Goal: Task Accomplishment & Management: Manage account settings

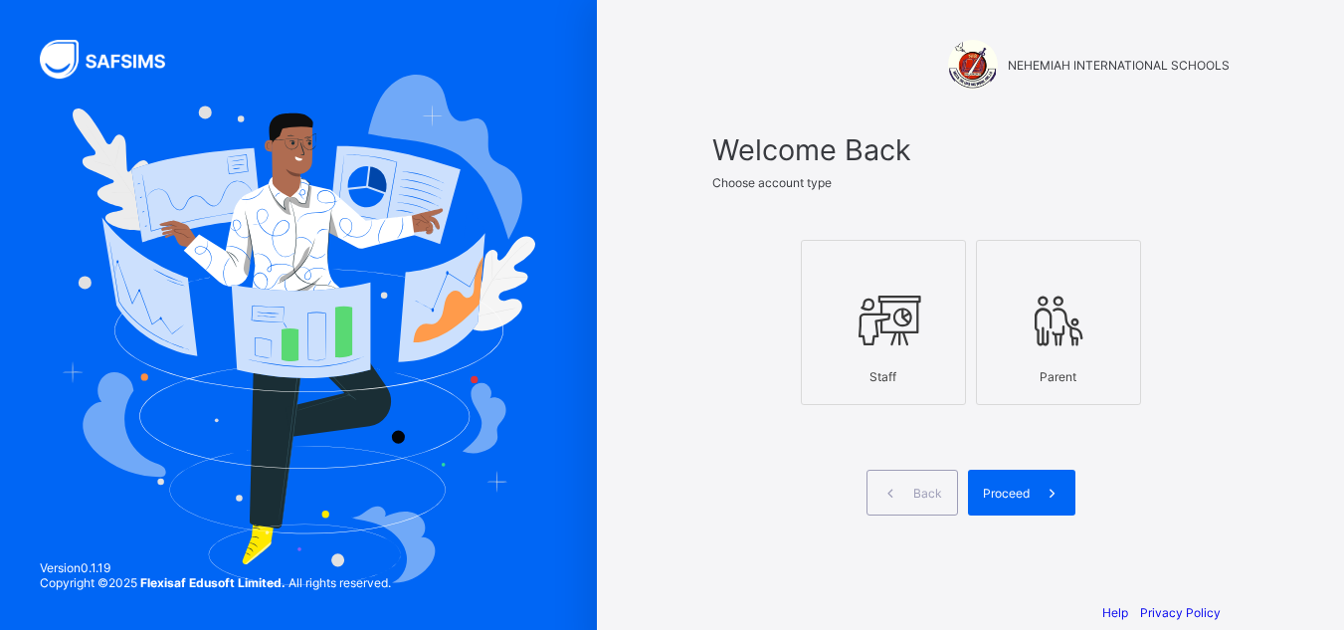
click at [918, 316] on icon at bounding box center [884, 321] width 70 height 60
click at [1032, 481] on div "Proceed" at bounding box center [1021, 493] width 107 height 46
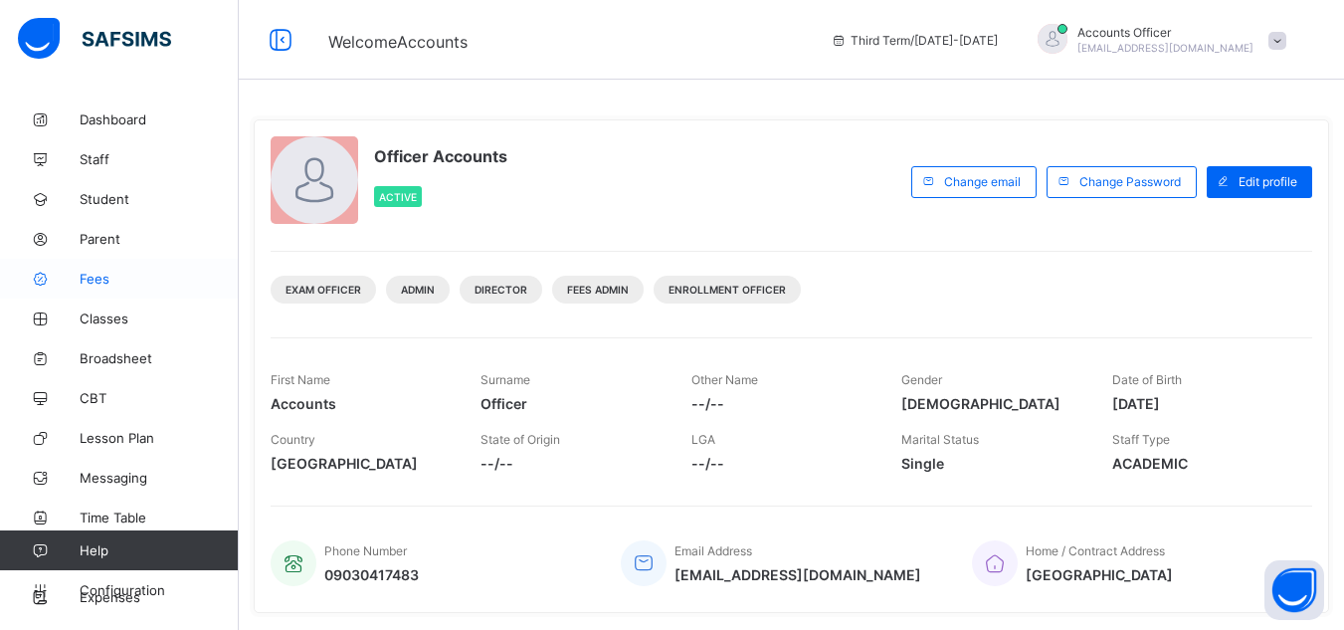
click at [96, 276] on span "Fees" at bounding box center [159, 279] width 159 height 16
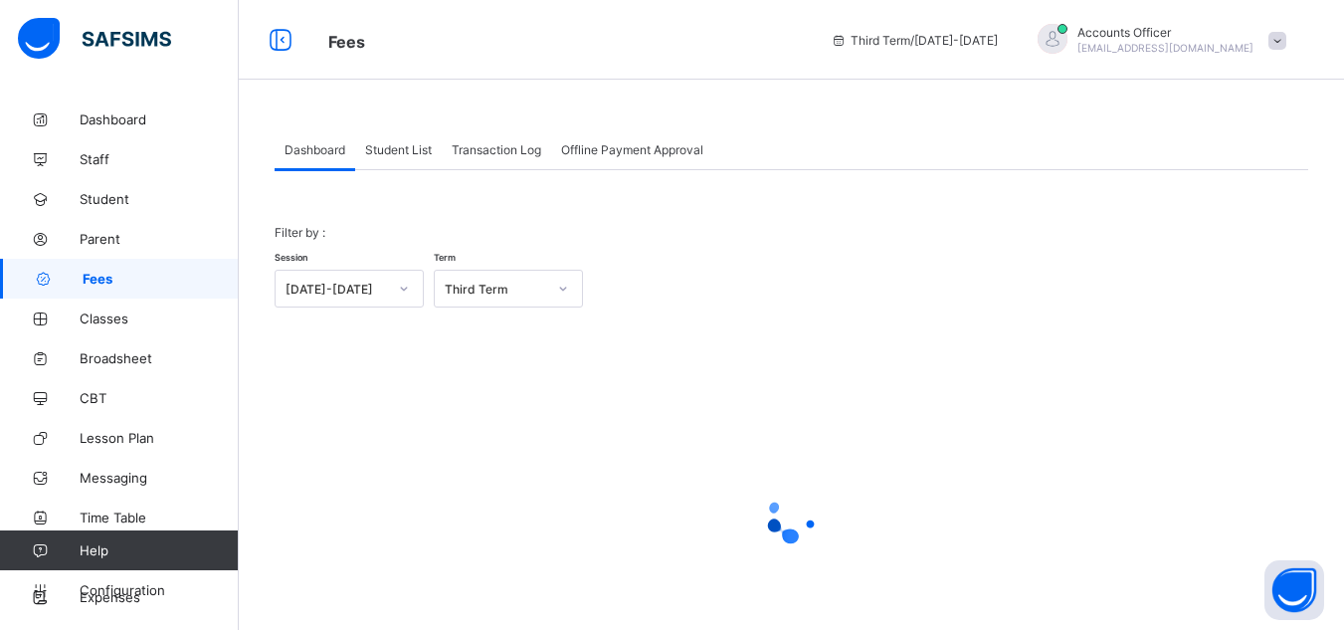
click at [410, 152] on span "Student List" at bounding box center [398, 149] width 67 height 15
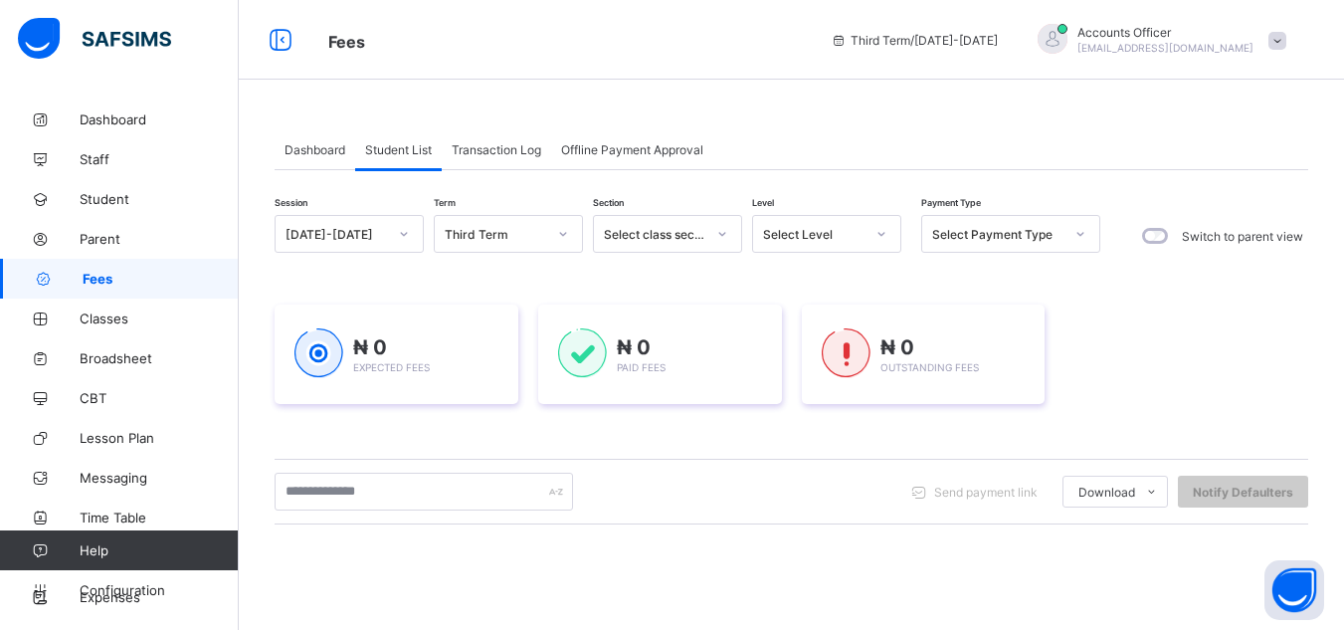
scroll to position [99, 0]
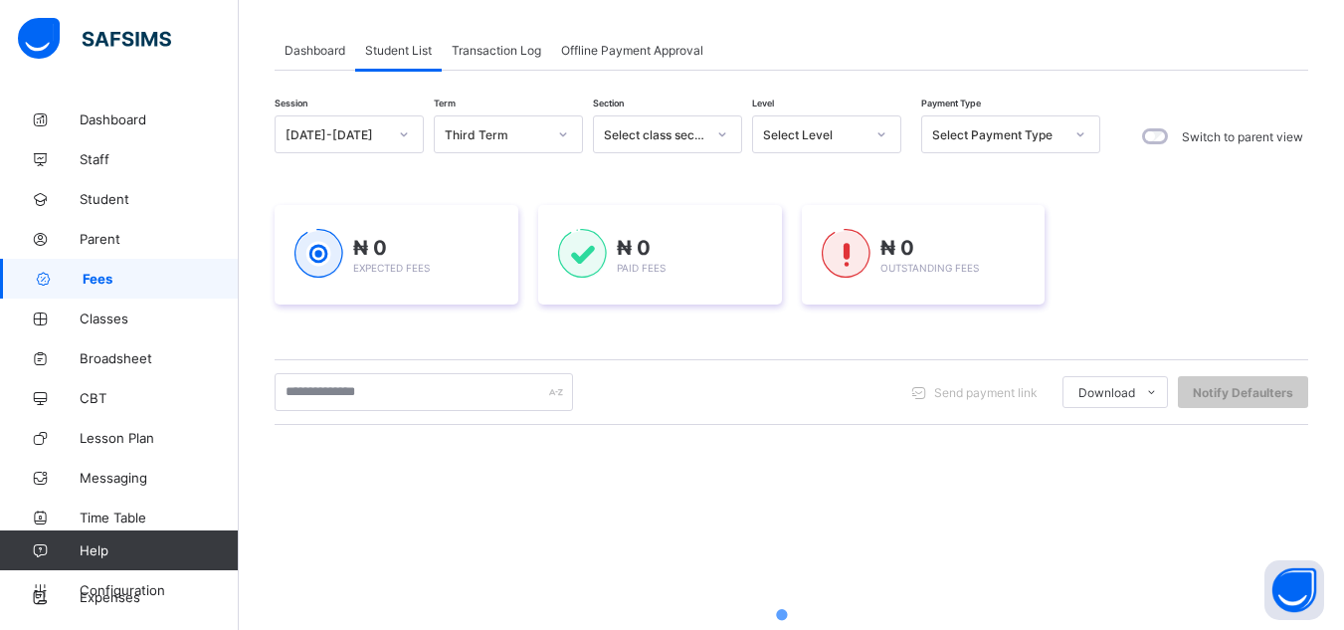
click at [839, 130] on div "Select Level" at bounding box center [813, 134] width 101 height 15
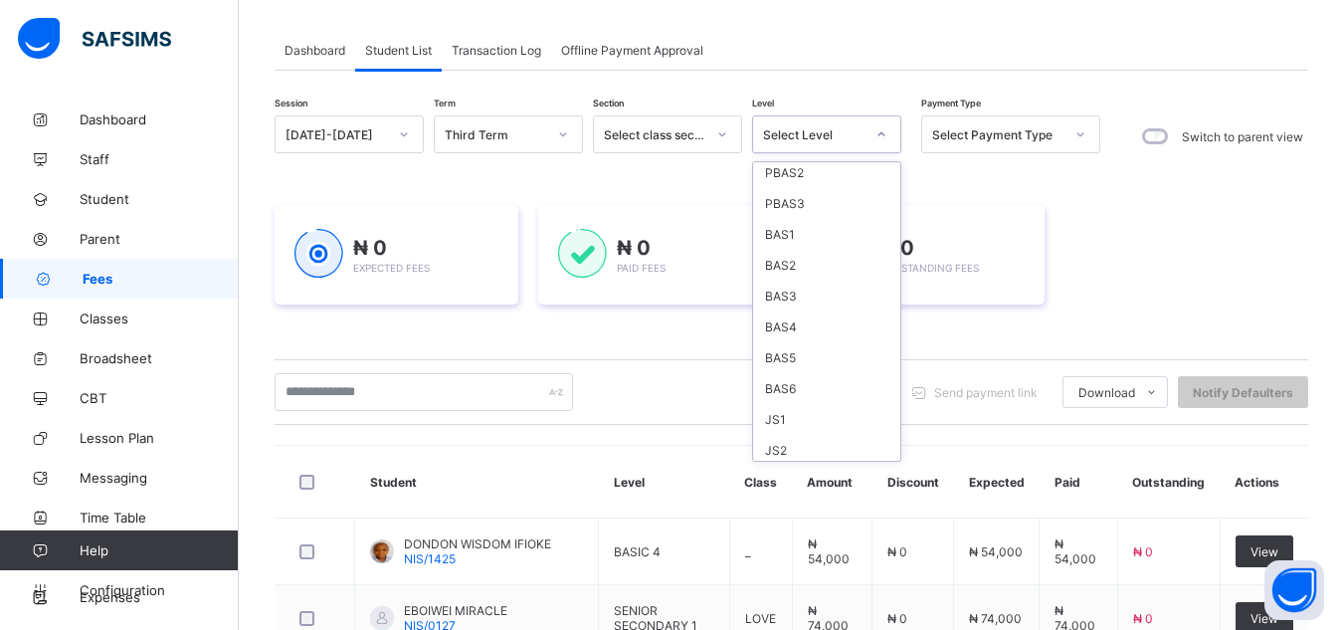
scroll to position [199, 0]
click at [815, 254] on div "BAS4" at bounding box center [826, 256] width 147 height 31
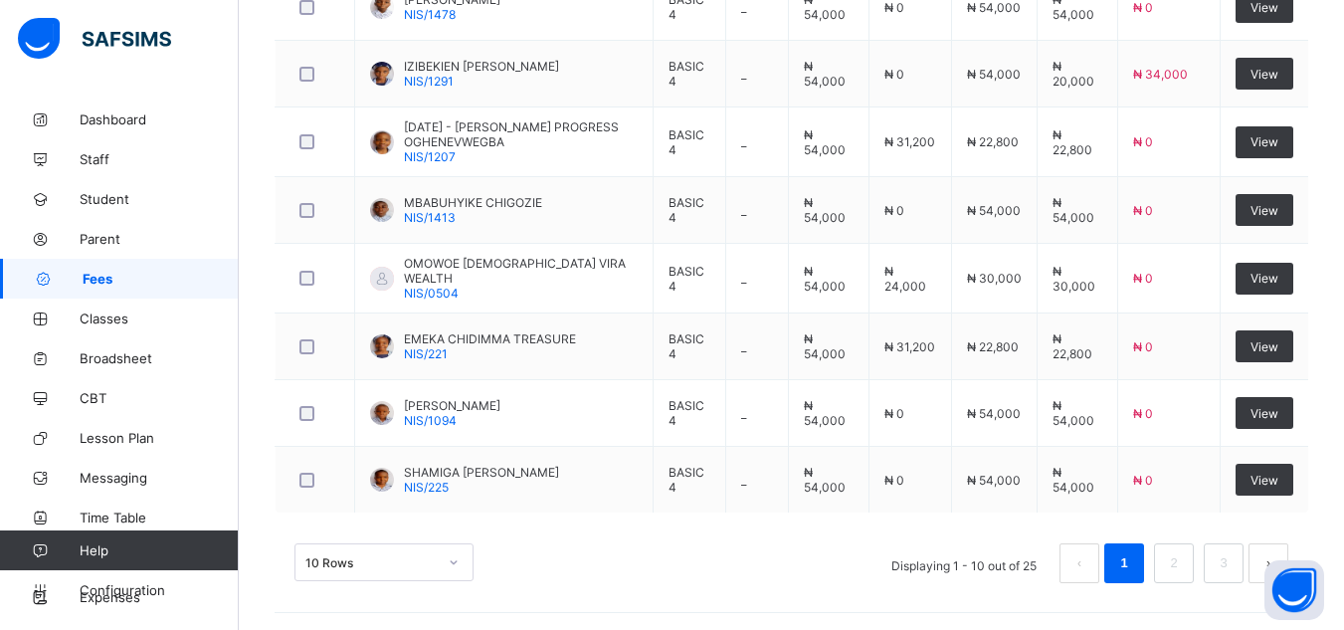
scroll to position [959, 0]
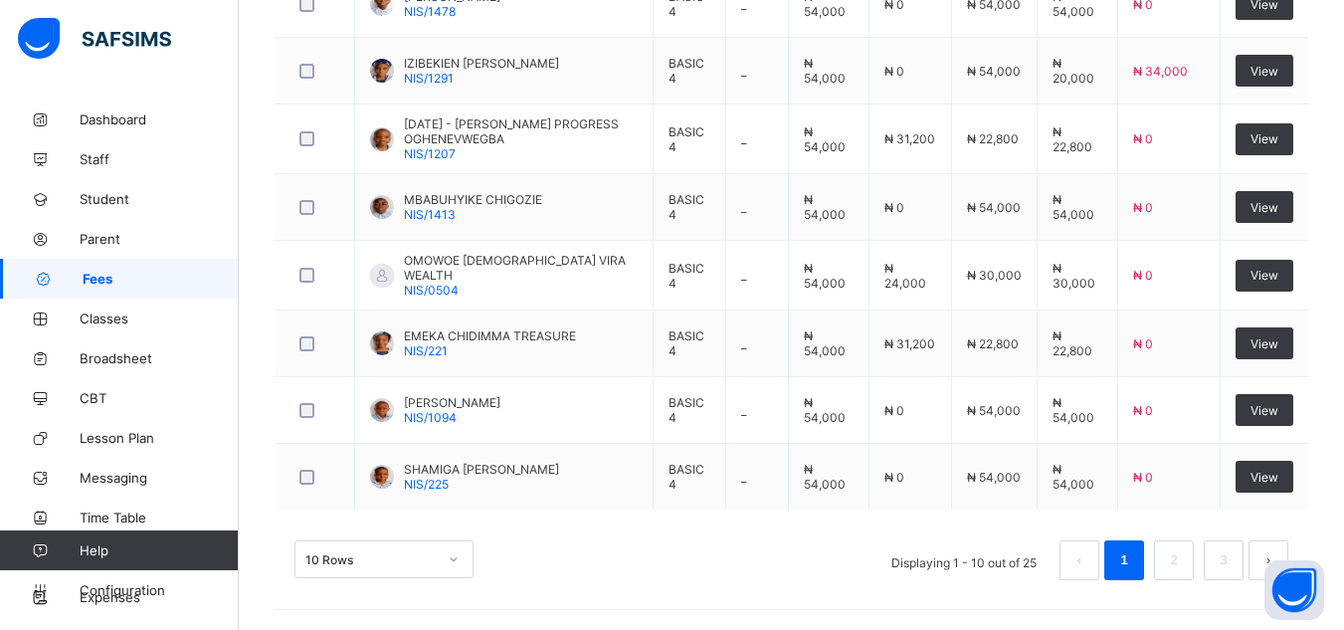
click at [428, 554] on div "10 Rows" at bounding box center [384, 559] width 179 height 38
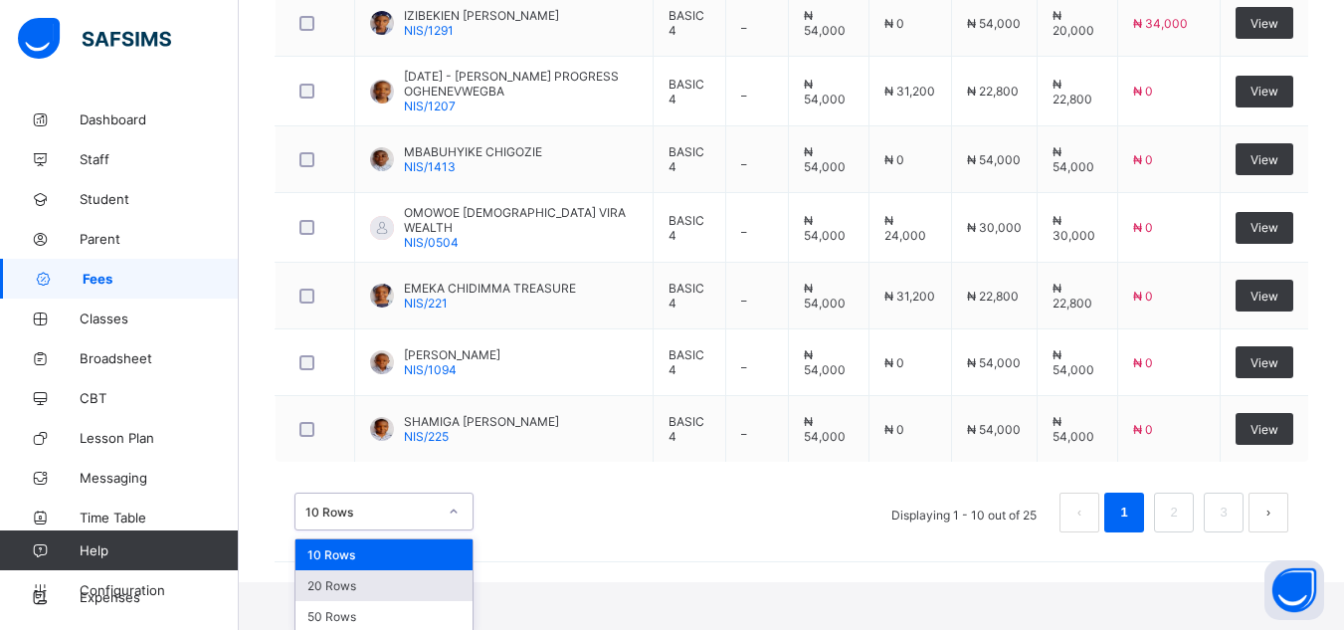
click at [417, 580] on div "20 Rows" at bounding box center [384, 585] width 177 height 31
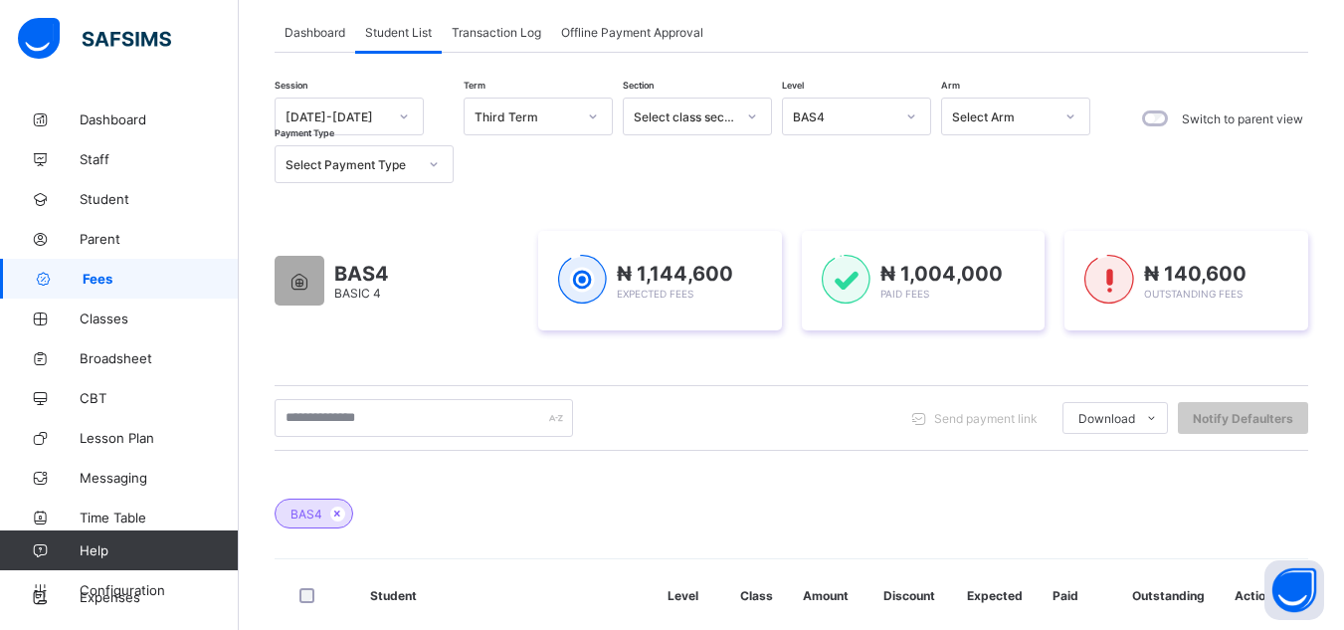
scroll to position [0, 0]
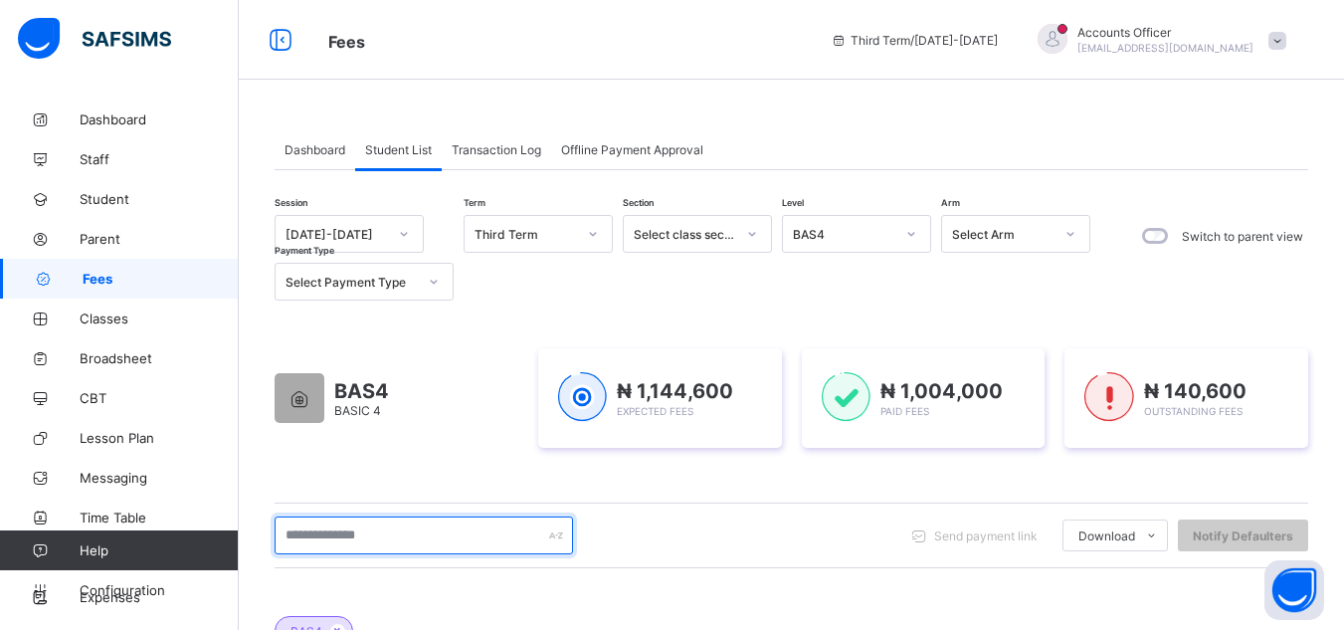
click at [438, 536] on input "text" at bounding box center [424, 535] width 298 height 38
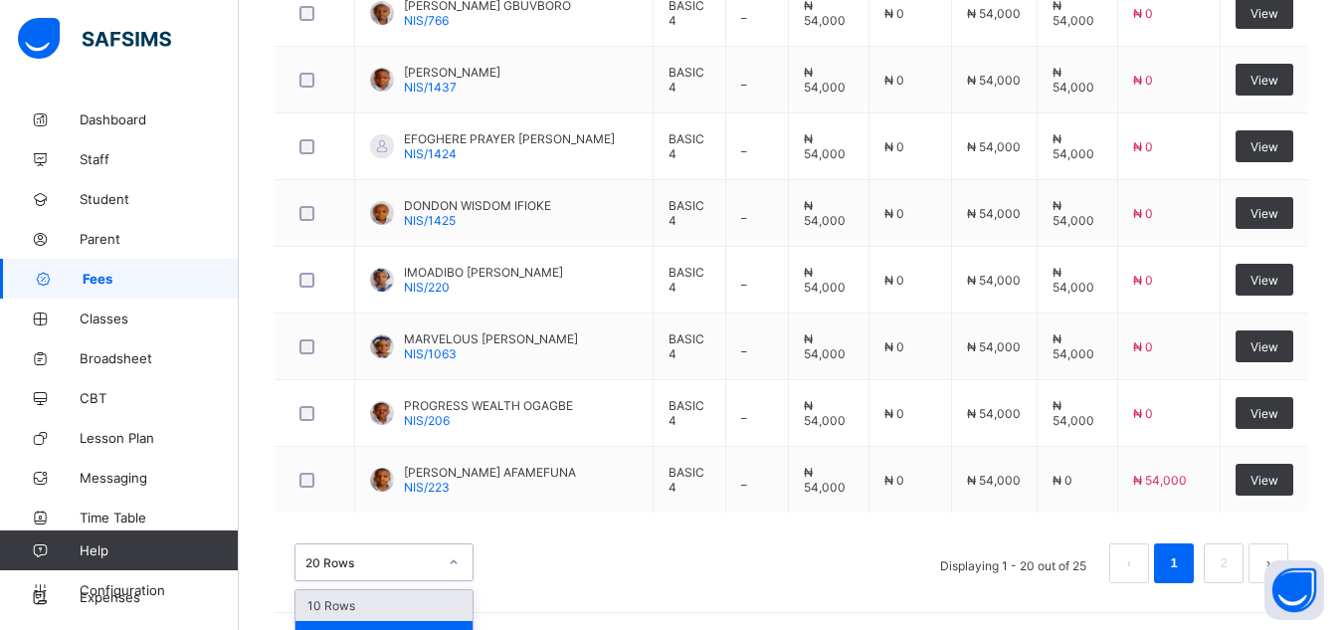
scroll to position [1629, 0]
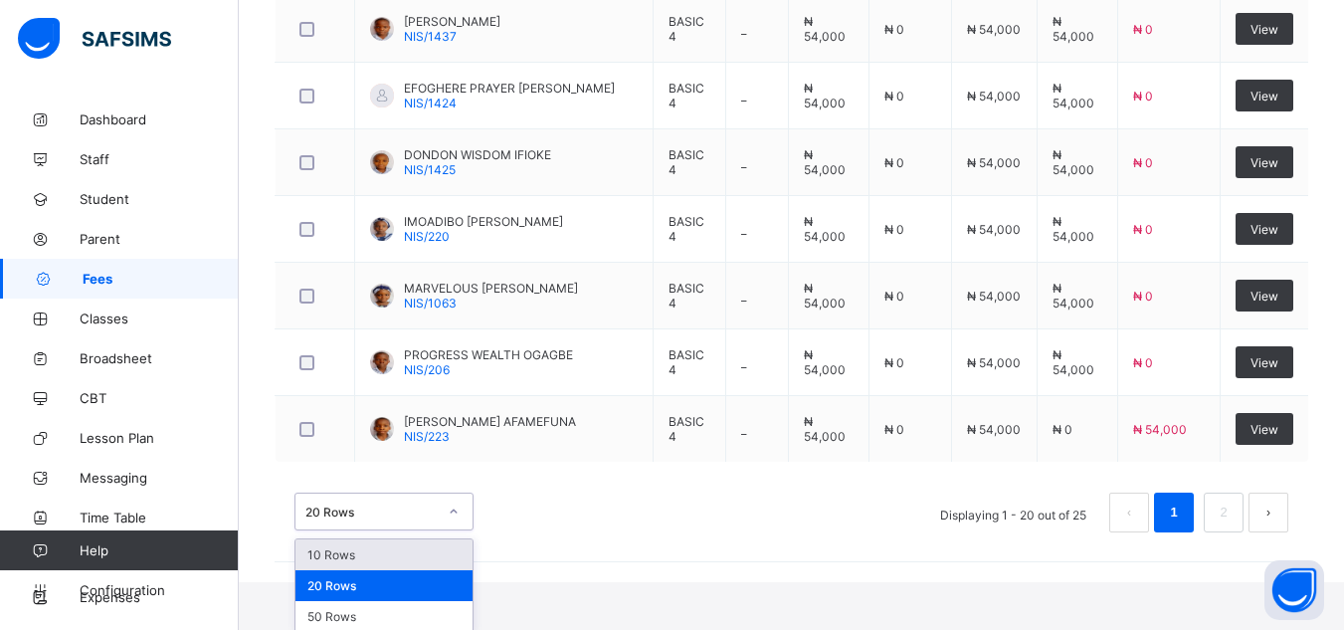
click at [390, 530] on div "option 10 Rows focused, 1 of 3. 3 results available. Use Up and Down to choose …" at bounding box center [384, 512] width 179 height 38
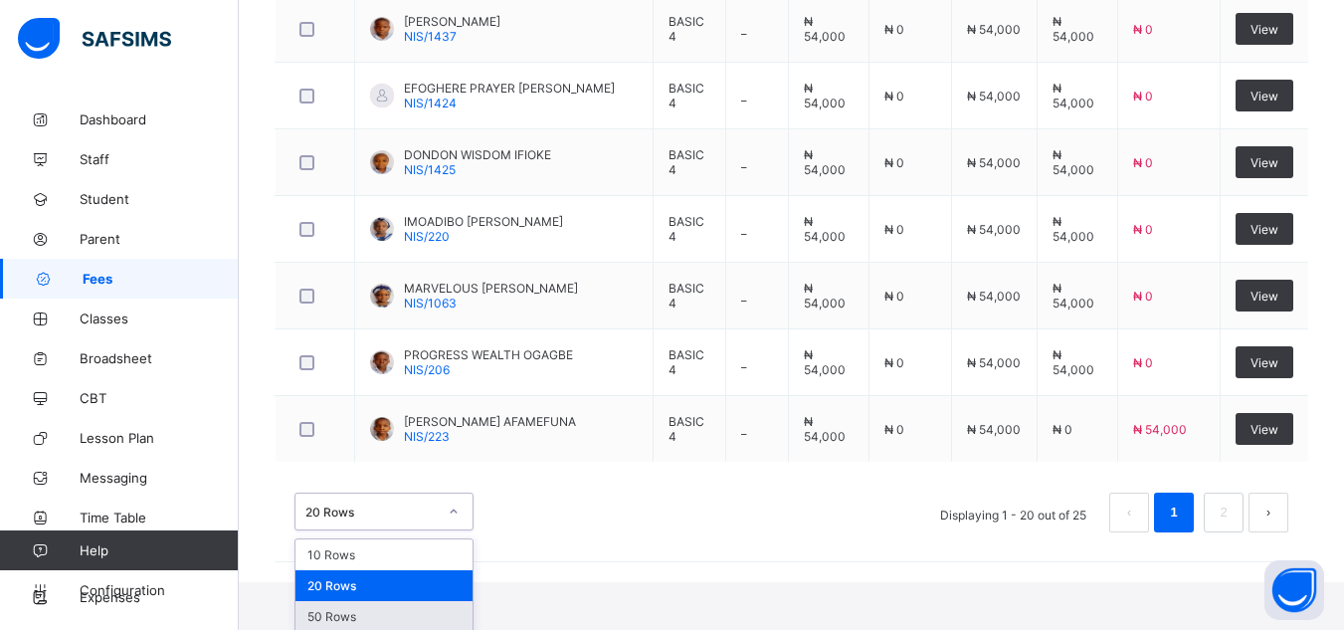
click at [399, 615] on div "50 Rows" at bounding box center [384, 616] width 177 height 31
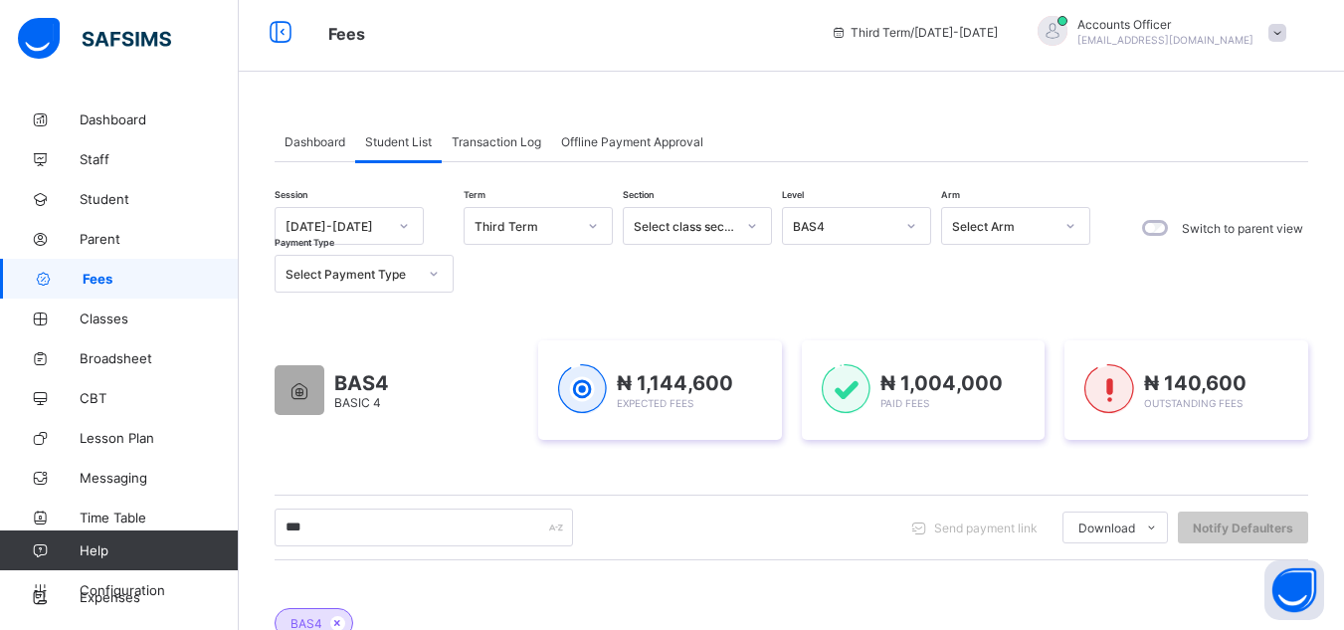
scroll to position [0, 0]
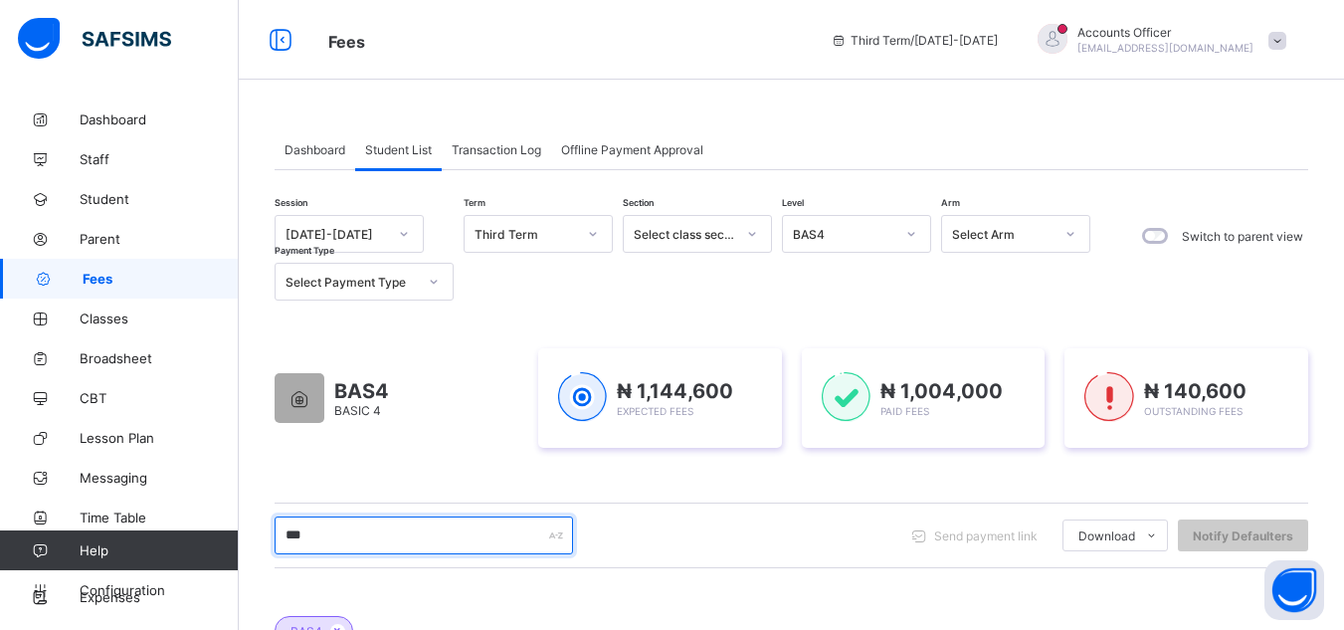
click at [420, 541] on input "***" at bounding box center [424, 535] width 298 height 38
type input "*"
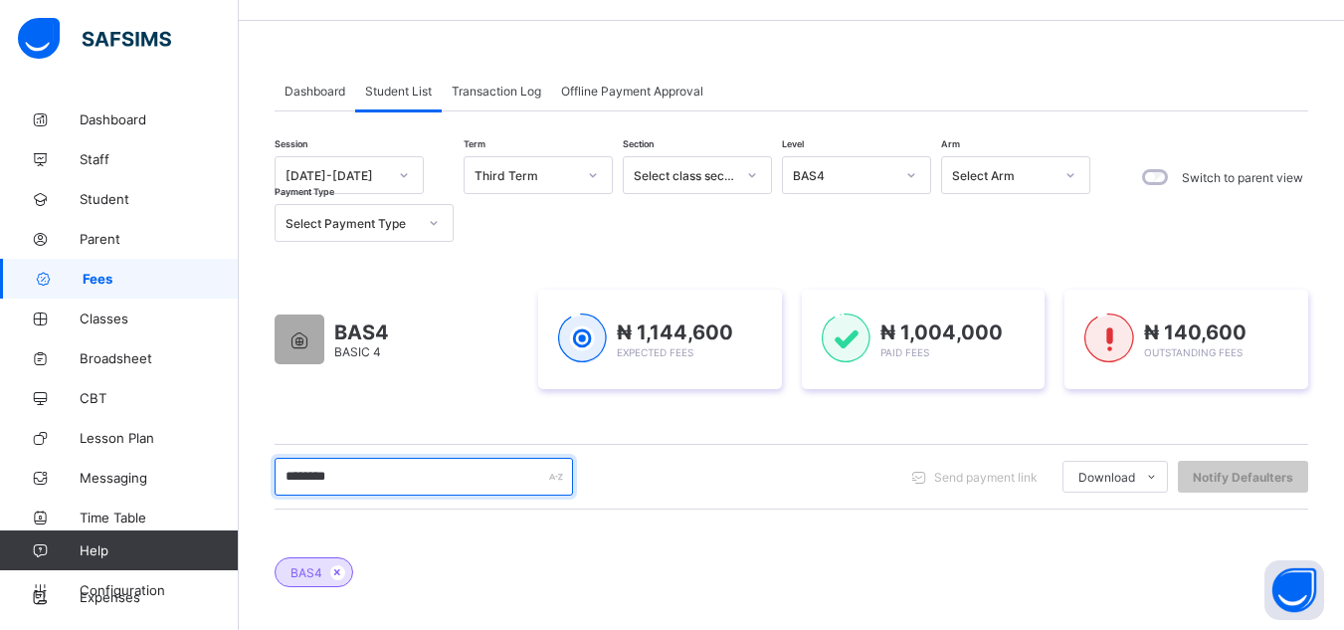
scroll to position [50, 0]
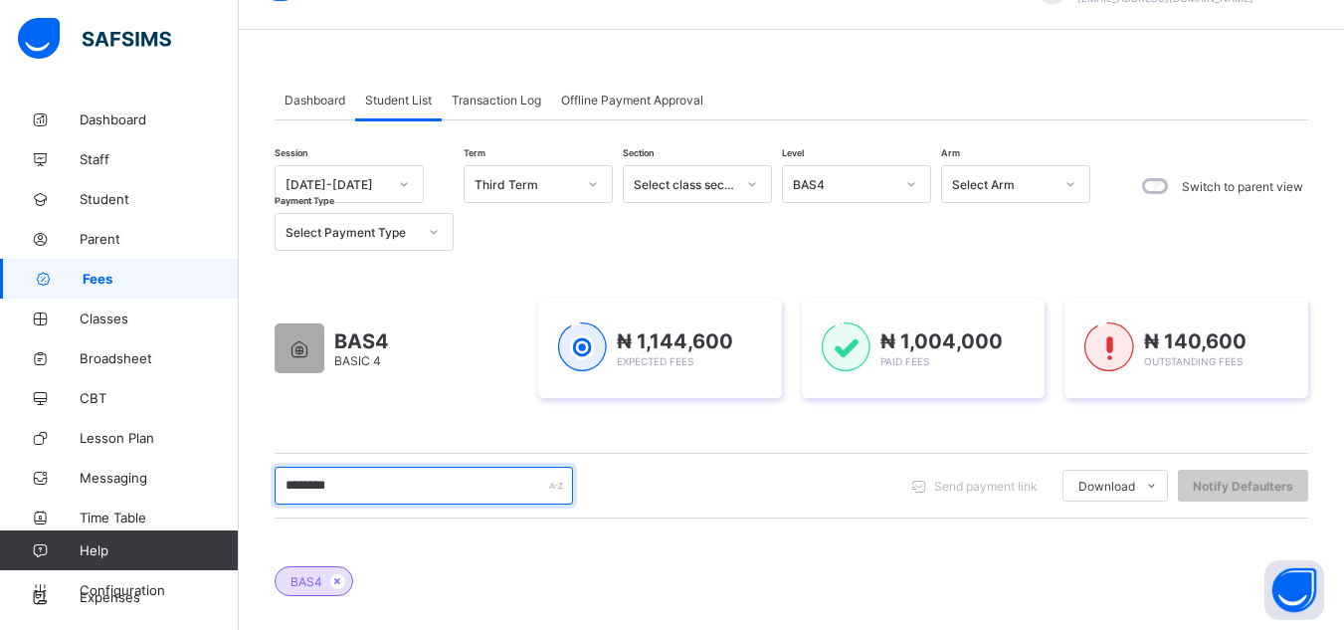
type input "********"
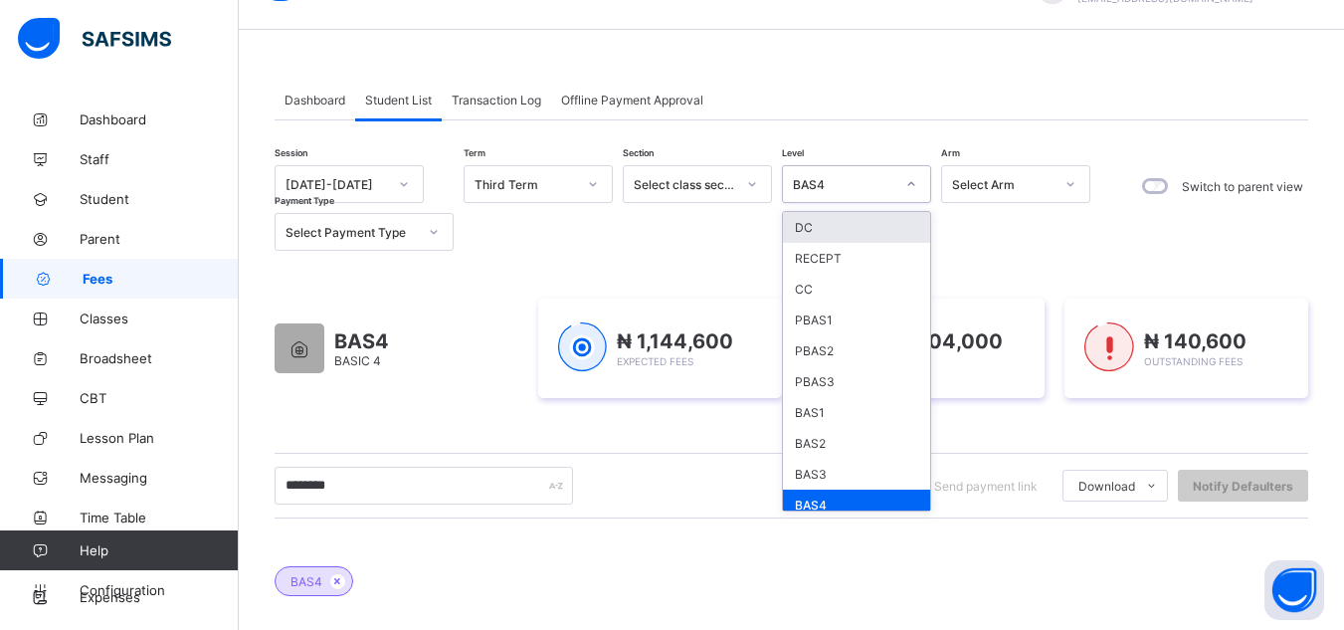
click at [879, 182] on div "BAS4" at bounding box center [843, 184] width 101 height 15
click at [858, 217] on div "DC" at bounding box center [856, 227] width 147 height 31
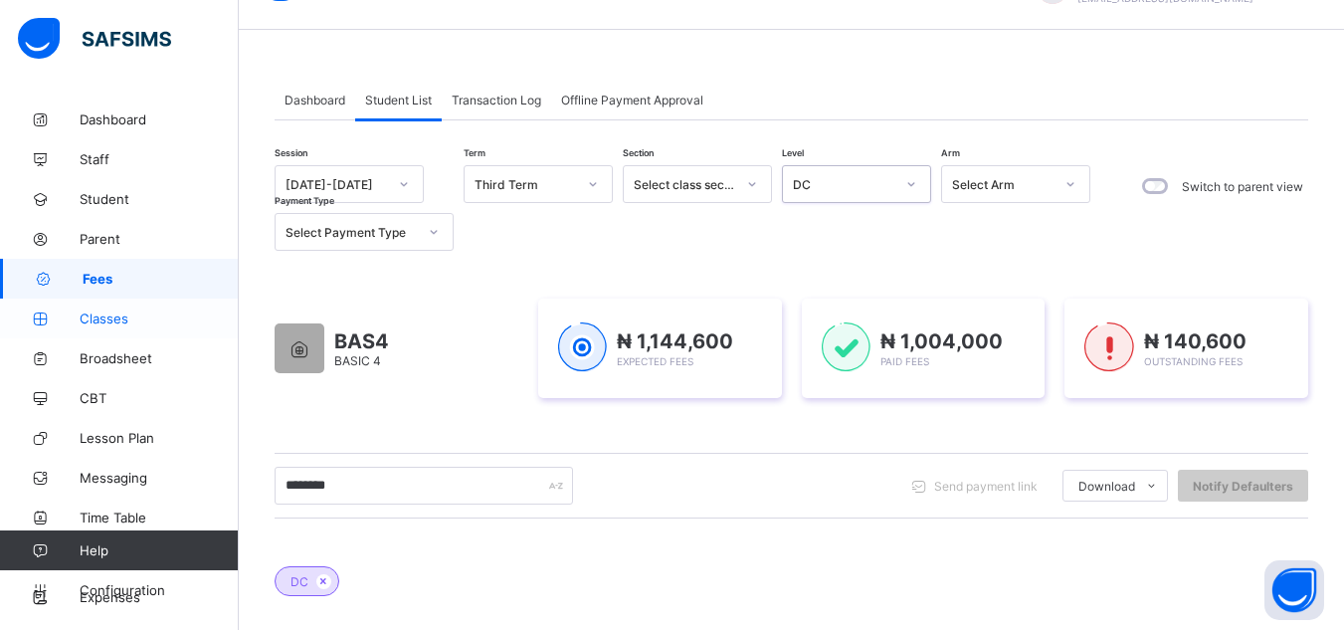
click at [111, 315] on span "Classes" at bounding box center [159, 318] width 159 height 16
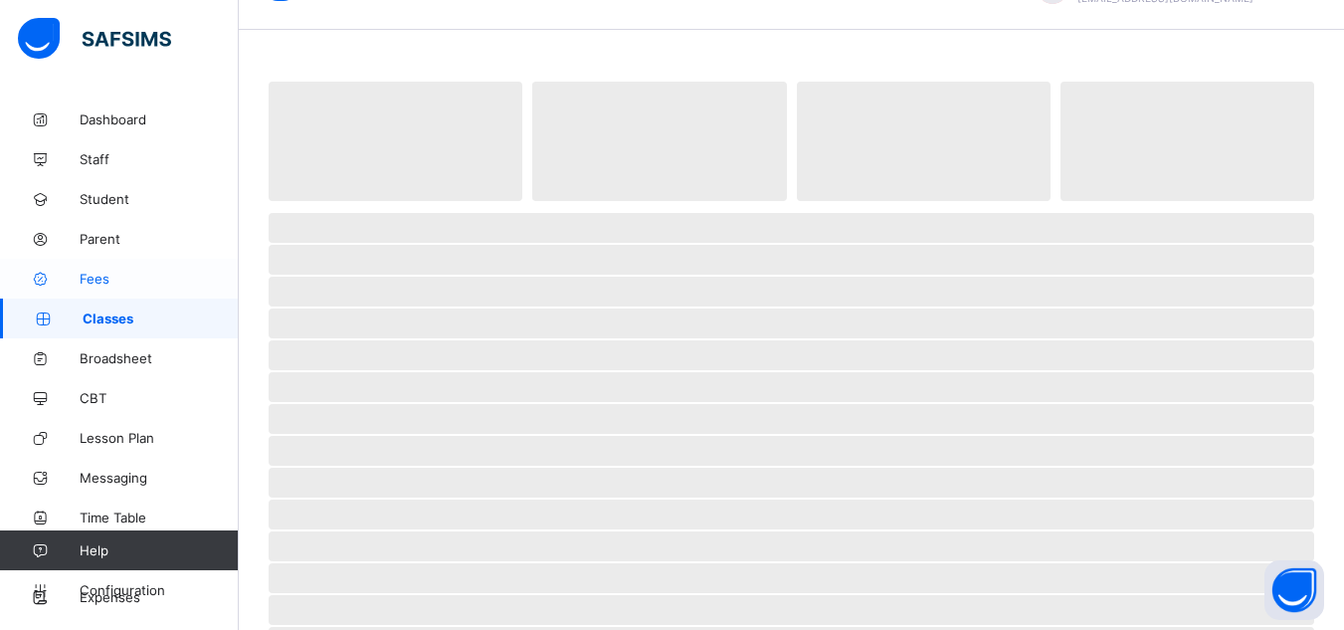
click at [119, 269] on link "Fees" at bounding box center [119, 279] width 239 height 40
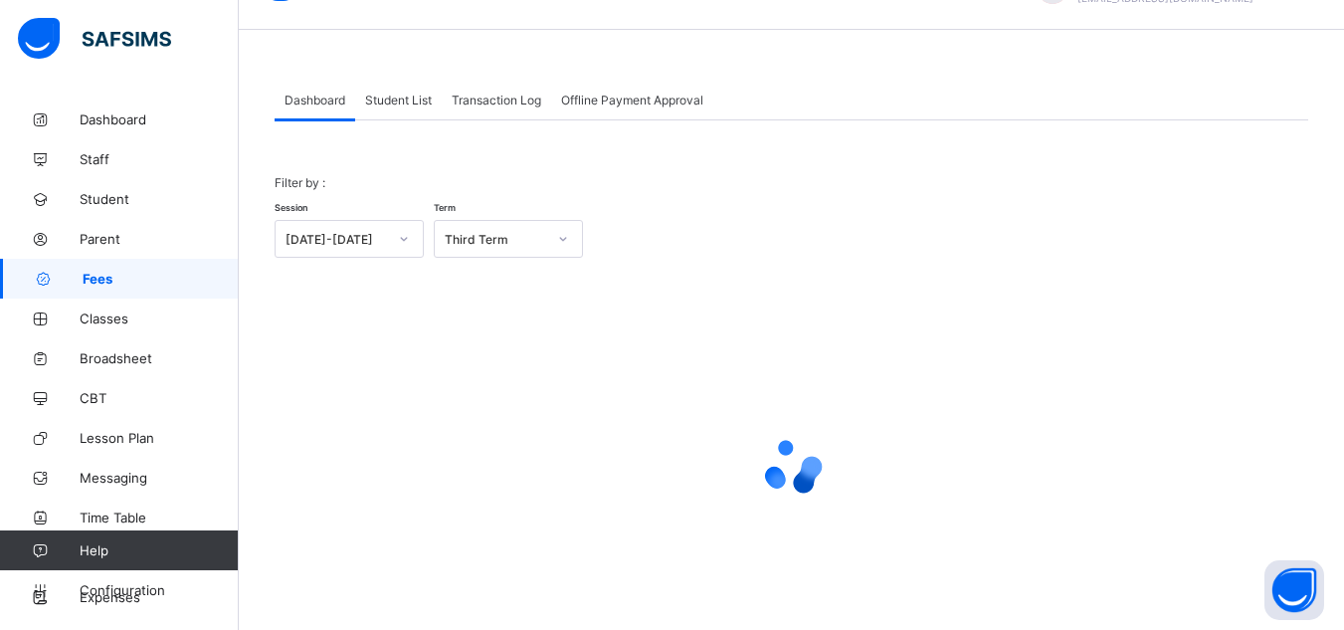
click at [391, 97] on span "Student List" at bounding box center [398, 100] width 67 height 15
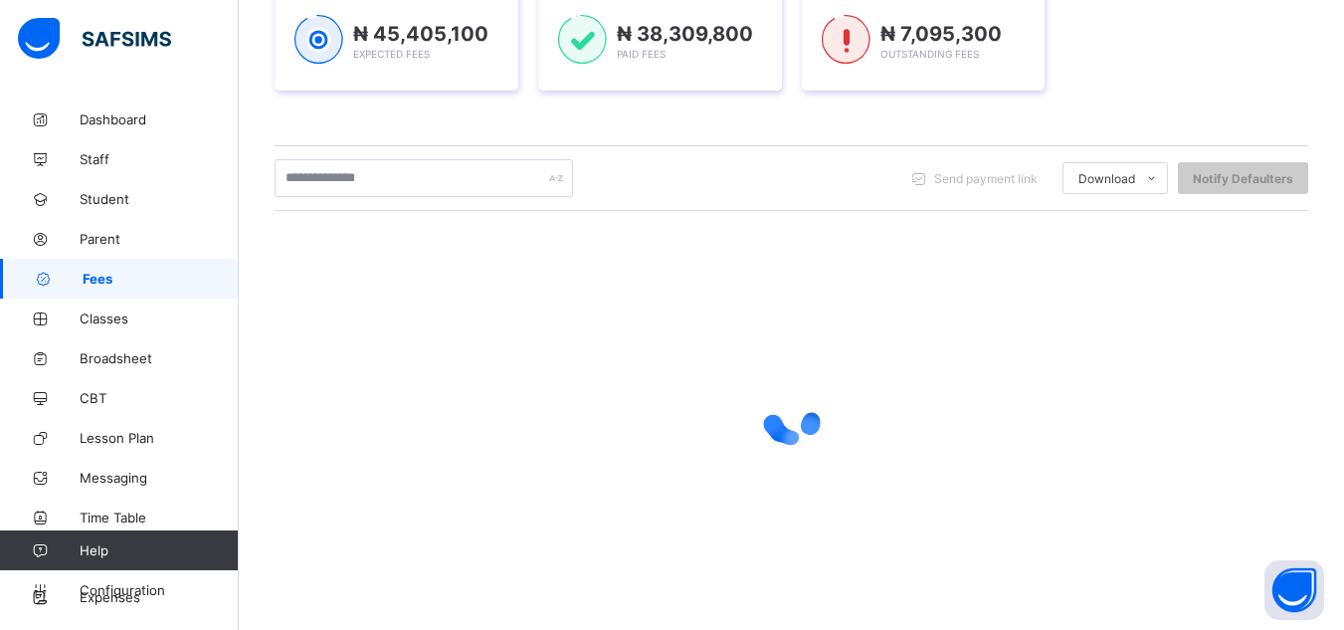
scroll to position [320, 0]
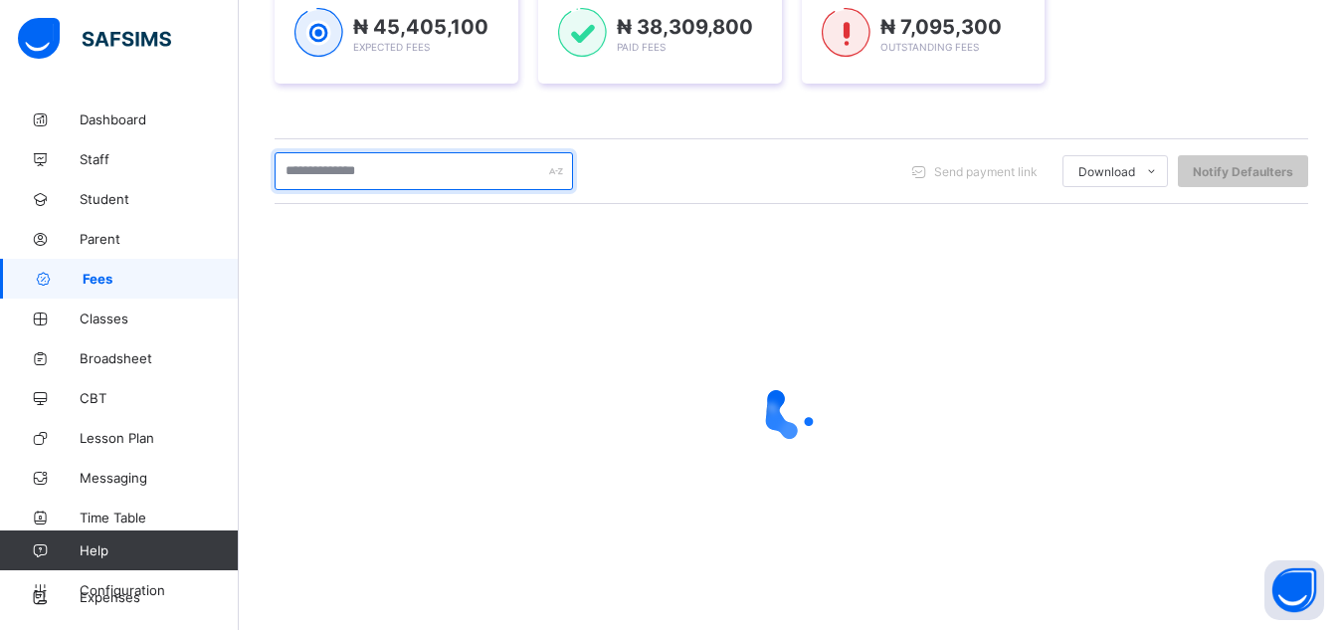
click at [414, 172] on input "text" at bounding box center [424, 171] width 298 height 38
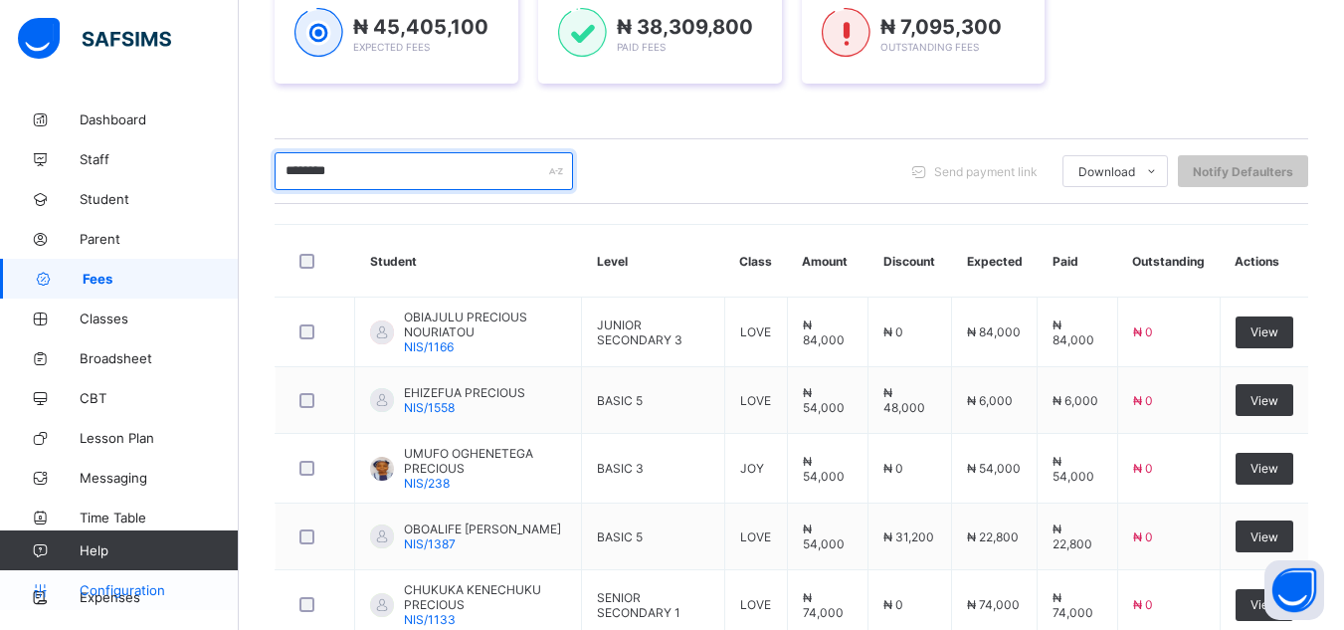
type input "********"
click at [160, 590] on span "Configuration" at bounding box center [159, 590] width 158 height 16
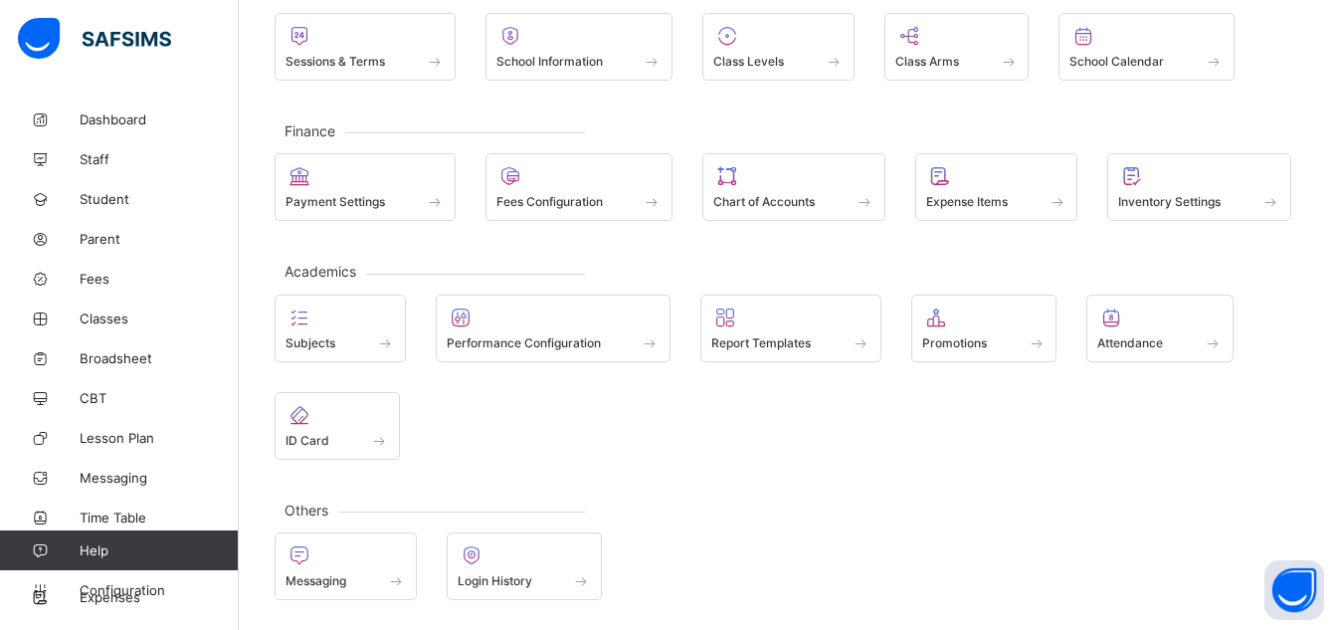
scroll to position [149, 0]
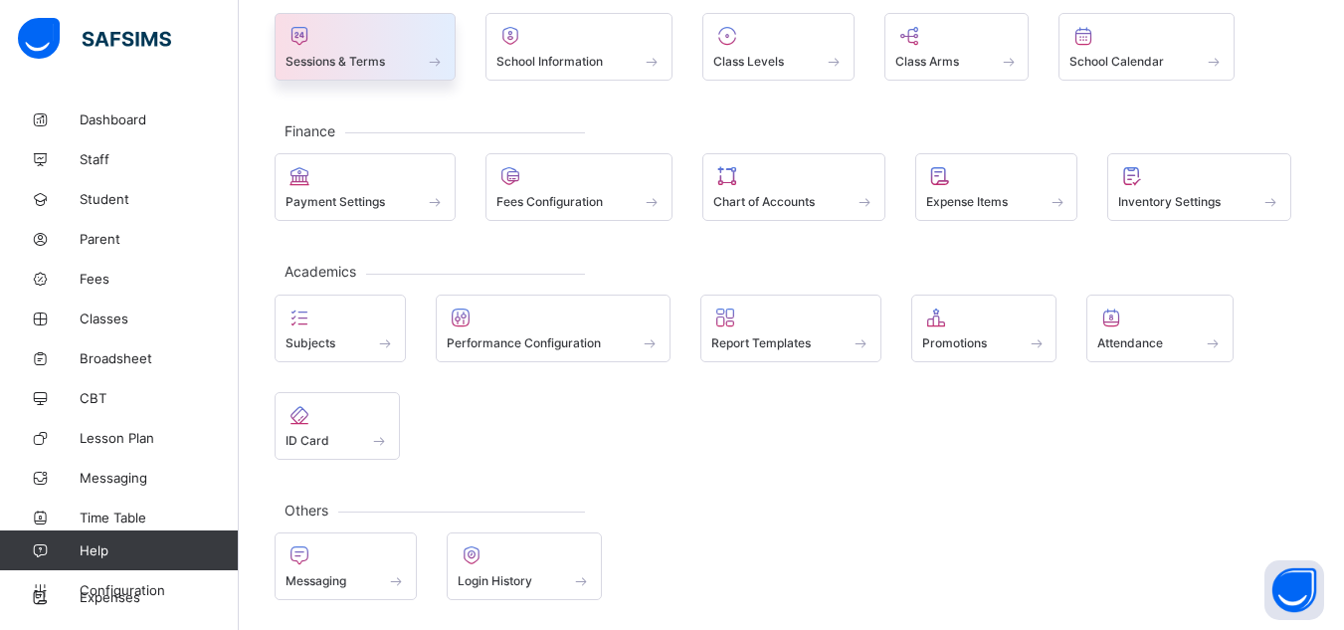
click at [335, 52] on span at bounding box center [365, 50] width 159 height 5
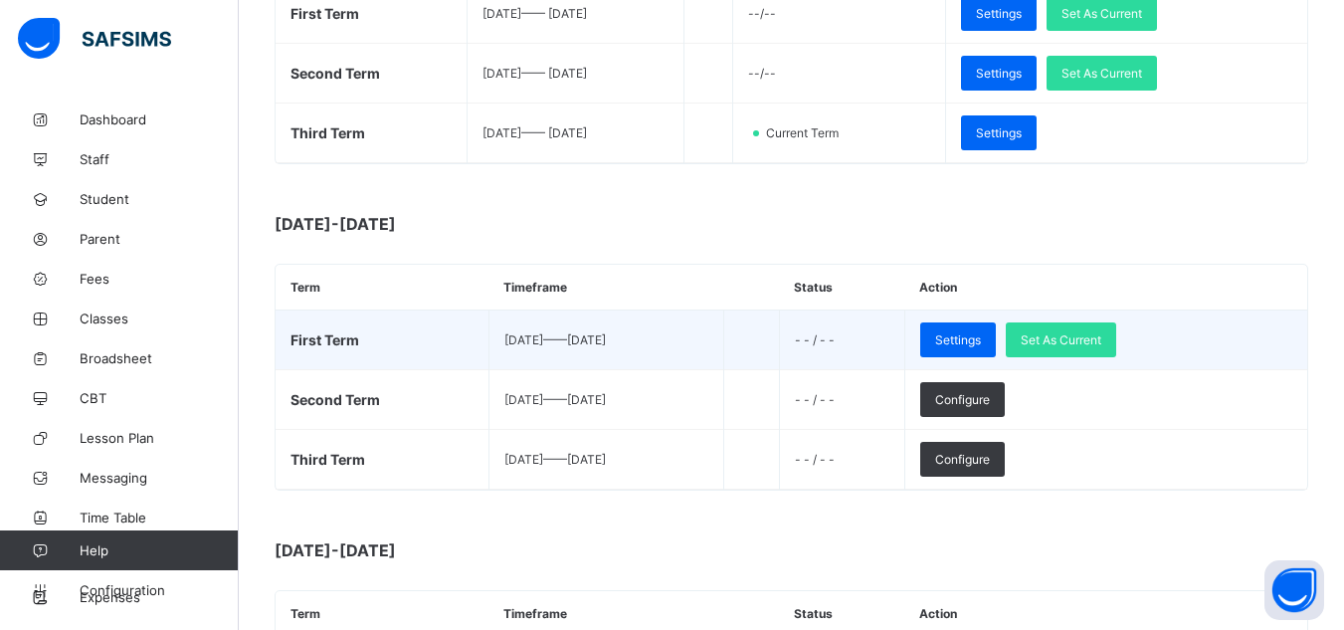
scroll to position [519, 0]
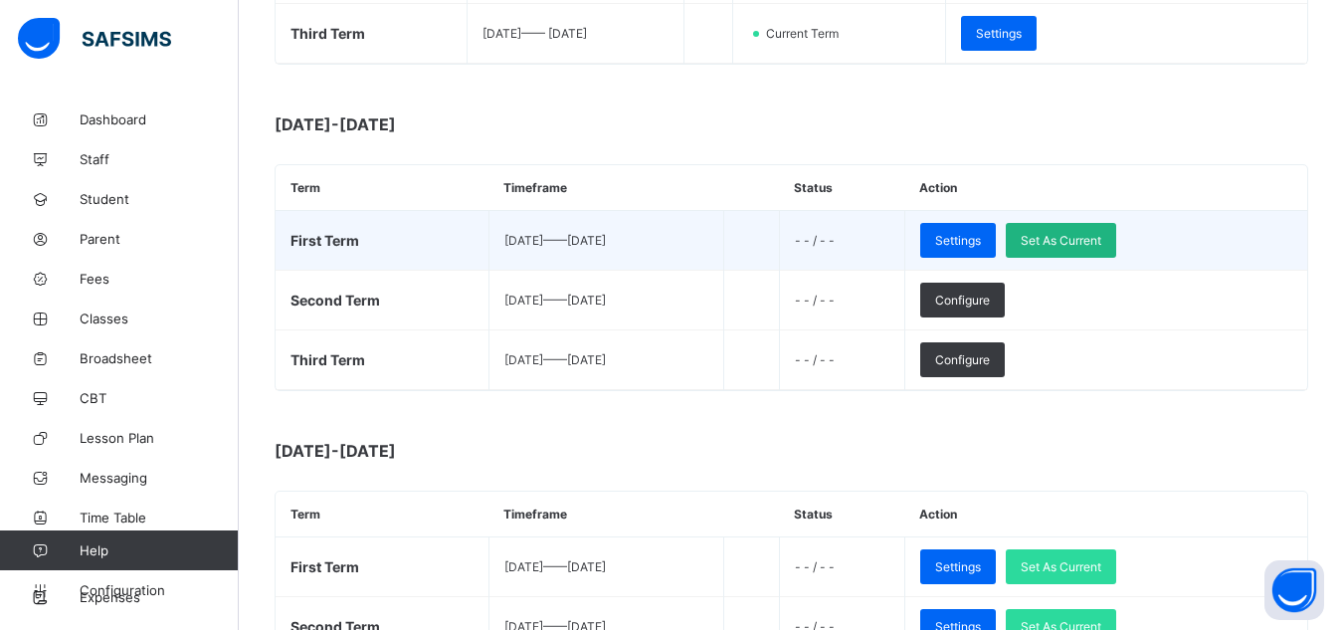
click at [1116, 229] on div "Set As Current" at bounding box center [1061, 240] width 110 height 35
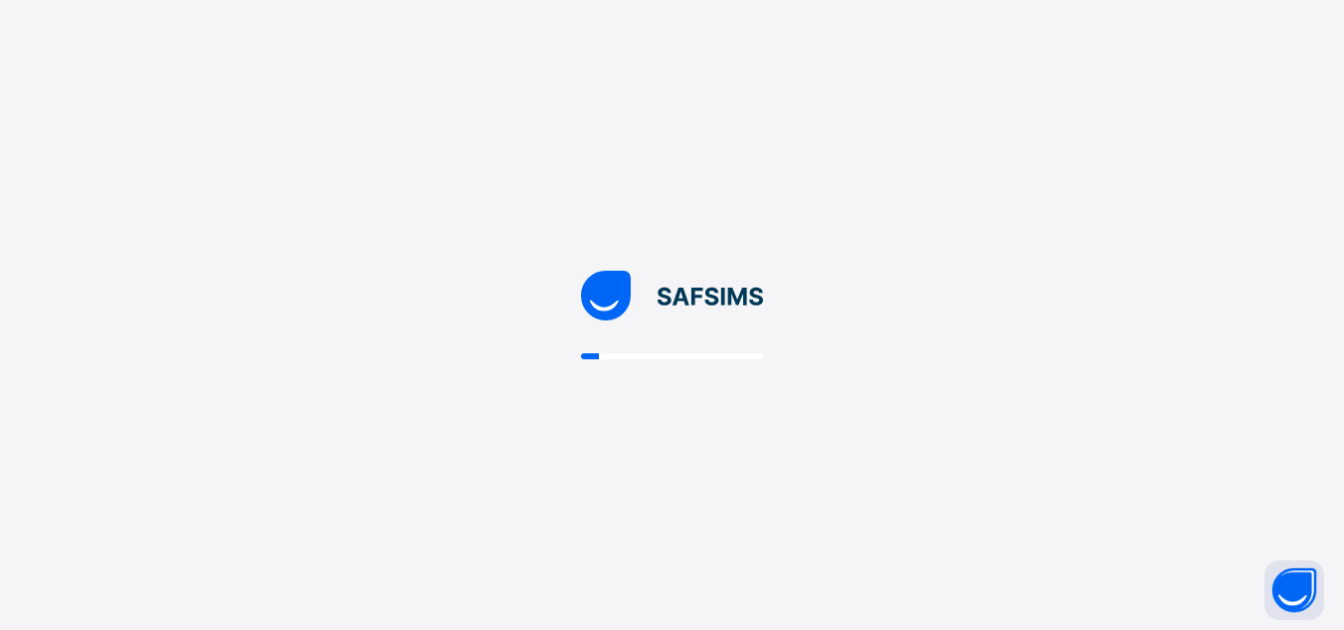
scroll to position [0, 0]
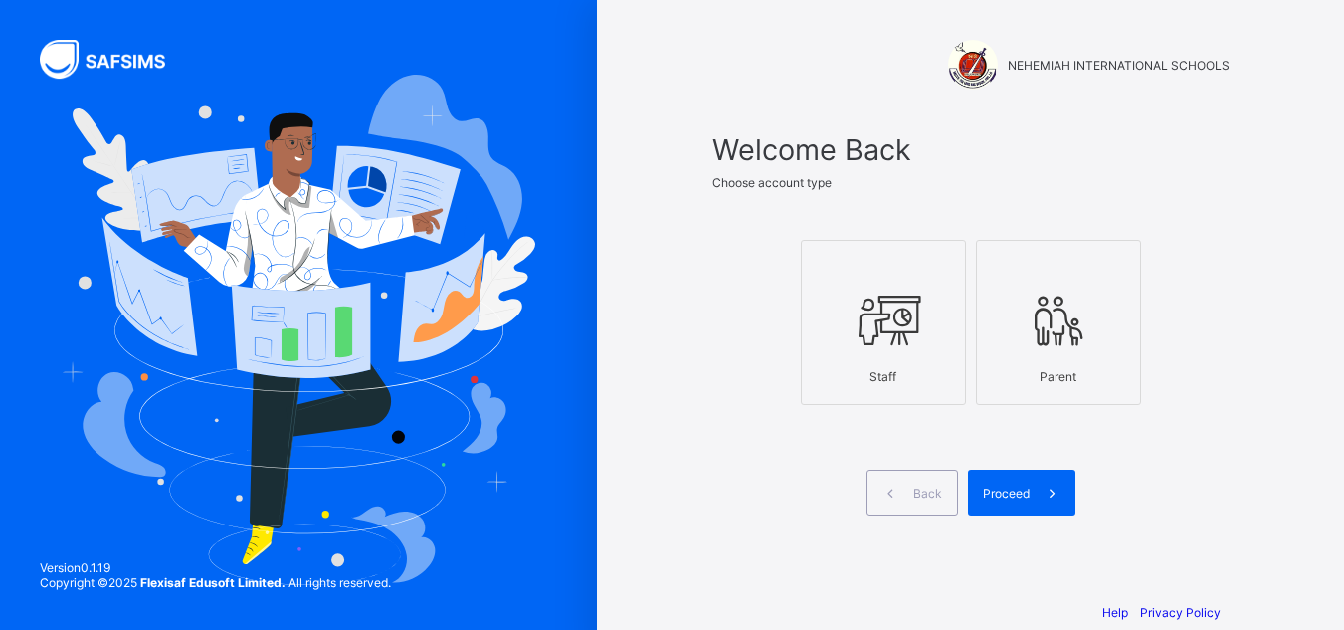
click at [864, 315] on icon at bounding box center [884, 321] width 70 height 60
click at [1019, 488] on span "Proceed" at bounding box center [1006, 493] width 47 height 15
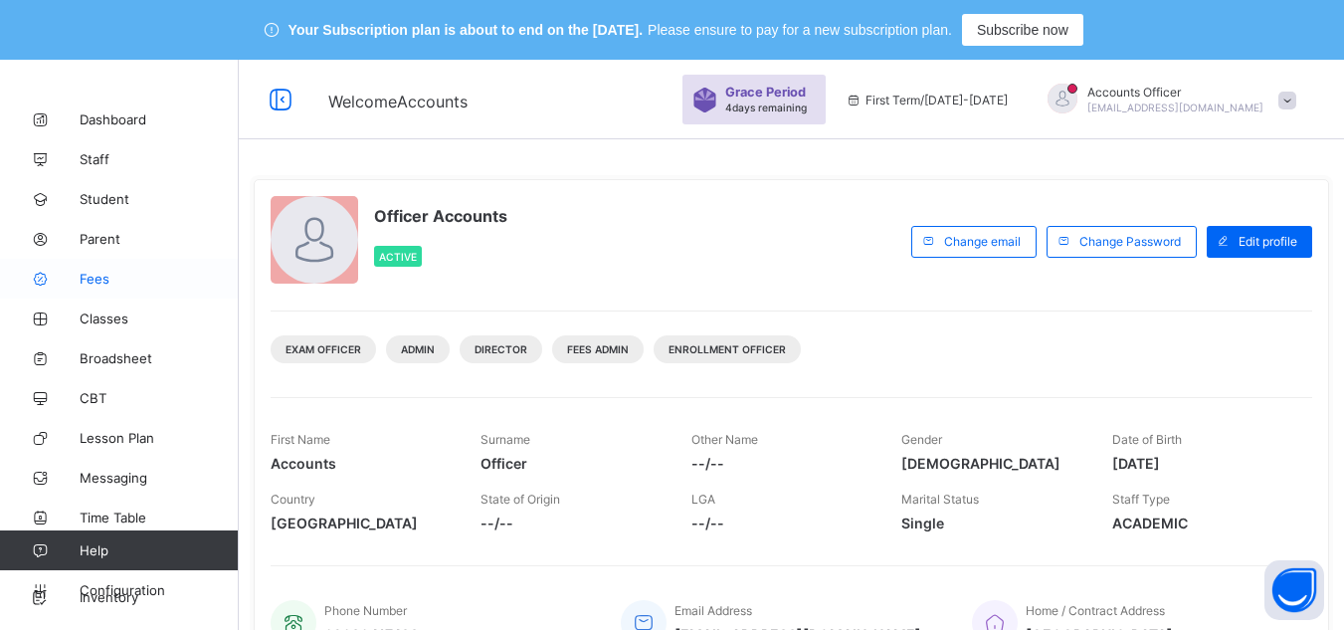
click at [118, 271] on span "Fees" at bounding box center [159, 279] width 159 height 16
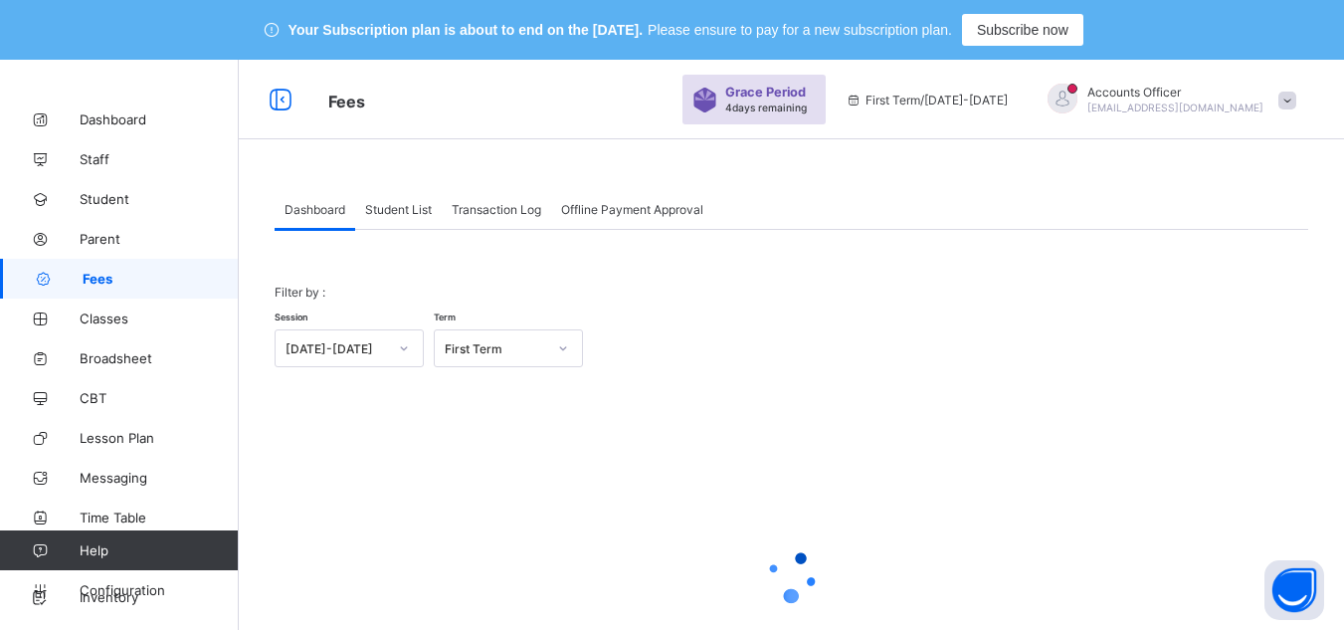
click at [415, 202] on span "Student List" at bounding box center [398, 209] width 67 height 15
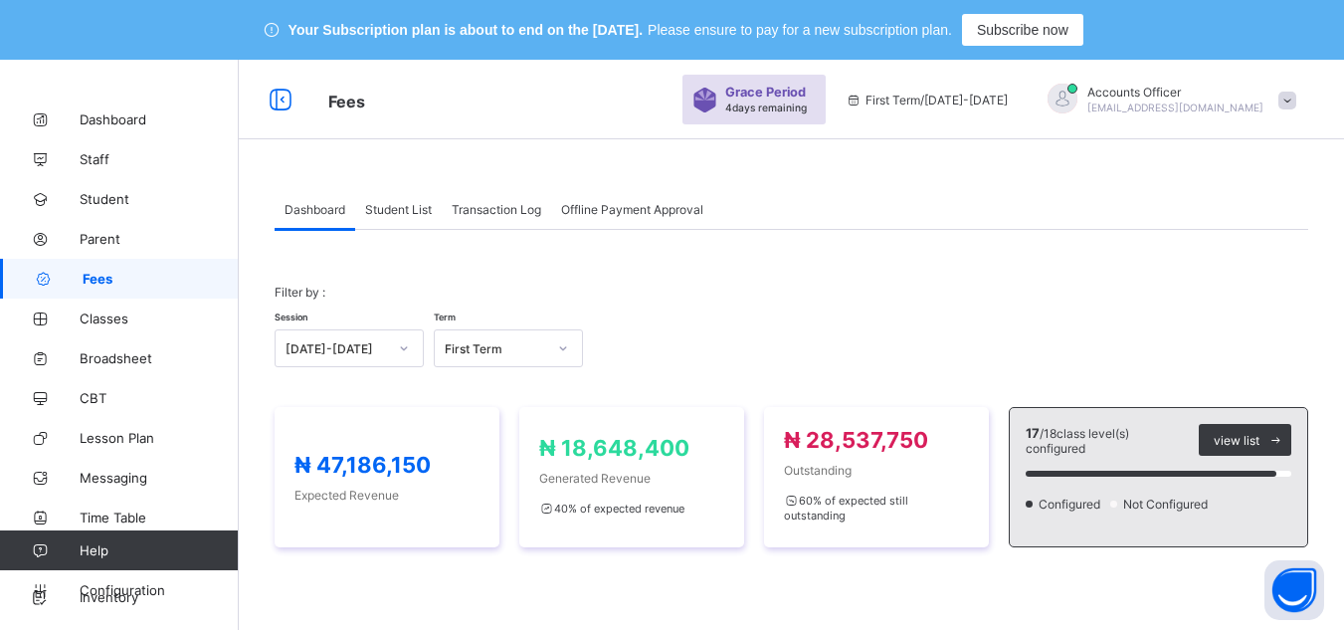
click at [415, 204] on span "Student List" at bounding box center [398, 209] width 67 height 15
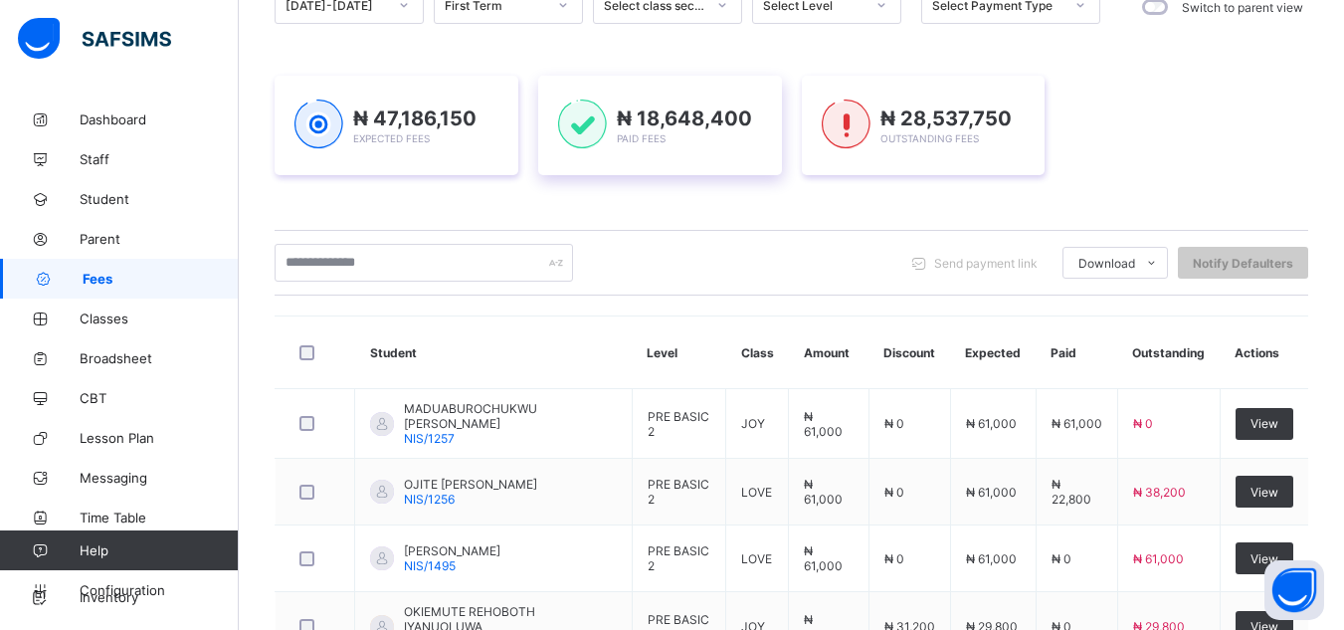
scroll to position [298, 0]
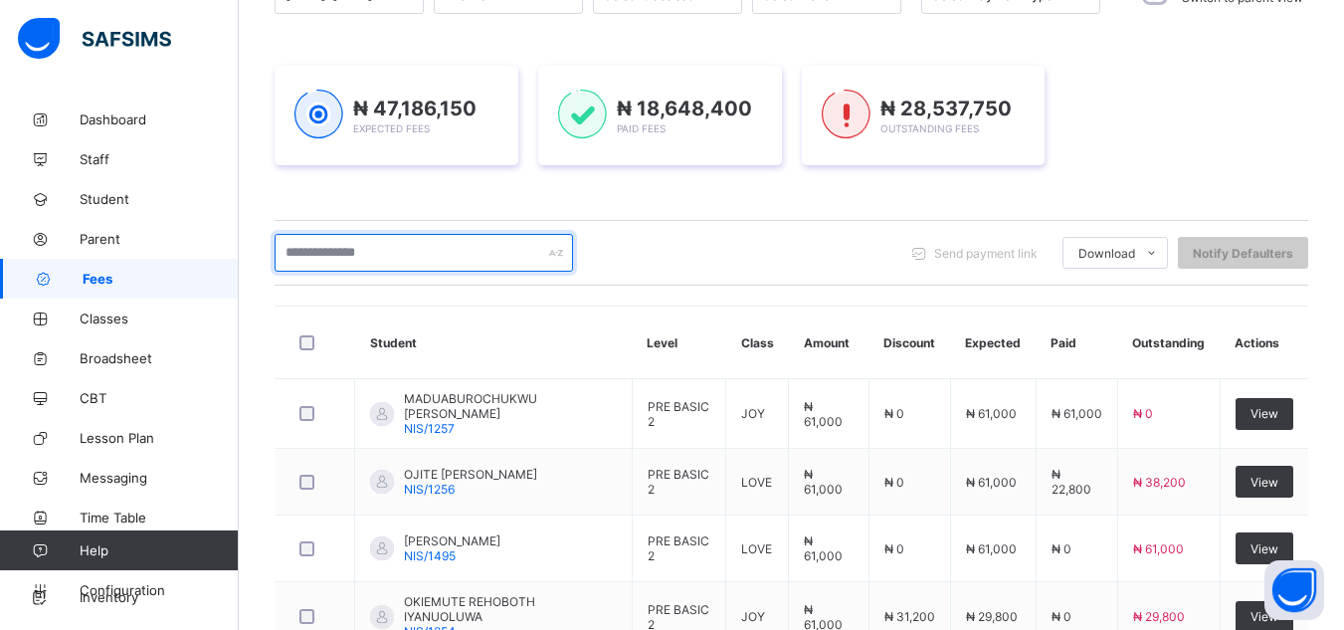
click at [490, 258] on input "text" at bounding box center [424, 253] width 298 height 38
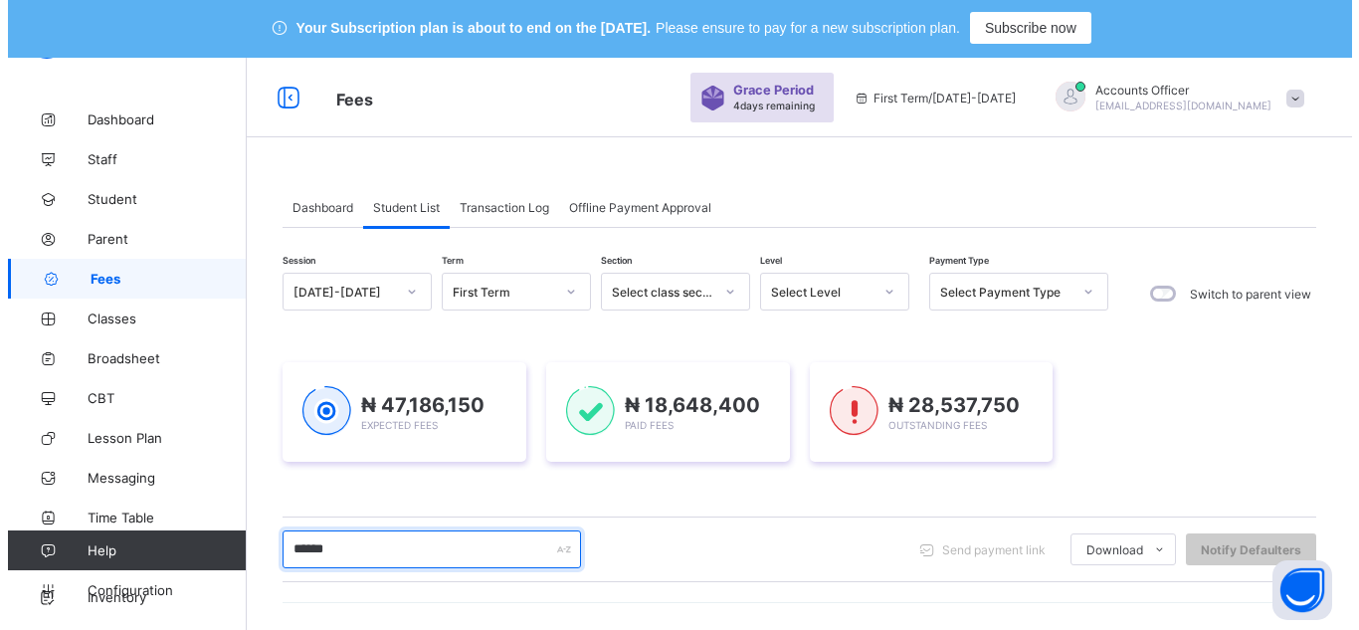
scroll to position [0, 0]
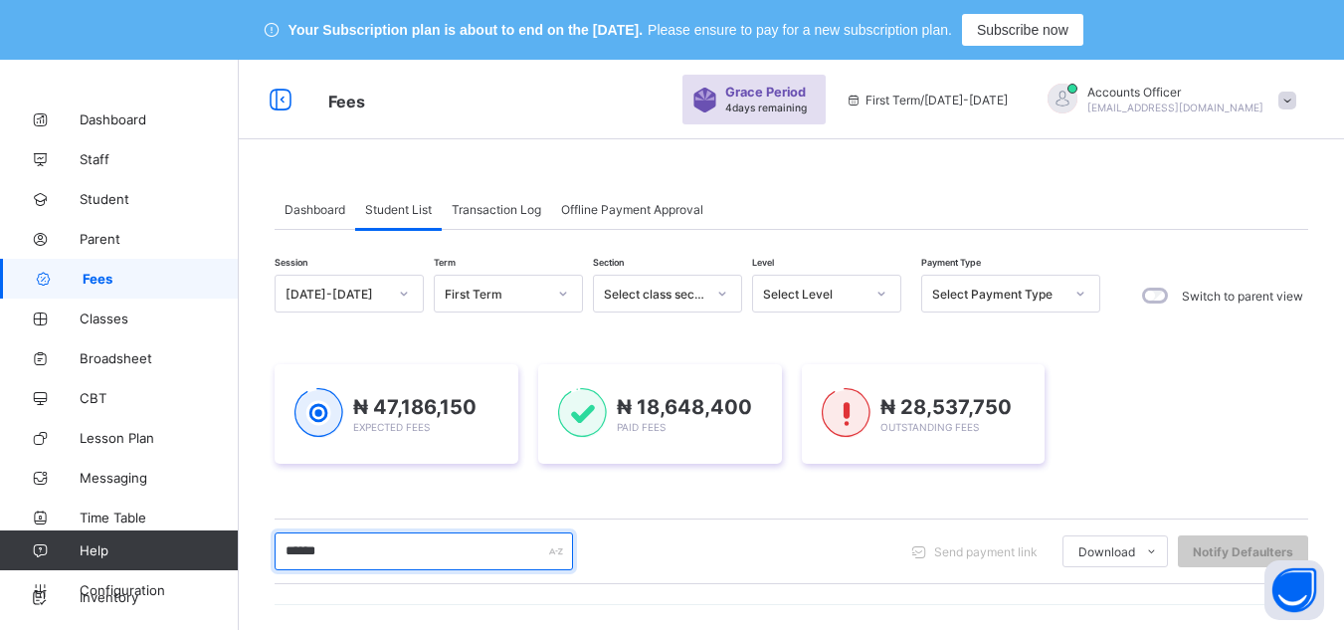
type input "******"
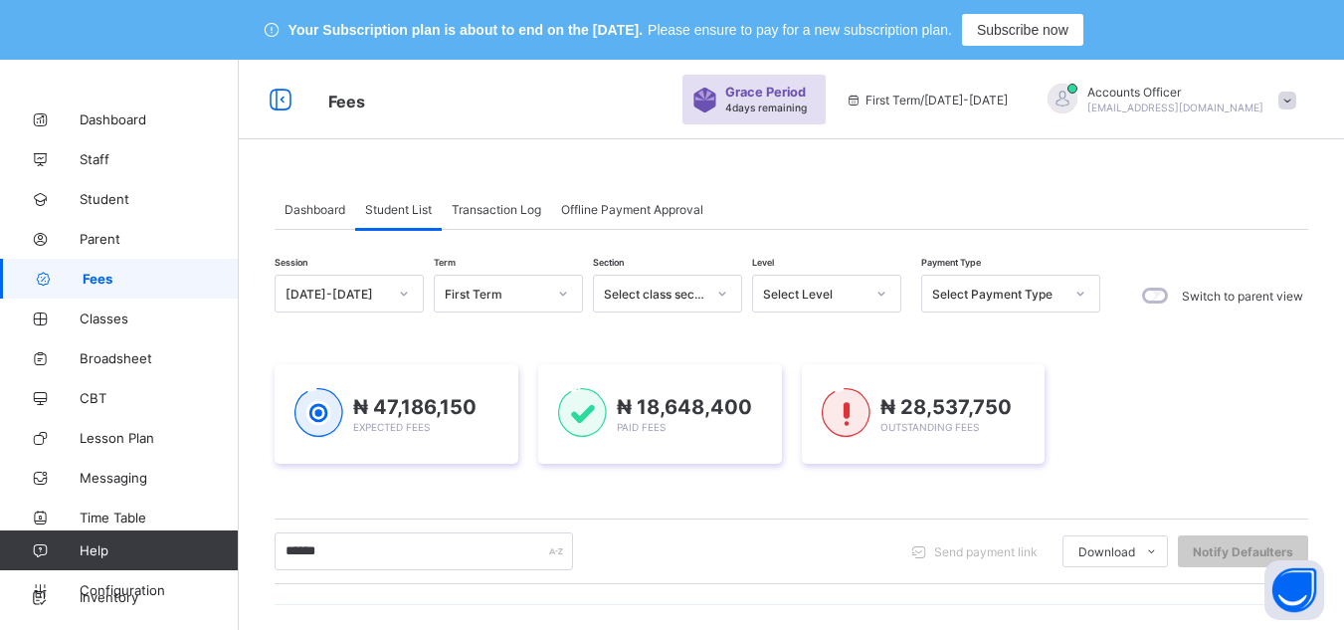
click at [1235, 101] on span "[EMAIL_ADDRESS][DOMAIN_NAME]" at bounding box center [1175, 107] width 176 height 12
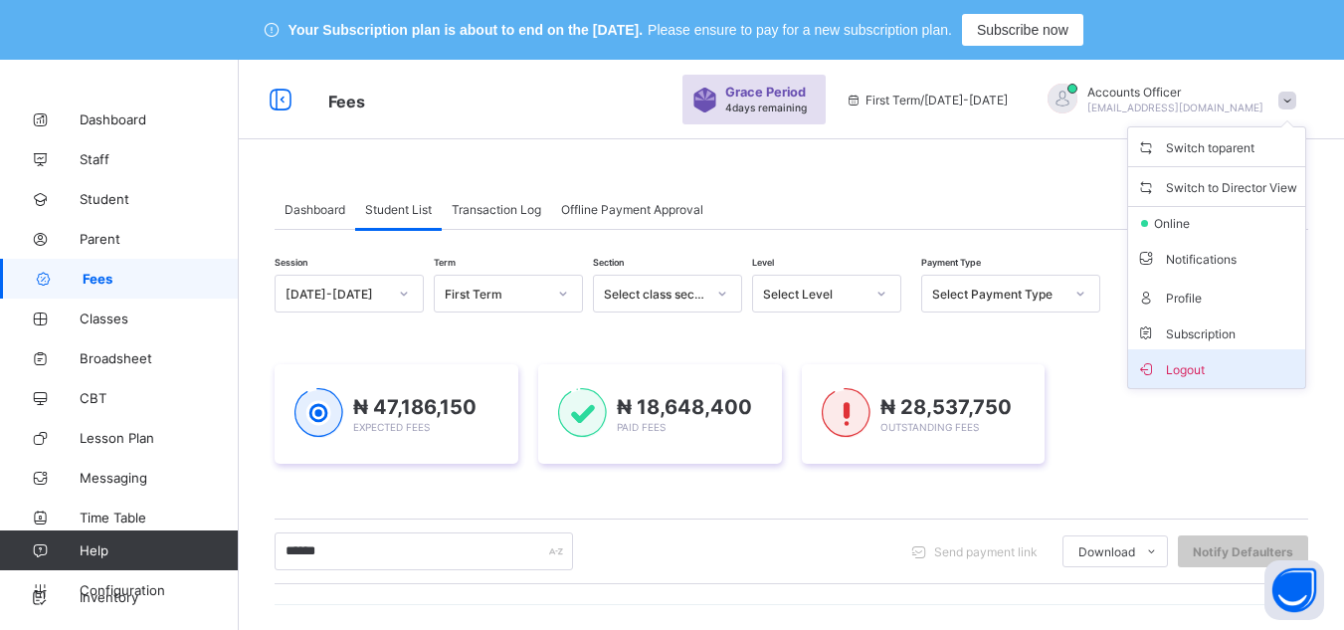
click at [1206, 367] on span "Logout" at bounding box center [1216, 368] width 161 height 23
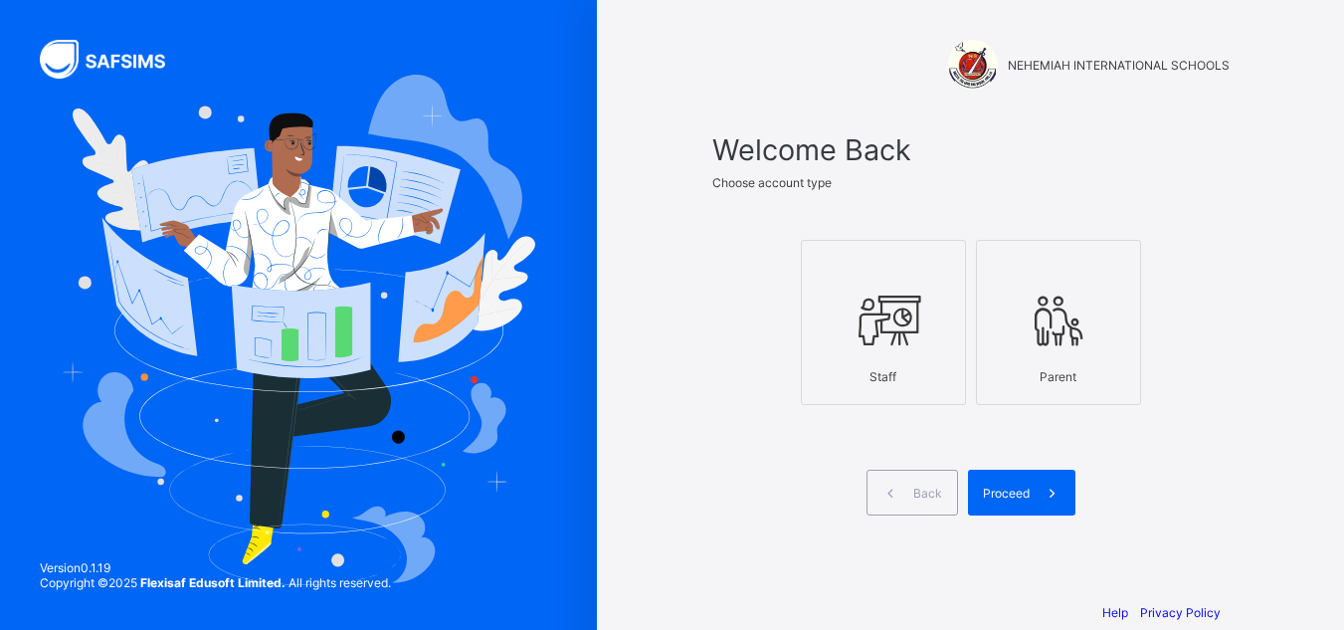
click at [909, 345] on icon at bounding box center [884, 321] width 70 height 60
click at [1025, 486] on span "Proceed" at bounding box center [1006, 493] width 47 height 15
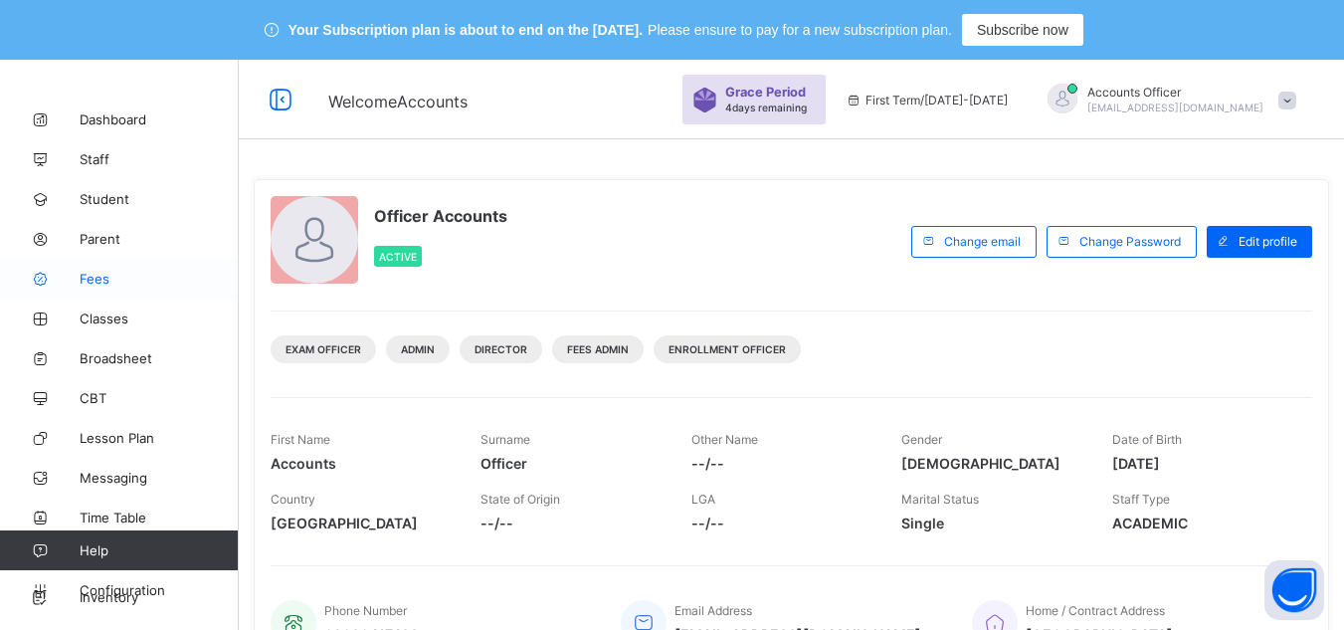
click at [111, 265] on link "Fees" at bounding box center [119, 279] width 239 height 40
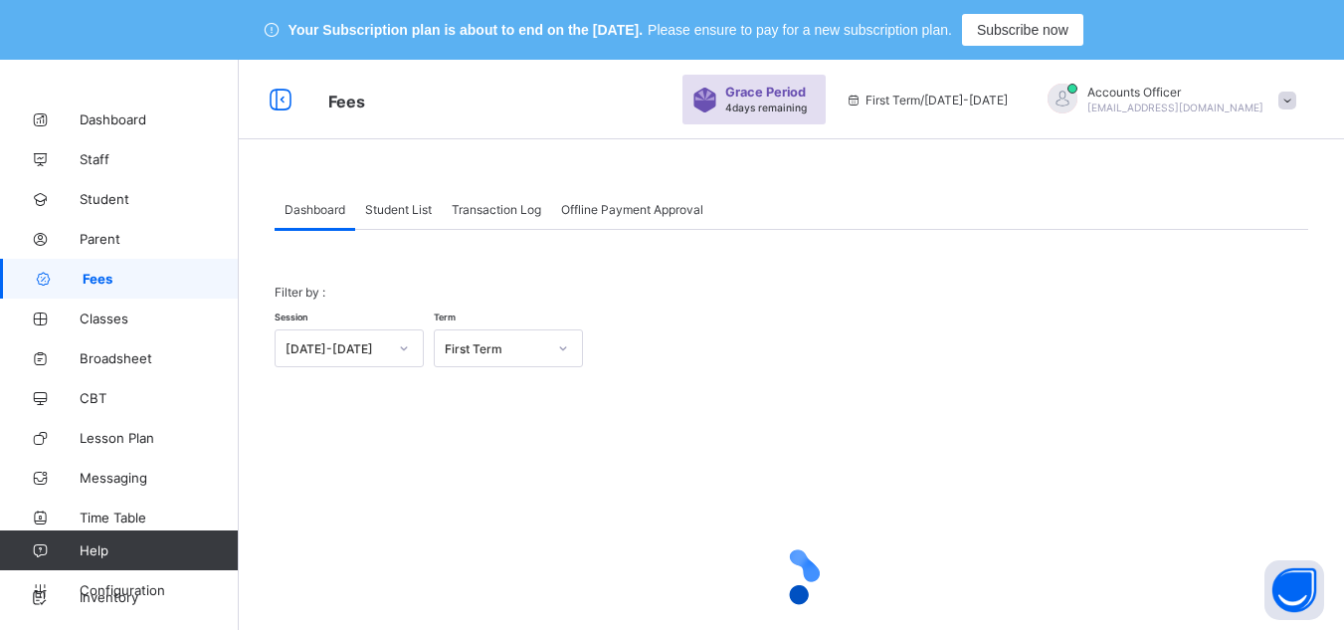
click at [419, 202] on span "Student List" at bounding box center [398, 209] width 67 height 15
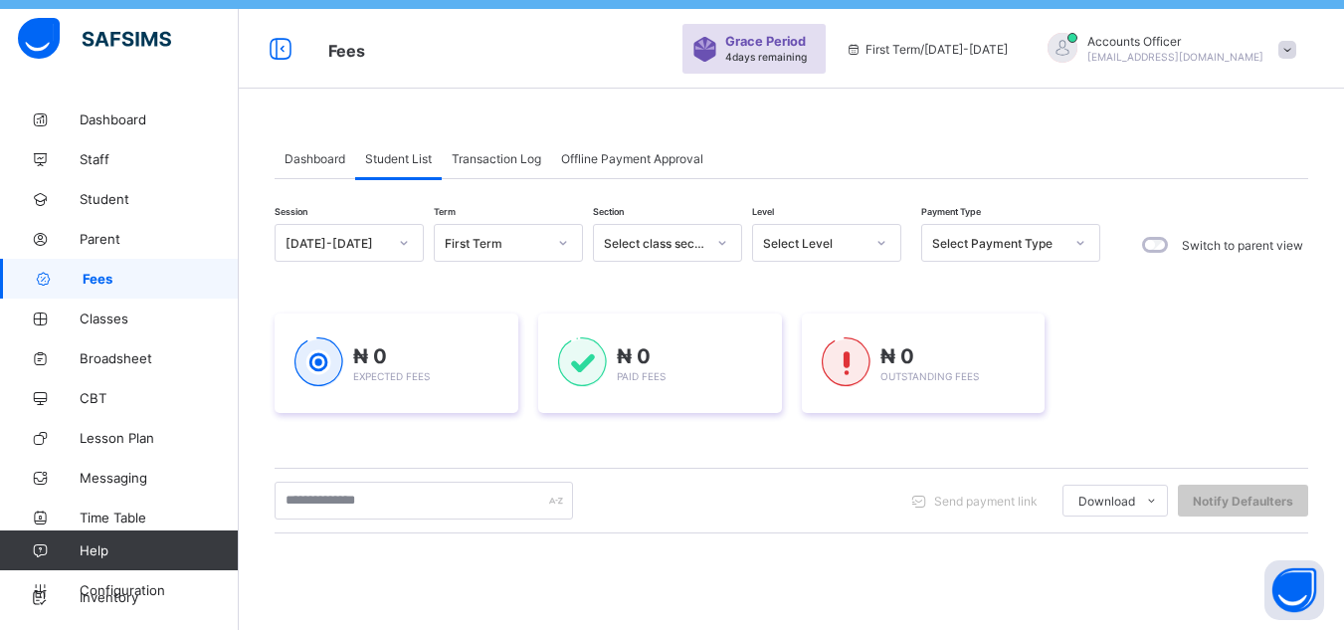
scroll to position [199, 0]
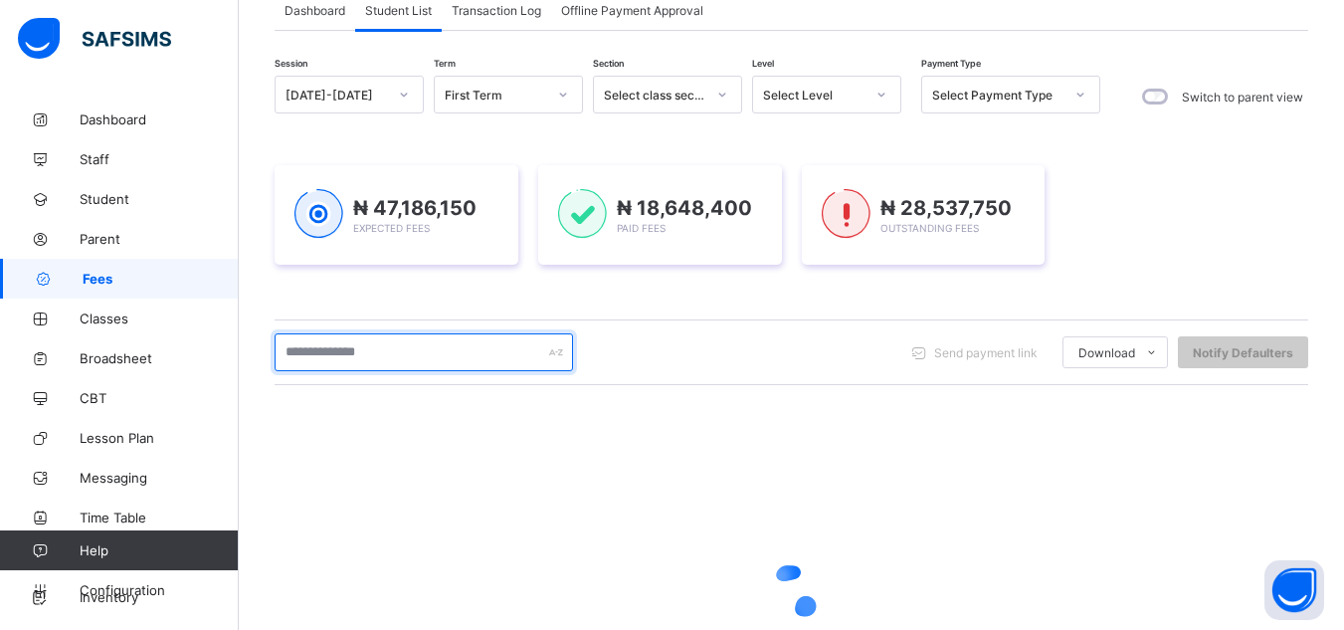
click at [499, 359] on input "text" at bounding box center [424, 352] width 298 height 38
type input "******"
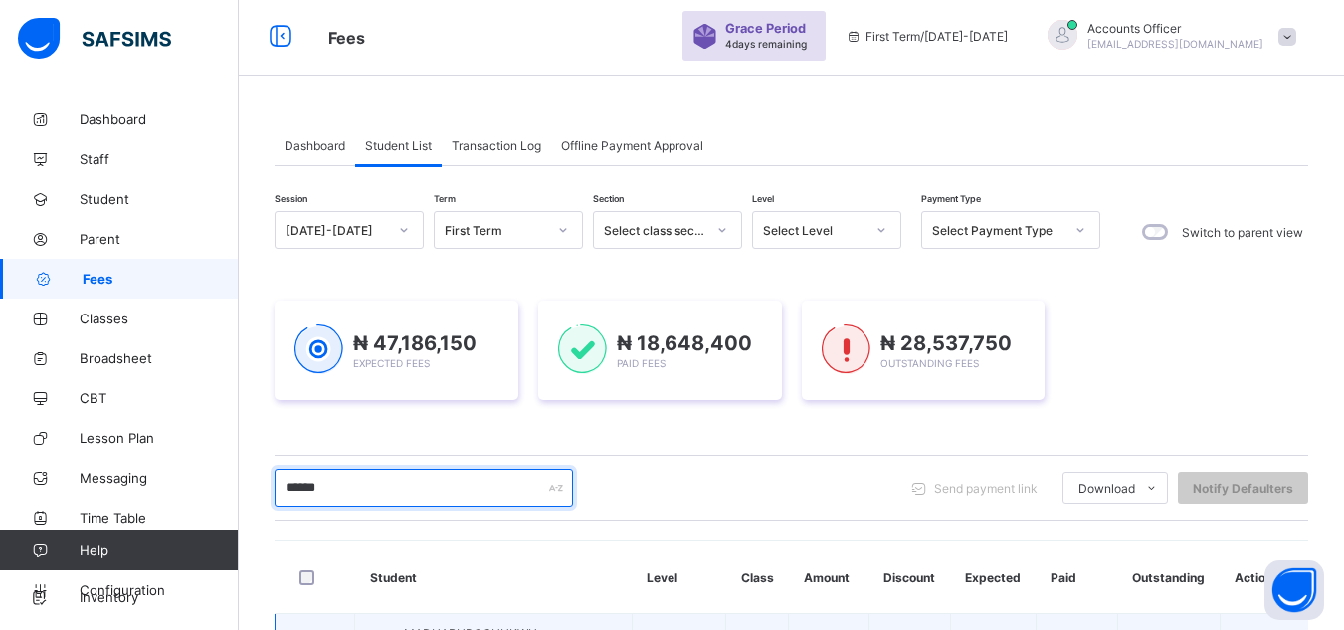
scroll to position [0, 0]
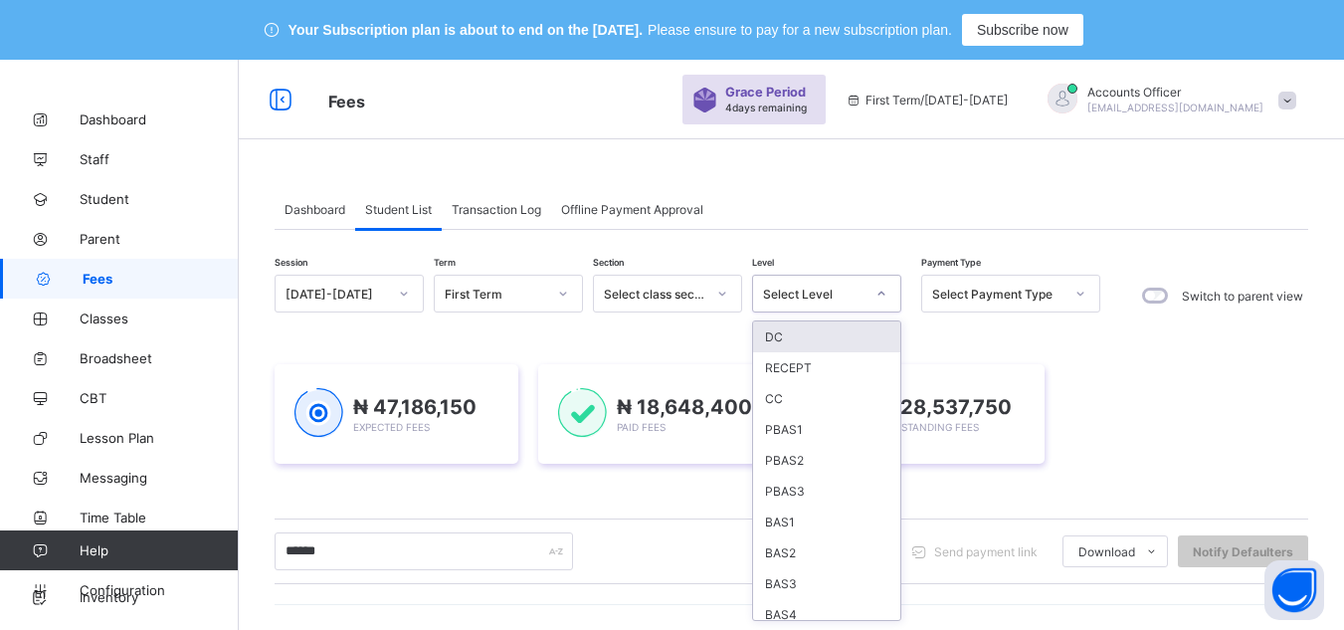
click at [805, 293] on div "Select Level" at bounding box center [813, 294] width 101 height 15
click at [793, 556] on div "BAS2" at bounding box center [826, 552] width 147 height 31
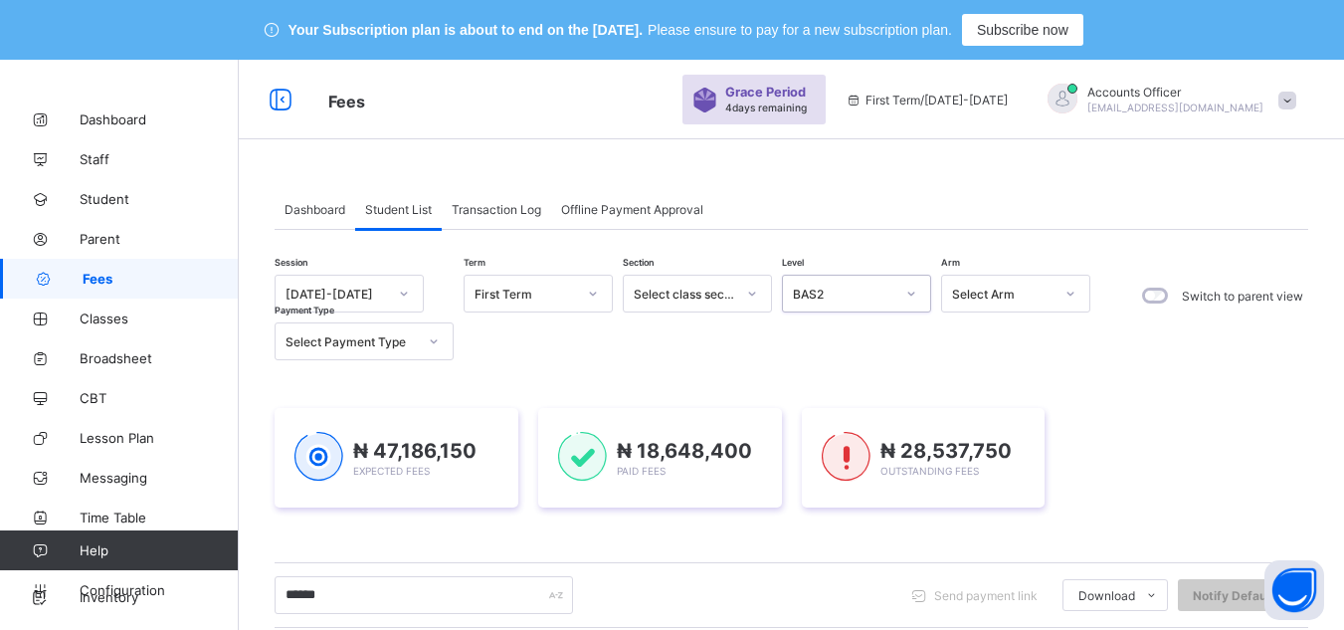
scroll to position [365, 0]
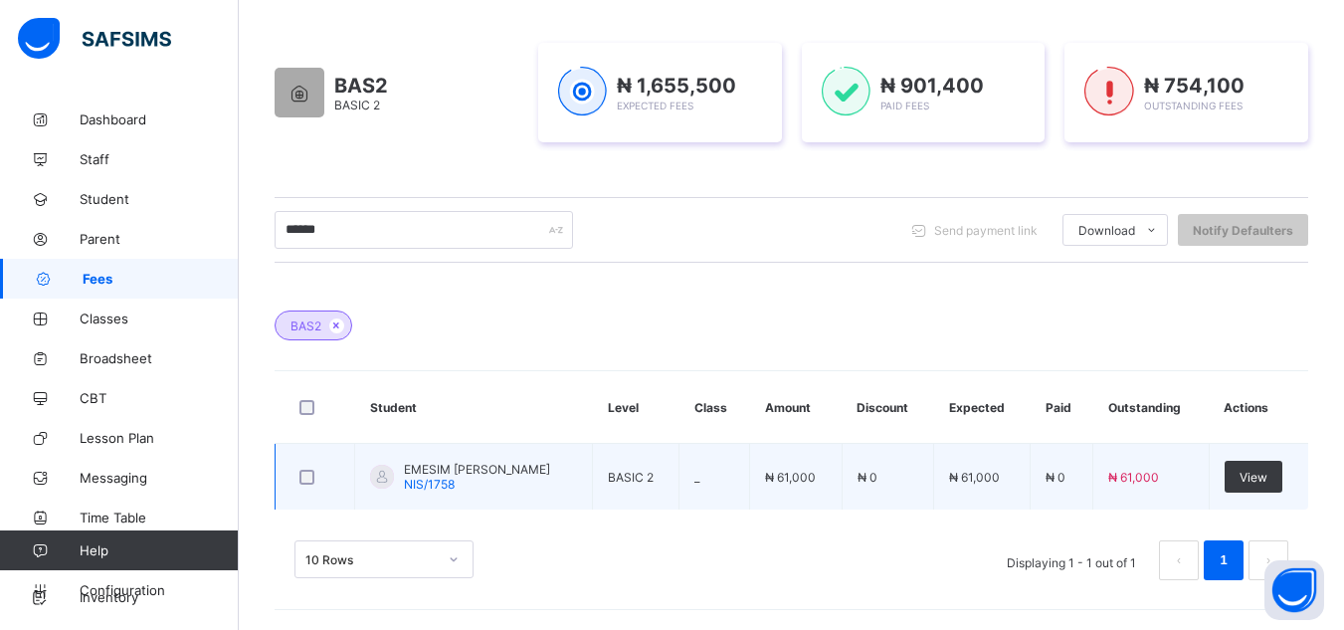
click at [550, 472] on span "EMESIM ELEAZAR UDECHUKWU" at bounding box center [477, 469] width 146 height 15
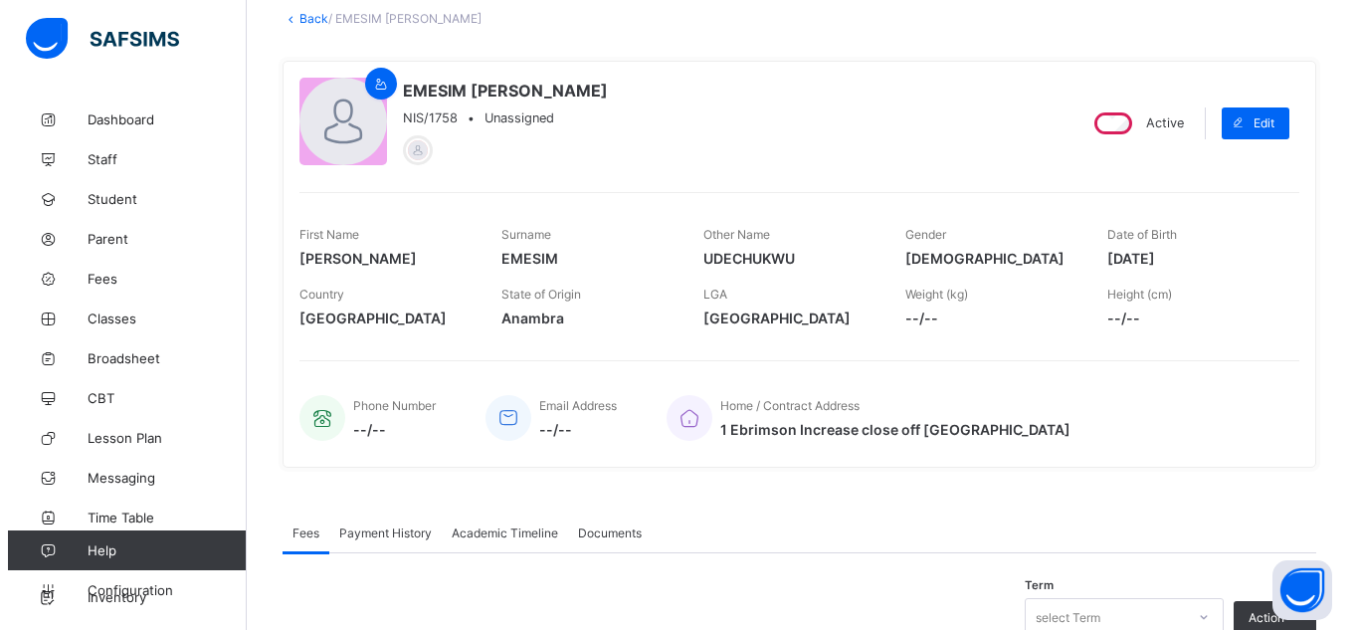
scroll to position [298, 0]
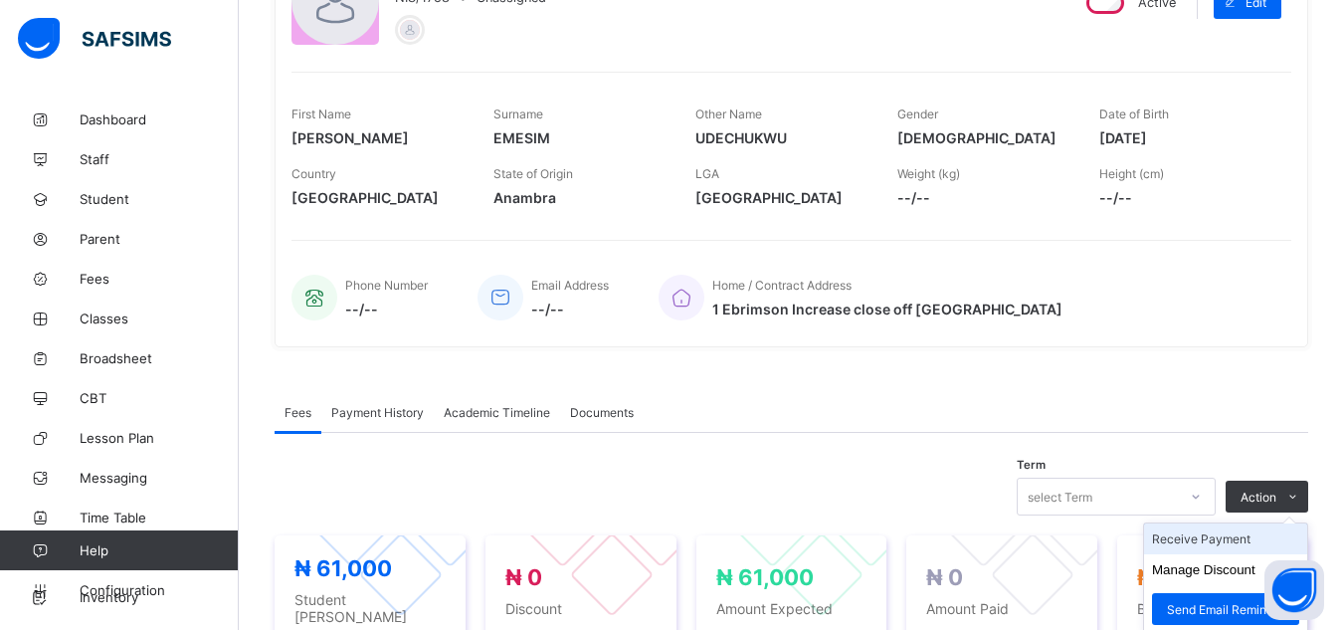
click at [1186, 541] on li "Receive Payment" at bounding box center [1225, 538] width 163 height 31
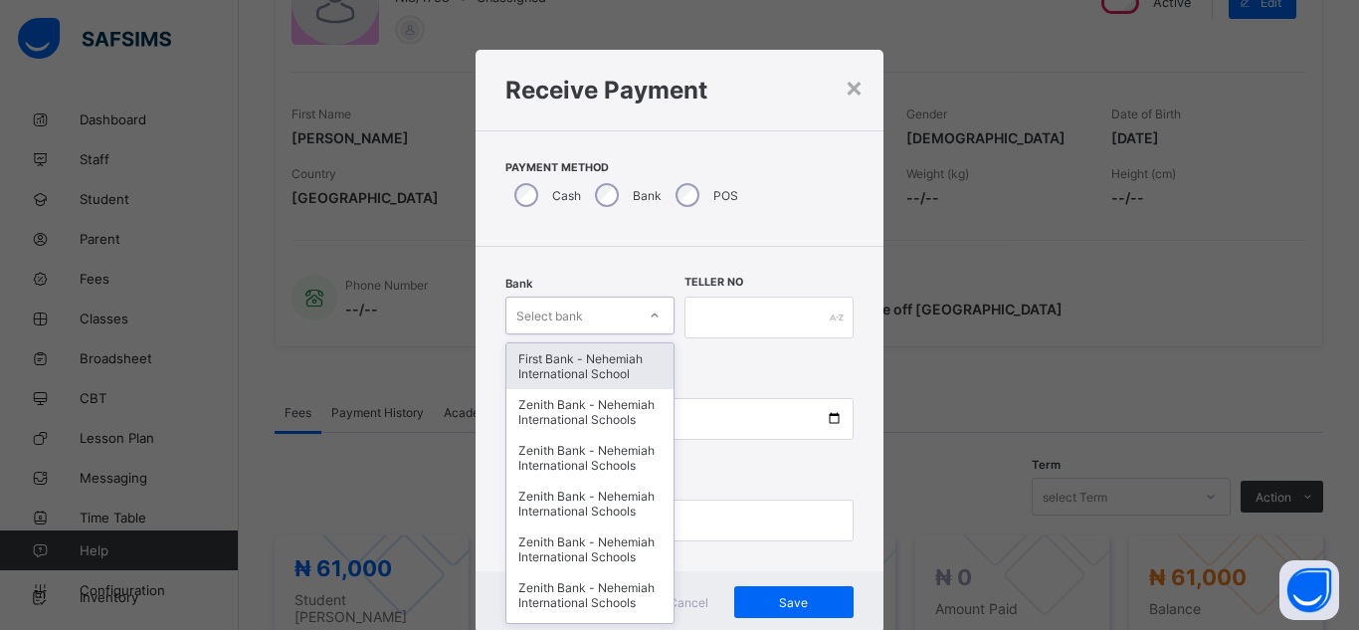
click at [615, 309] on div "Select bank" at bounding box center [570, 315] width 129 height 28
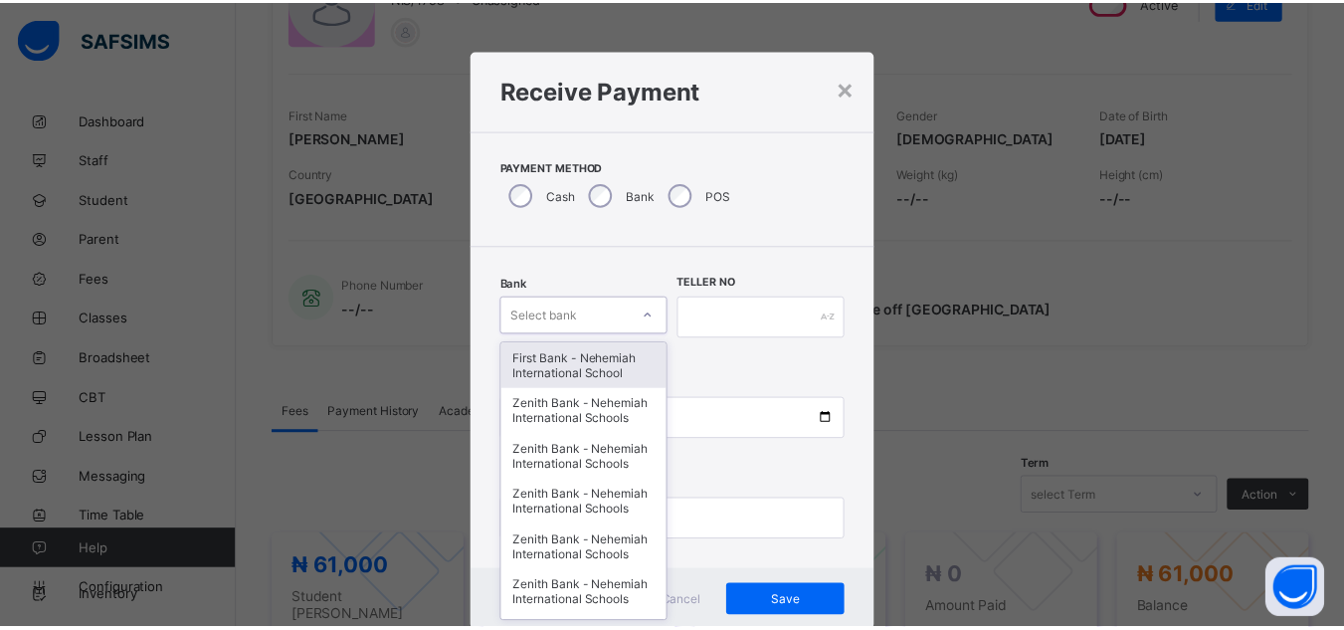
scroll to position [21, 0]
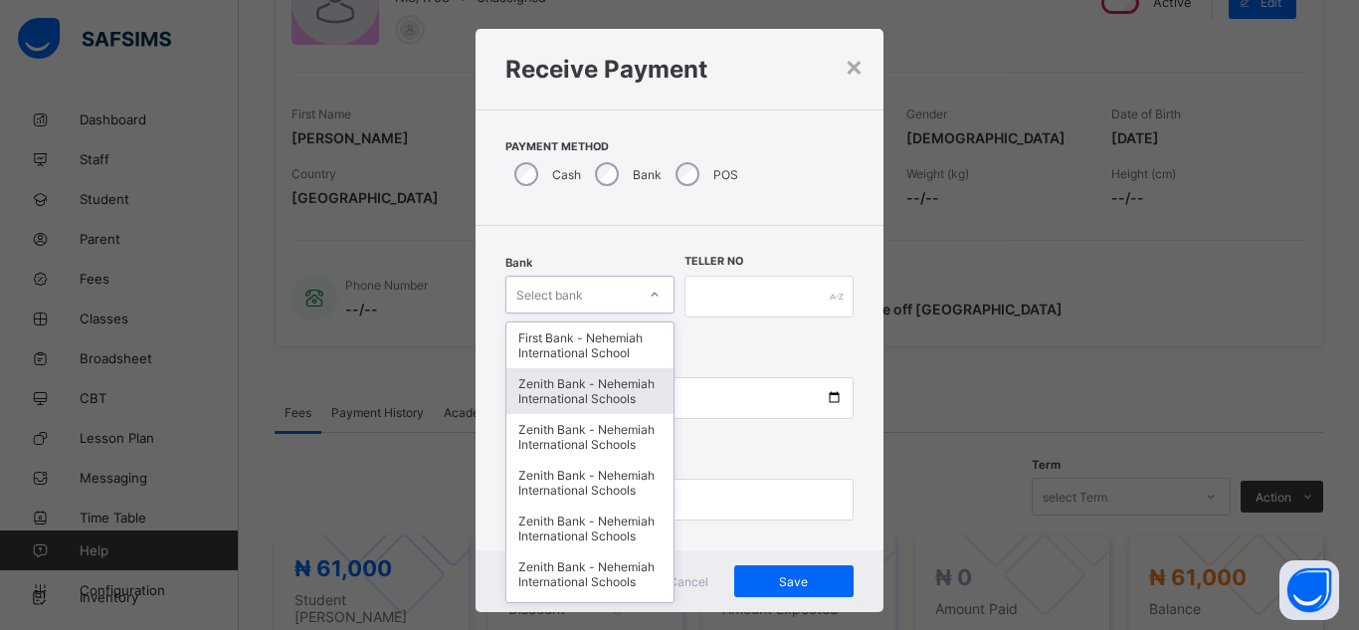
click at [610, 397] on div "Zenith Bank - Nehemiah International Schools" at bounding box center [589, 391] width 167 height 46
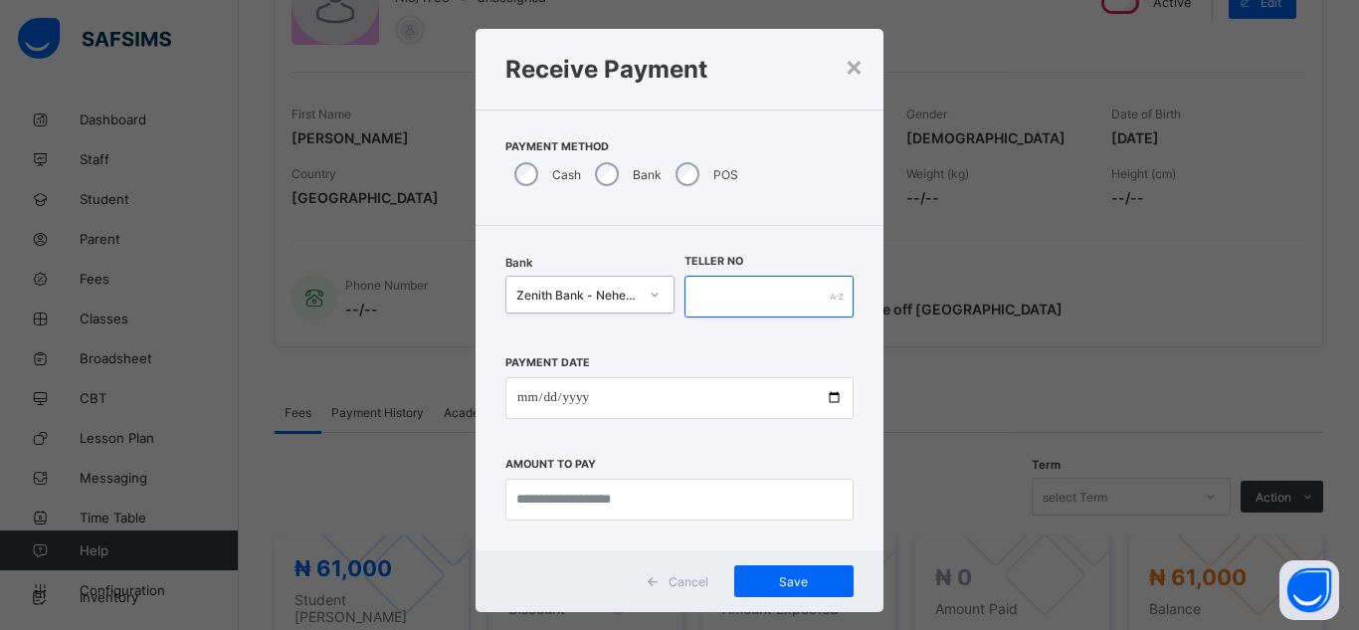
click at [709, 296] on input "text" at bounding box center [769, 297] width 169 height 42
type input "*****"
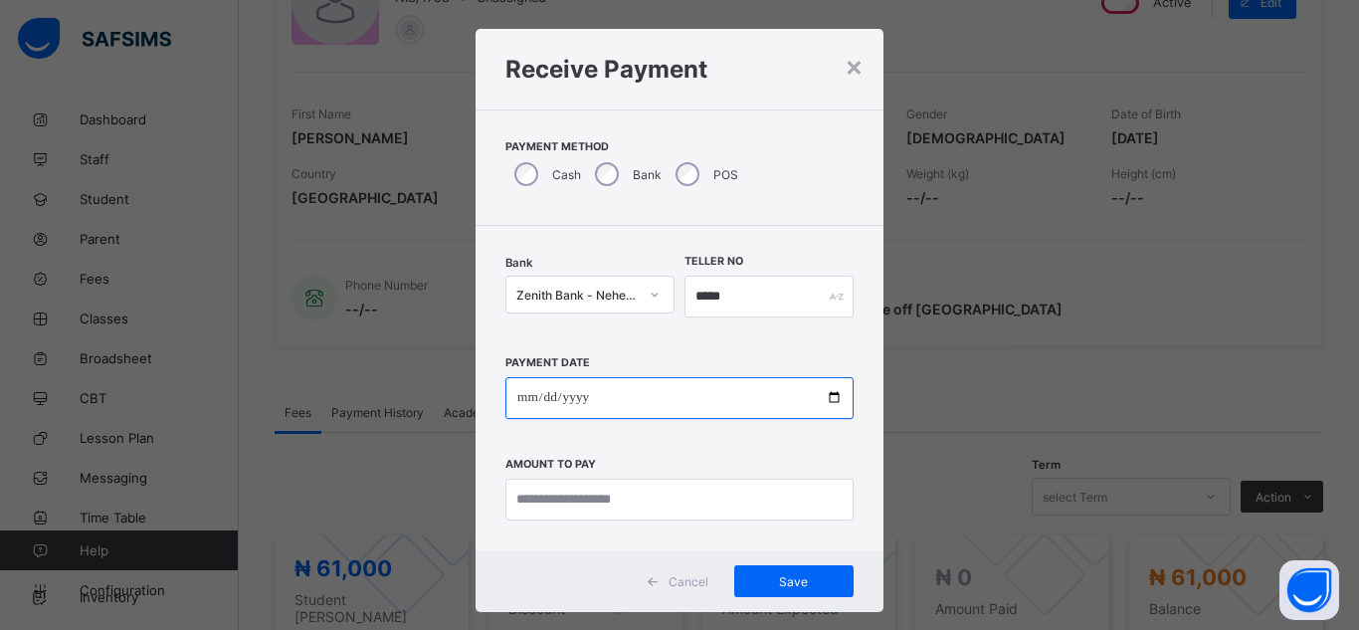
click at [831, 403] on input "date" at bounding box center [679, 398] width 348 height 42
type input "**********"
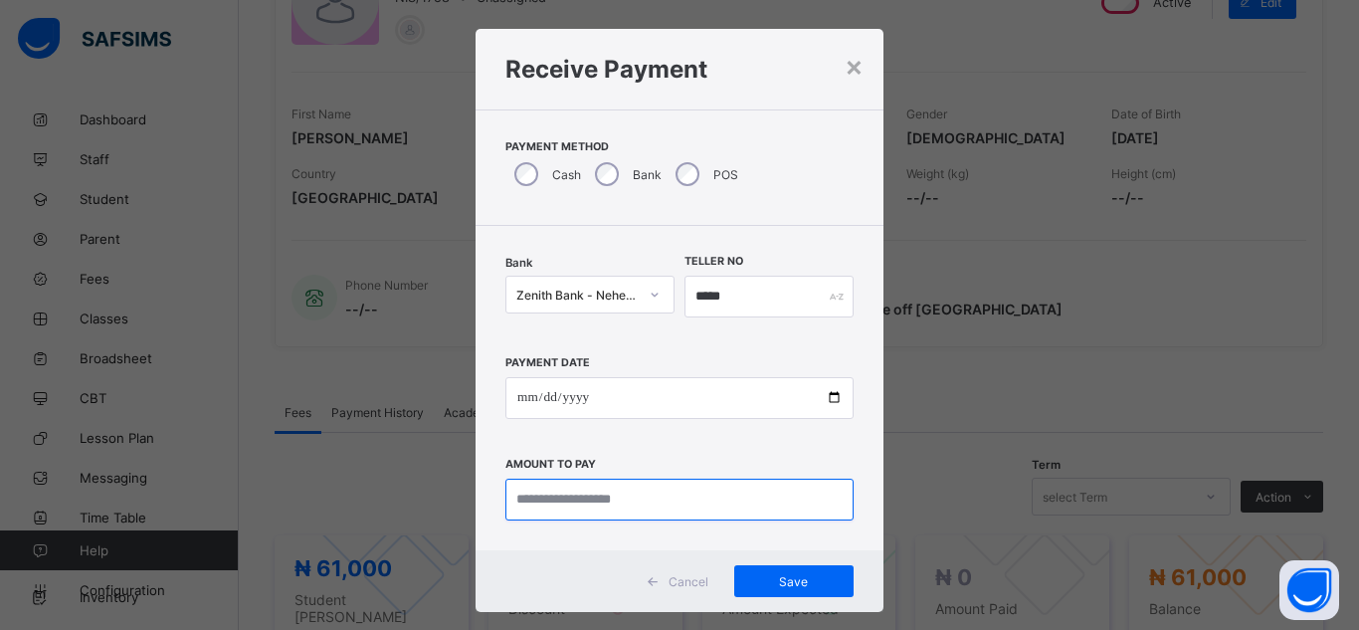
click at [647, 499] on input "currency" at bounding box center [679, 500] width 348 height 42
type input "********"
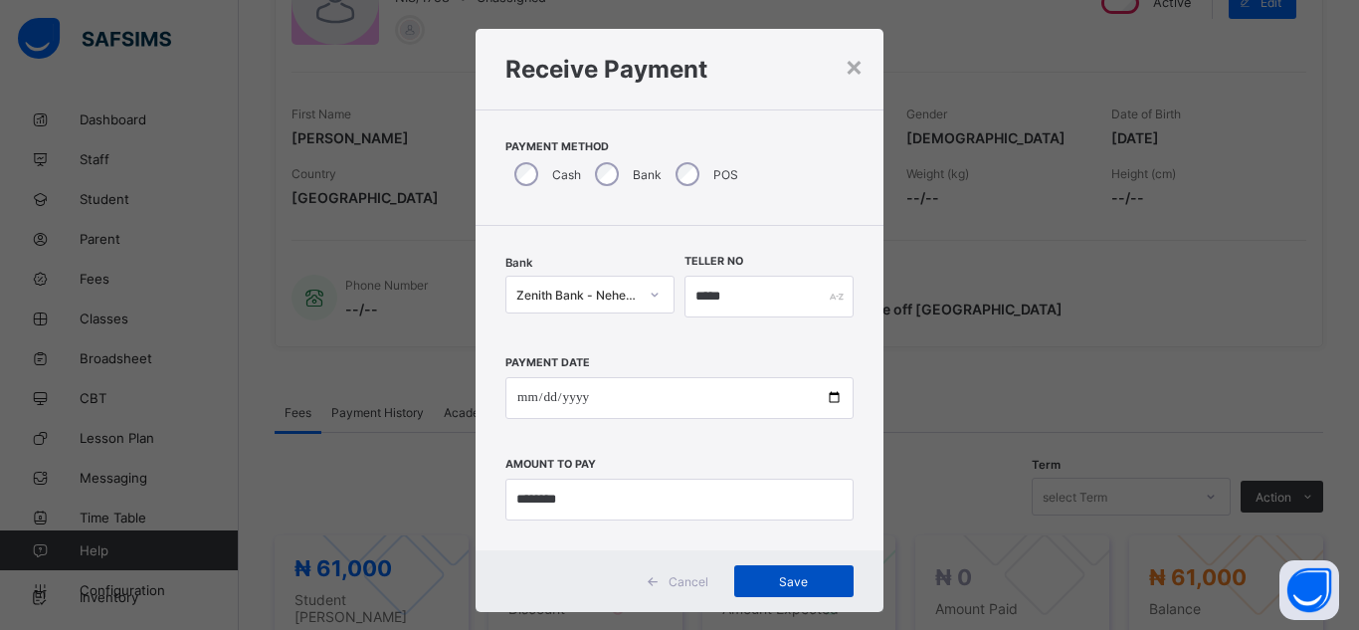
click at [753, 577] on span "Save" at bounding box center [794, 581] width 90 height 15
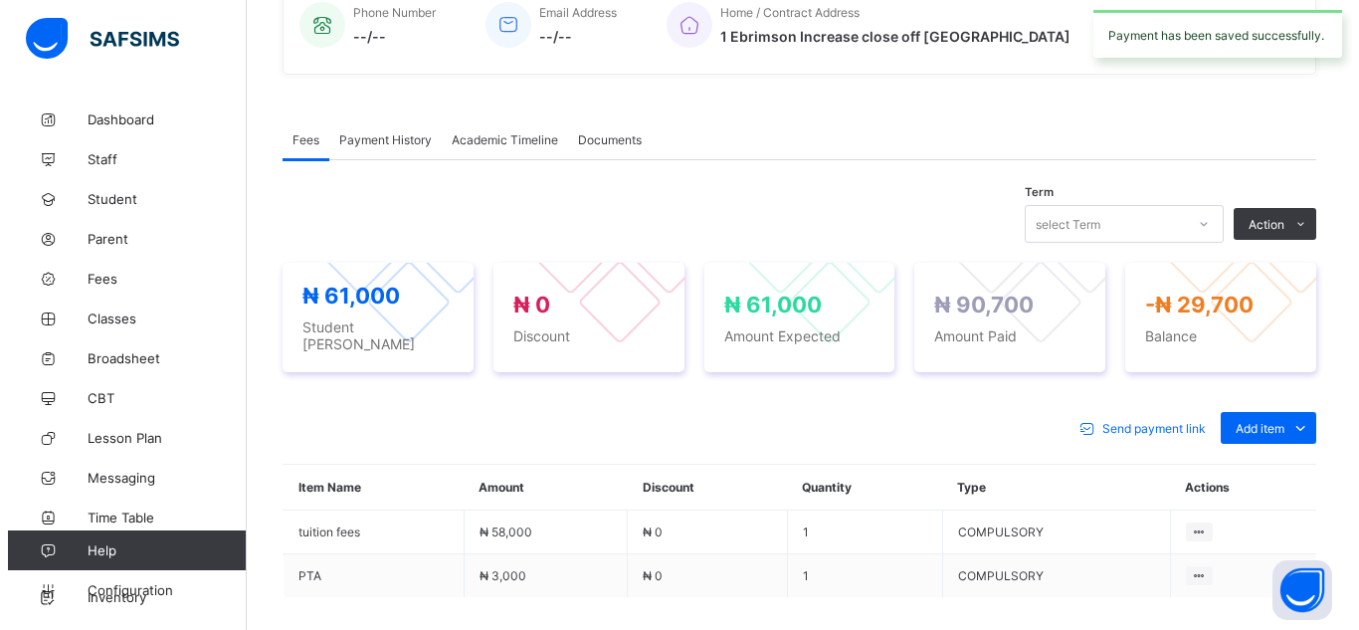
scroll to position [597, 0]
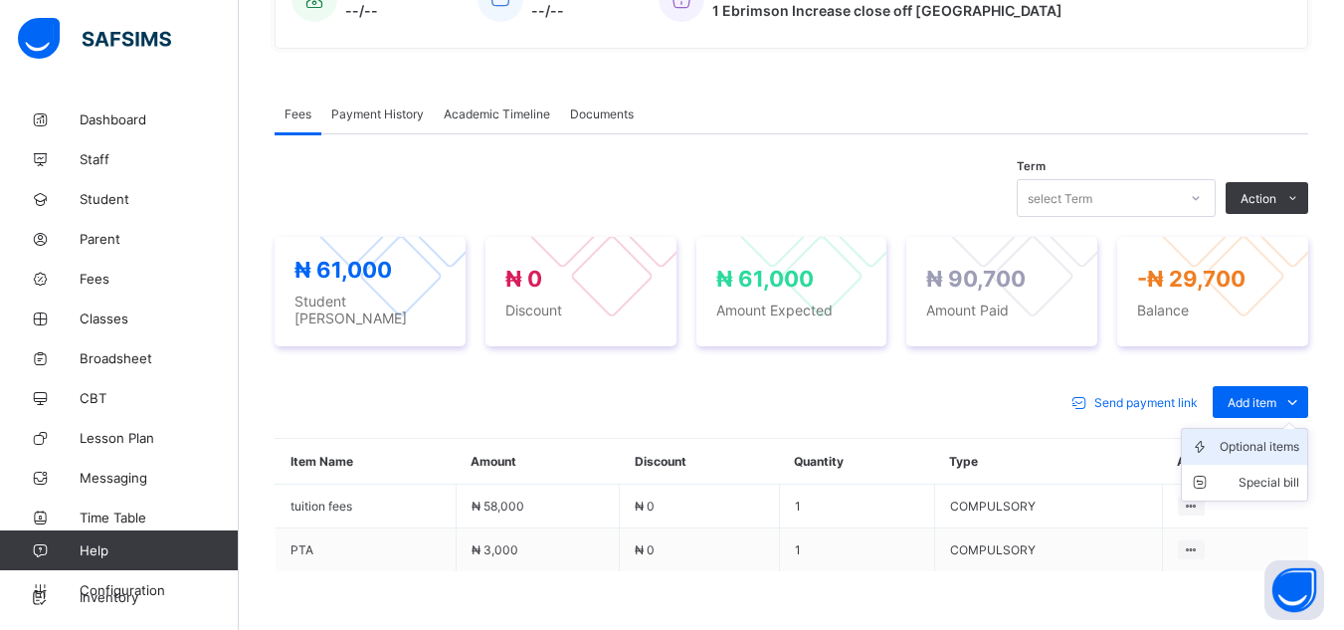
click at [1249, 437] on div "Optional items" at bounding box center [1260, 447] width 80 height 20
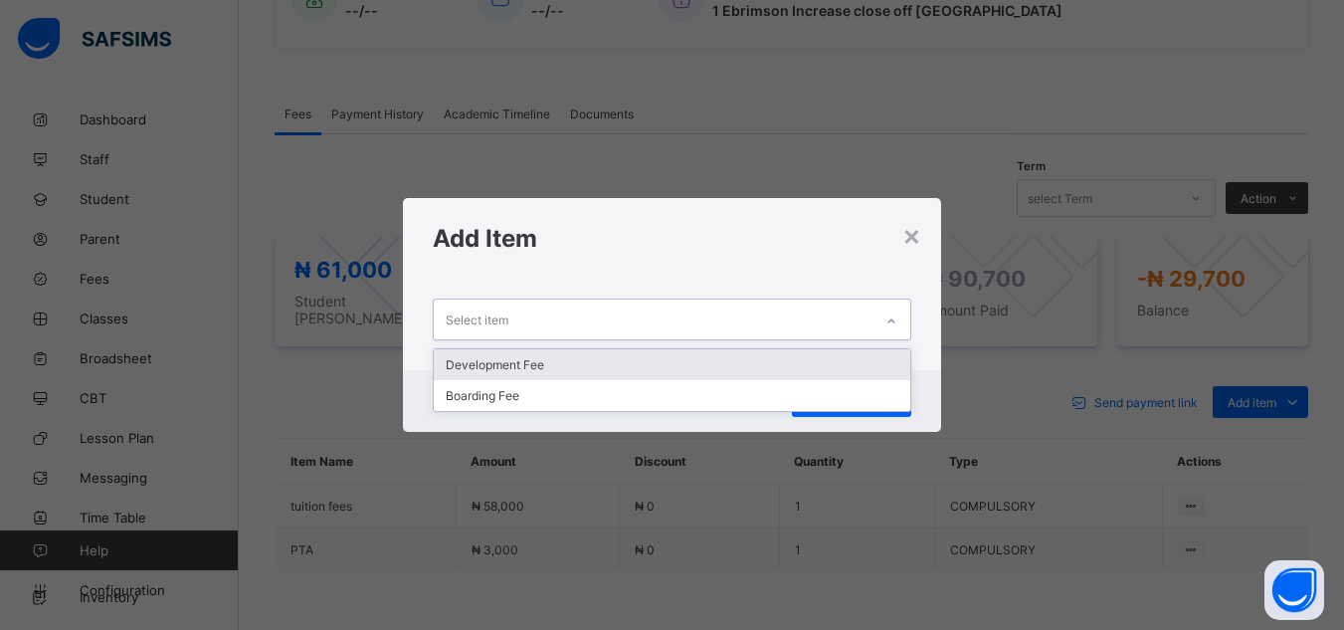
click at [663, 304] on div "Select item" at bounding box center [653, 318] width 438 height 39
click at [642, 370] on div "Development Fee" at bounding box center [672, 364] width 476 height 31
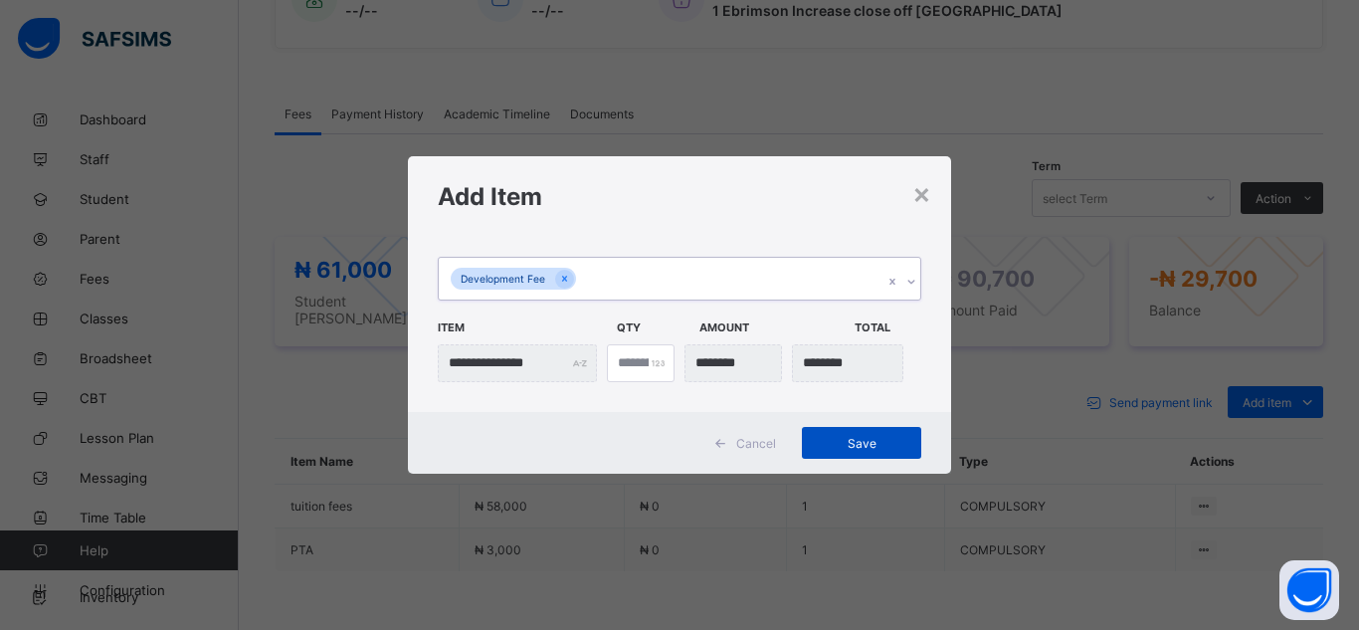
click at [863, 439] on span "Save" at bounding box center [862, 443] width 90 height 15
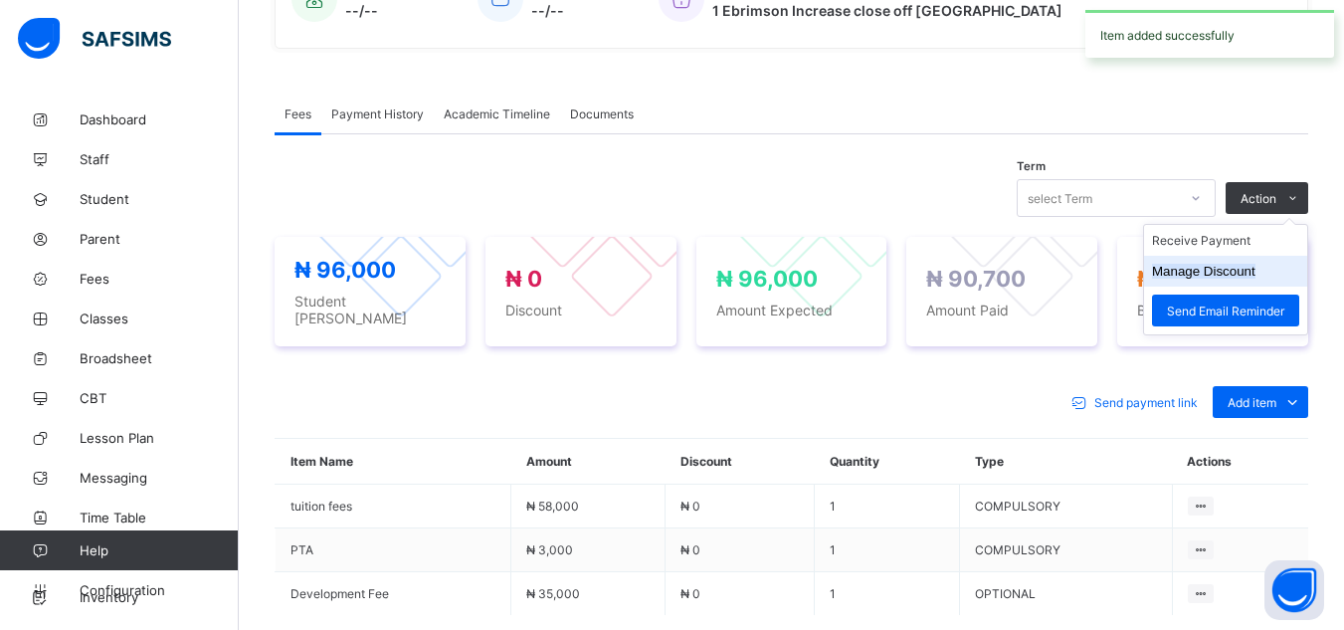
click at [1215, 265] on button "Manage Discount" at bounding box center [1203, 271] width 103 height 15
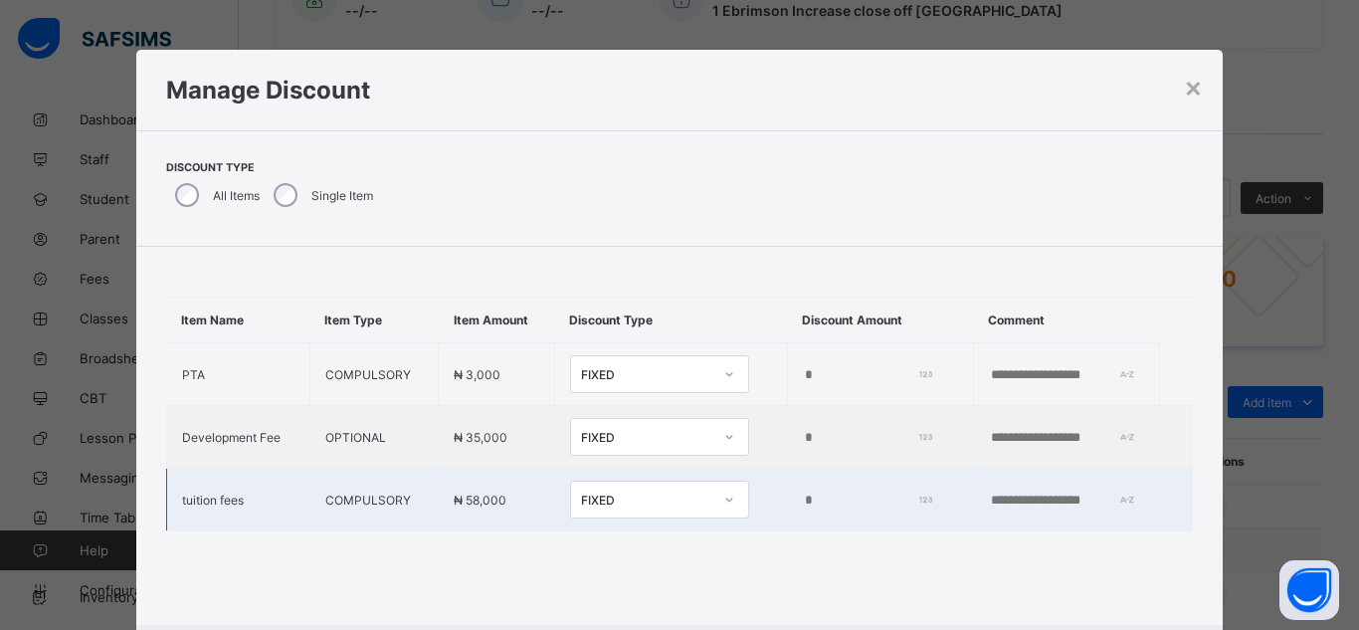
click at [803, 506] on input "*" at bounding box center [866, 501] width 126 height 16
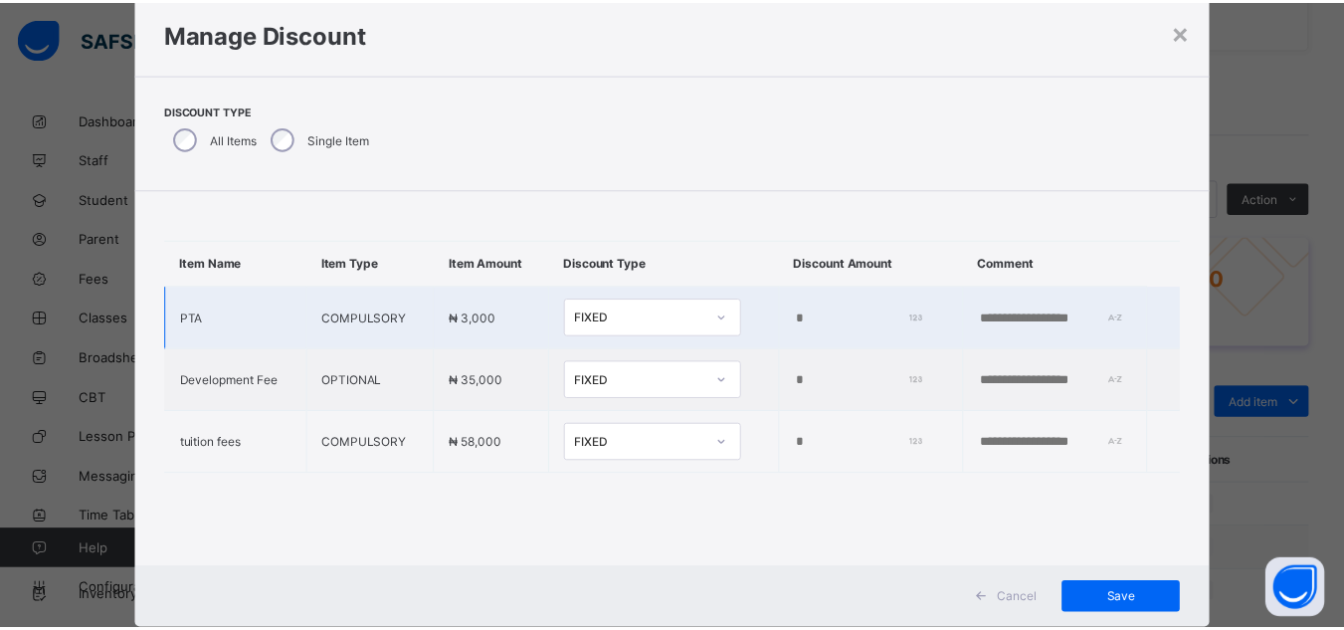
scroll to position [106, 0]
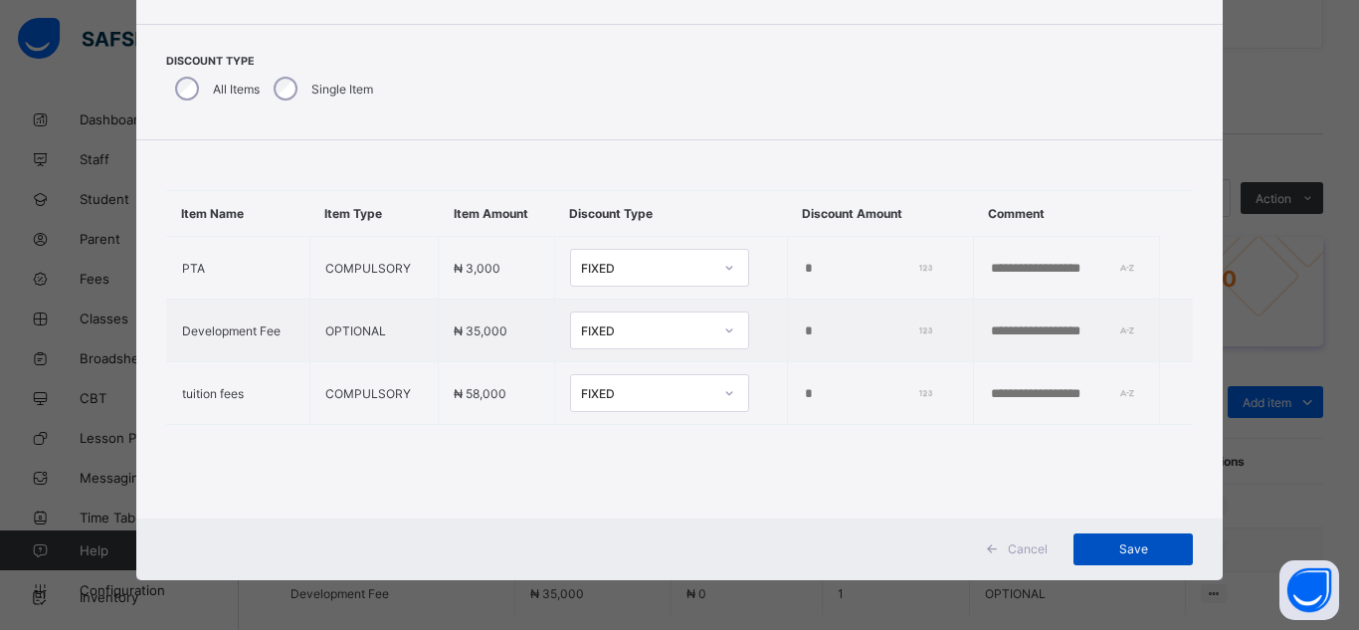
type input "****"
click at [1110, 537] on div "Save" at bounding box center [1133, 549] width 119 height 32
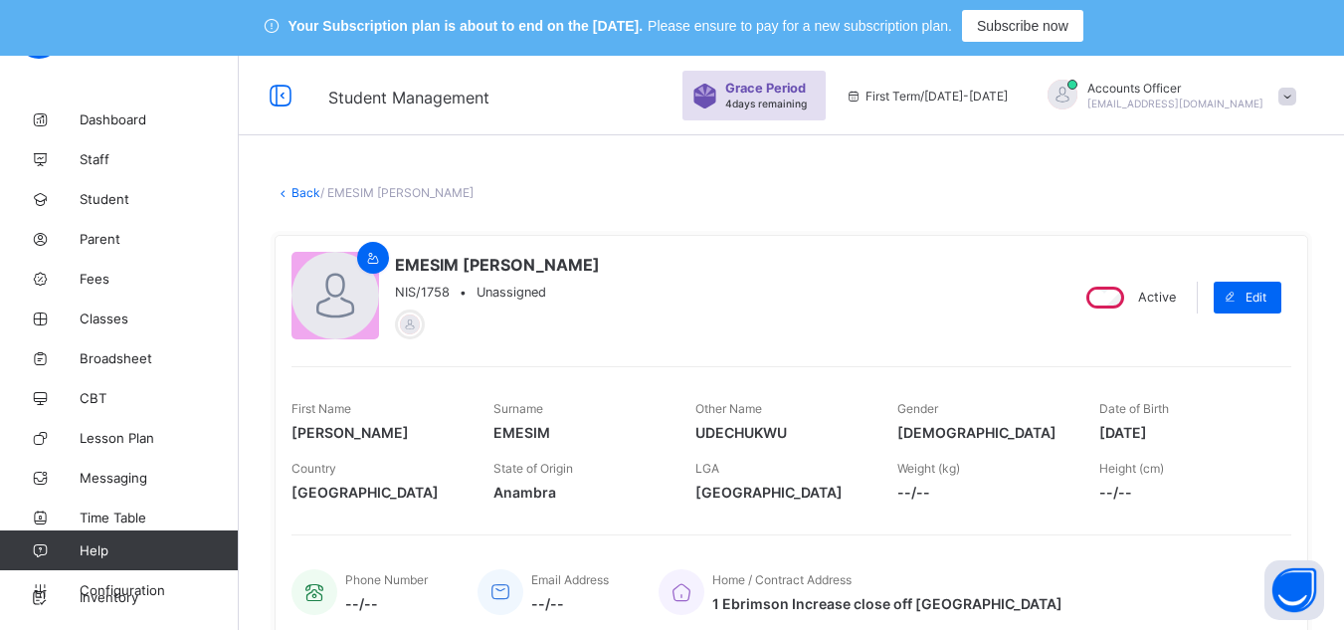
scroll to position [0, 0]
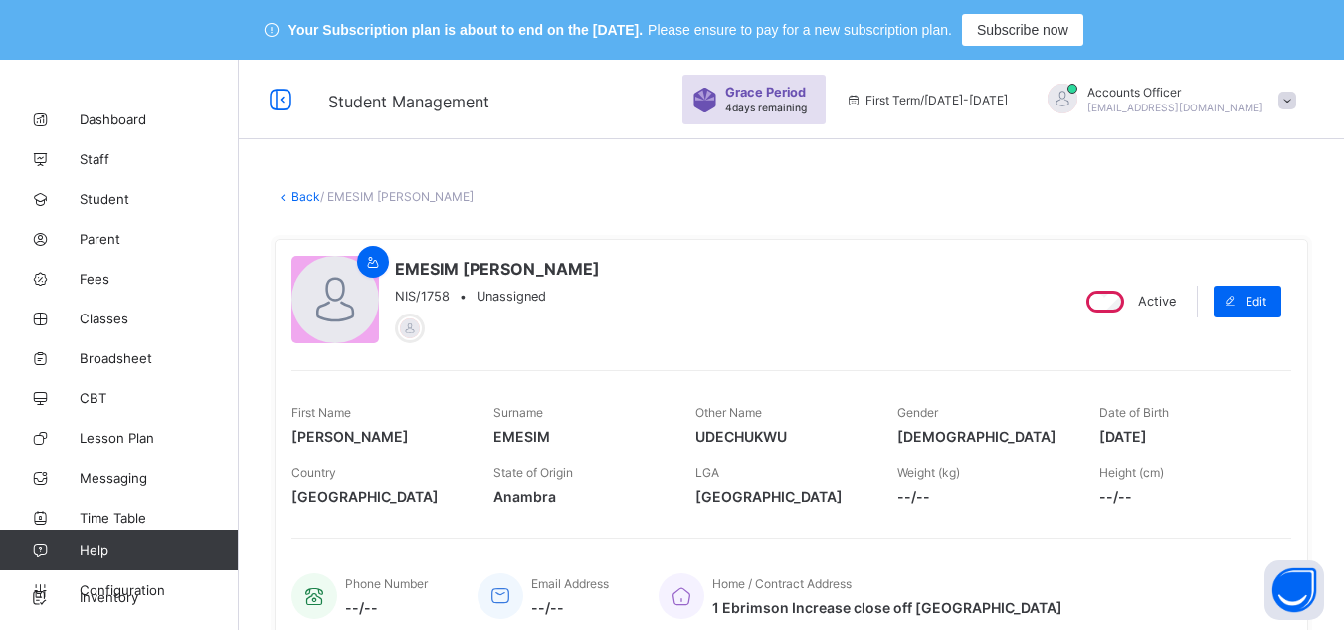
click at [297, 196] on link "Back" at bounding box center [306, 196] width 29 height 15
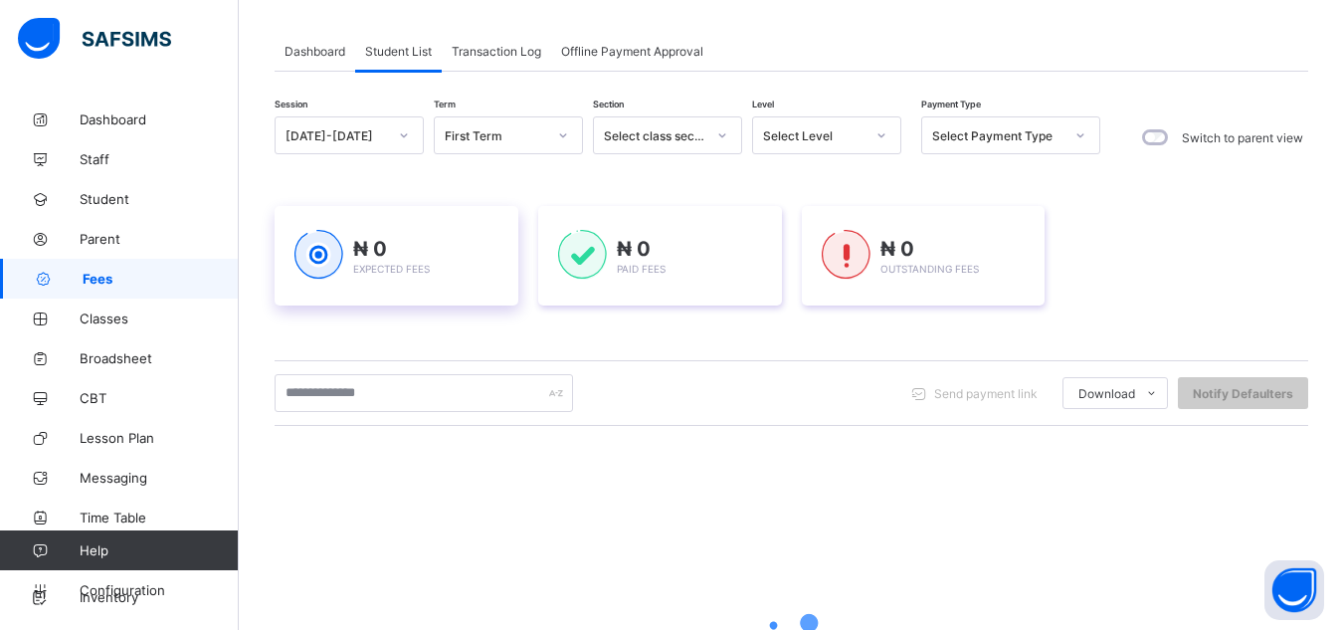
scroll to position [298, 0]
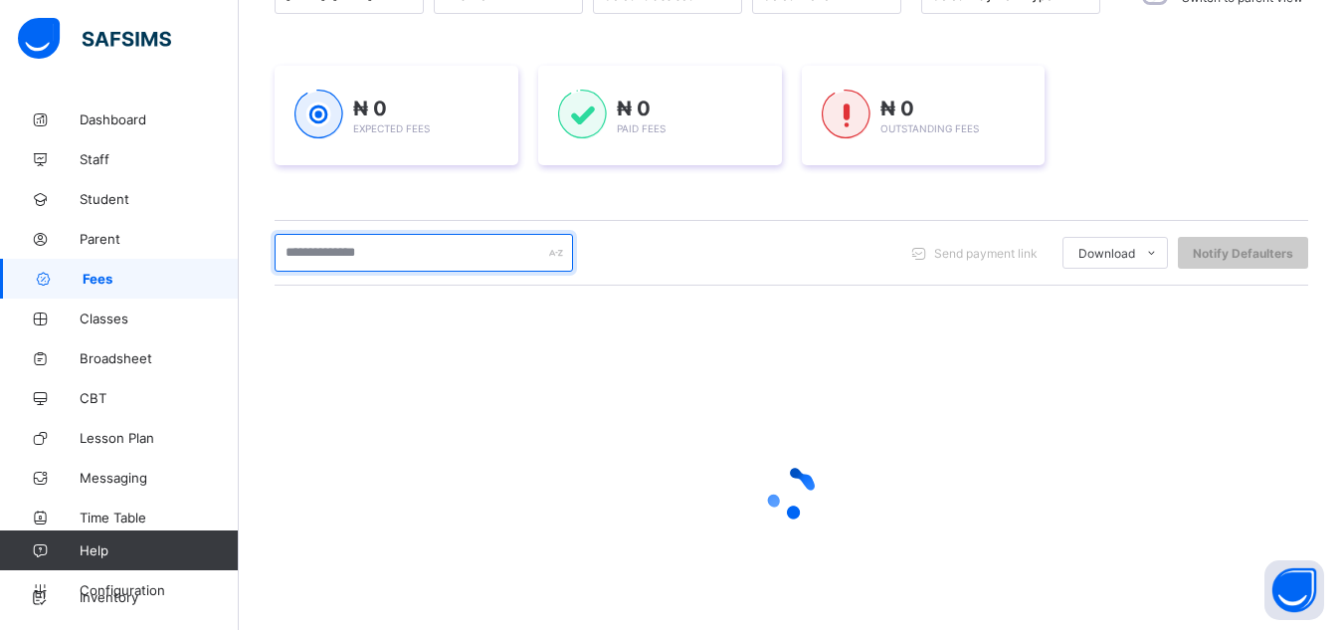
click at [471, 253] on input "text" at bounding box center [424, 253] width 298 height 38
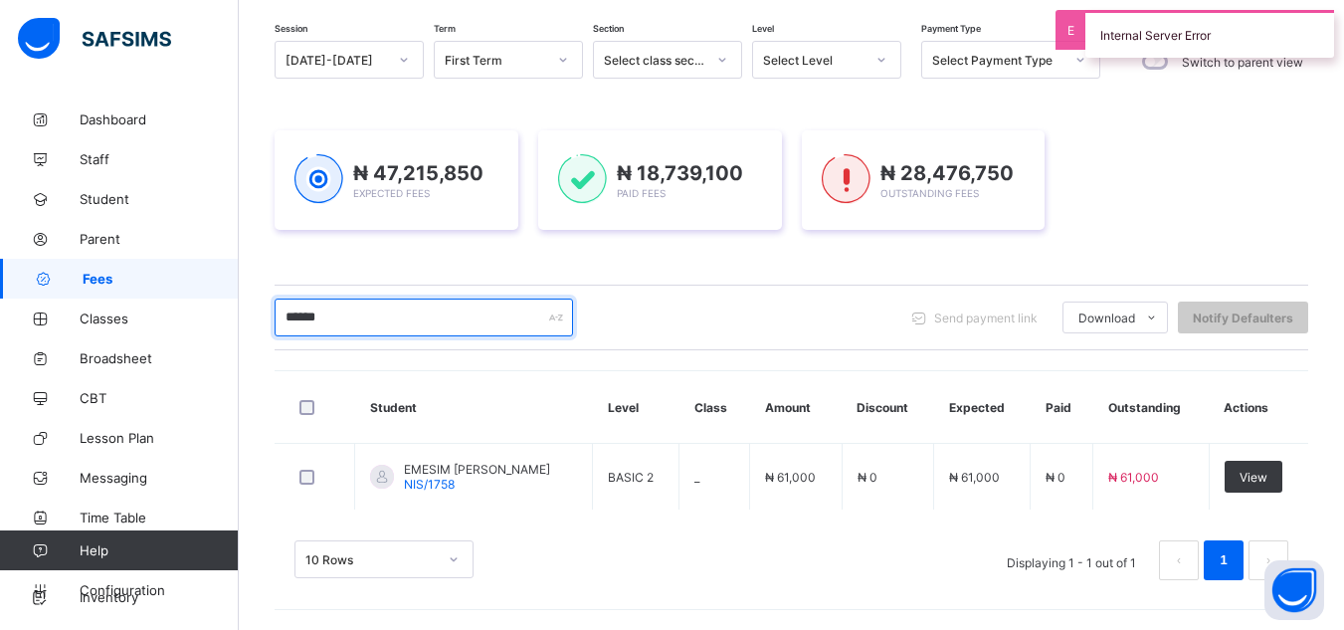
scroll to position [234, 0]
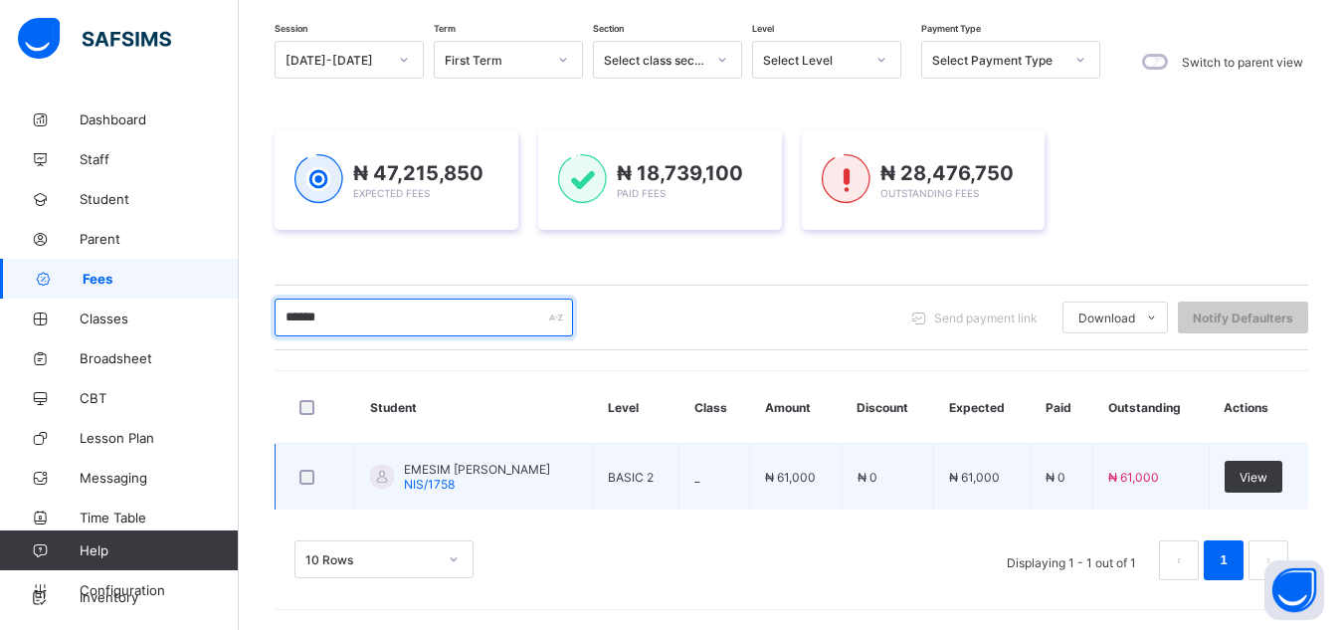
type input "******"
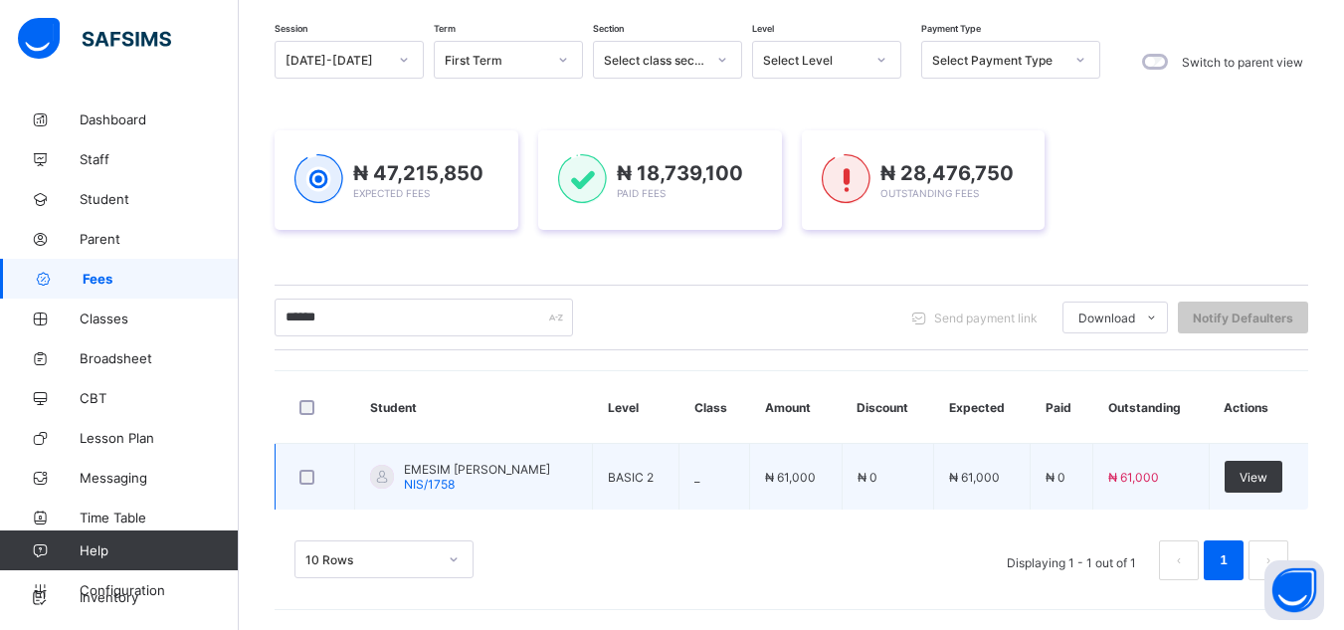
click at [483, 468] on span "EMESIM [PERSON_NAME]" at bounding box center [477, 469] width 146 height 15
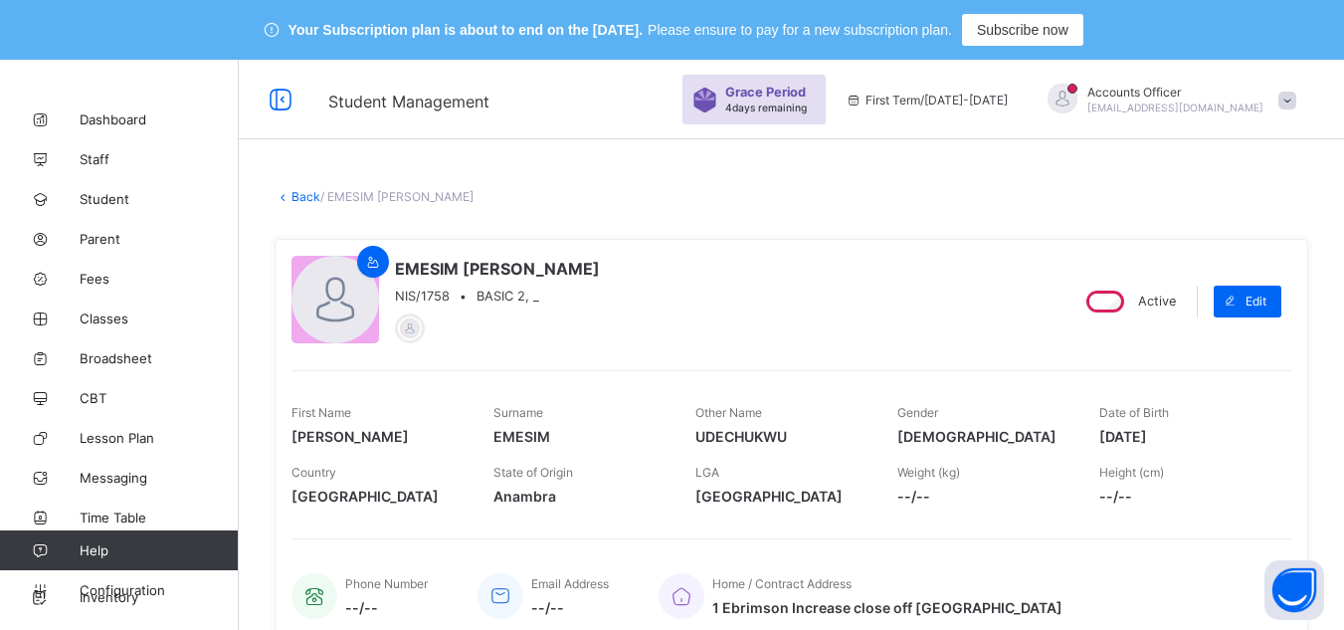
click at [307, 196] on link "Back" at bounding box center [306, 196] width 29 height 15
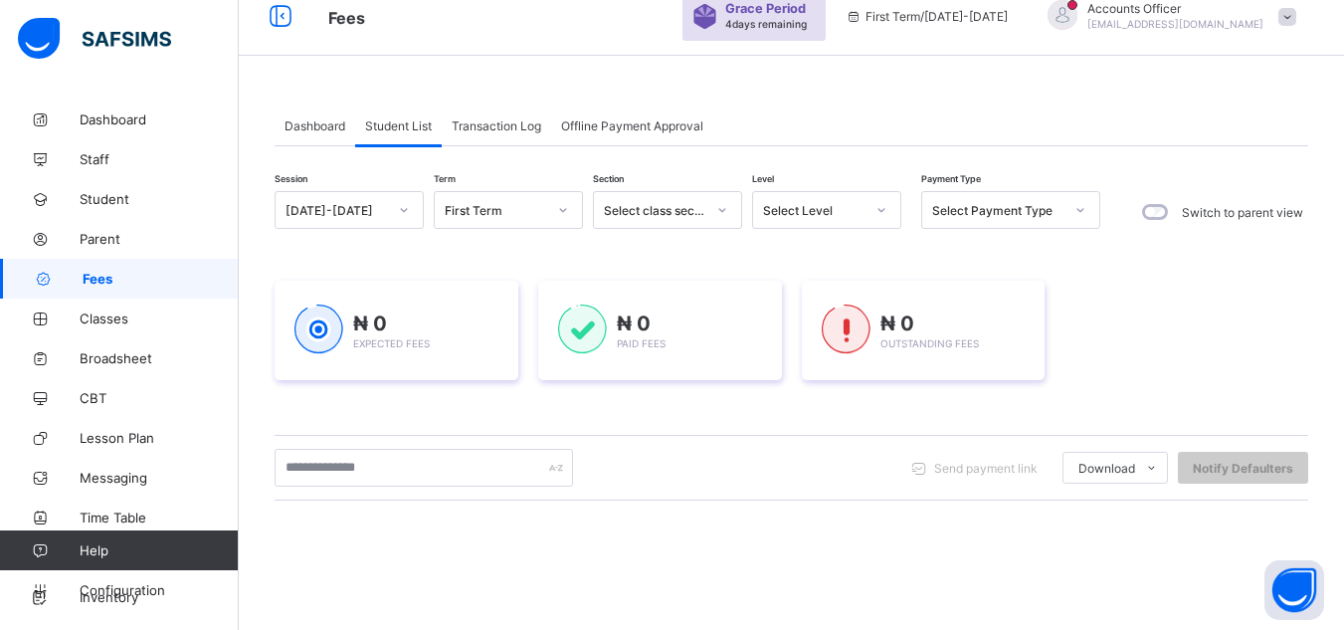
scroll to position [82, 0]
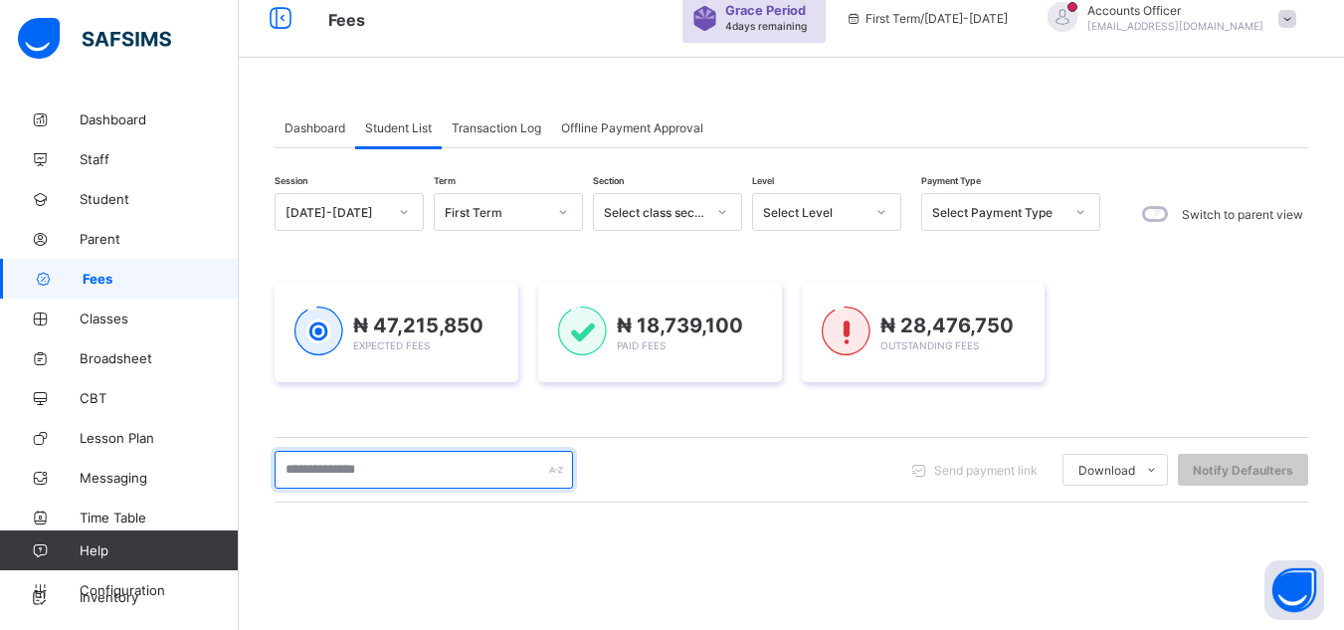
click at [436, 457] on input "text" at bounding box center [424, 470] width 298 height 38
type input "******"
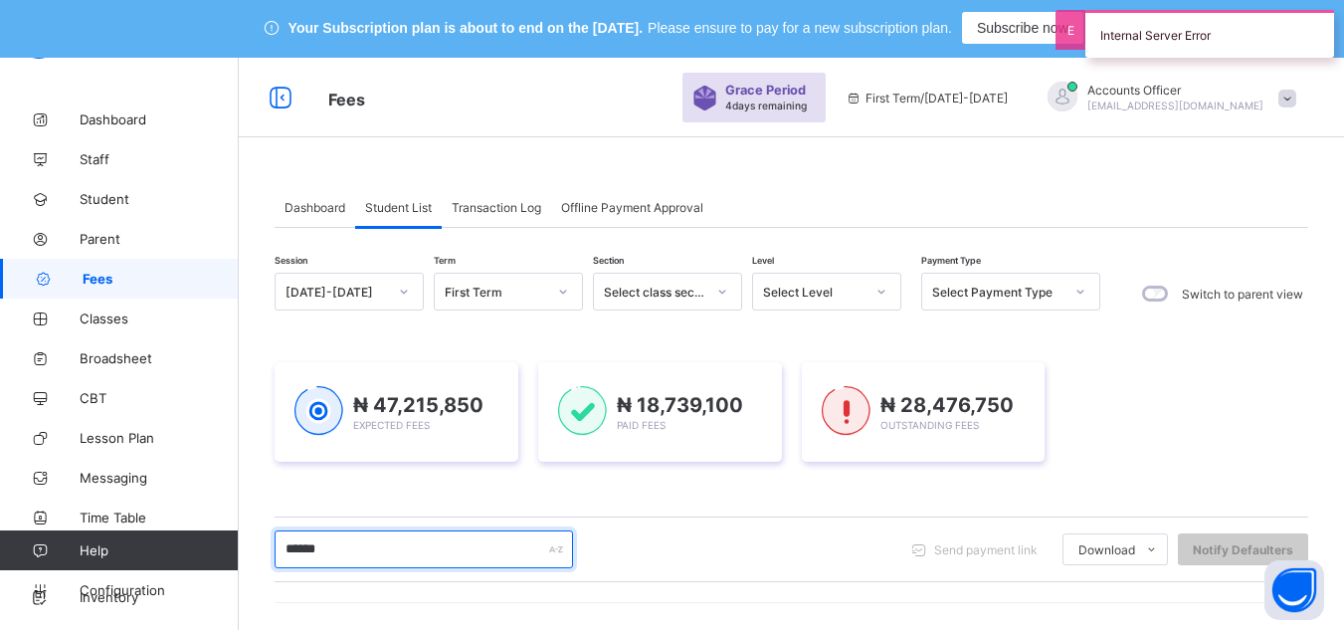
scroll to position [0, 0]
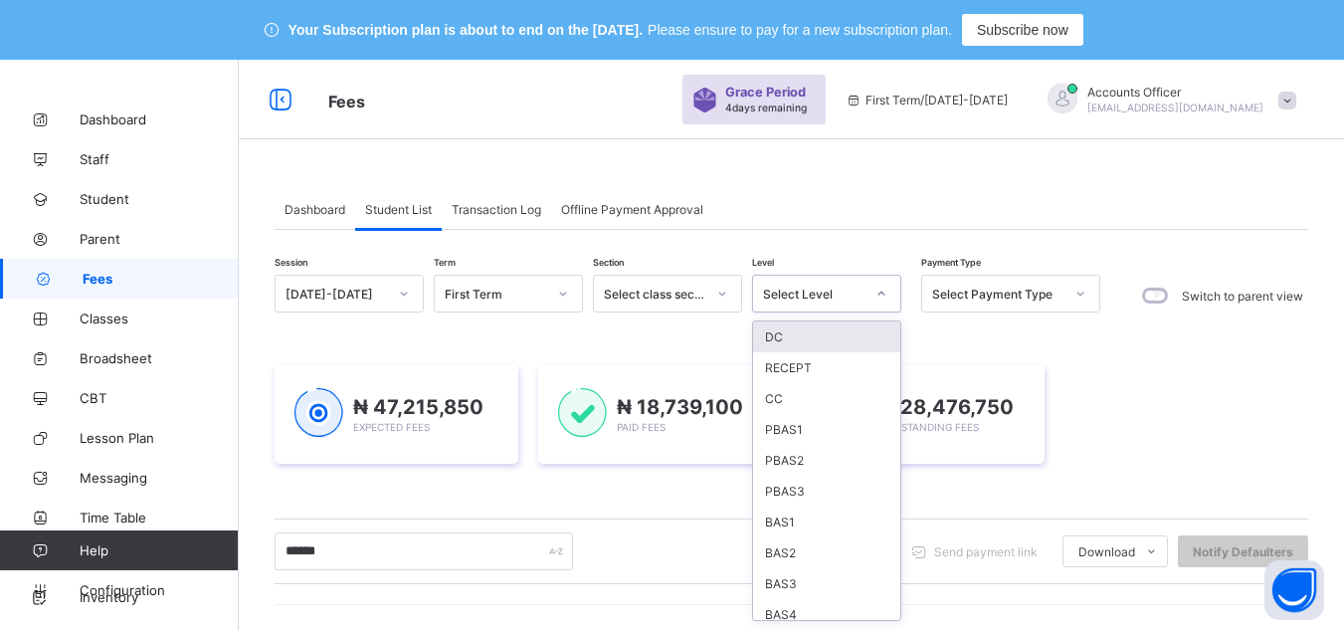
click at [837, 294] on div "Select Level" at bounding box center [813, 294] width 101 height 15
click at [830, 571] on div "BAS3" at bounding box center [826, 583] width 147 height 31
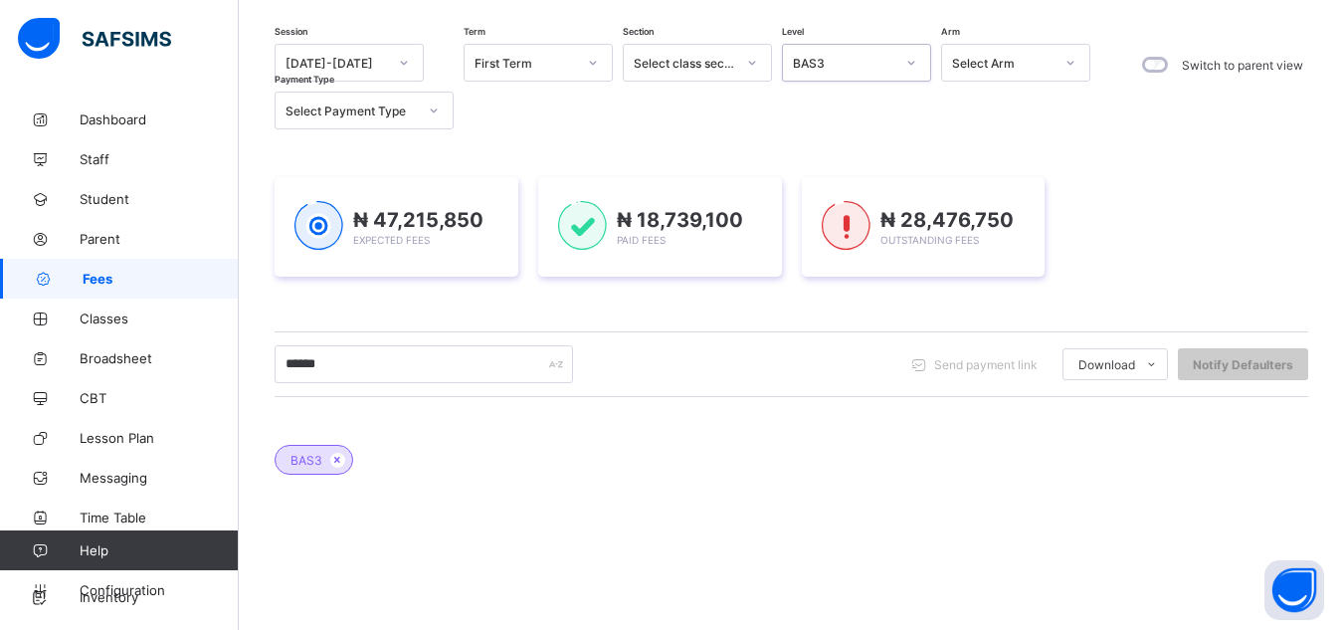
scroll to position [90, 0]
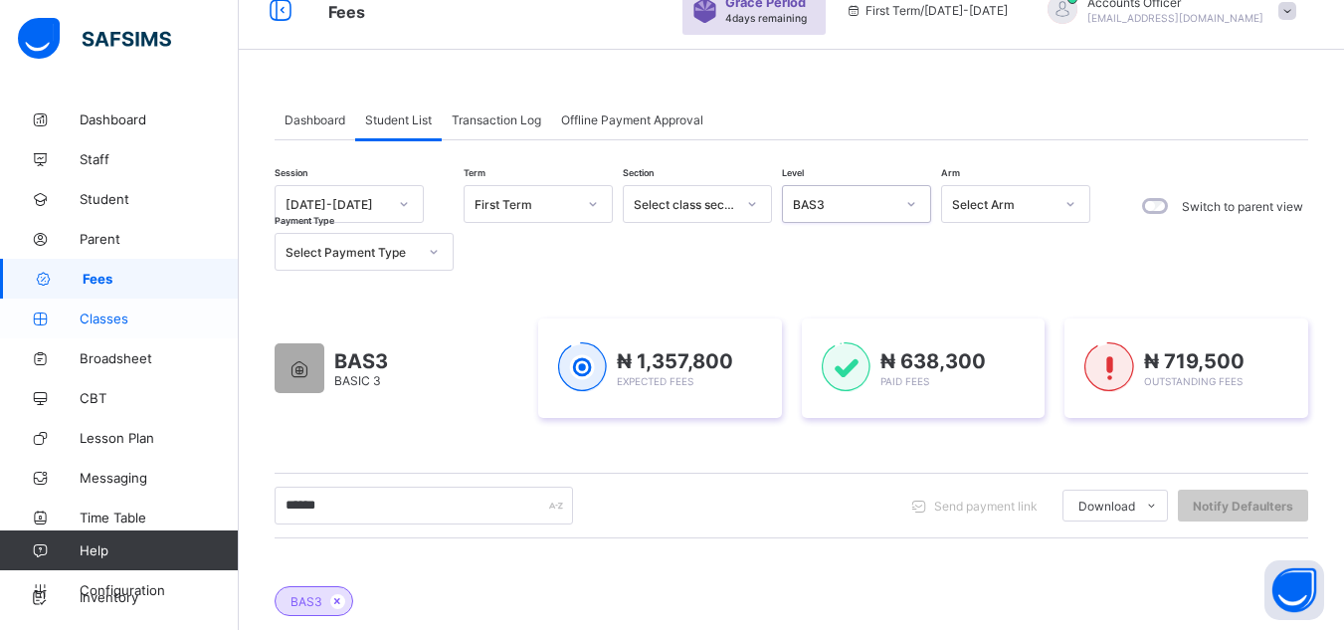
drag, startPoint x: 139, startPoint y: 318, endPoint x: 142, endPoint y: 298, distance: 20.1
click at [139, 318] on span "Classes" at bounding box center [159, 318] width 159 height 16
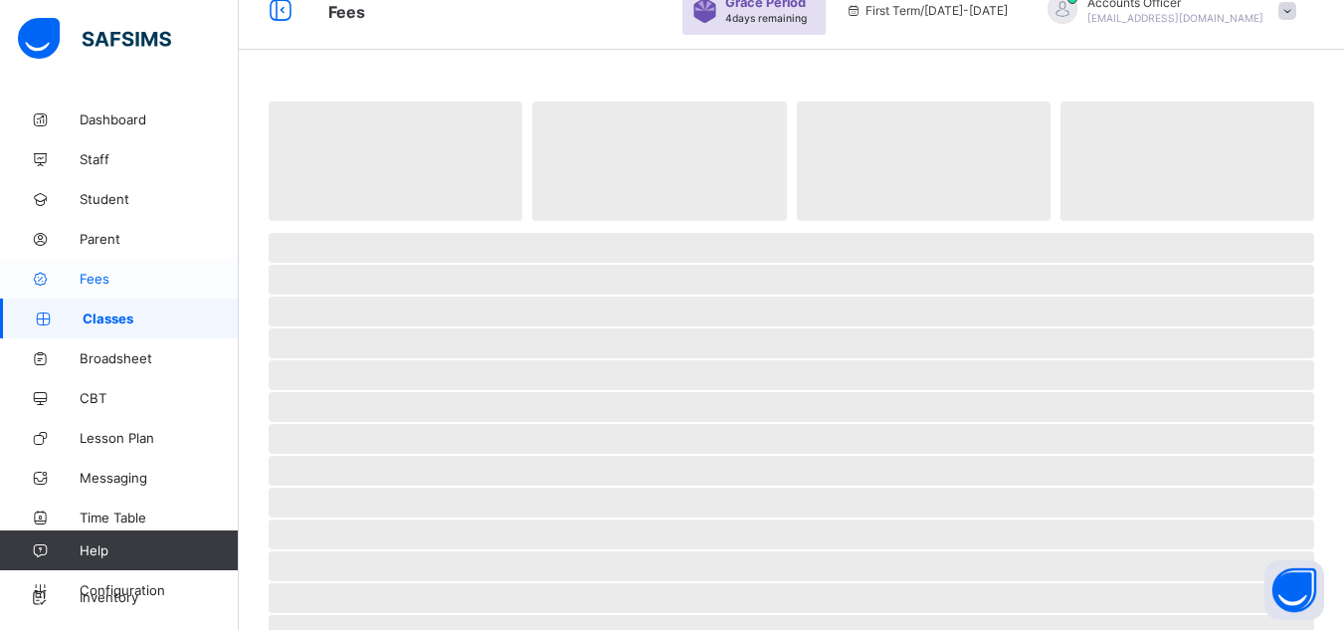
click at [143, 267] on link "Fees" at bounding box center [119, 279] width 239 height 40
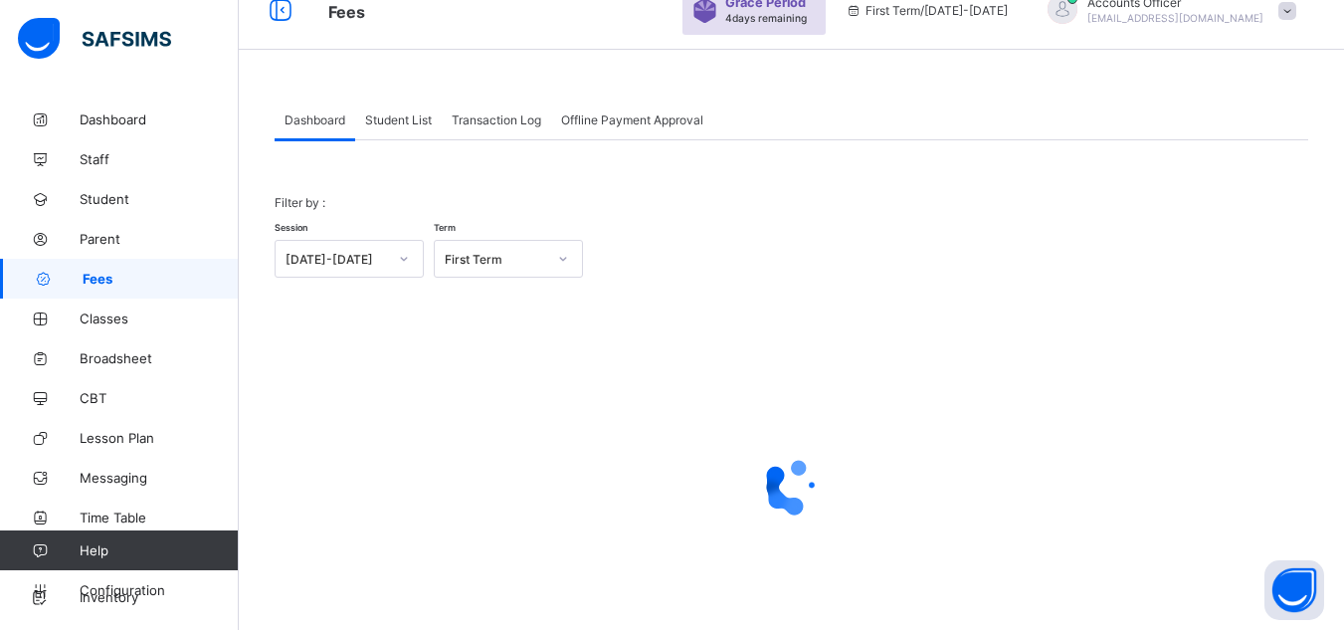
click at [404, 112] on span "Student List" at bounding box center [398, 119] width 67 height 15
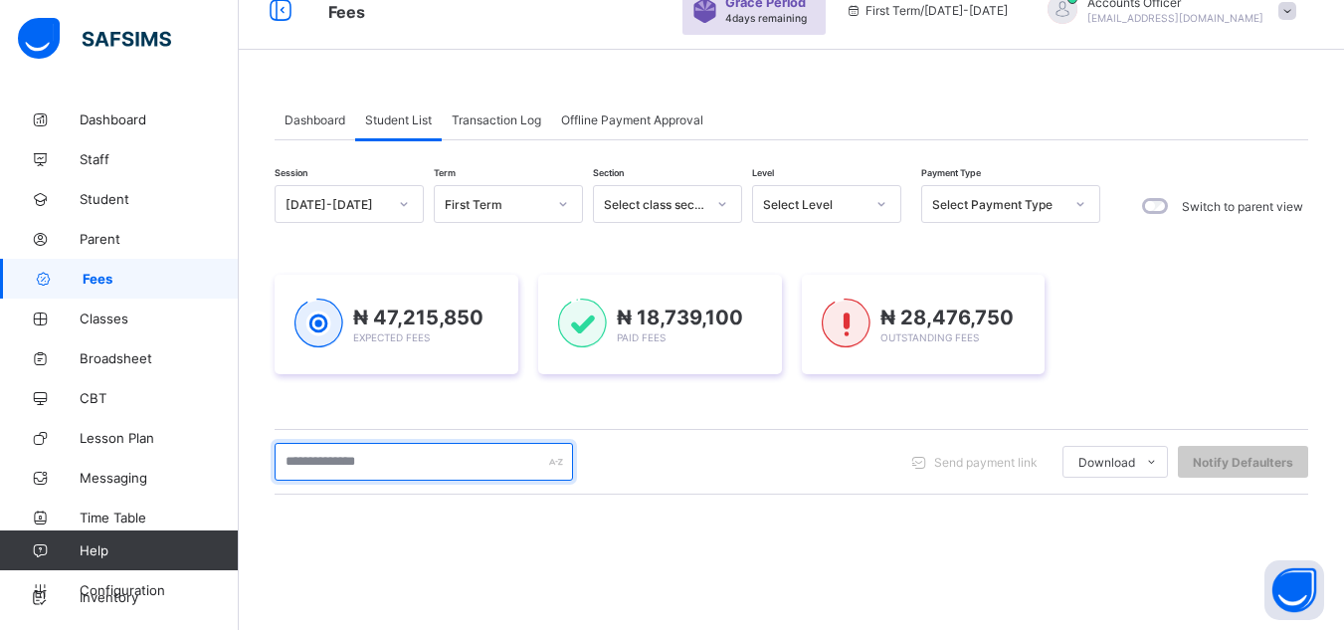
click at [426, 463] on input "text" at bounding box center [424, 462] width 298 height 38
type input "********"
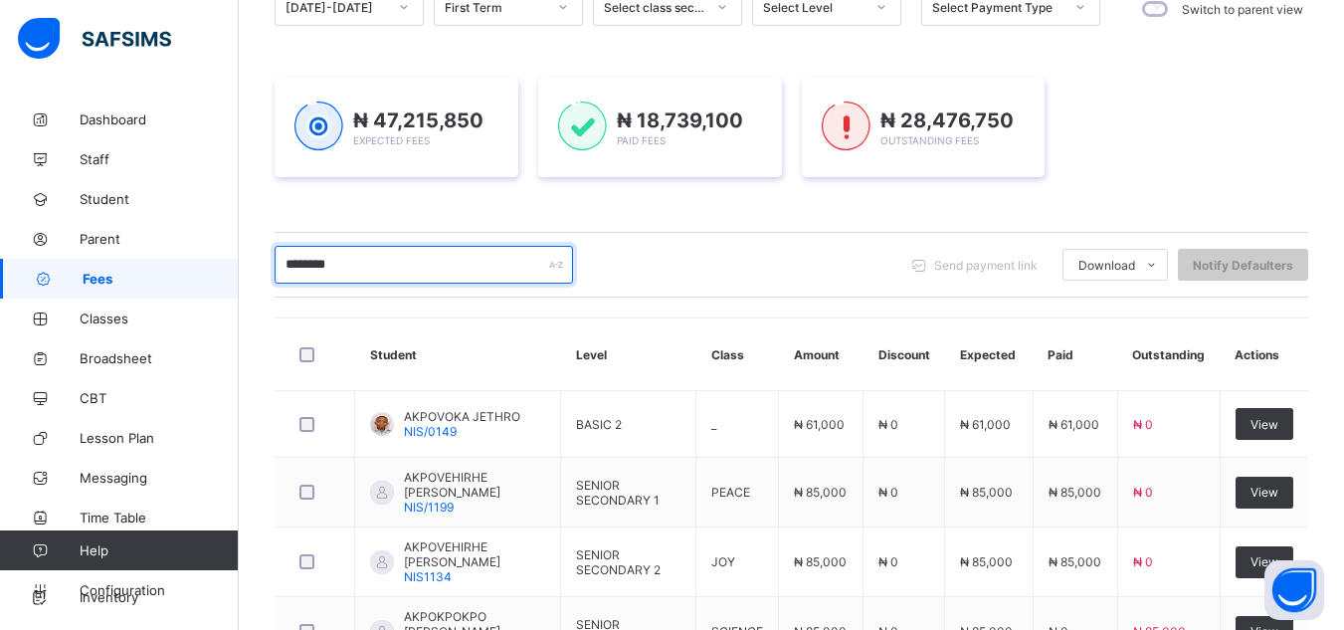
scroll to position [289, 0]
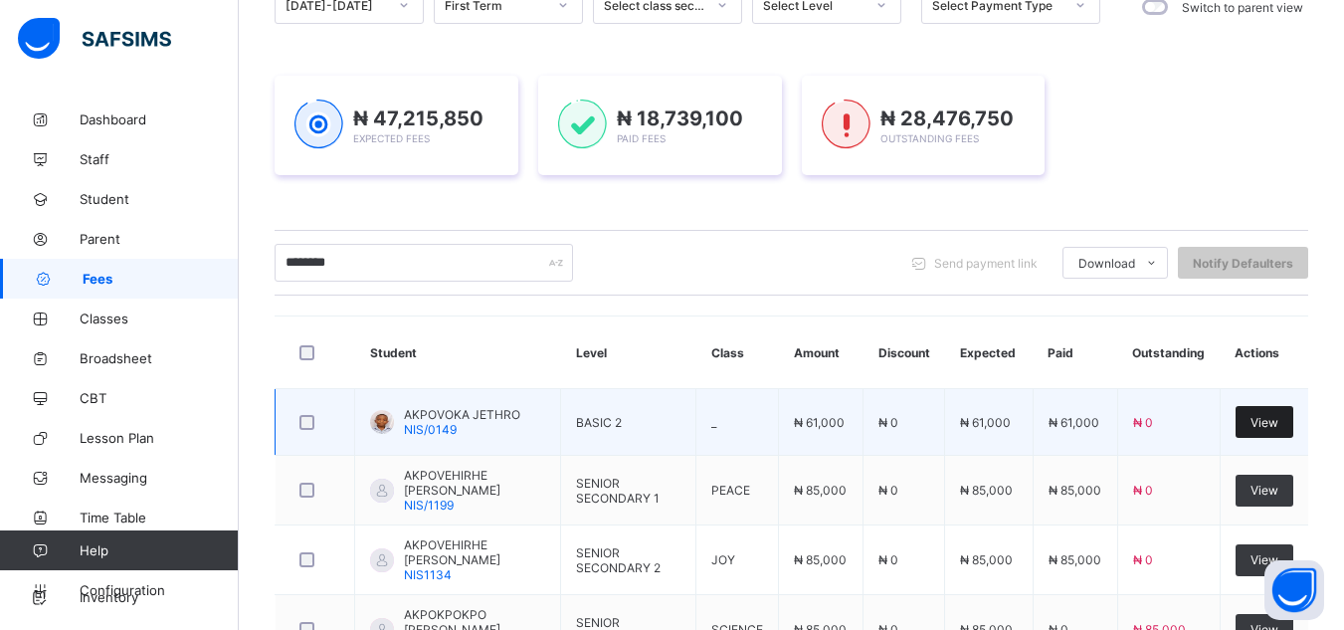
click at [1279, 418] on span "View" at bounding box center [1265, 422] width 28 height 15
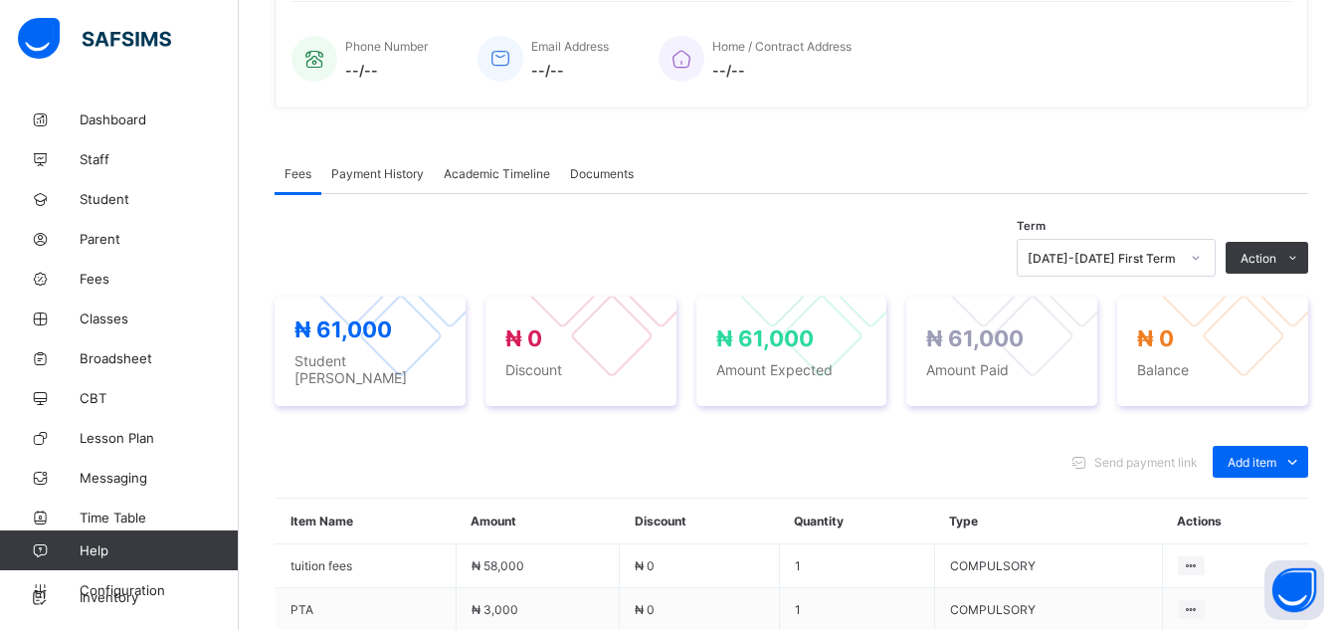
scroll to position [488, 0]
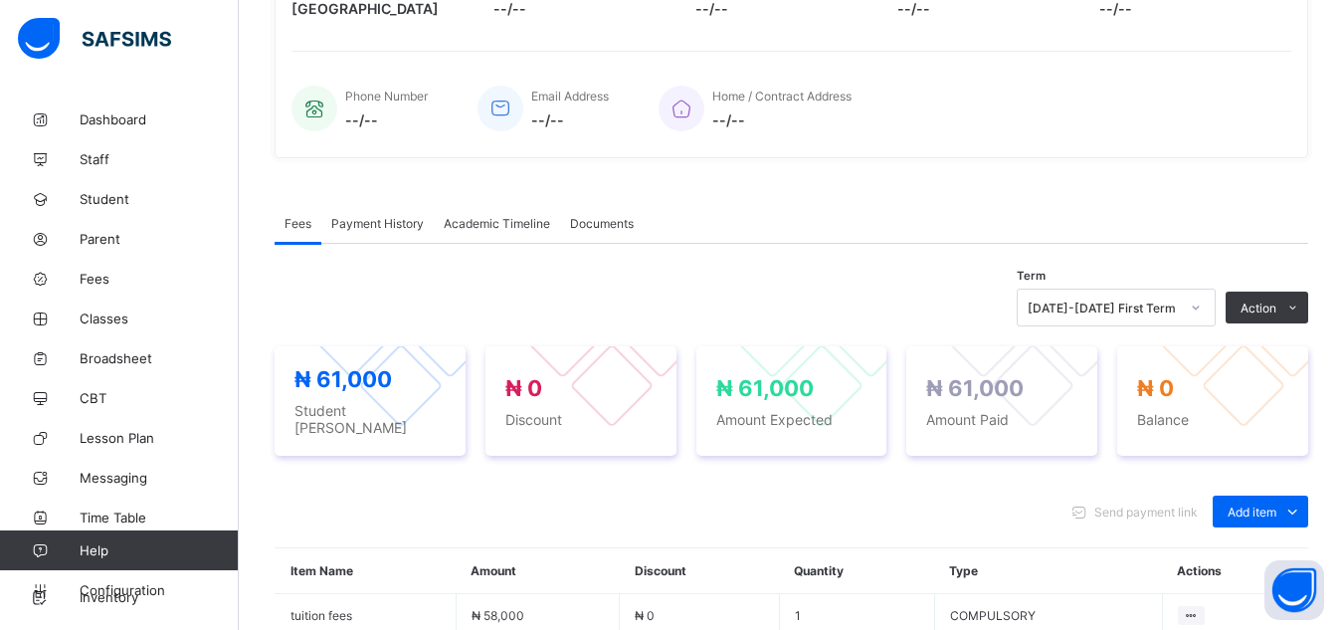
click at [393, 220] on span "Payment History" at bounding box center [377, 223] width 93 height 15
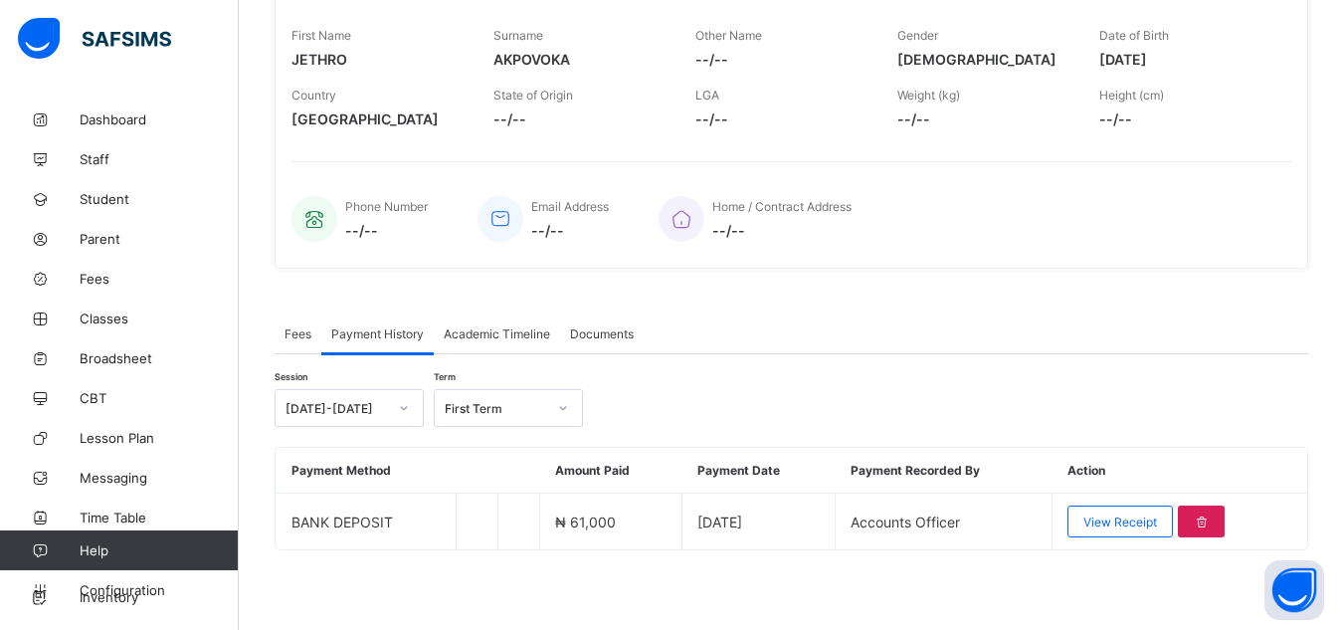
scroll to position [377, 0]
click at [307, 335] on span "Fees" at bounding box center [298, 333] width 27 height 15
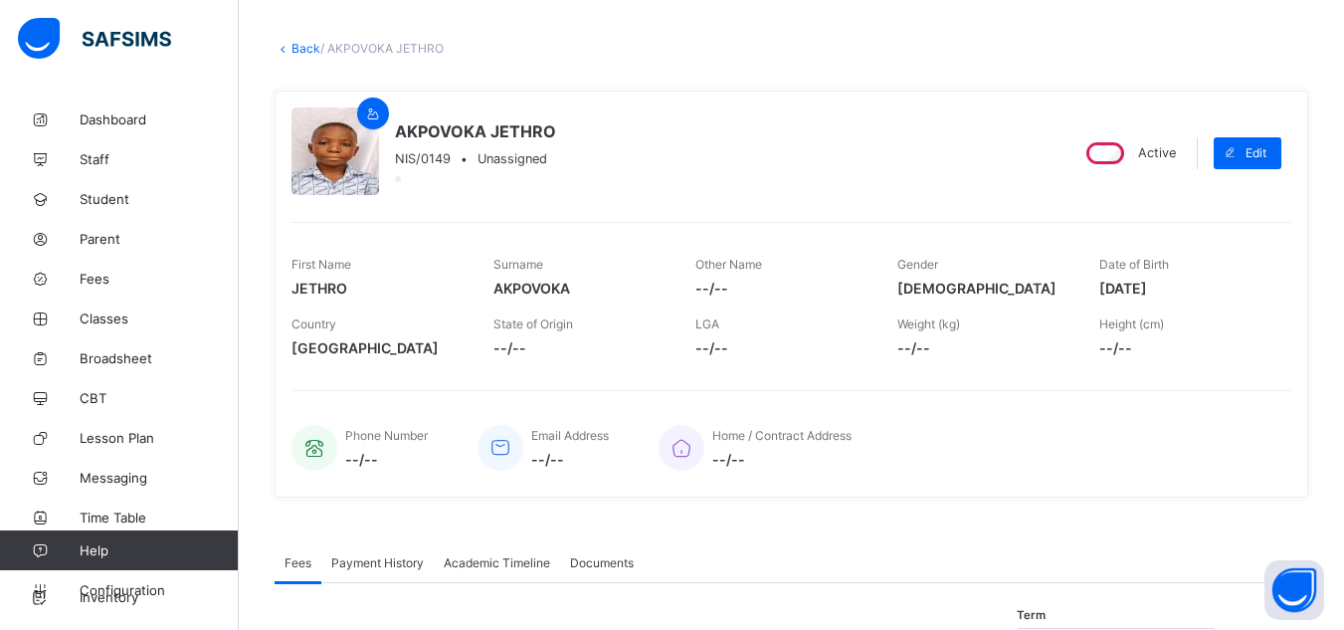
scroll to position [0, 0]
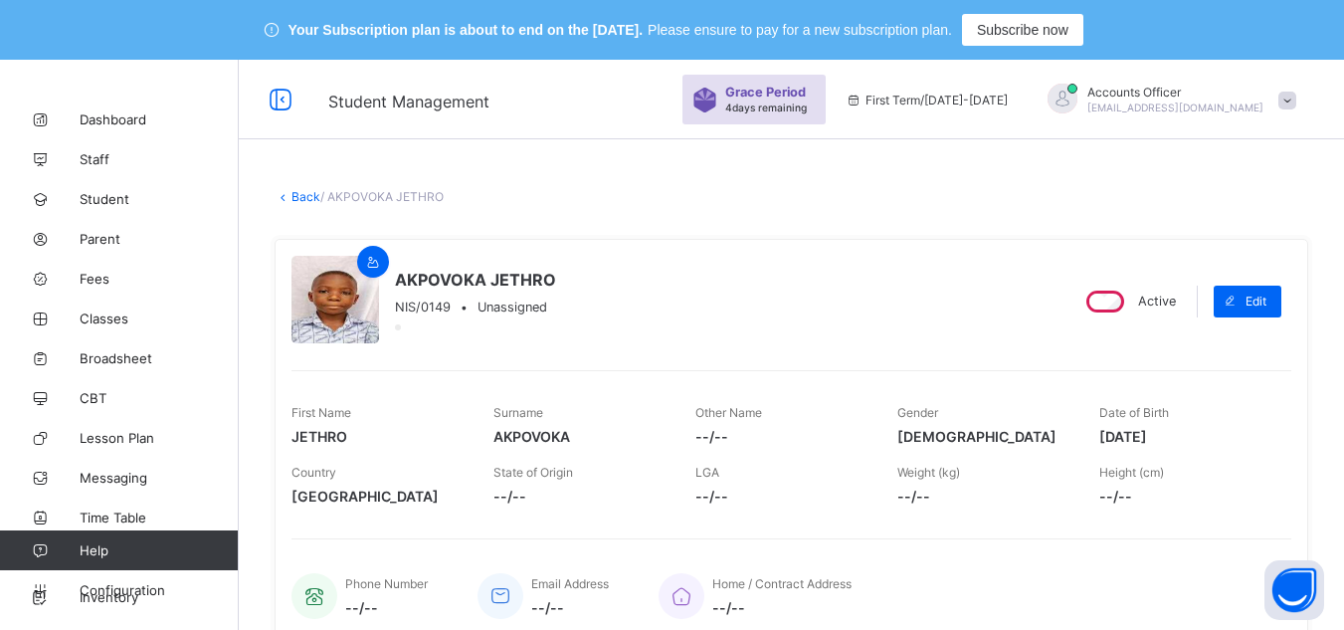
click at [301, 189] on link "Back" at bounding box center [306, 196] width 29 height 15
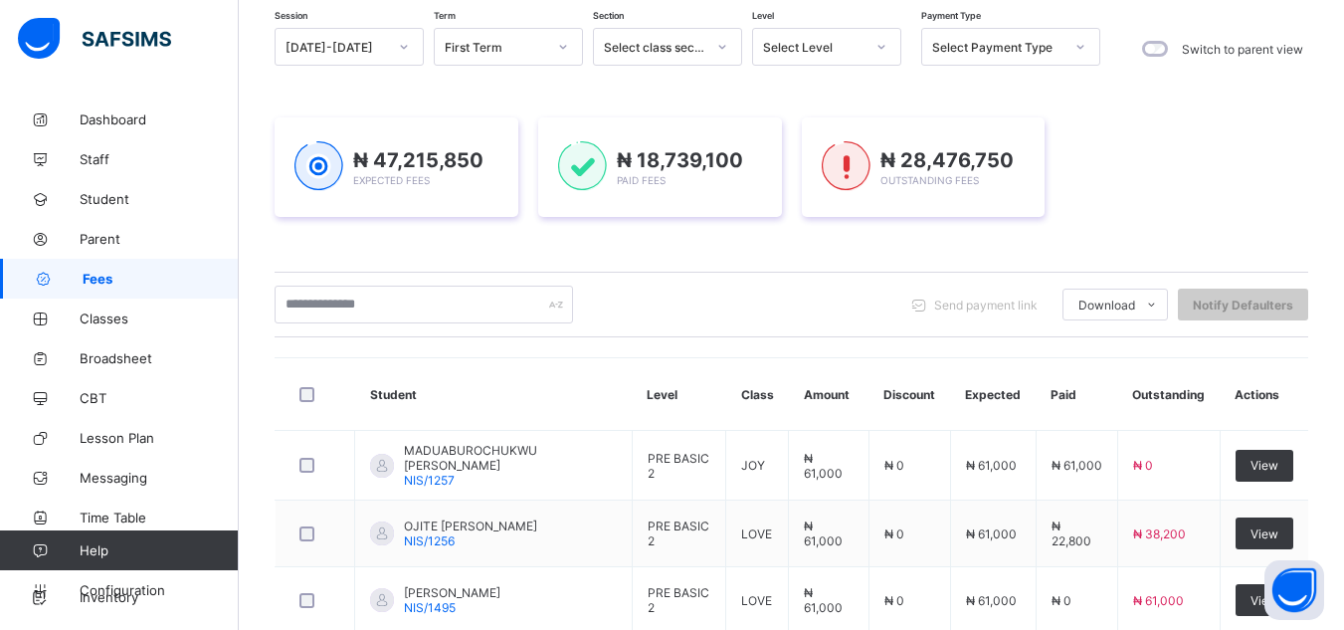
scroll to position [199, 0]
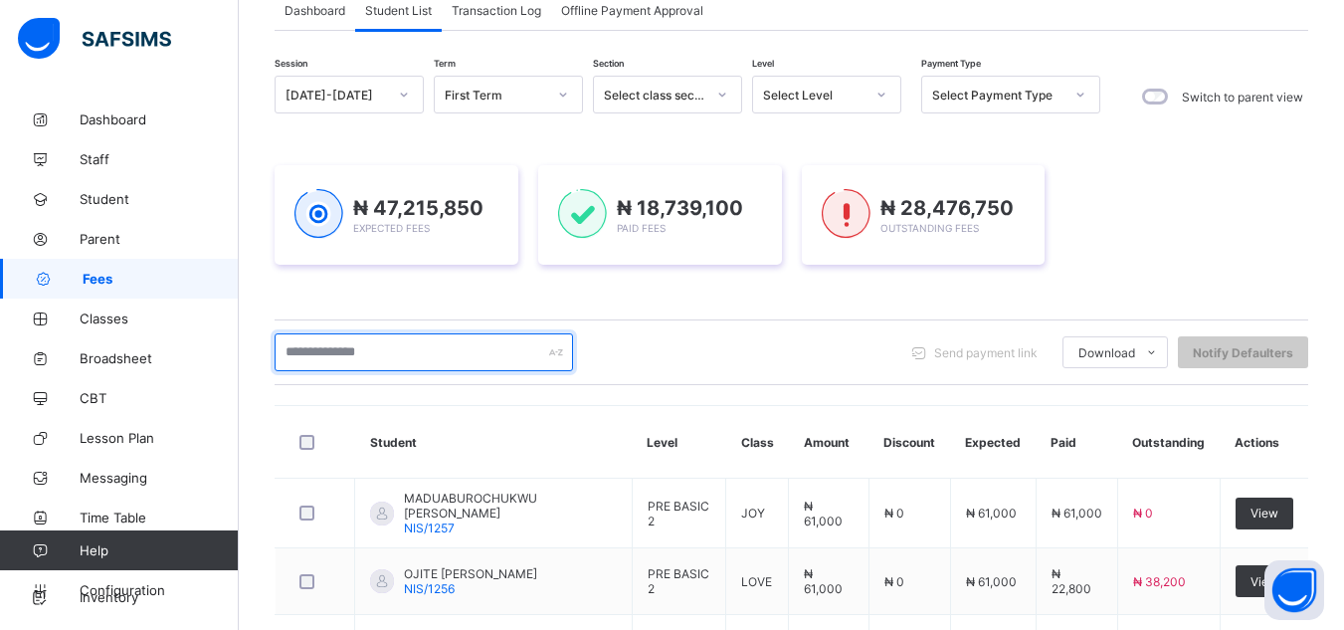
click at [408, 346] on input "text" at bounding box center [424, 352] width 298 height 38
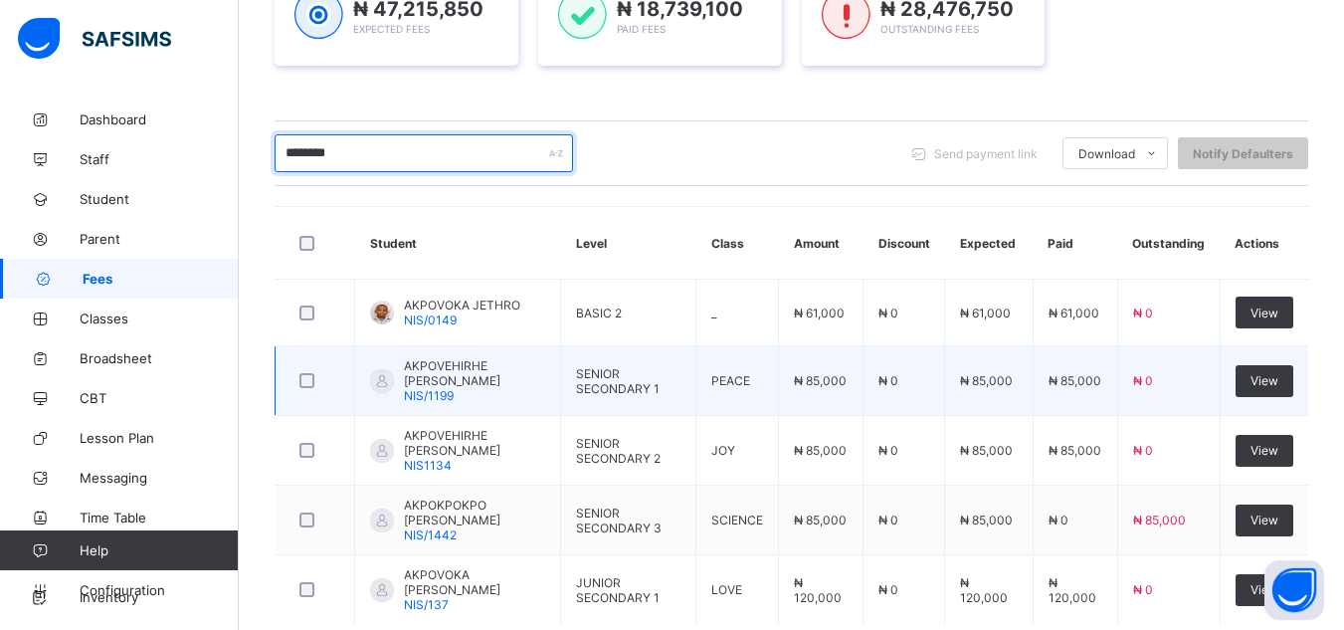
scroll to position [497, 0]
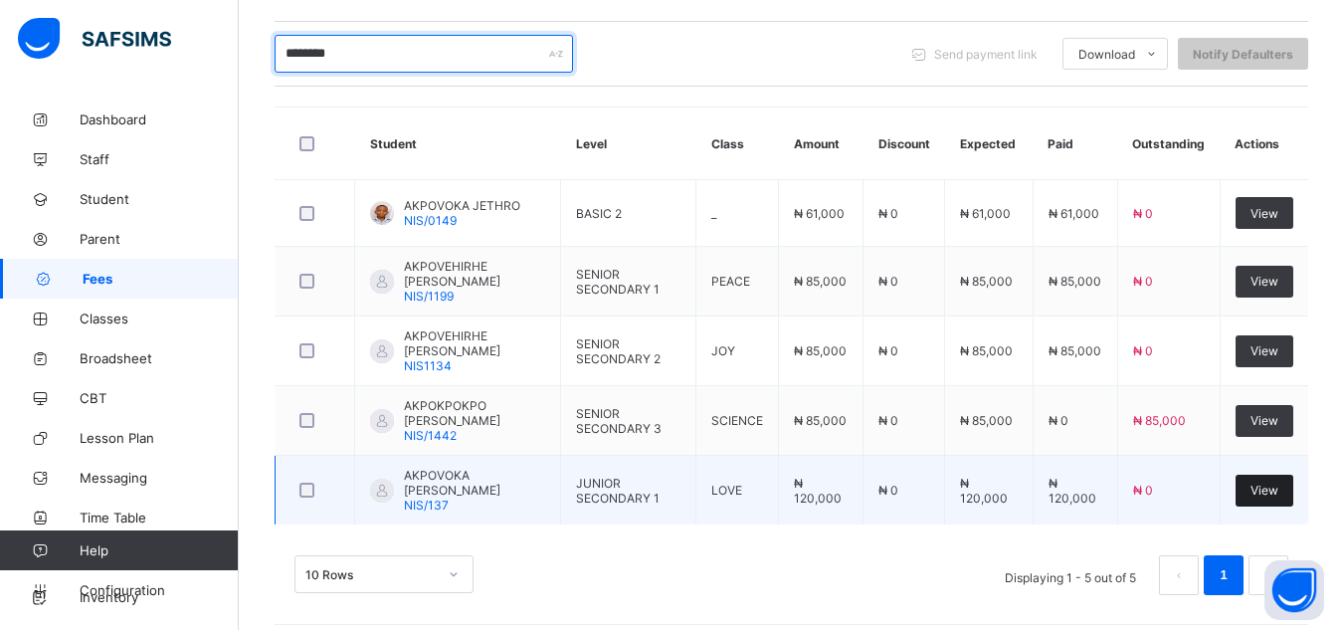
type input "********"
click at [1254, 480] on div "View" at bounding box center [1265, 491] width 58 height 32
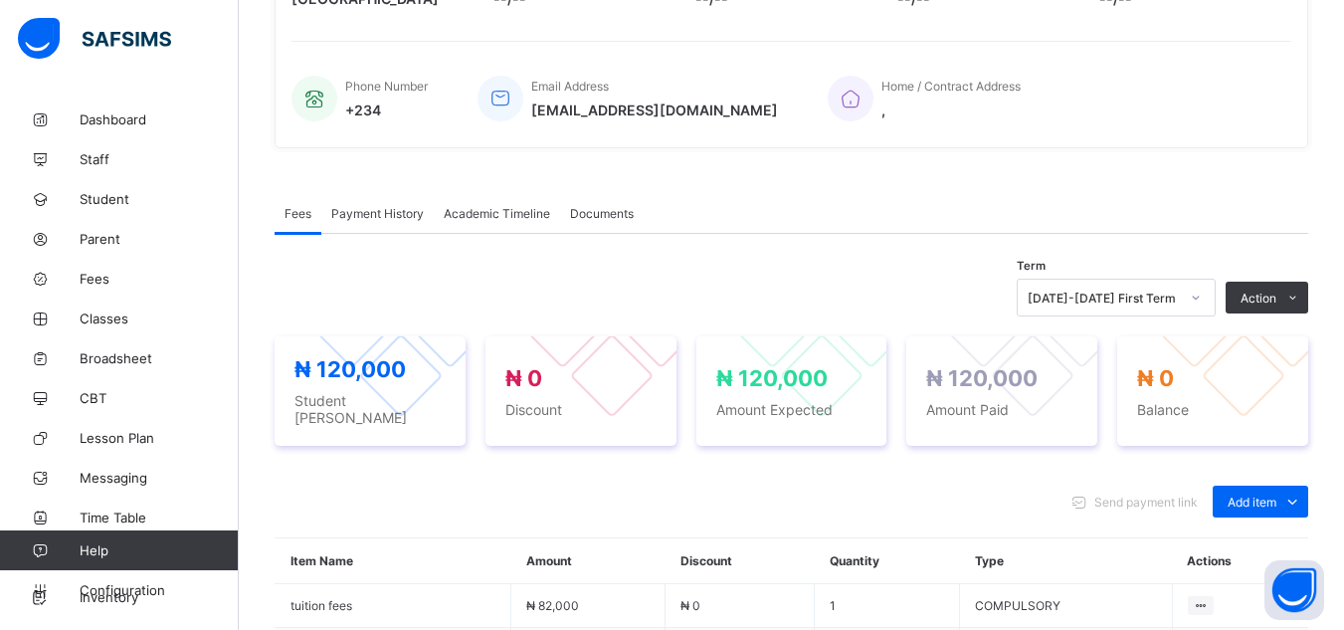
click at [368, 203] on div "Payment History" at bounding box center [377, 213] width 112 height 40
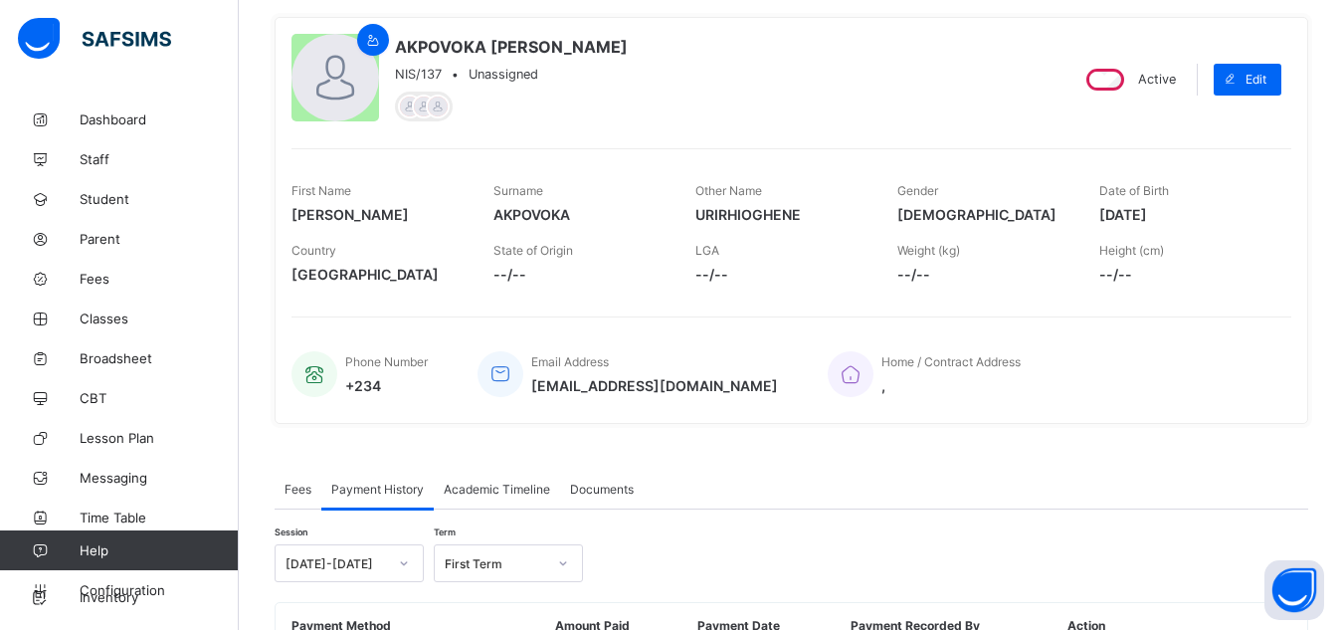
scroll to position [135, 0]
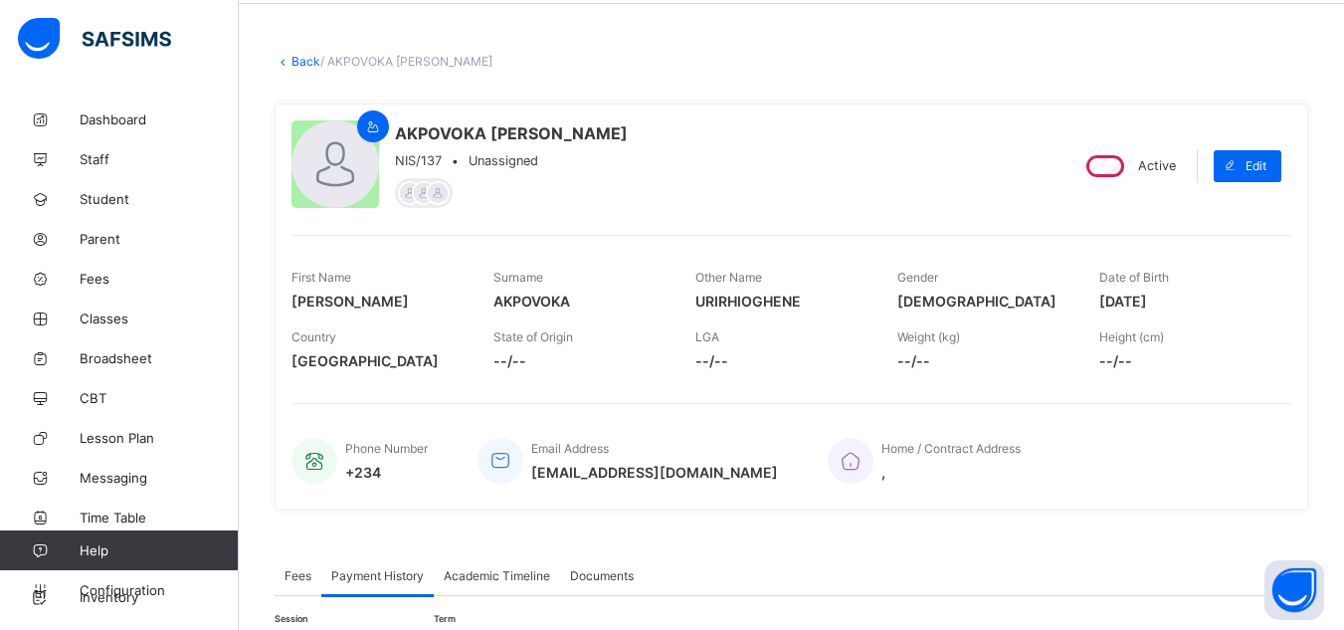
click at [305, 57] on link "Back" at bounding box center [306, 61] width 29 height 15
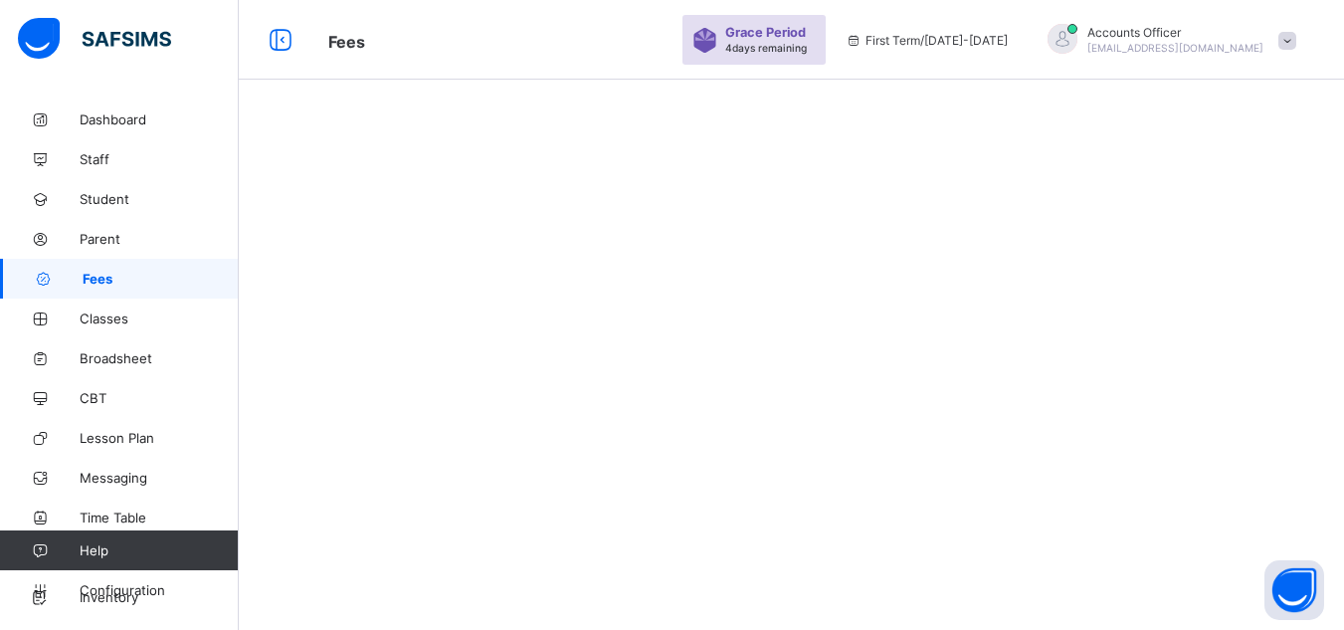
scroll to position [135, 0]
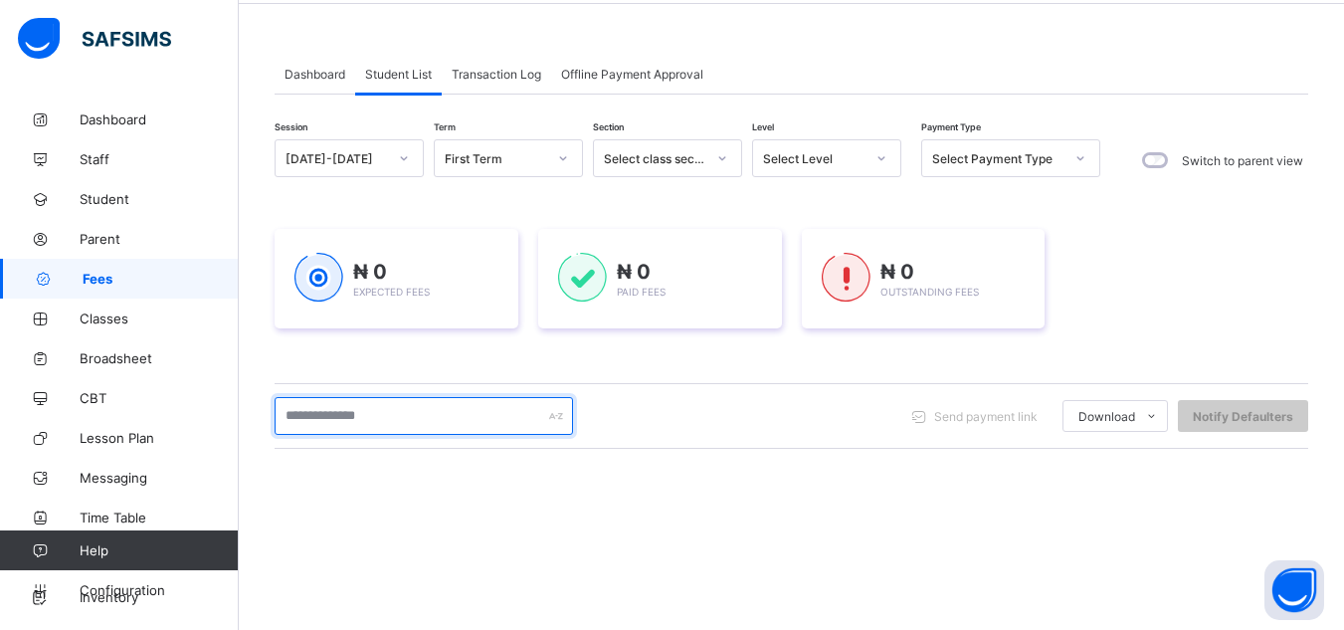
click at [458, 415] on input "text" at bounding box center [424, 416] width 298 height 38
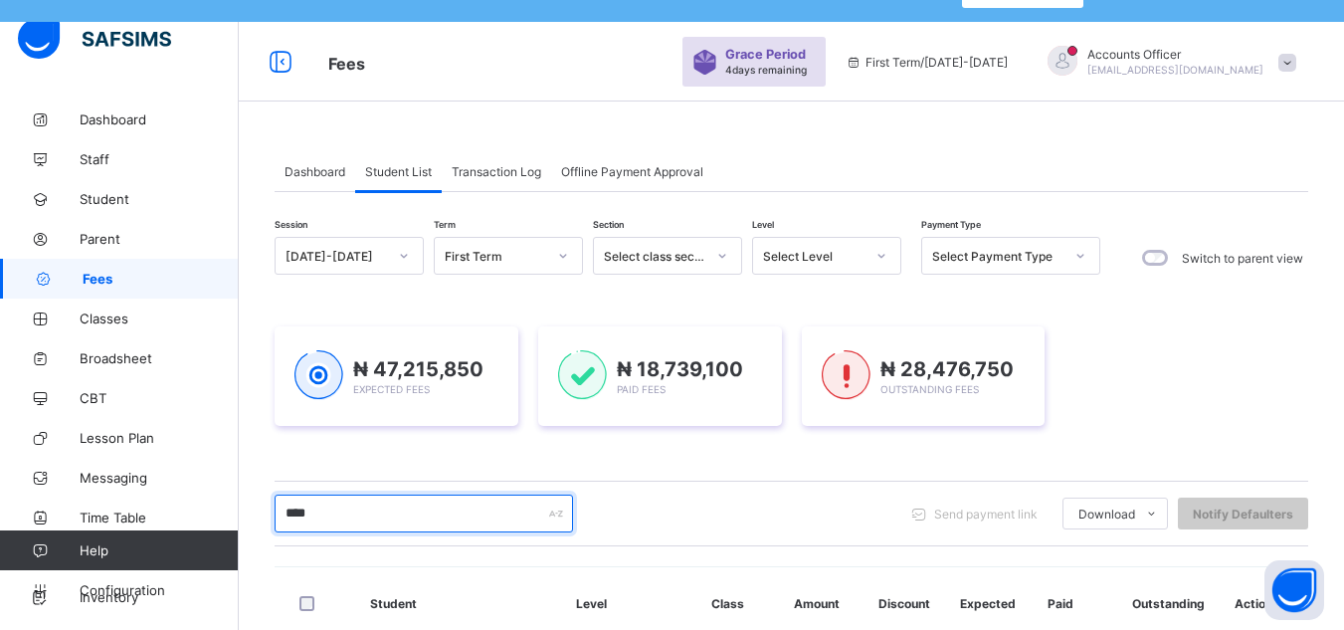
scroll to position [0, 0]
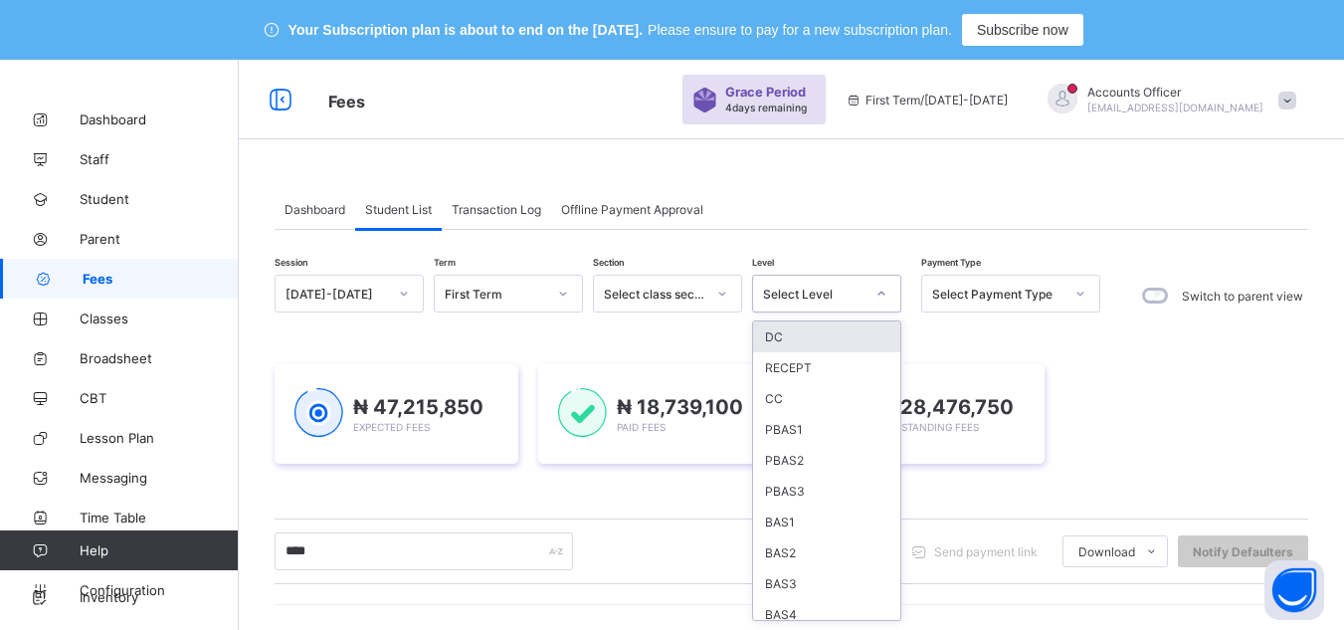
click at [805, 299] on div "Select Level" at bounding box center [813, 294] width 101 height 15
click at [825, 588] on div "BAS3" at bounding box center [826, 583] width 147 height 31
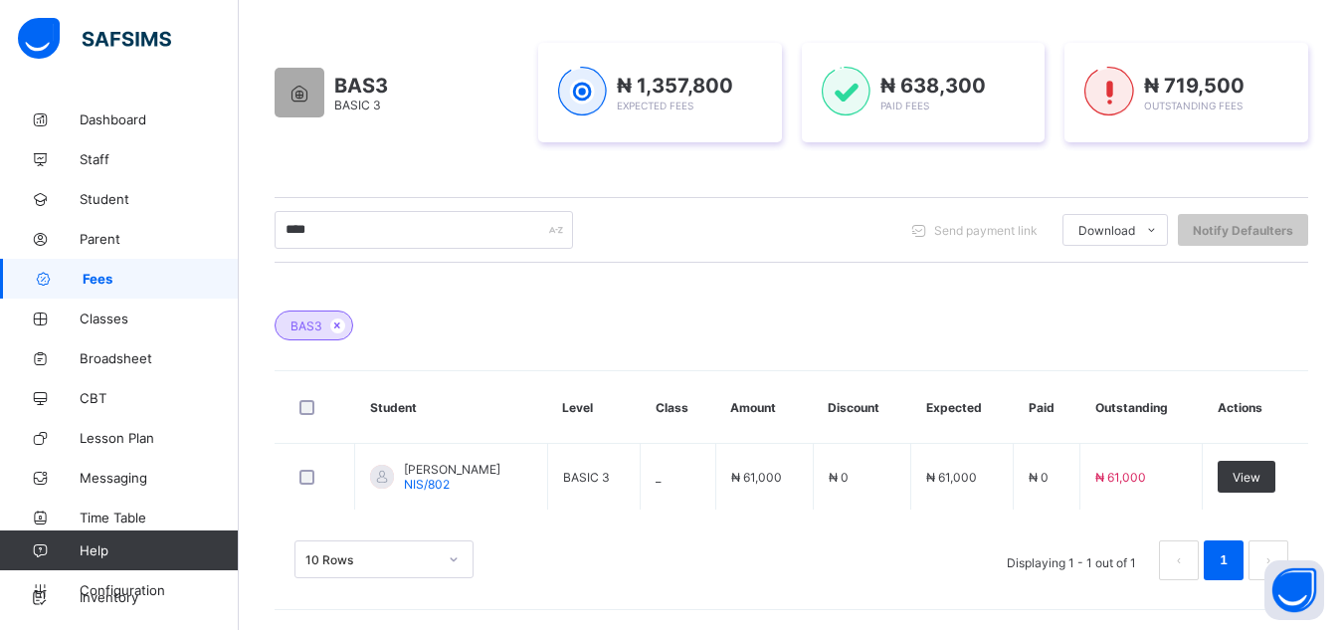
scroll to position [365, 0]
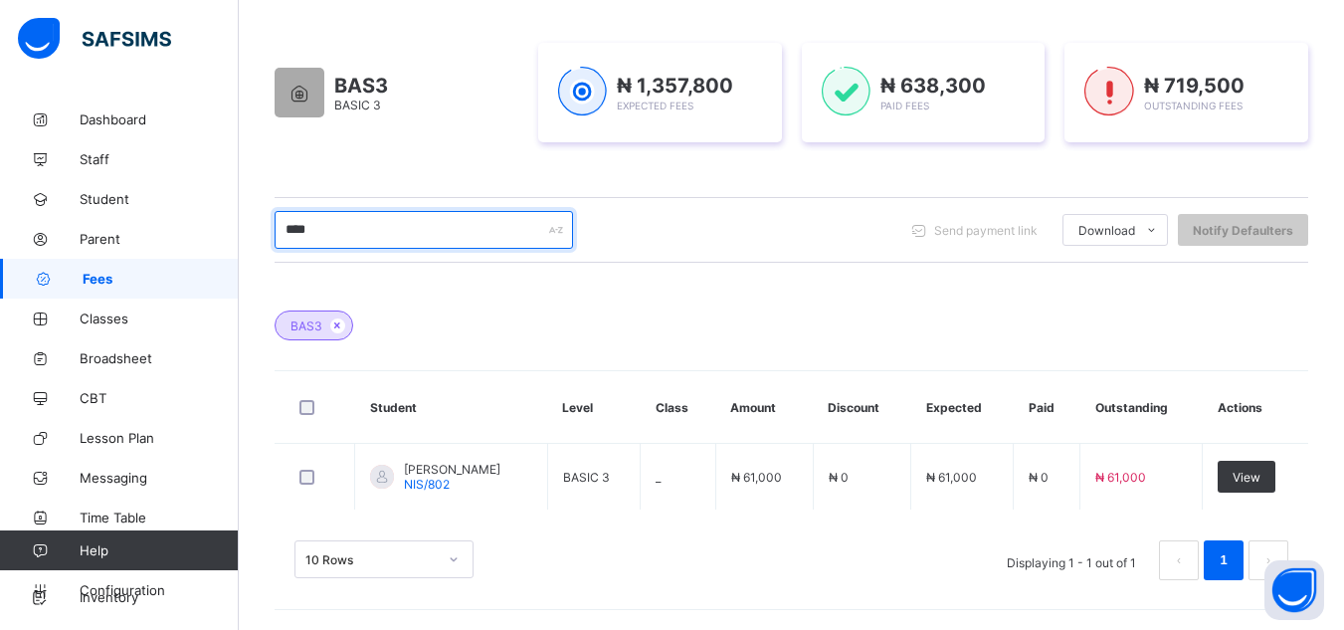
click at [407, 234] on input "****" at bounding box center [424, 230] width 298 height 38
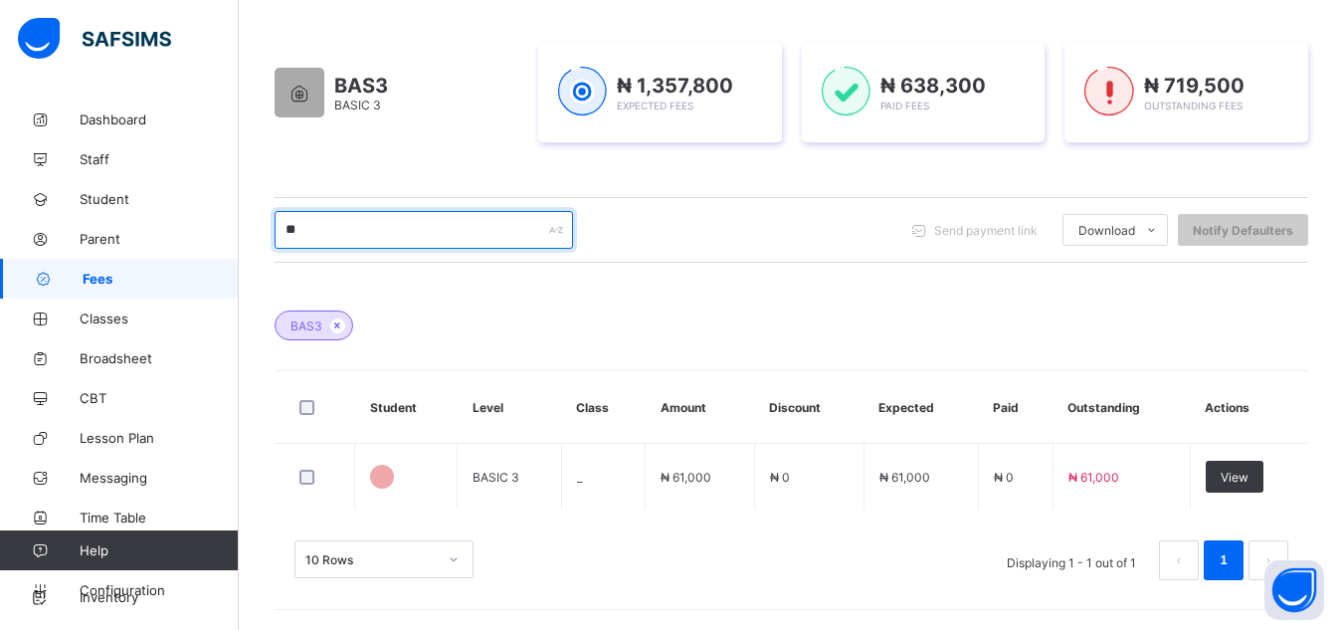
type input "*"
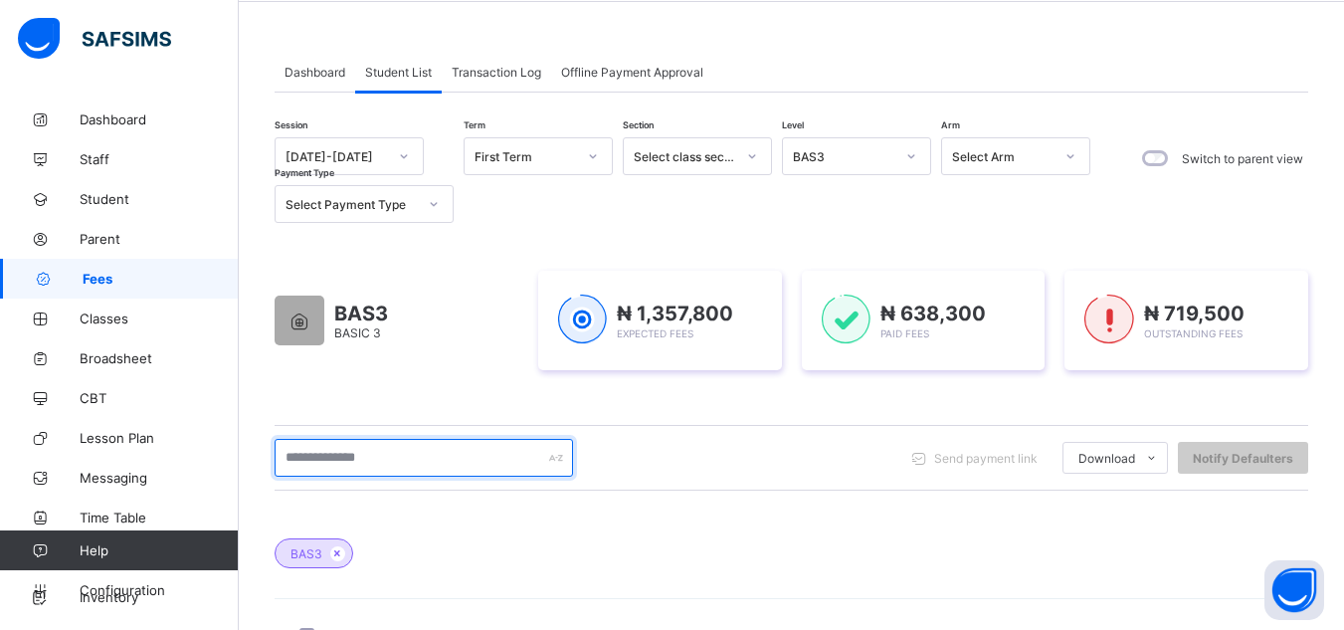
scroll to position [0, 0]
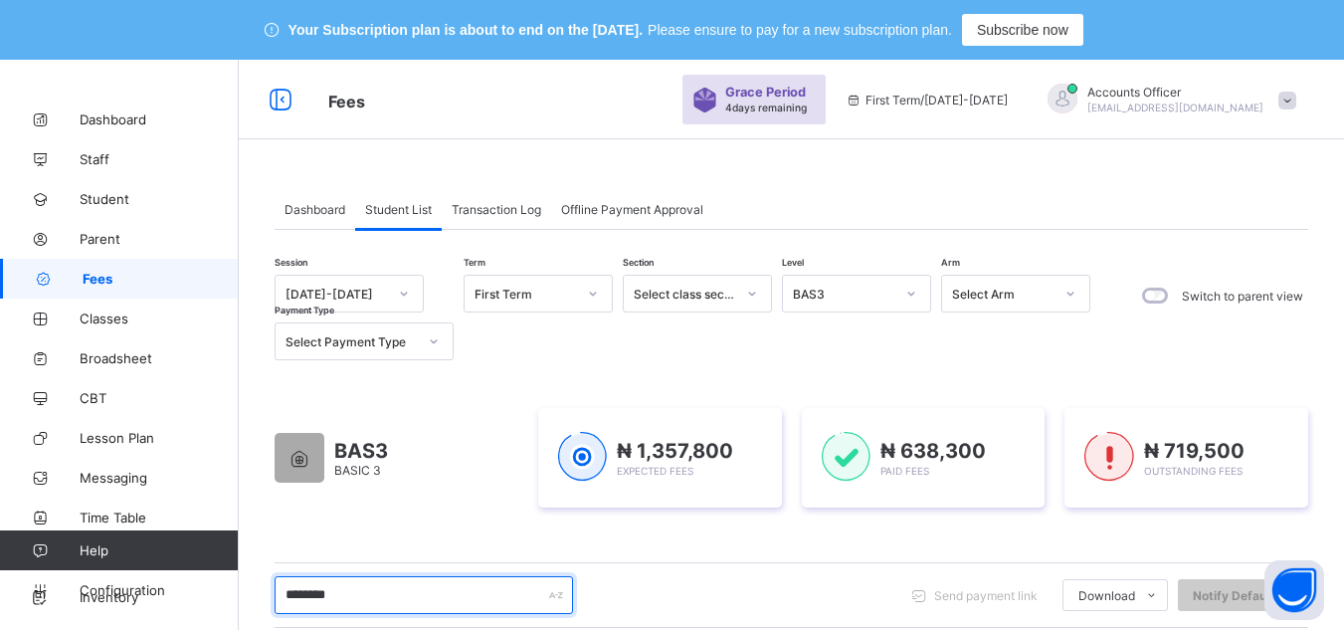
type input "********"
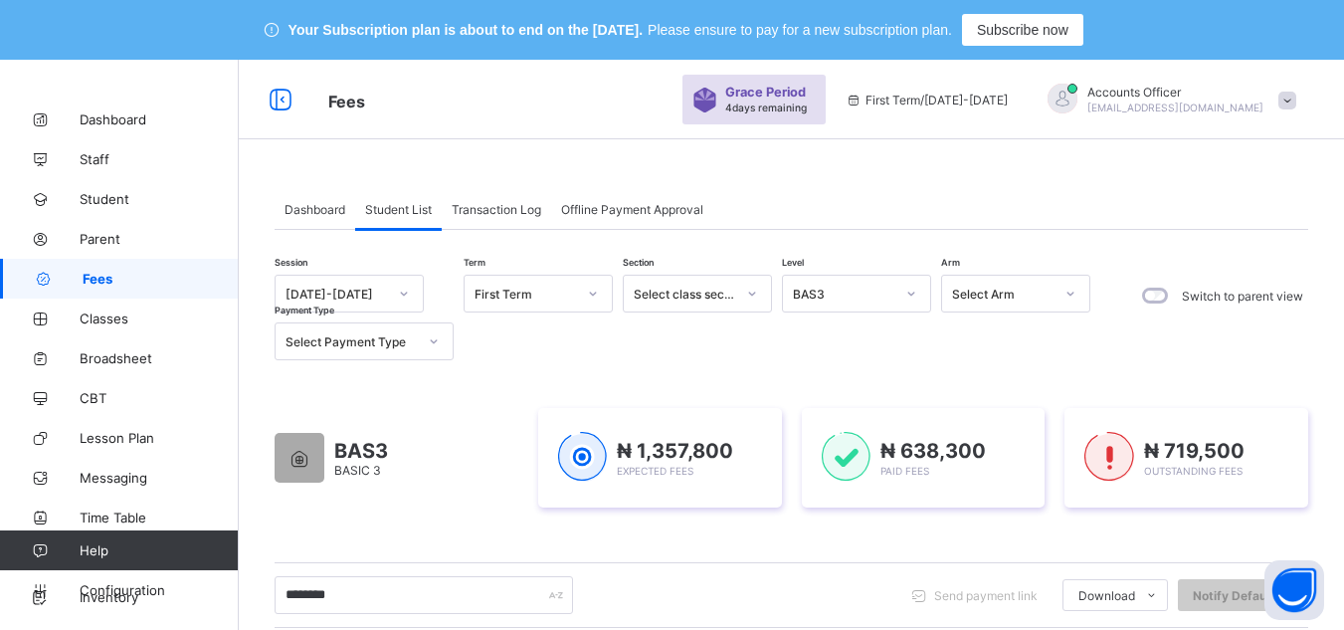
click at [884, 292] on div "BAS3" at bounding box center [843, 294] width 101 height 15
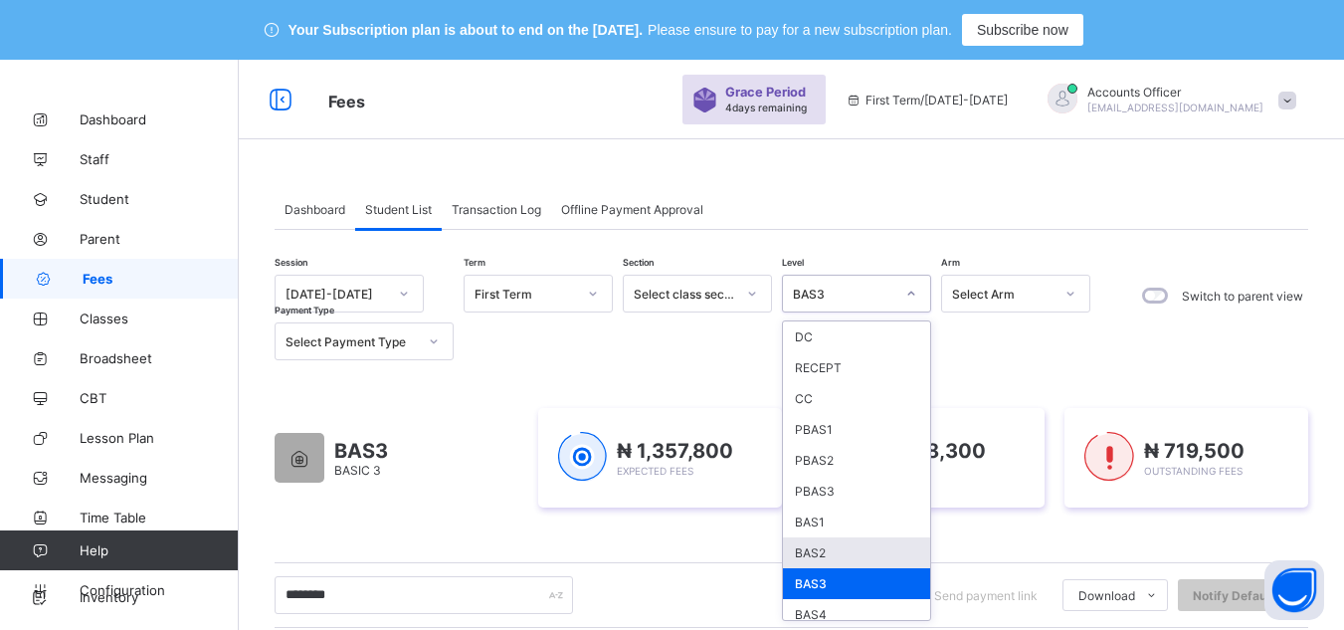
click at [871, 554] on div "BAS2" at bounding box center [856, 552] width 147 height 31
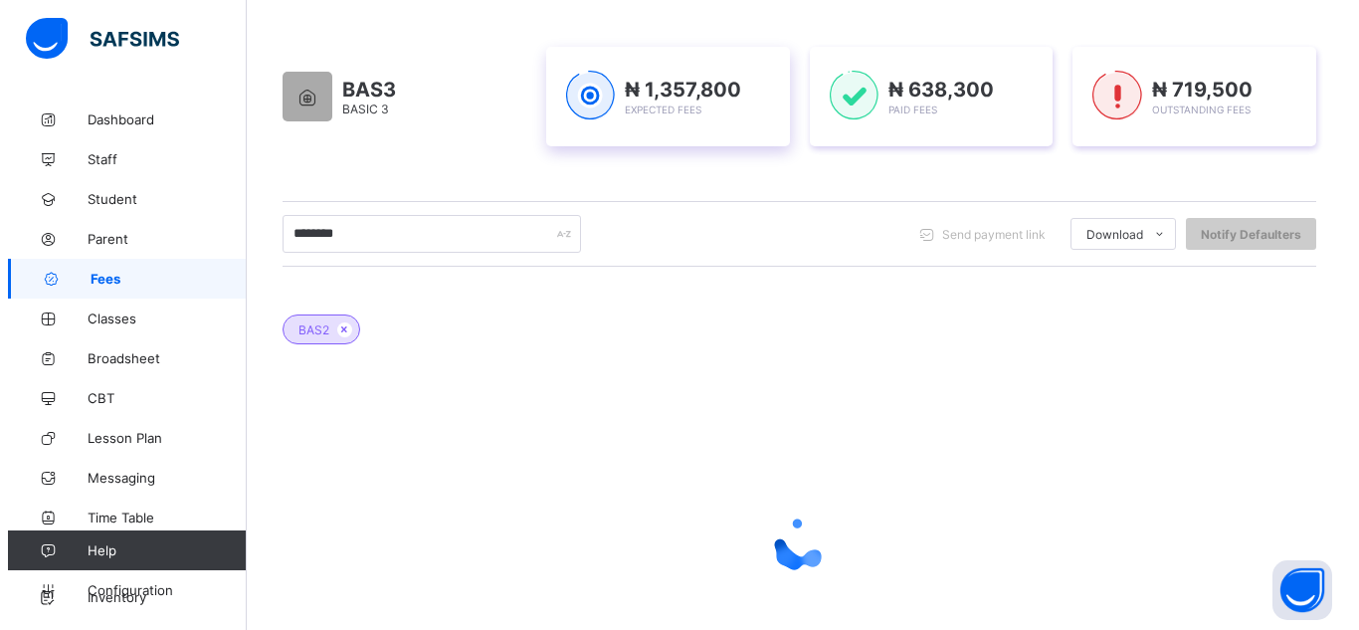
scroll to position [493, 0]
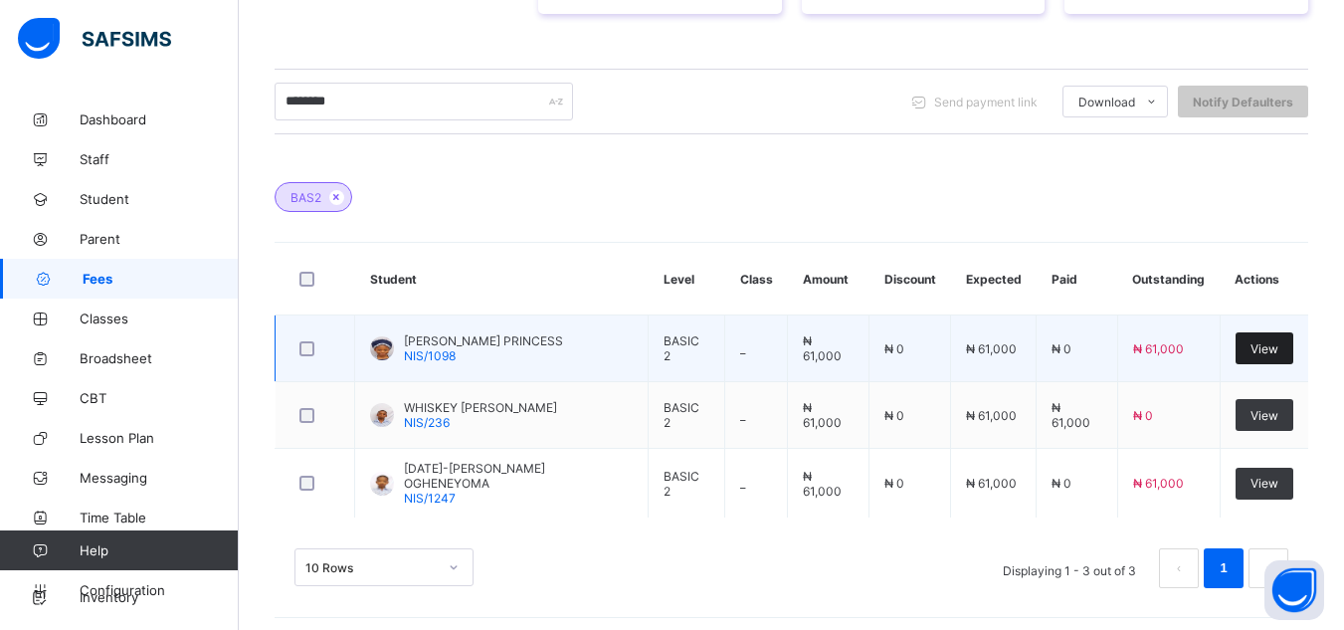
click at [1264, 348] on div "View" at bounding box center [1265, 348] width 58 height 32
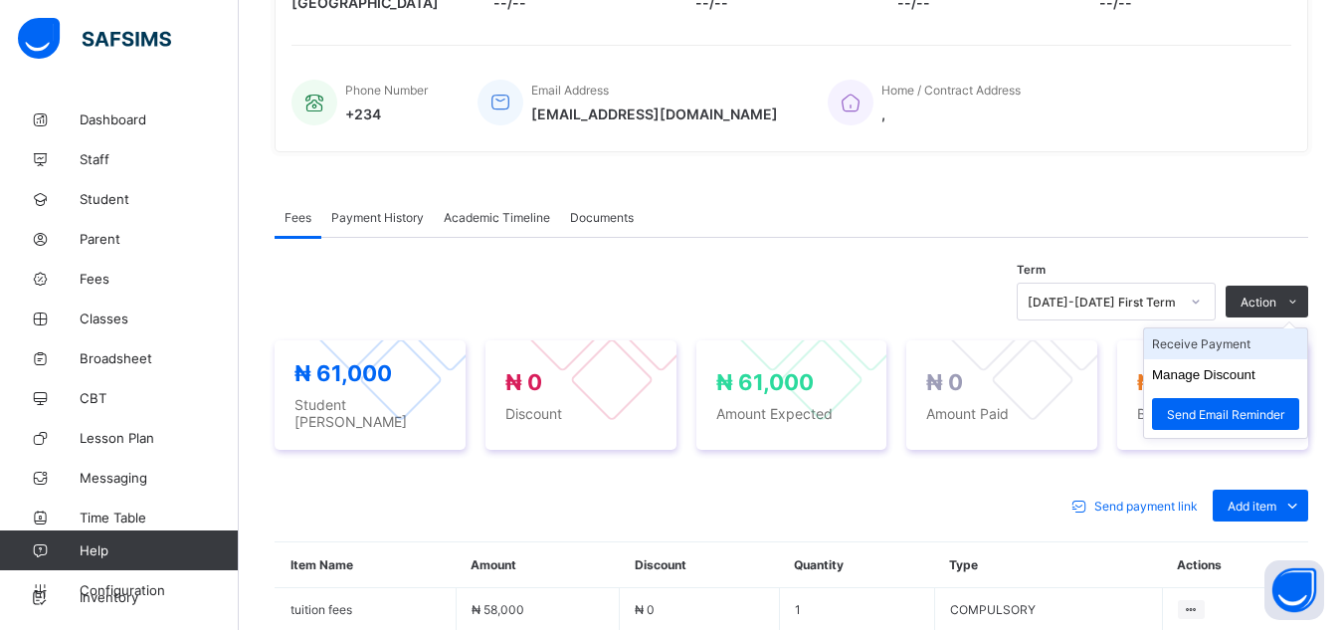
click at [1229, 341] on li "Receive Payment" at bounding box center [1225, 343] width 163 height 31
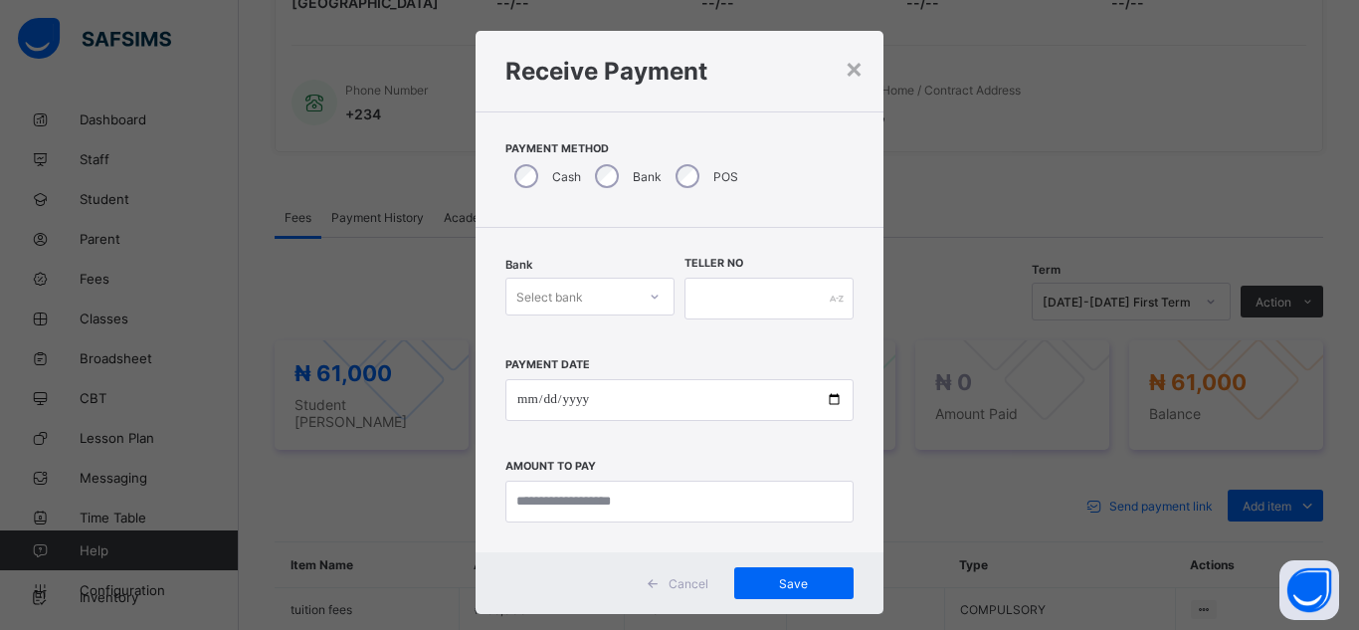
click at [603, 314] on div "Select bank" at bounding box center [589, 297] width 169 height 38
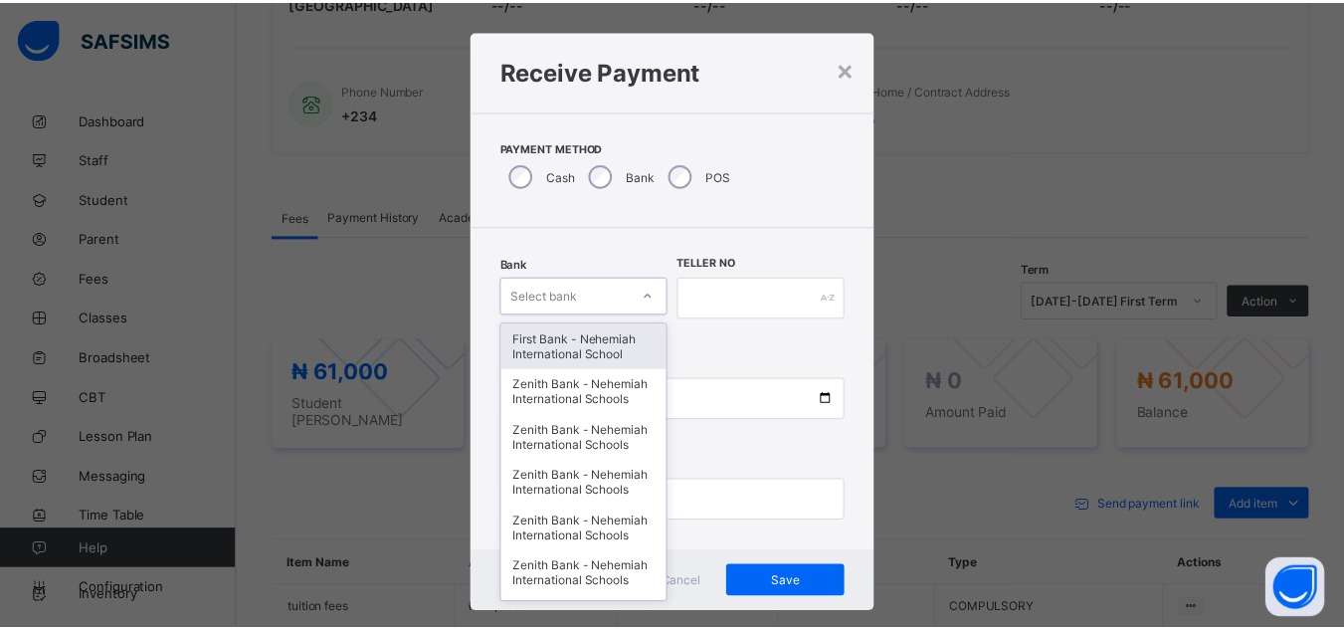
scroll to position [21, 0]
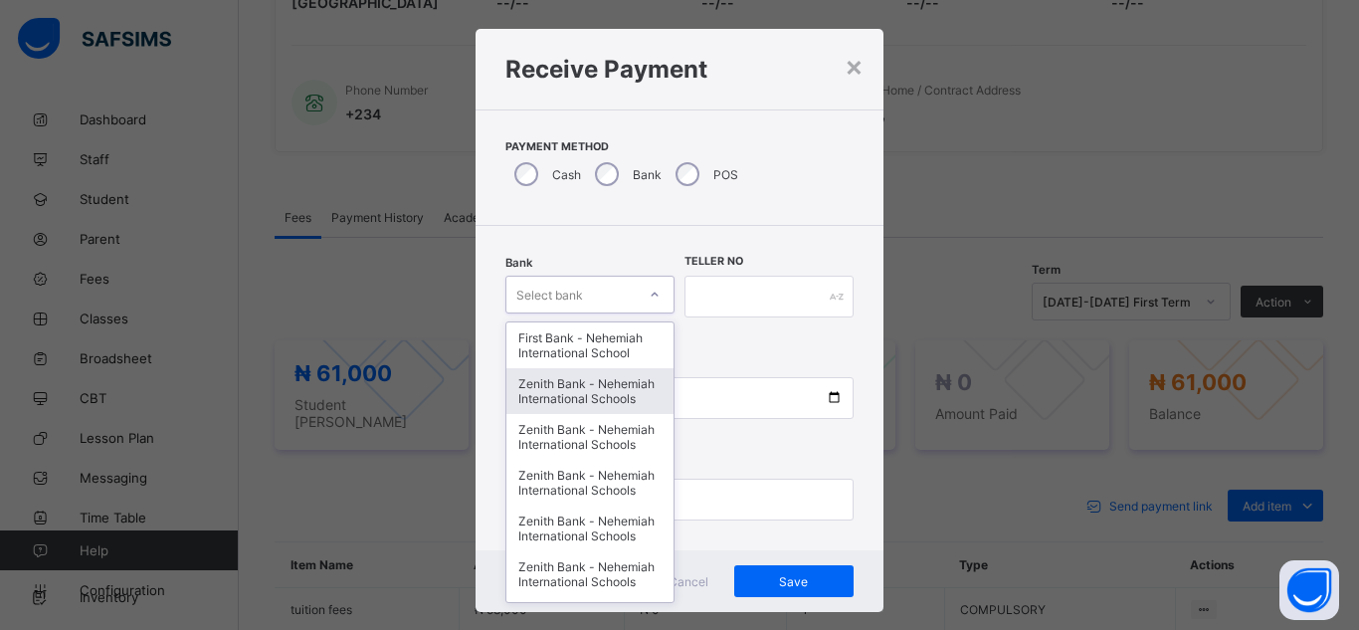
click at [578, 403] on div "Zenith Bank - Nehemiah International Schools" at bounding box center [589, 391] width 167 height 46
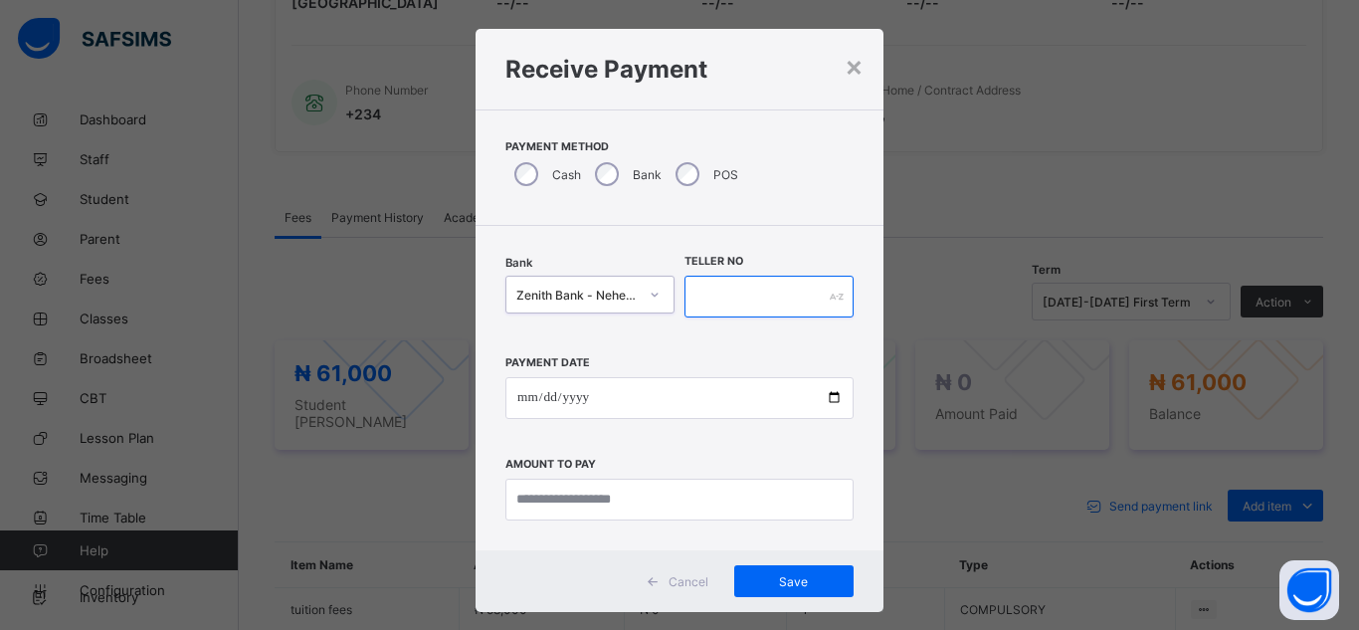
click at [730, 294] on input "text" at bounding box center [769, 297] width 169 height 42
type input "*****"
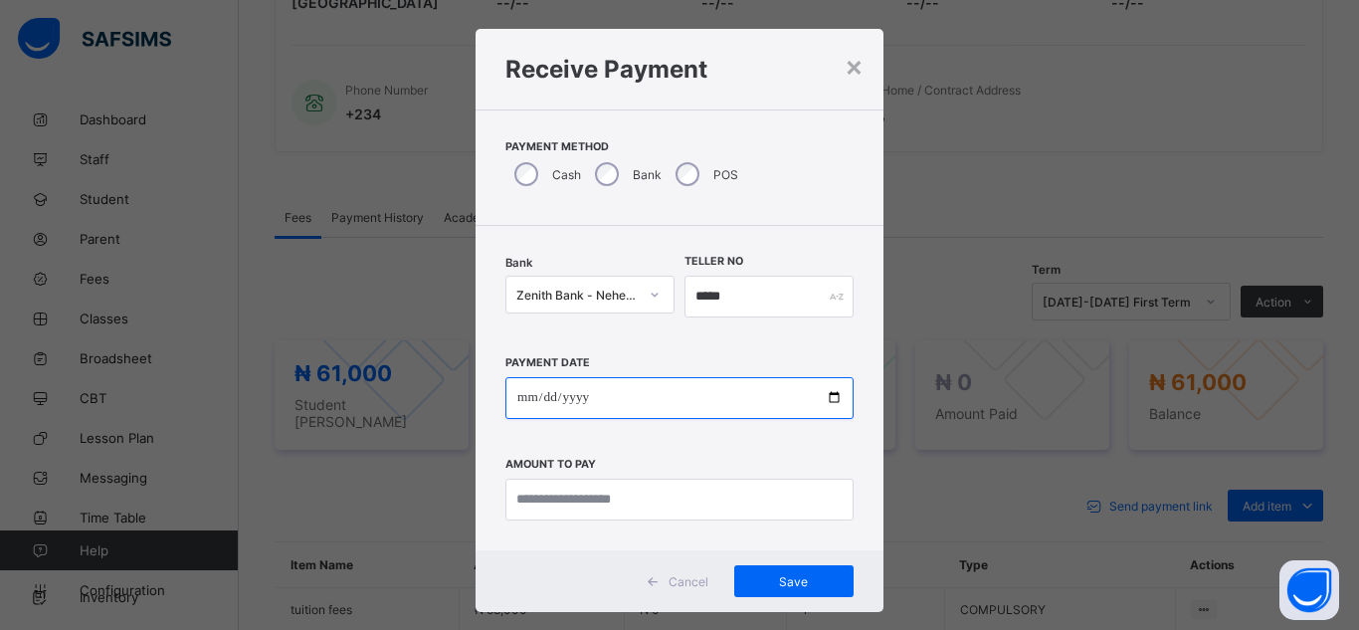
click at [829, 395] on input "date" at bounding box center [679, 398] width 348 height 42
type input "**********"
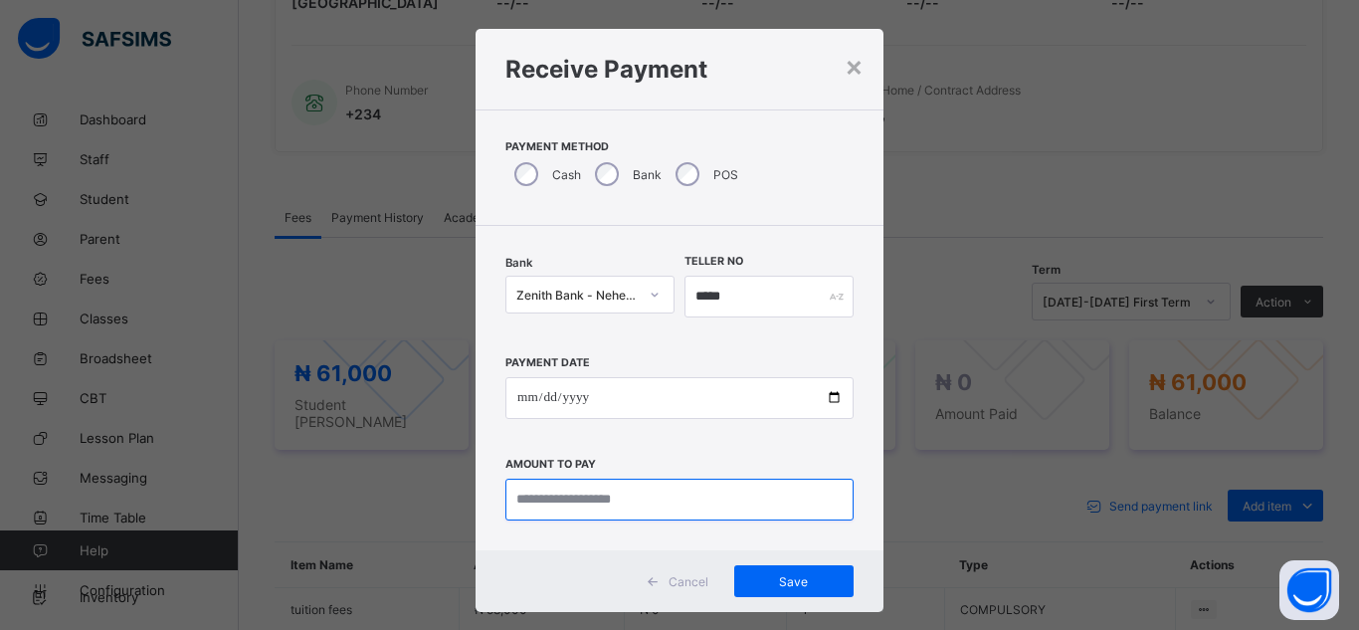
click at [626, 492] on input "currency" at bounding box center [679, 500] width 348 height 42
type input "********"
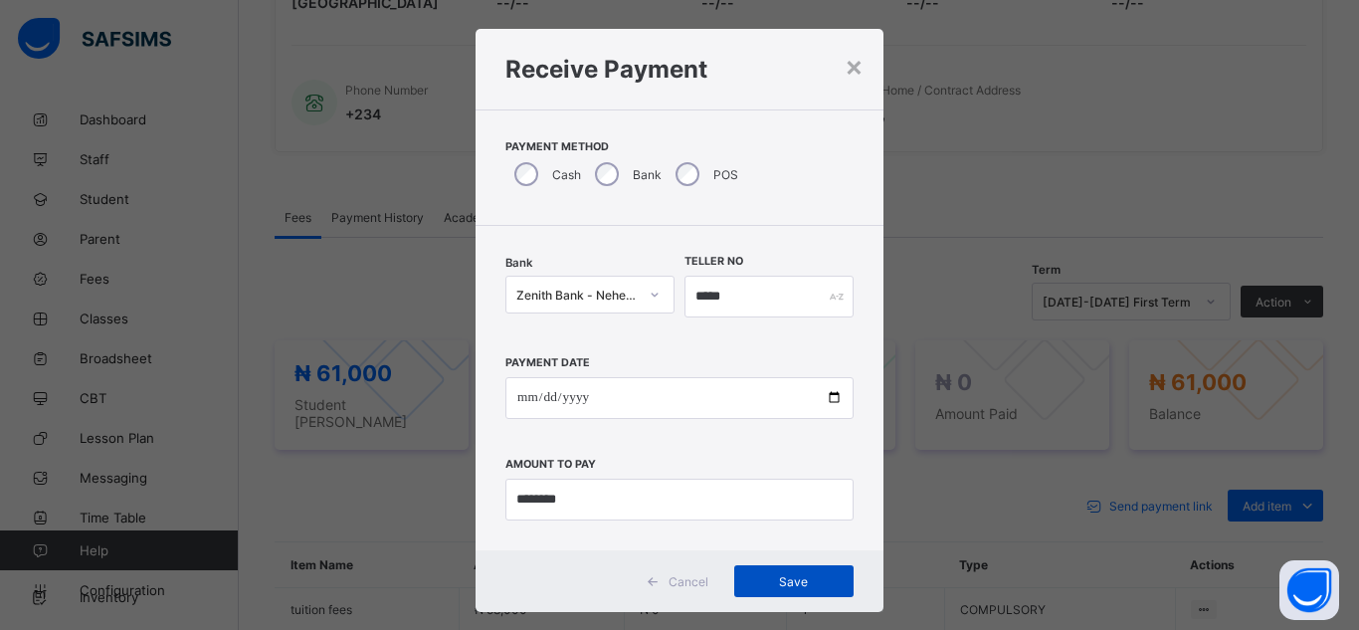
click at [757, 576] on span "Save" at bounding box center [794, 581] width 90 height 15
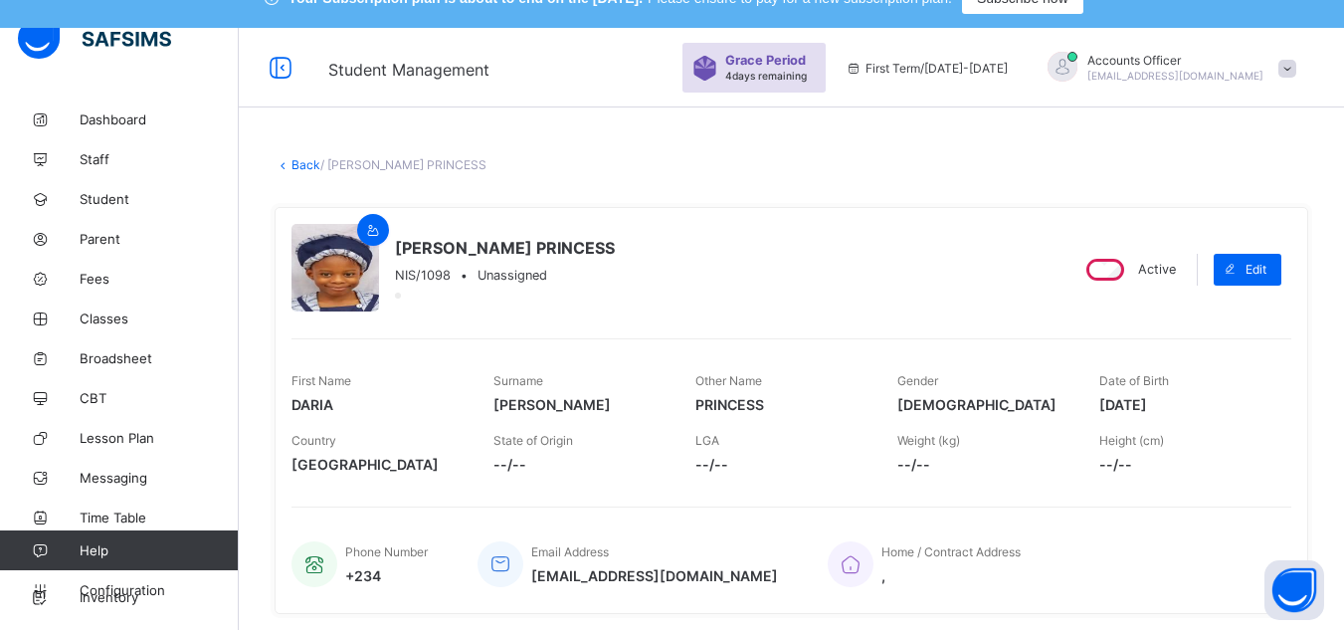
scroll to position [0, 0]
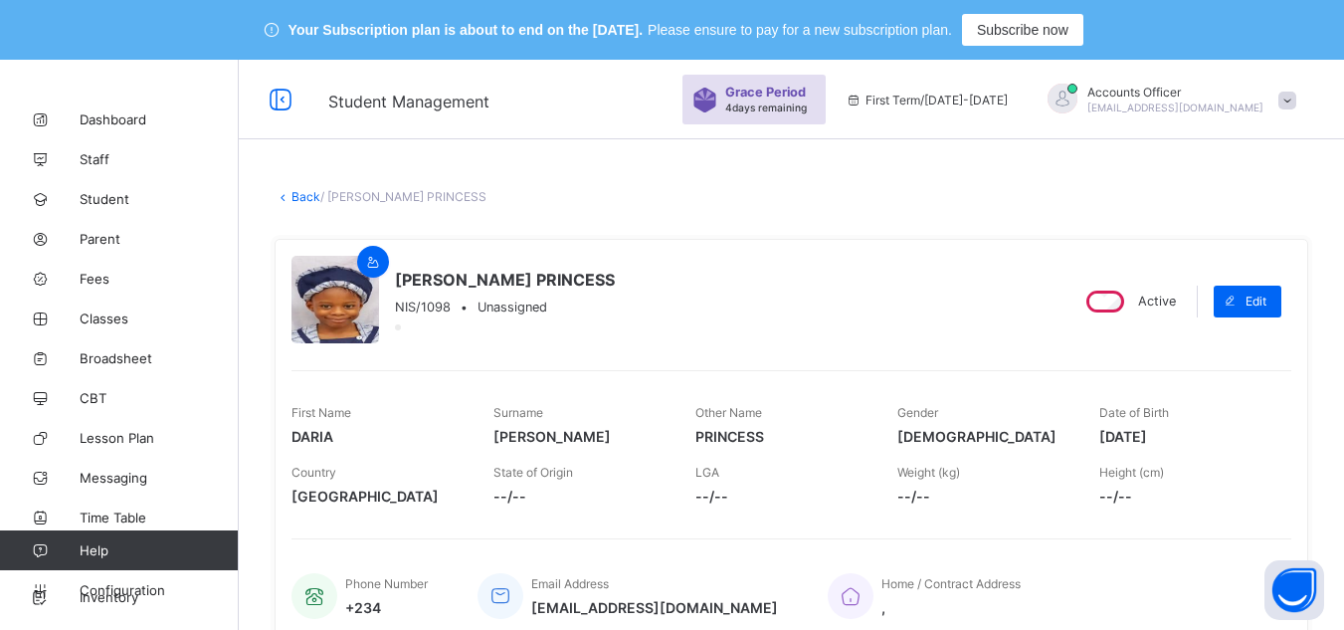
click at [301, 199] on link "Back" at bounding box center [306, 196] width 29 height 15
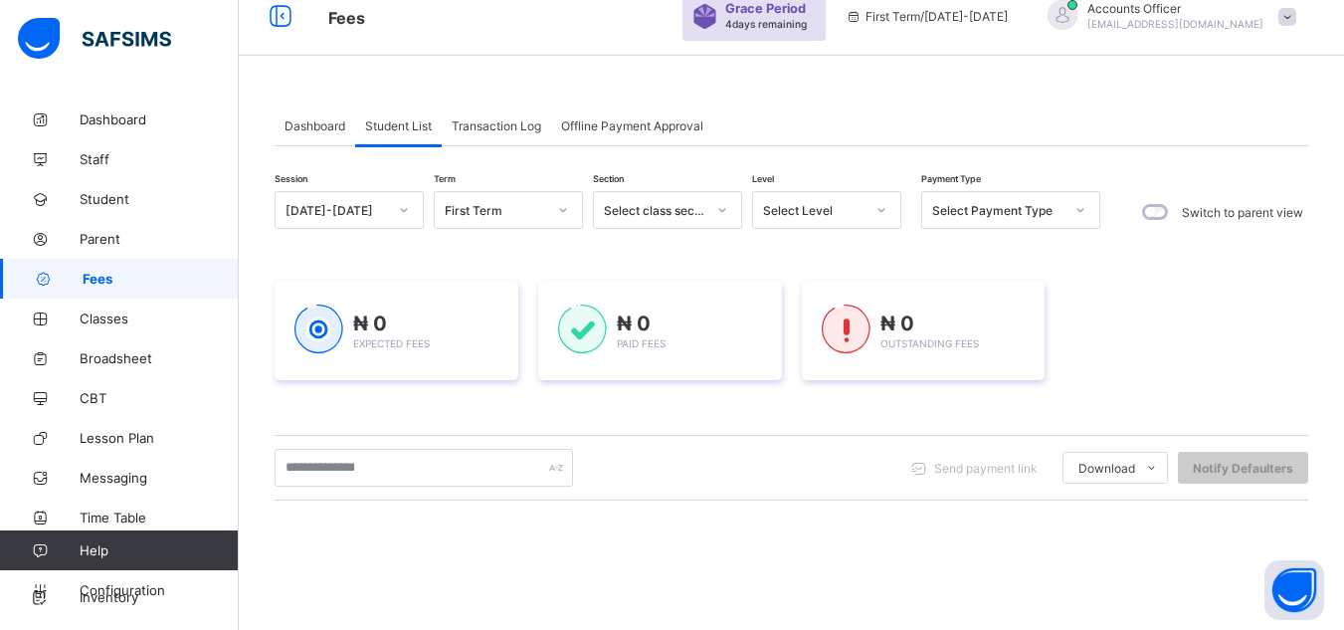
scroll to position [199, 0]
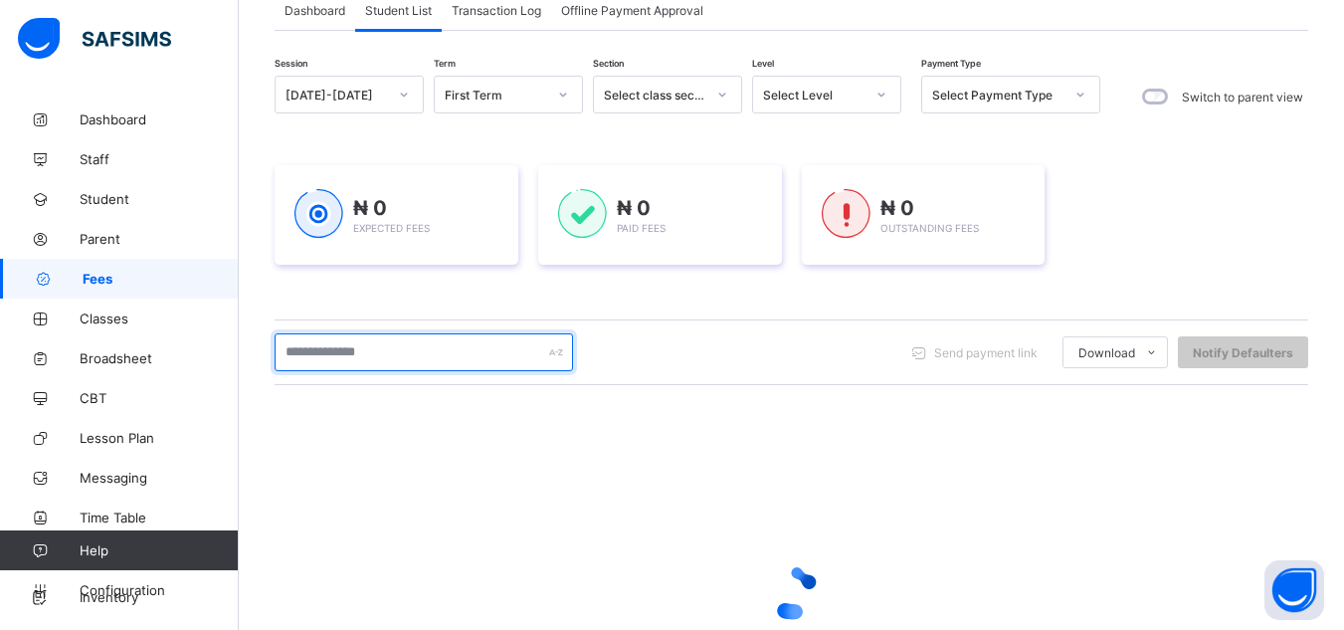
click at [465, 355] on input "text" at bounding box center [424, 352] width 298 height 38
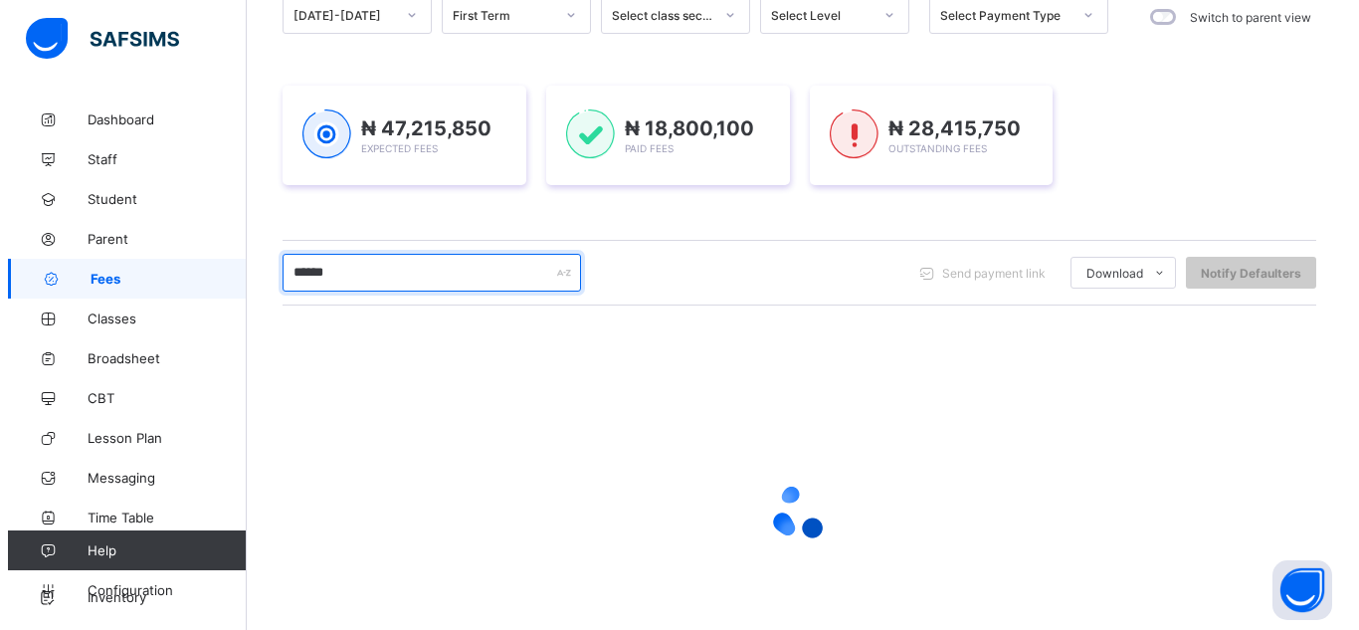
scroll to position [300, 0]
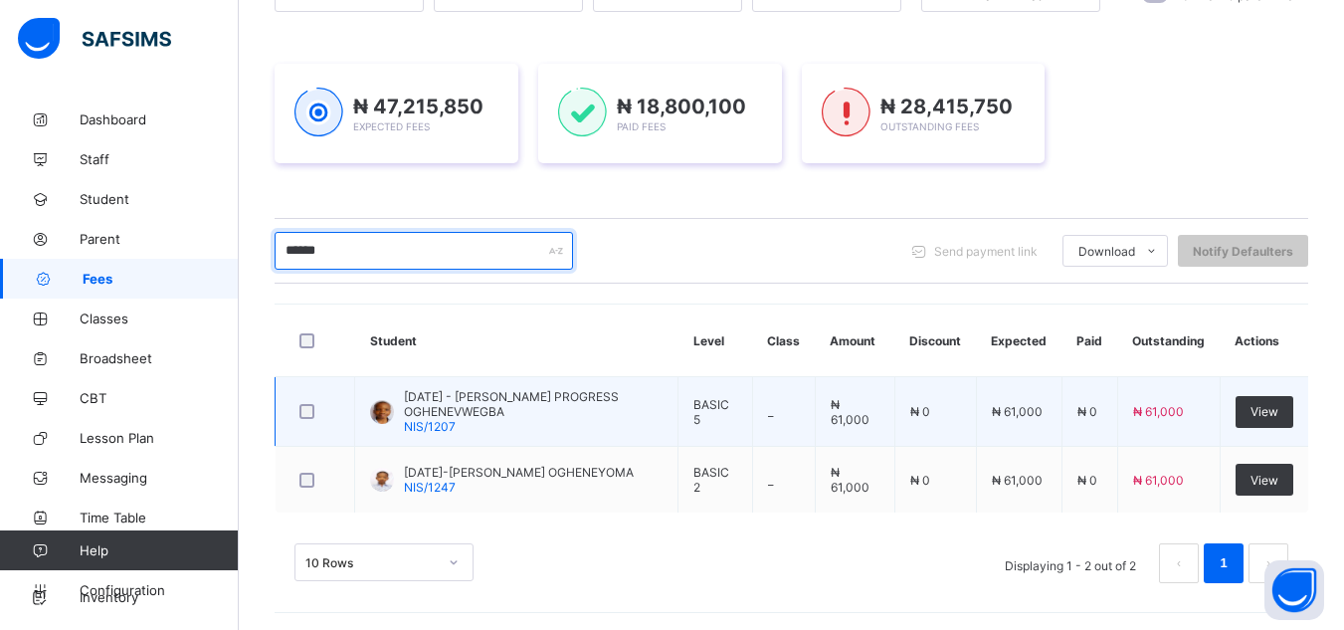
type input "******"
click at [515, 419] on div "SUNDAY - PETER PROGRESS OGHENEVWEGBA NIS/1207" at bounding box center [533, 411] width 259 height 45
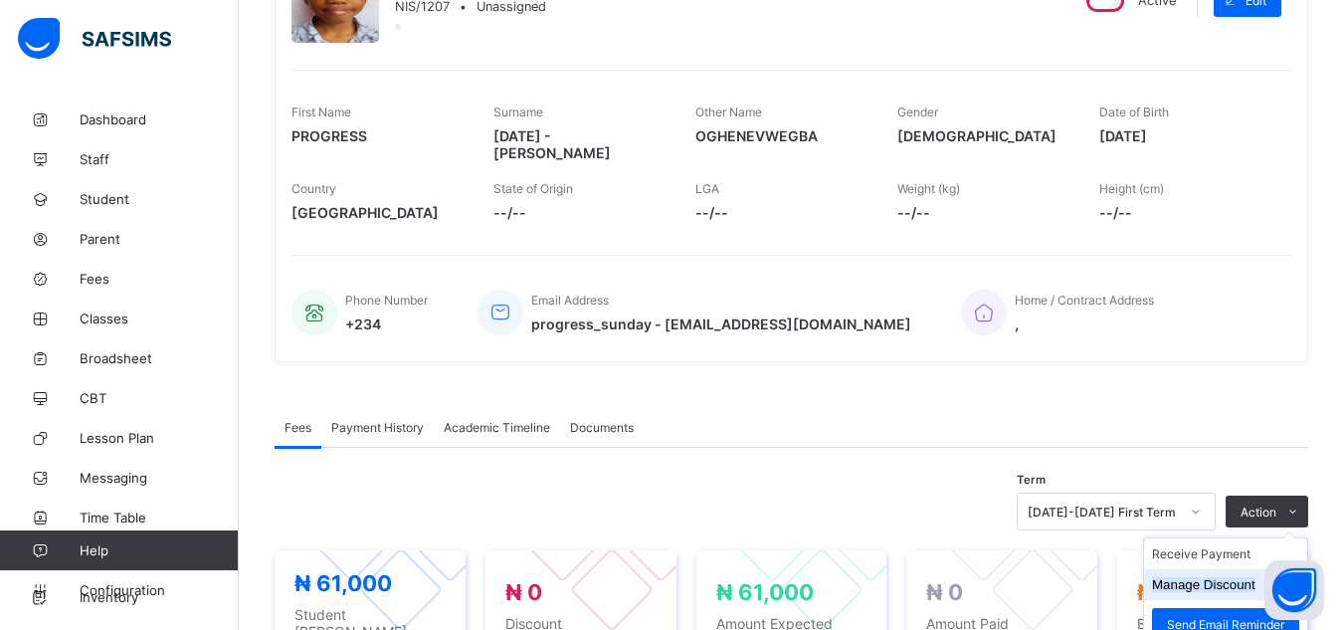
click at [1239, 577] on button "Manage Discount" at bounding box center [1203, 584] width 103 height 15
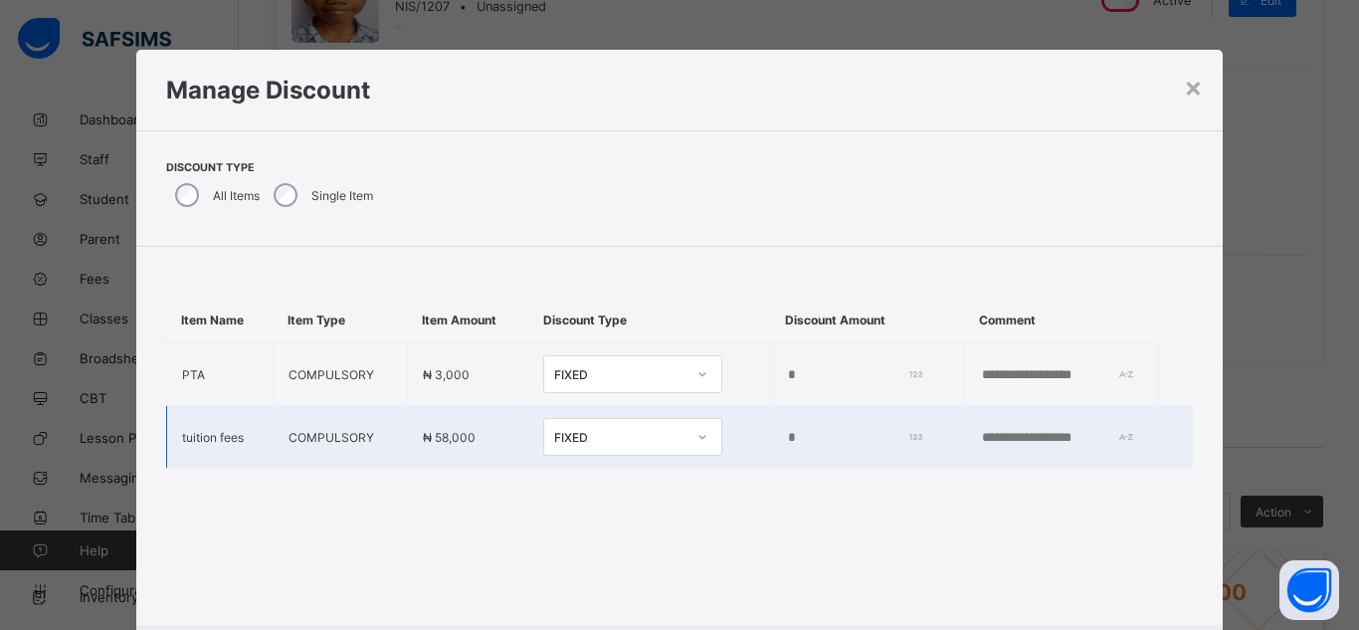
click at [786, 430] on input "*" at bounding box center [852, 438] width 132 height 16
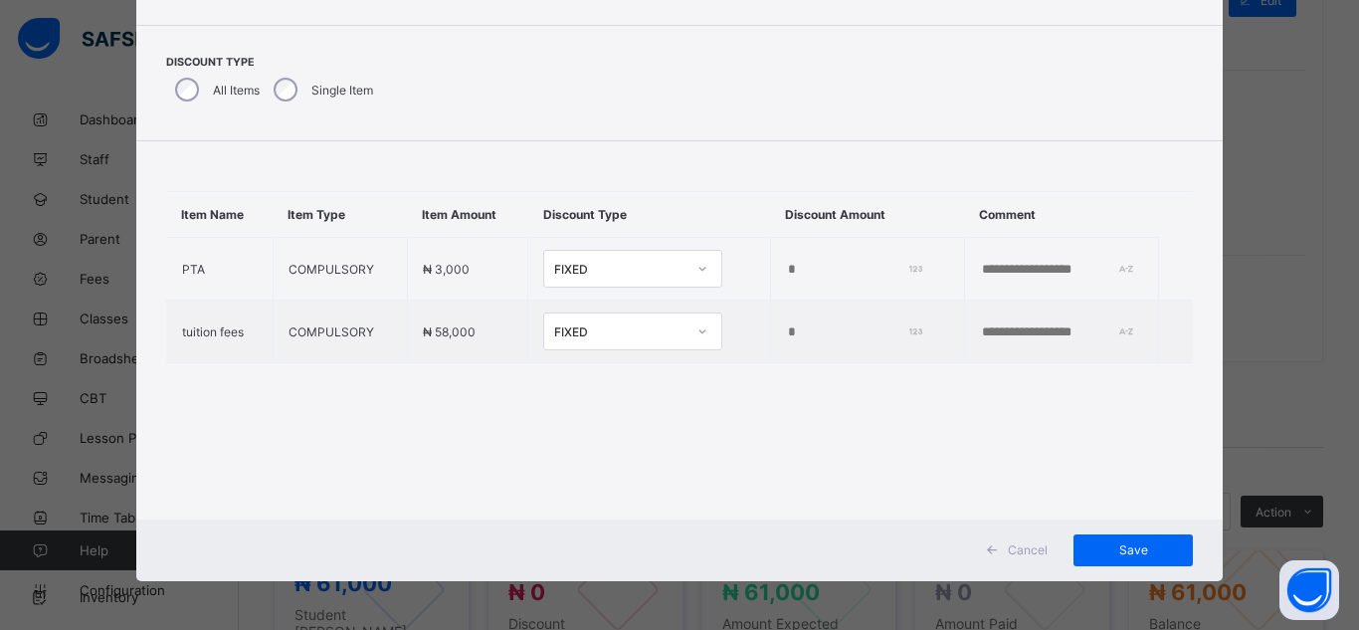
scroll to position [106, 0]
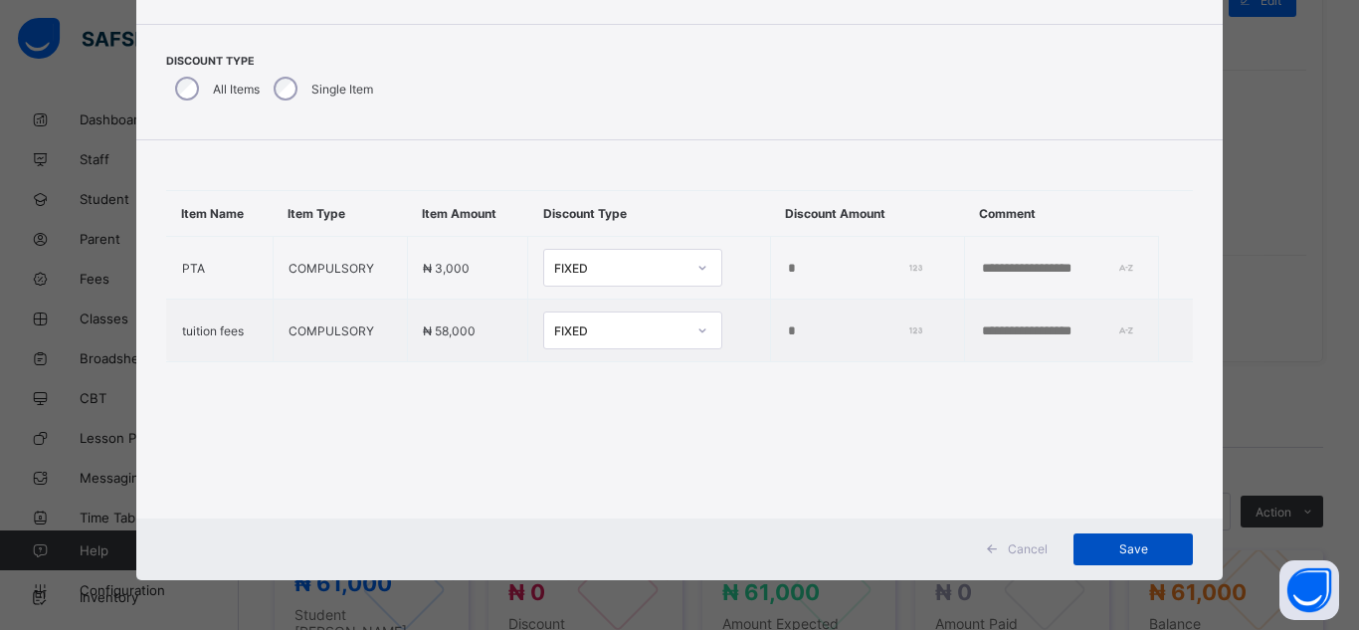
type input "*****"
click at [1093, 554] on span "Save" at bounding box center [1133, 548] width 90 height 15
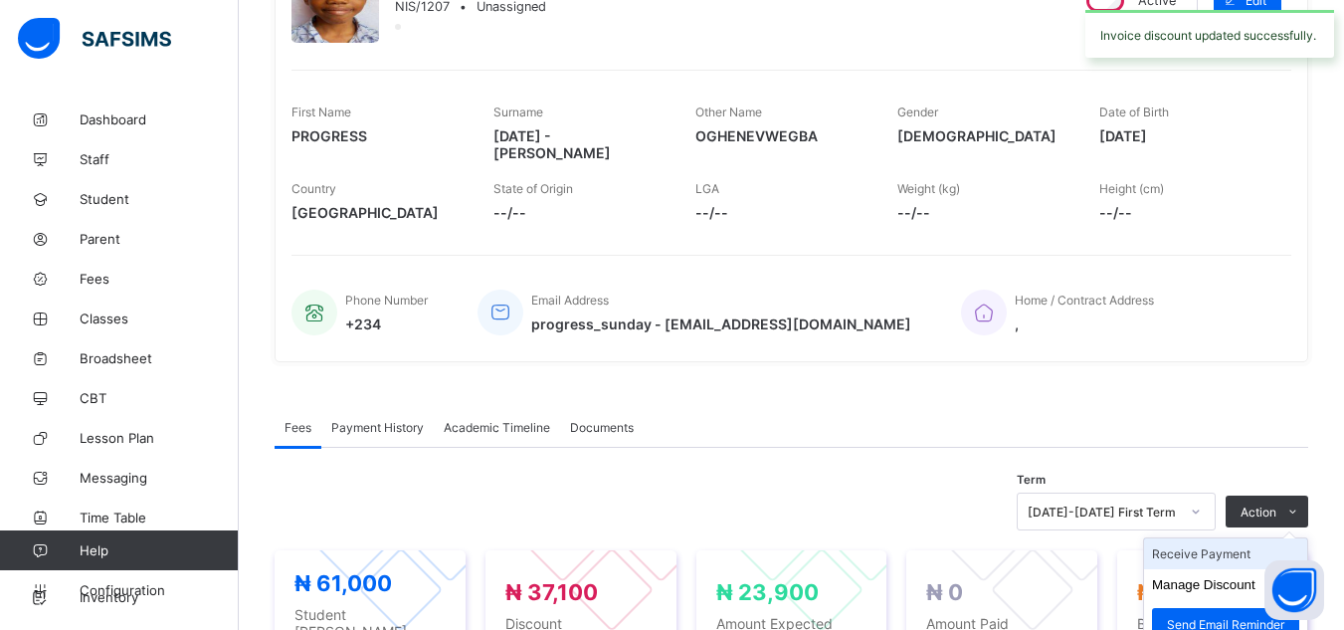
click at [1217, 538] on li "Receive Payment" at bounding box center [1225, 553] width 163 height 31
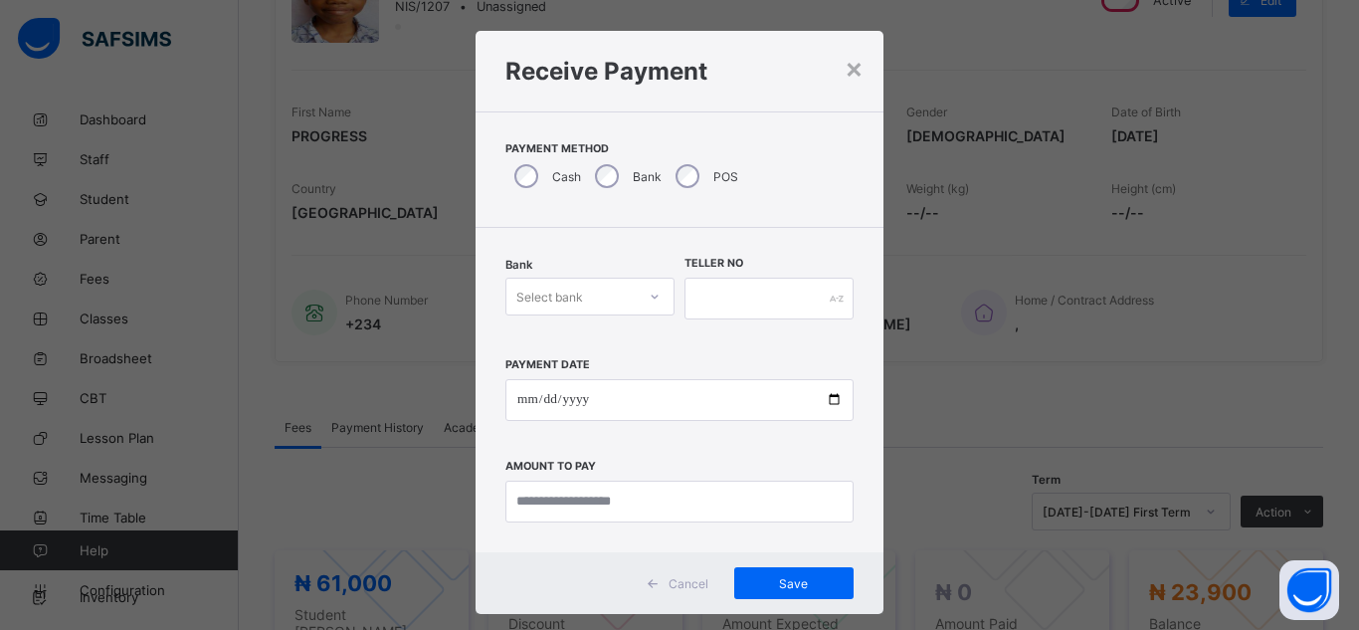
click at [579, 306] on div "Select bank" at bounding box center [549, 297] width 67 height 38
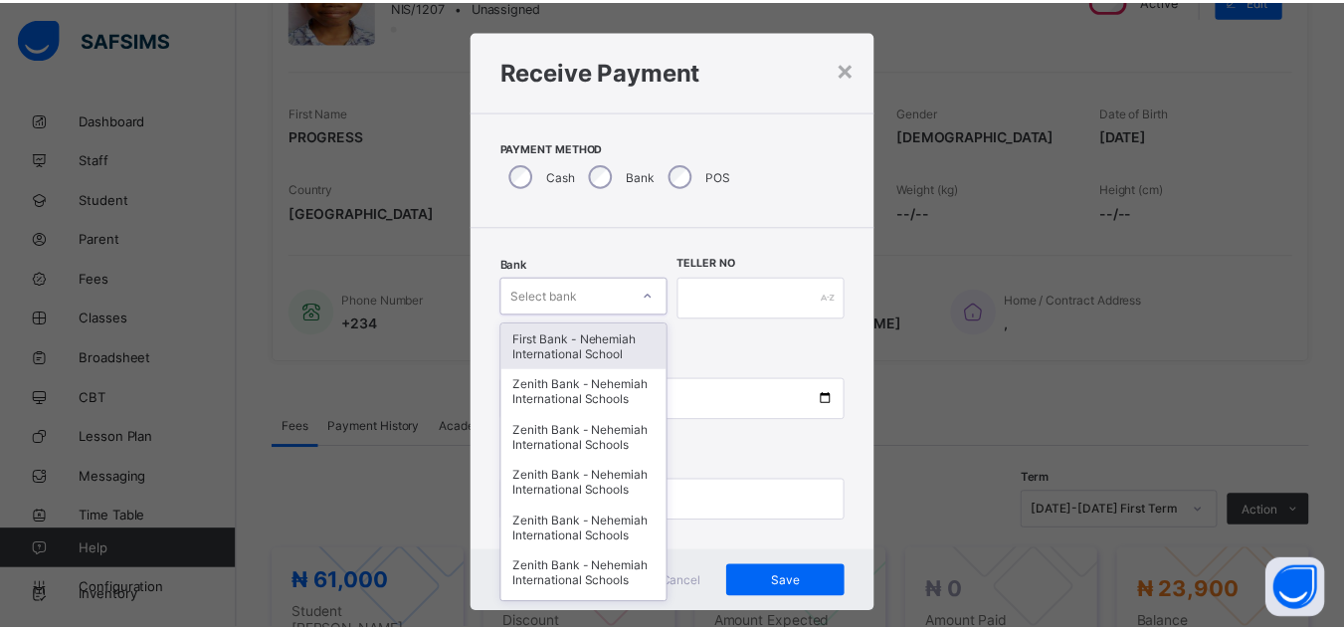
scroll to position [21, 0]
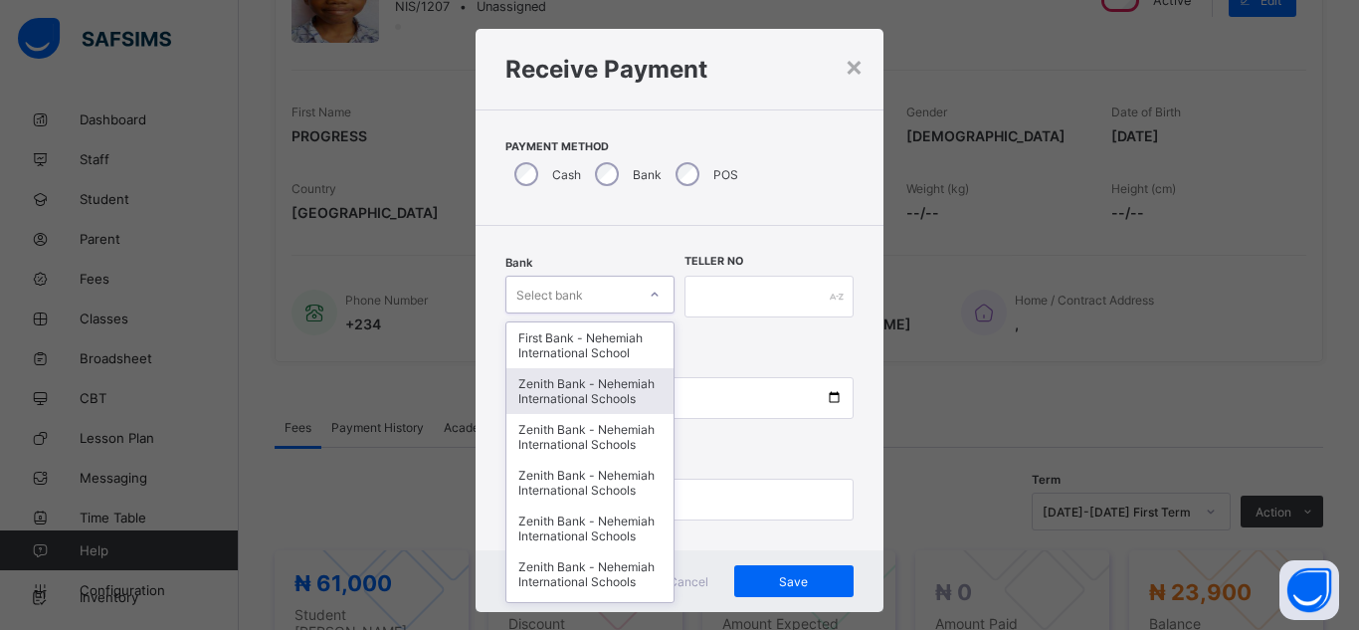
click at [566, 401] on div "Zenith Bank - Nehemiah International Schools" at bounding box center [589, 391] width 167 height 46
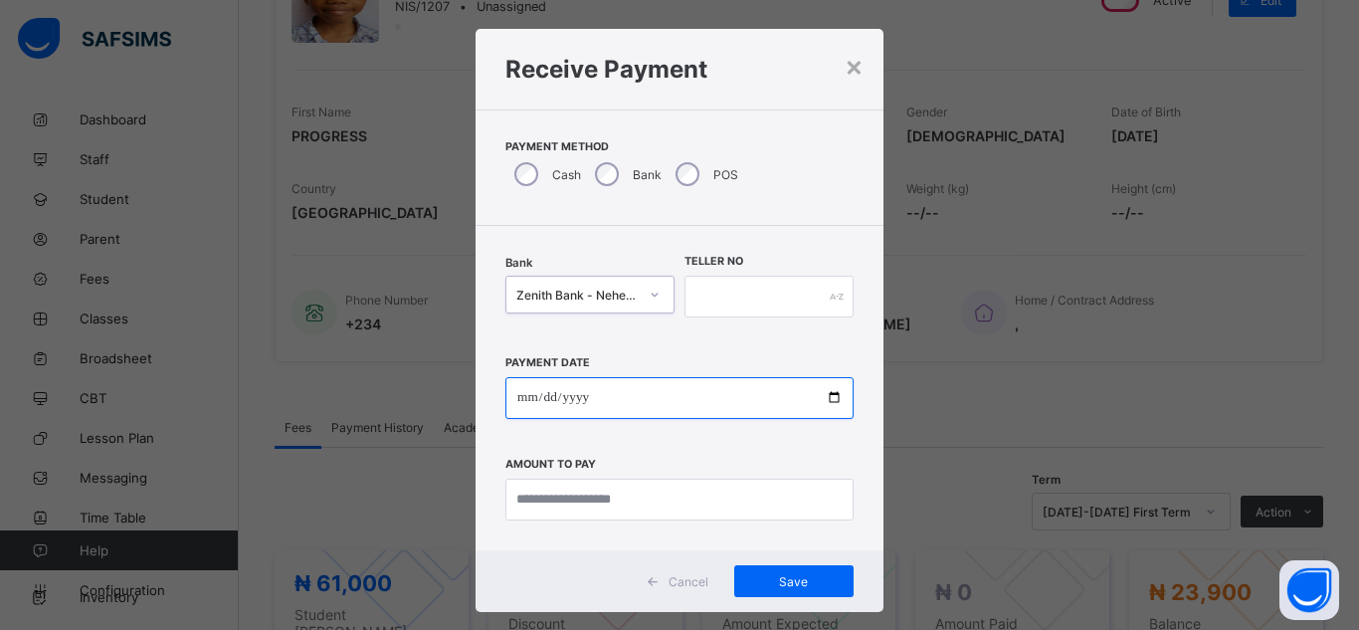
click at [828, 399] on input "date" at bounding box center [679, 398] width 348 height 42
type input "**********"
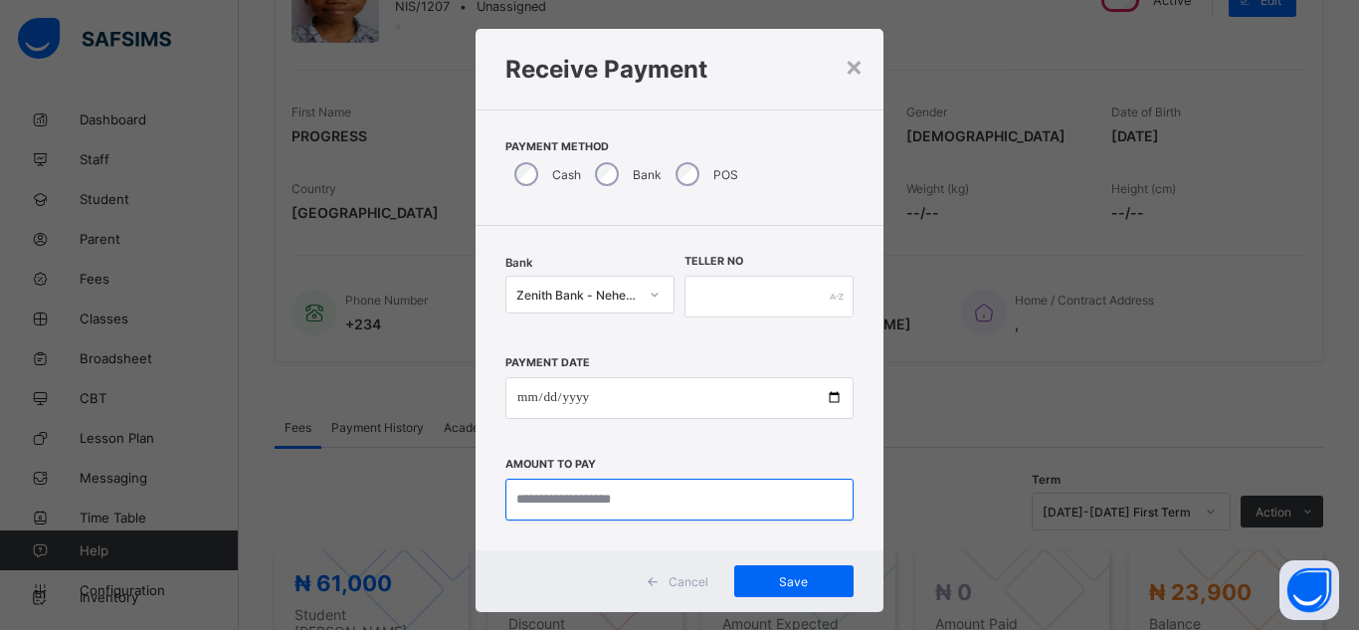
click at [629, 500] on input "currency" at bounding box center [679, 500] width 348 height 42
type input "********"
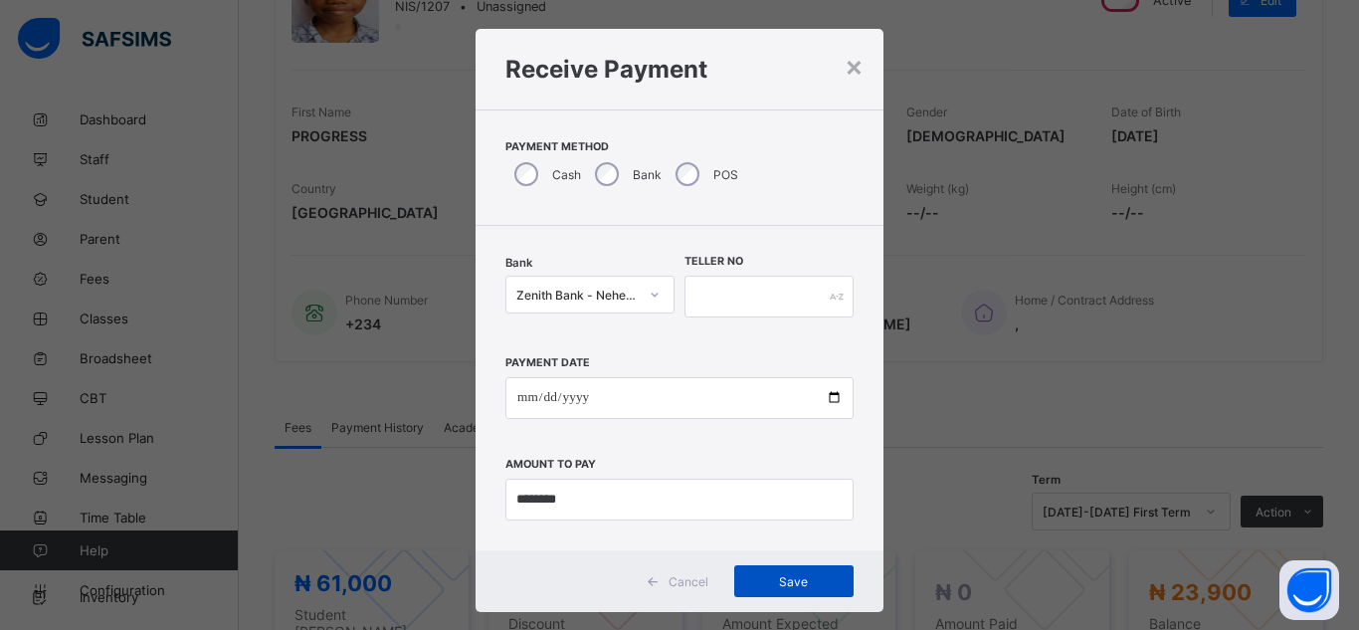
click at [801, 578] on span "Save" at bounding box center [794, 581] width 90 height 15
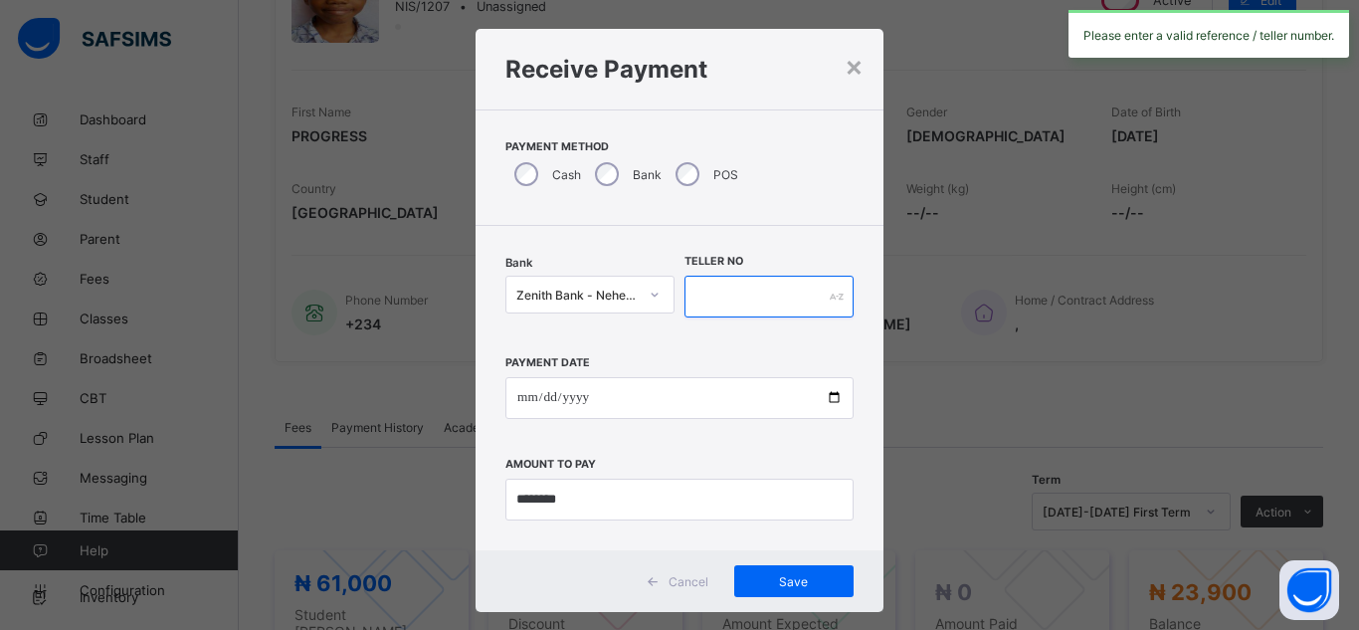
click at [749, 287] on input "text" at bounding box center [769, 297] width 169 height 42
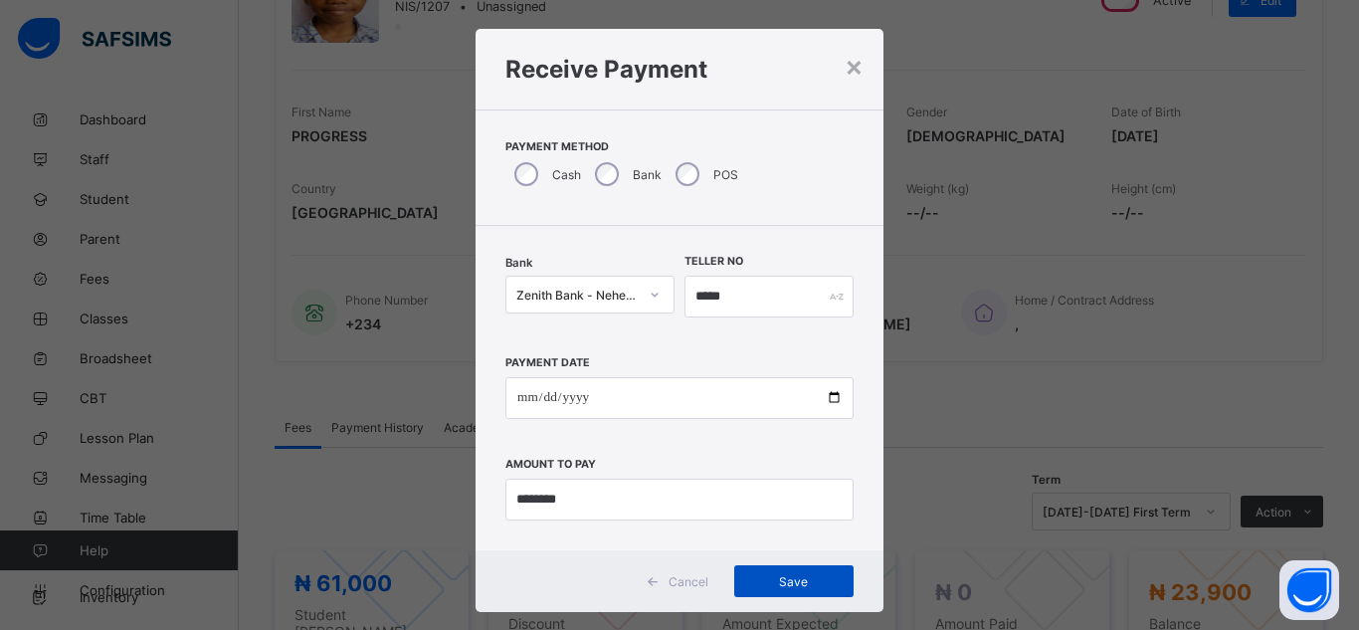
click at [777, 579] on span "Save" at bounding box center [794, 581] width 90 height 15
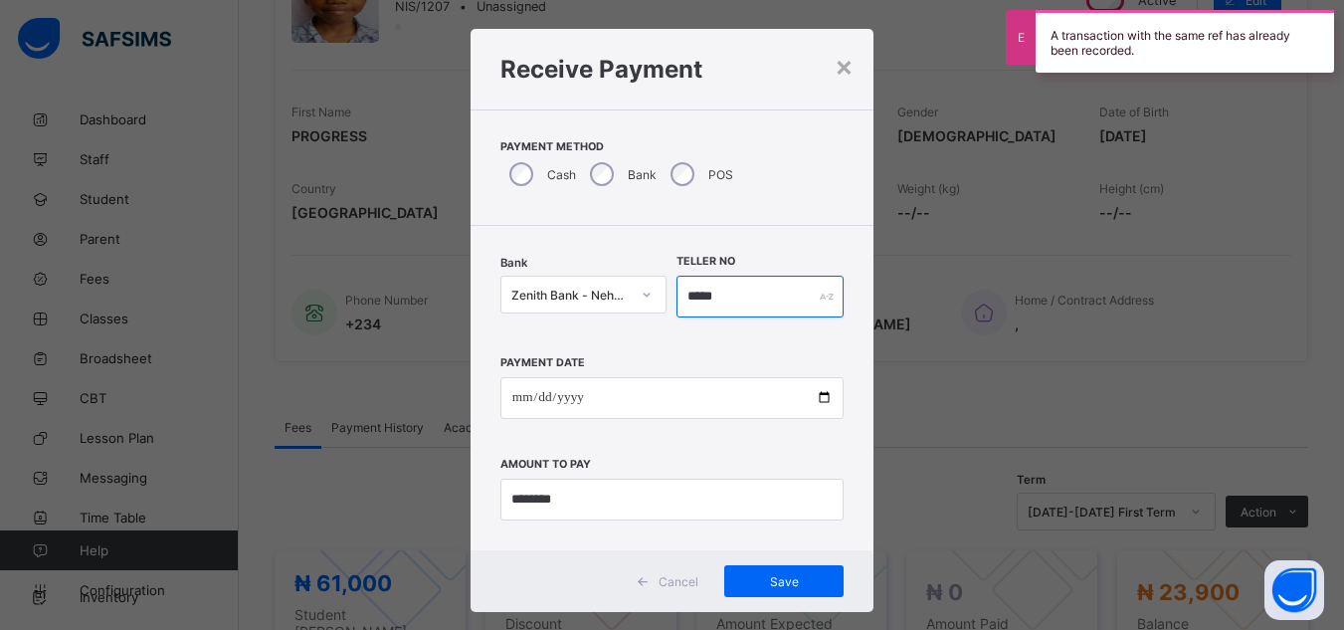
click at [737, 306] on input "*****" at bounding box center [760, 297] width 167 height 42
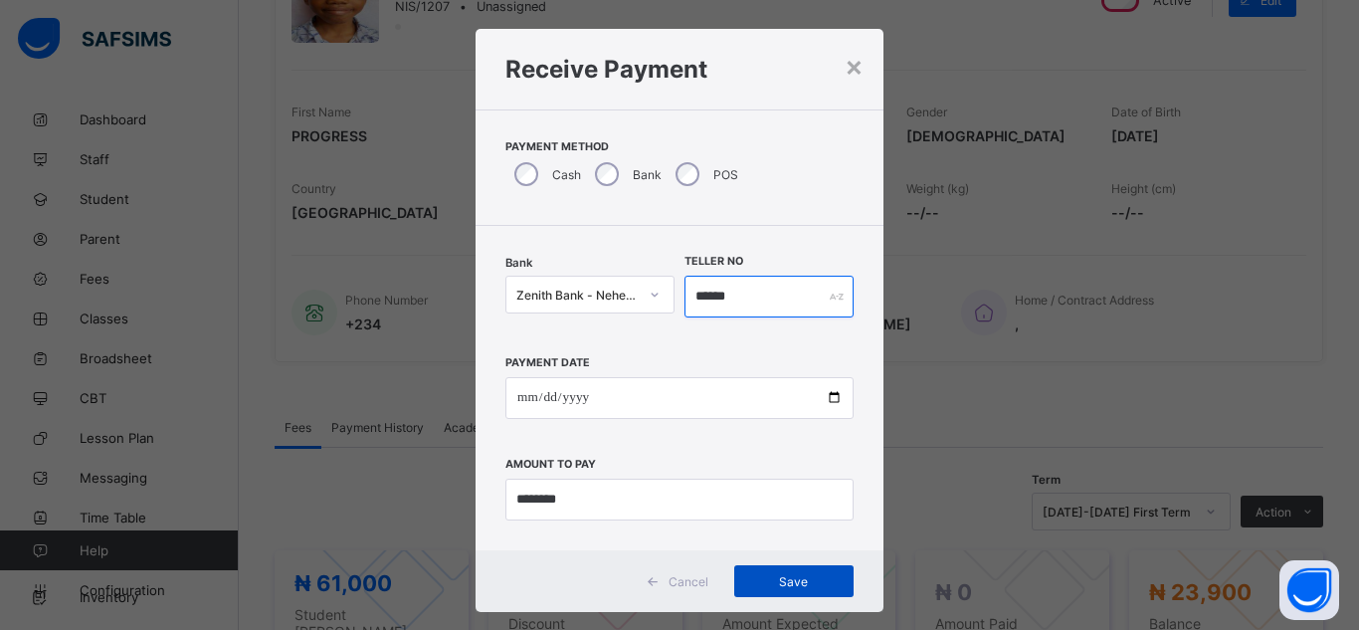
type input "******"
click at [749, 584] on span "Save" at bounding box center [794, 581] width 90 height 15
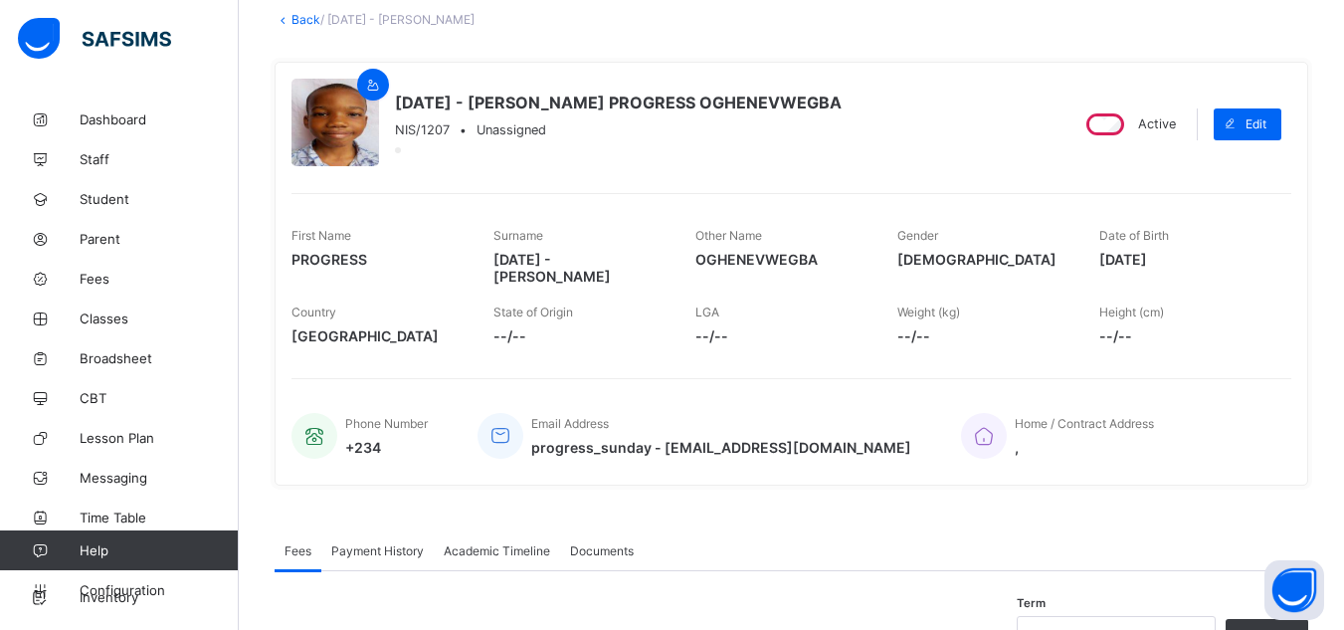
scroll to position [0, 0]
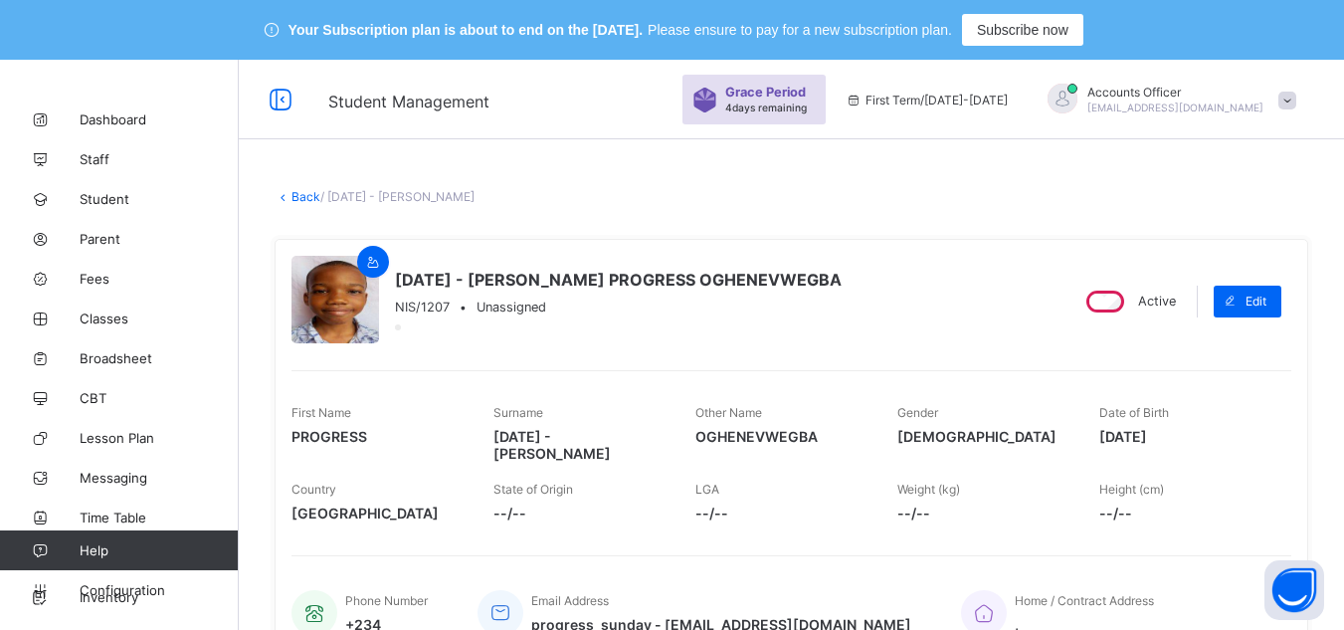
click at [305, 191] on link "Back" at bounding box center [306, 196] width 29 height 15
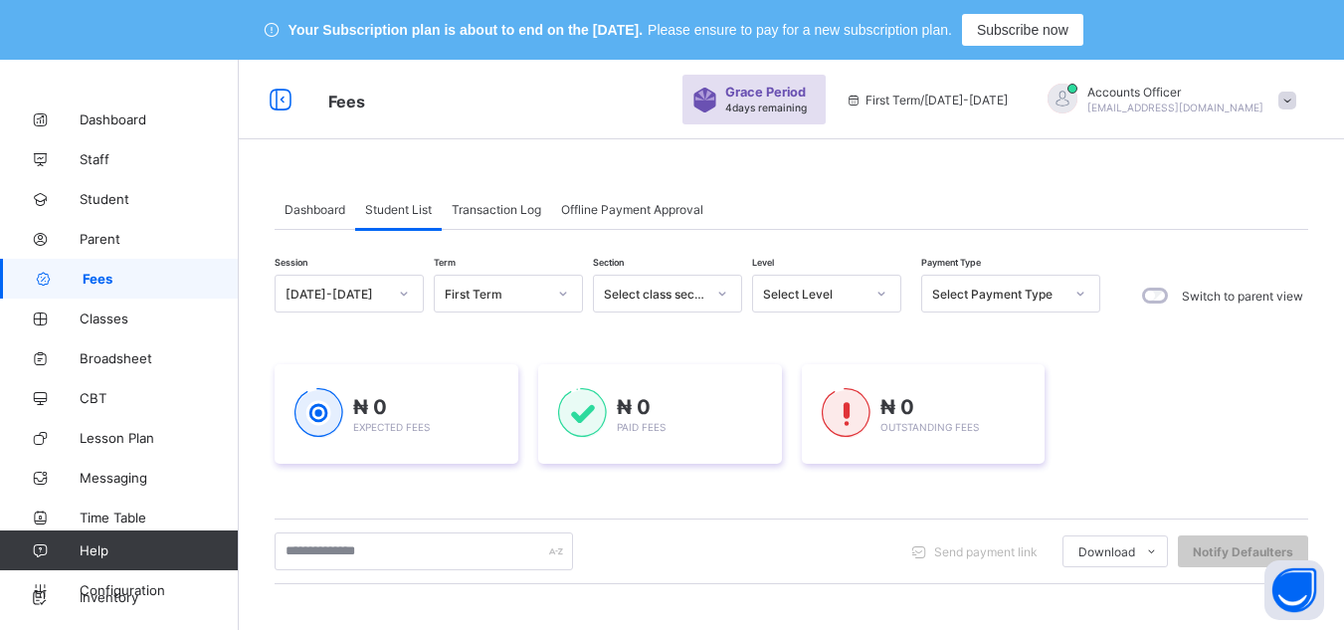
scroll to position [380, 0]
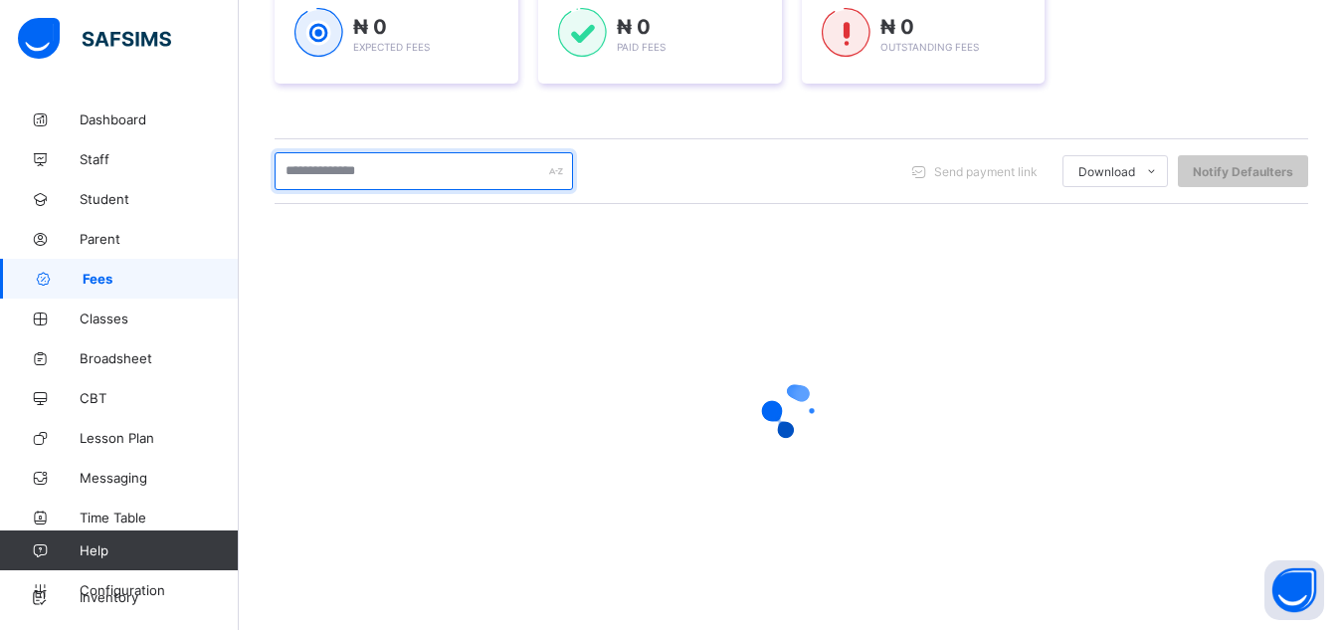
click at [463, 167] on input "text" at bounding box center [424, 171] width 298 height 38
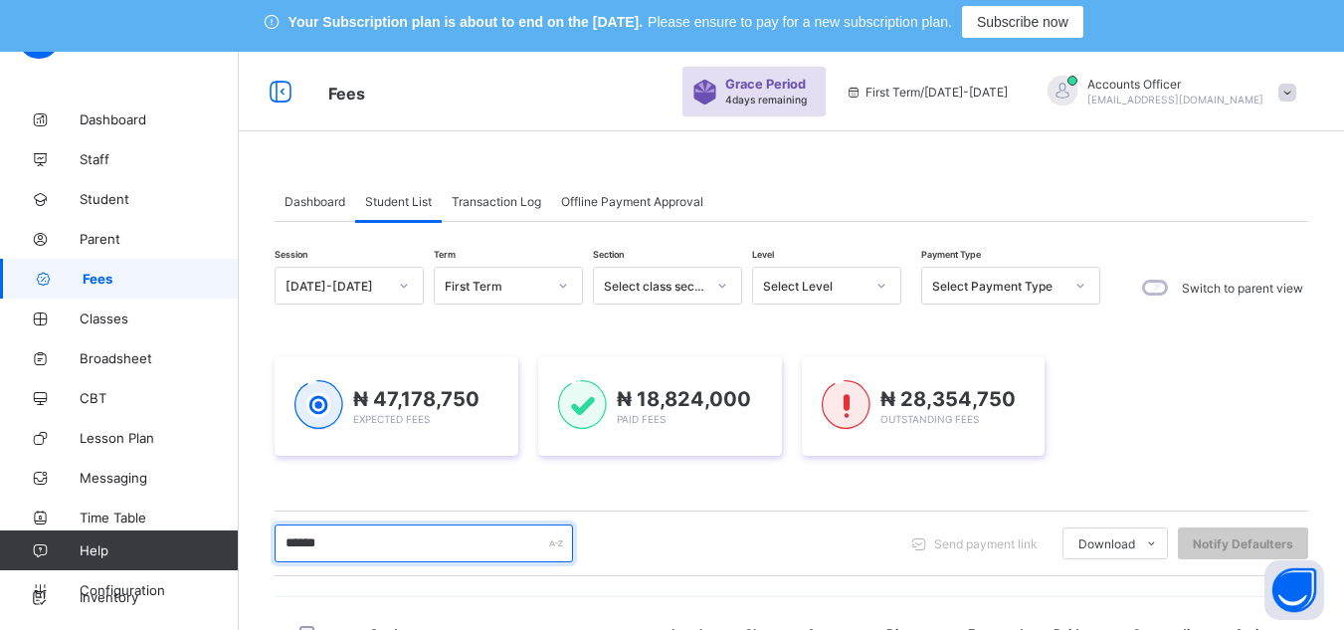
scroll to position [0, 0]
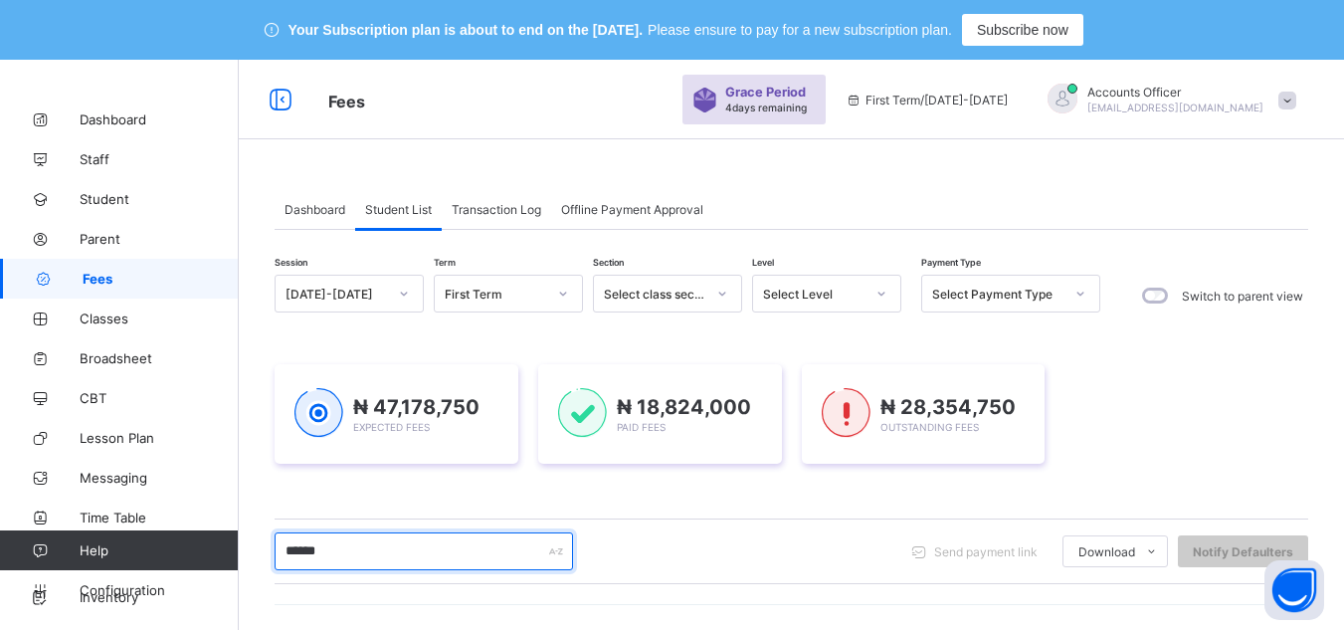
type input "******"
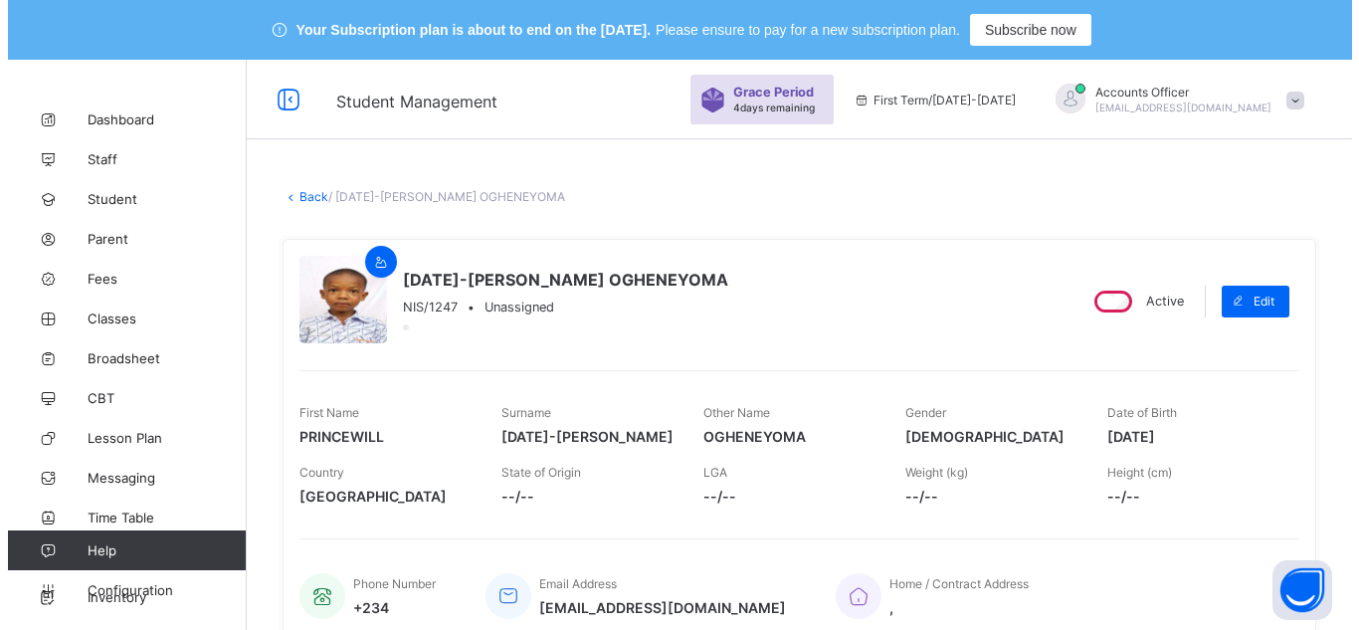
scroll to position [406, 0]
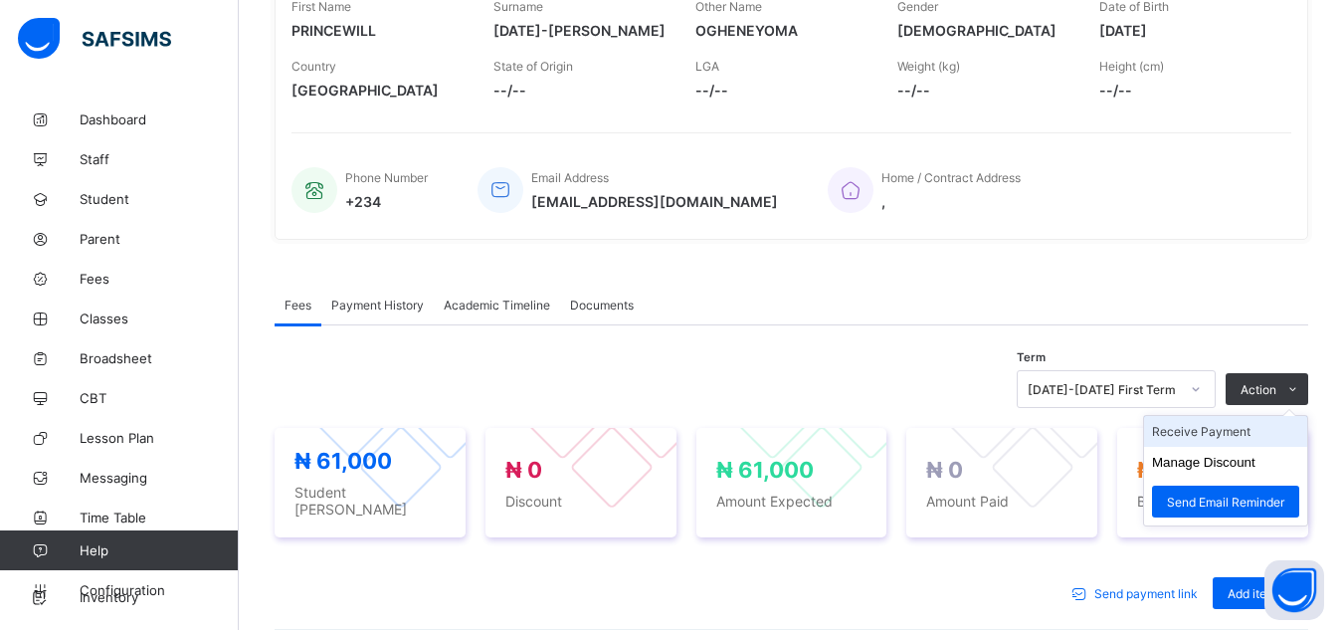
click at [1226, 431] on li "Receive Payment" at bounding box center [1225, 431] width 163 height 31
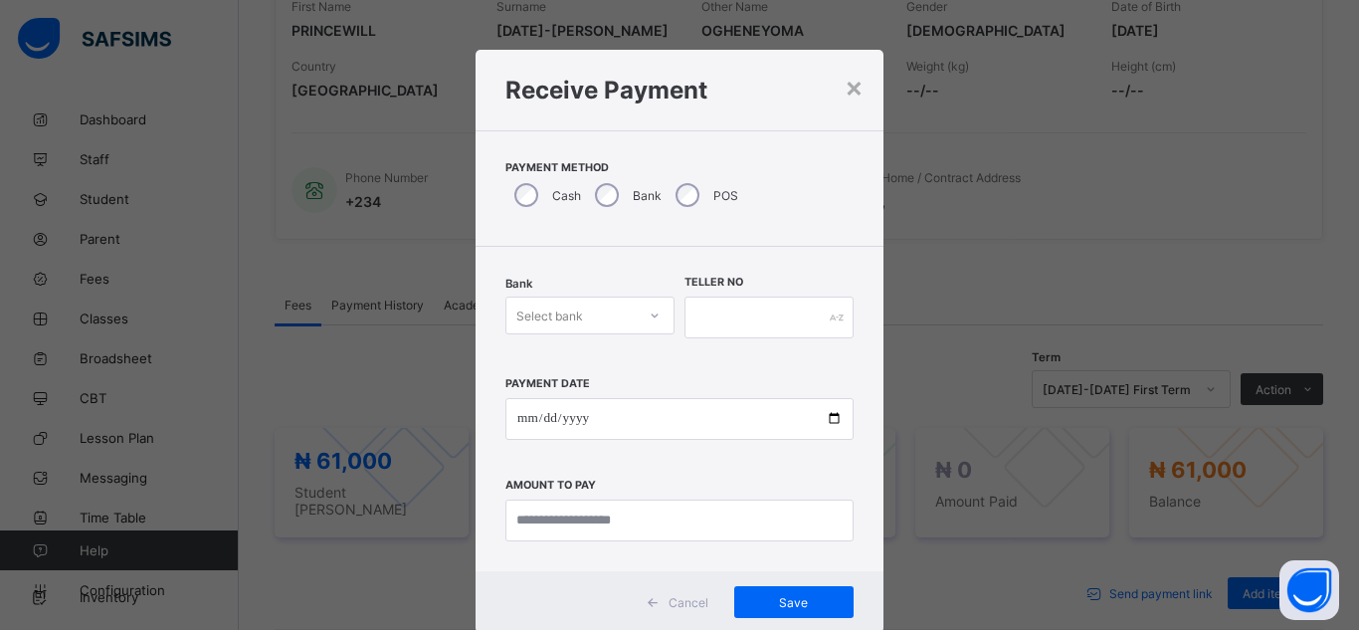
click at [596, 320] on div "Bank Select bank" at bounding box center [589, 318] width 169 height 82
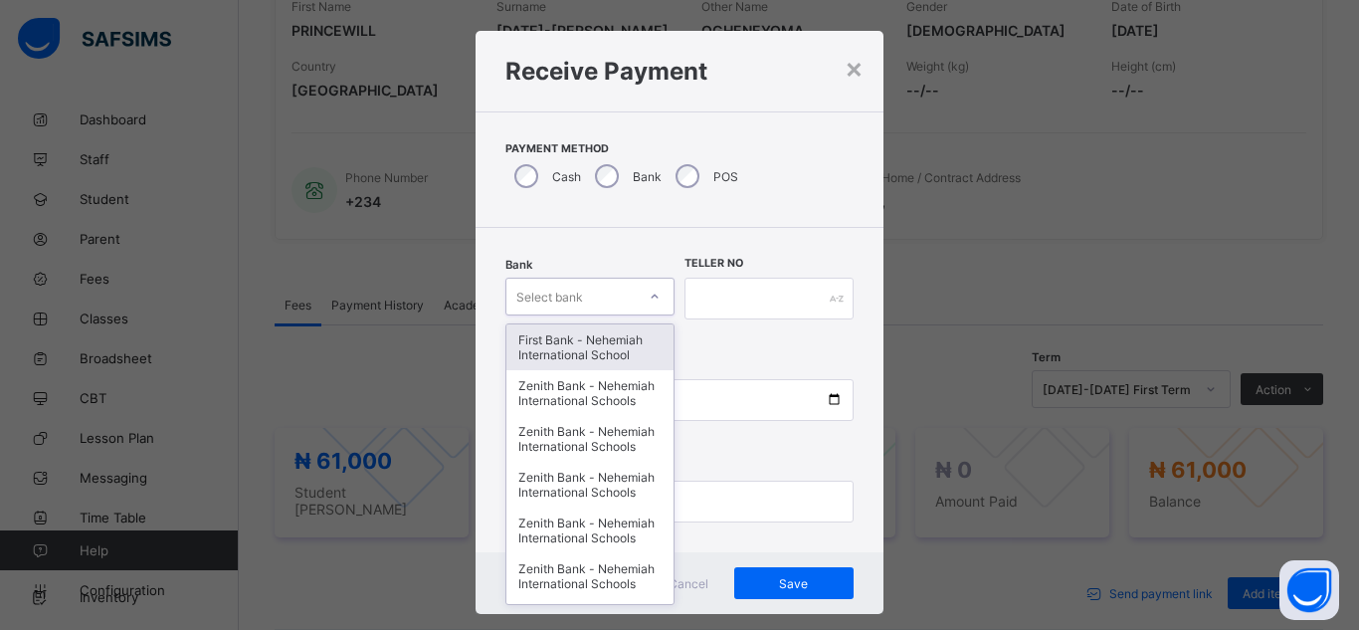
scroll to position [21, 0]
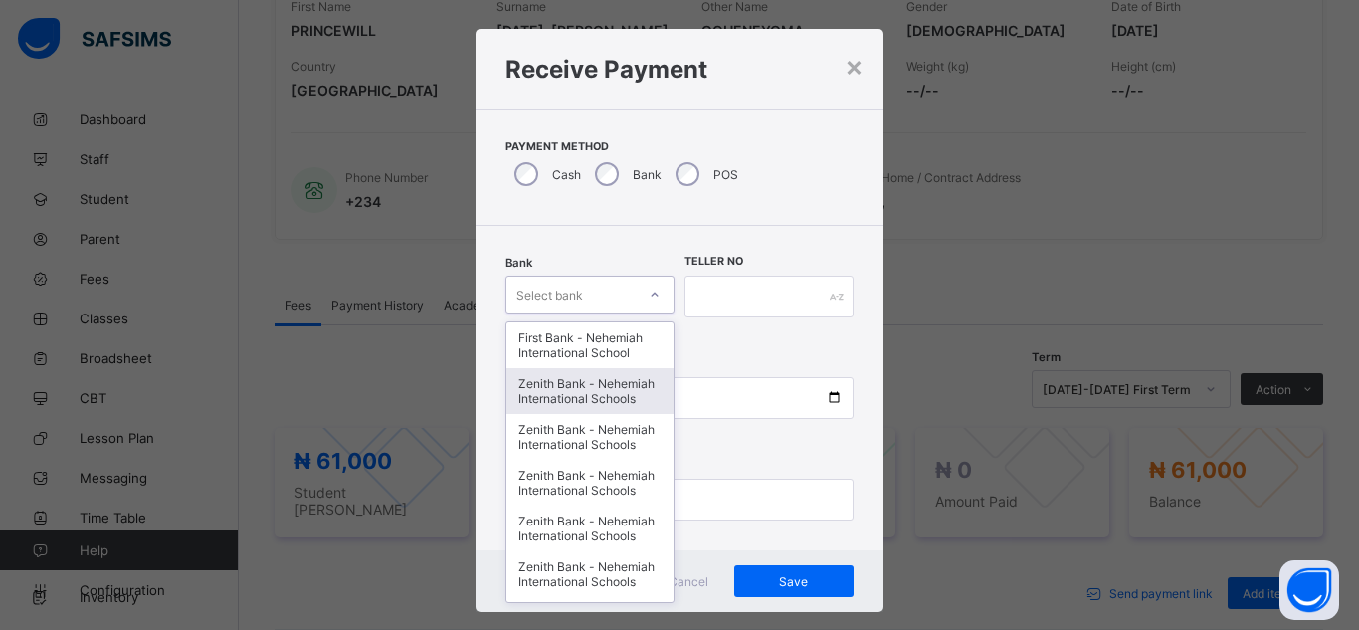
click at [585, 398] on div "Zenith Bank - Nehemiah International Schools" at bounding box center [589, 391] width 167 height 46
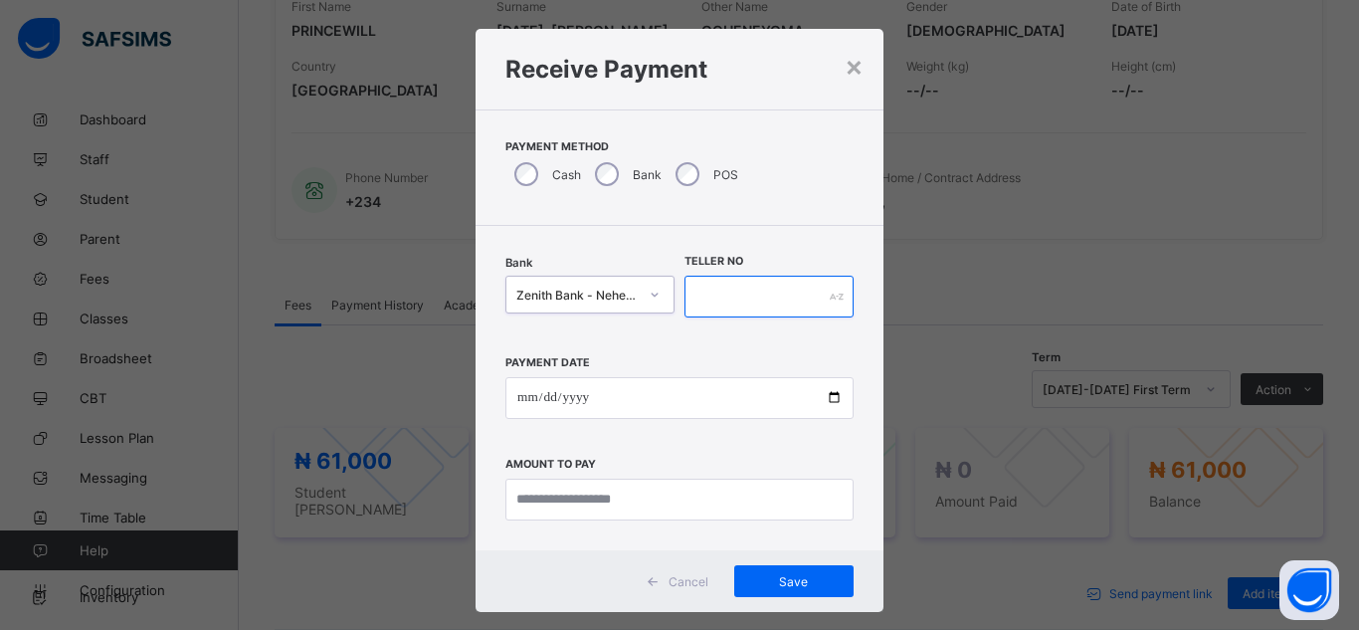
click at [716, 293] on input "text" at bounding box center [769, 297] width 169 height 42
type input "*****"
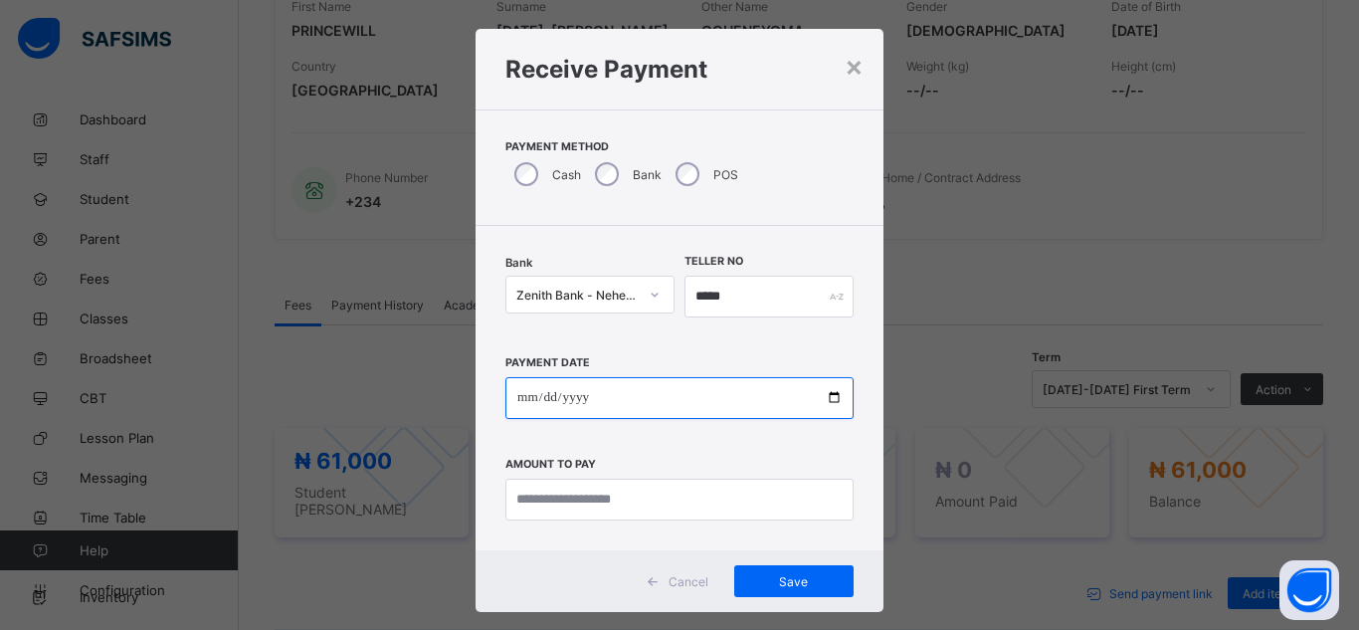
click at [827, 397] on input "date" at bounding box center [679, 398] width 348 height 42
type input "**********"
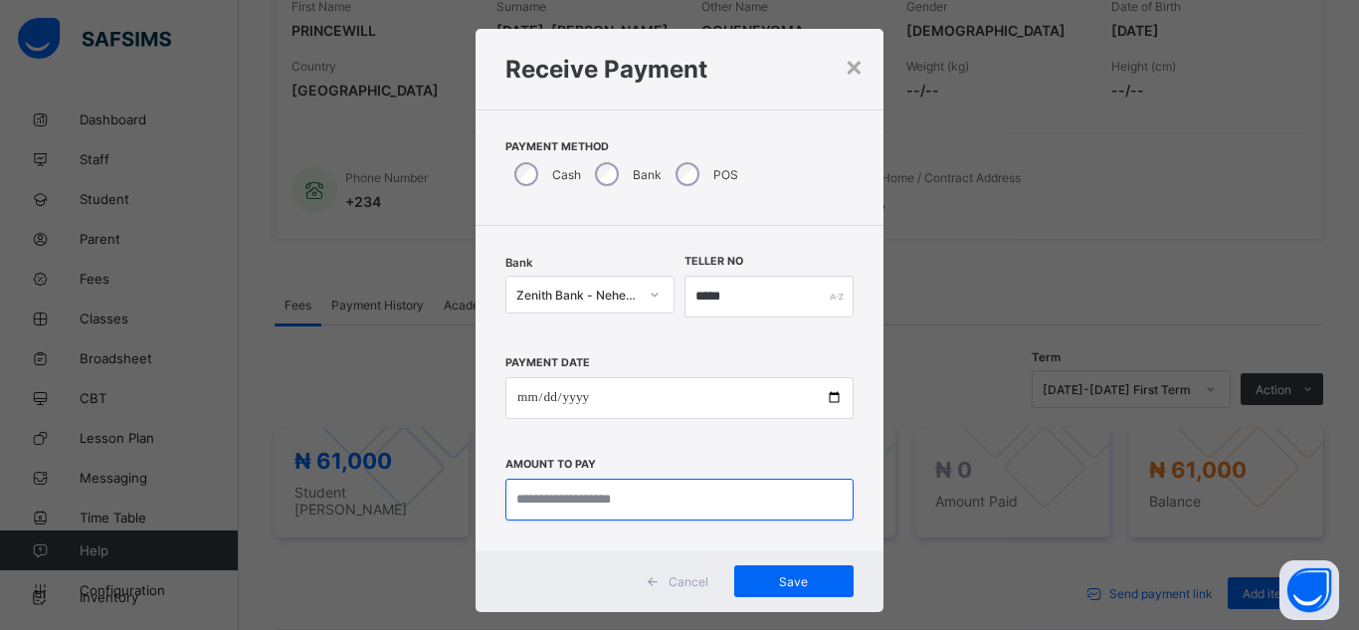
click at [608, 499] on input "currency" at bounding box center [679, 500] width 348 height 42
type input "********"
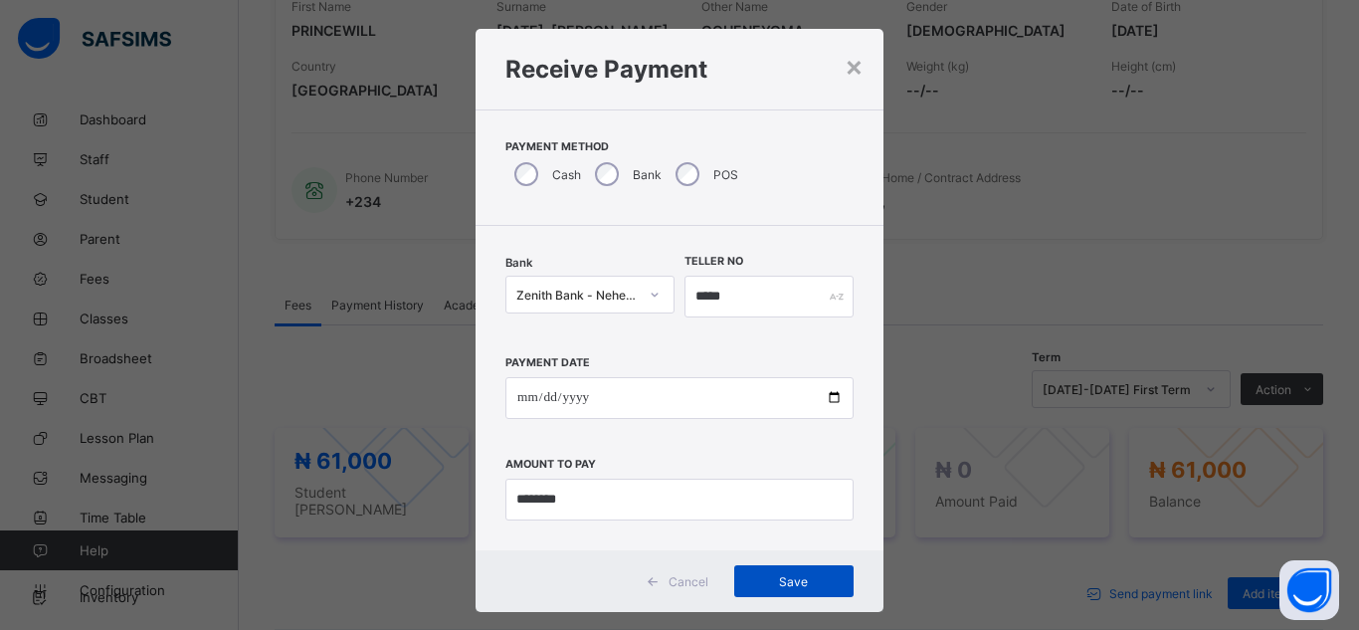
click at [773, 579] on span "Save" at bounding box center [794, 581] width 90 height 15
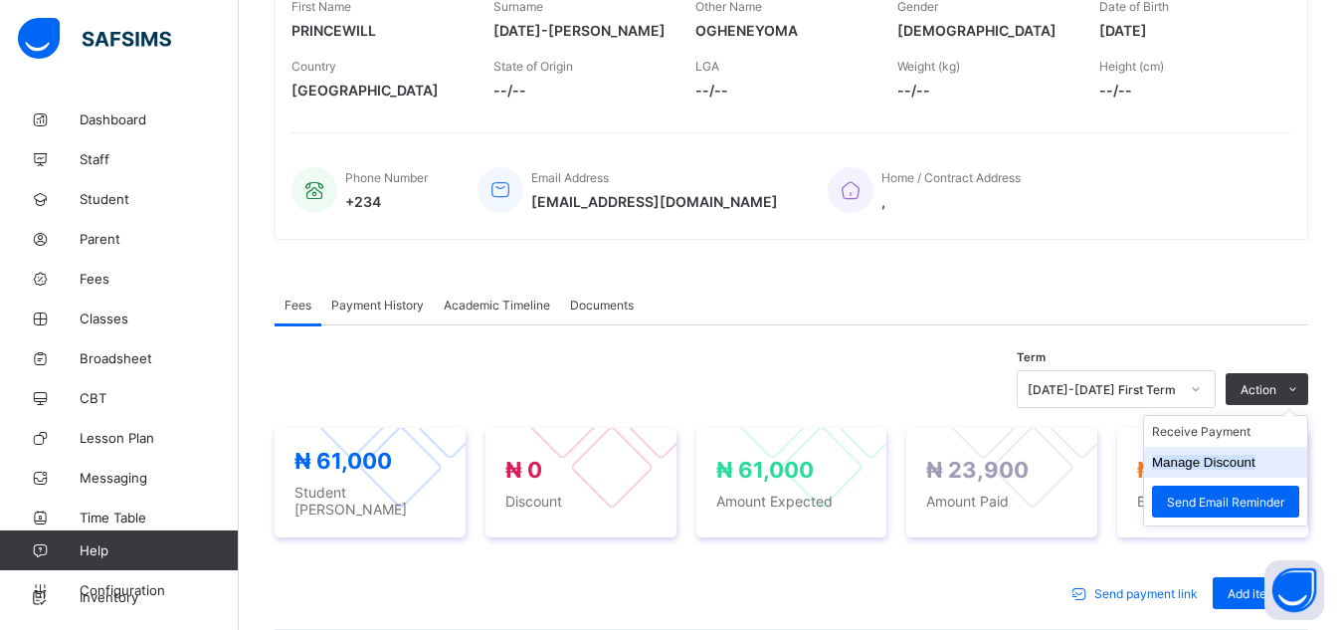
click at [1238, 467] on button "Manage Discount" at bounding box center [1203, 462] width 103 height 15
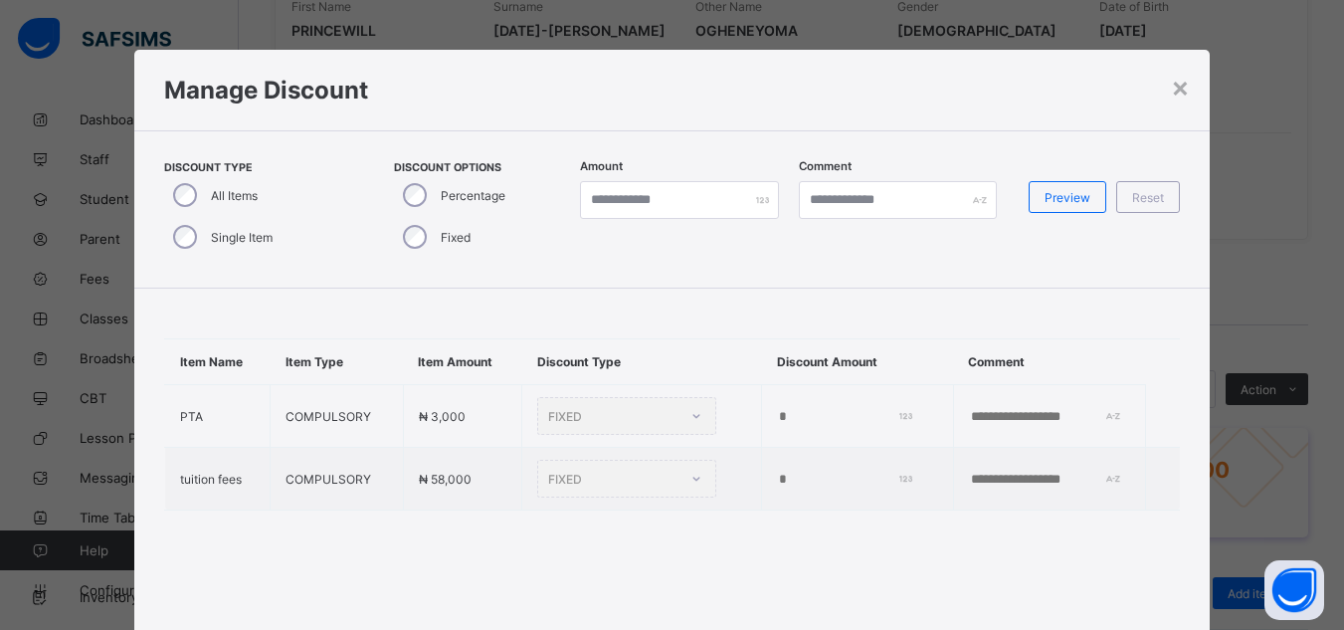
type input "*"
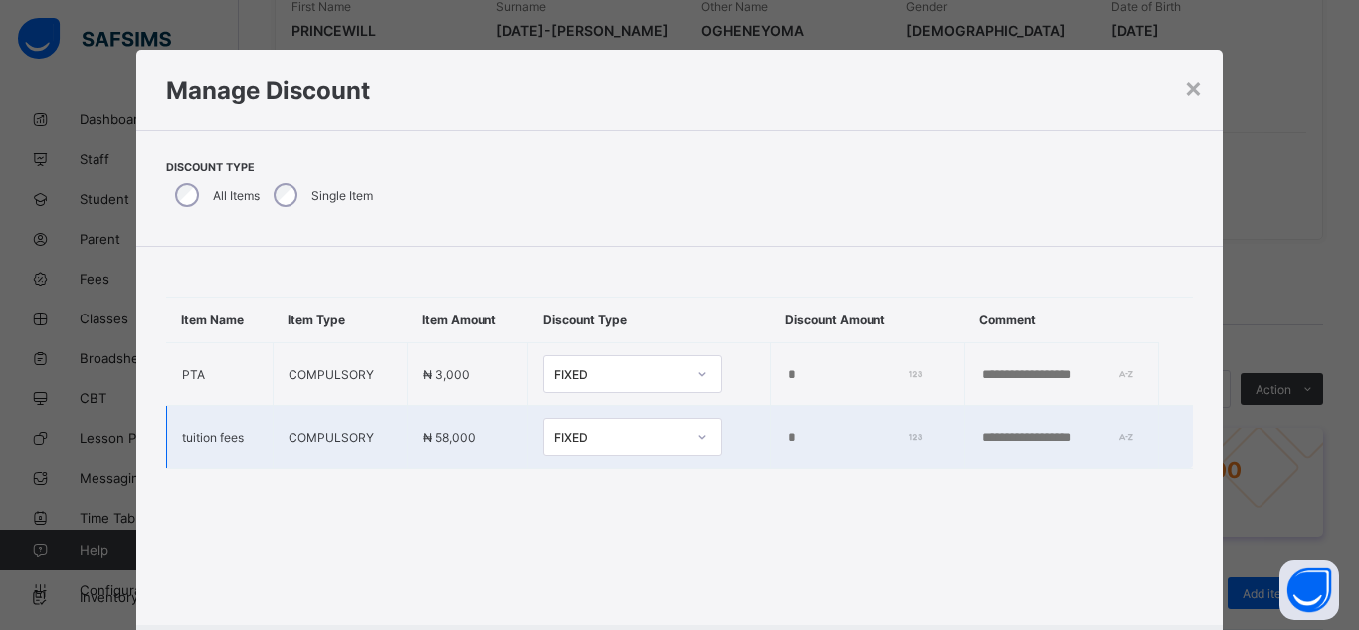
click at [799, 438] on input "*" at bounding box center [852, 438] width 132 height 16
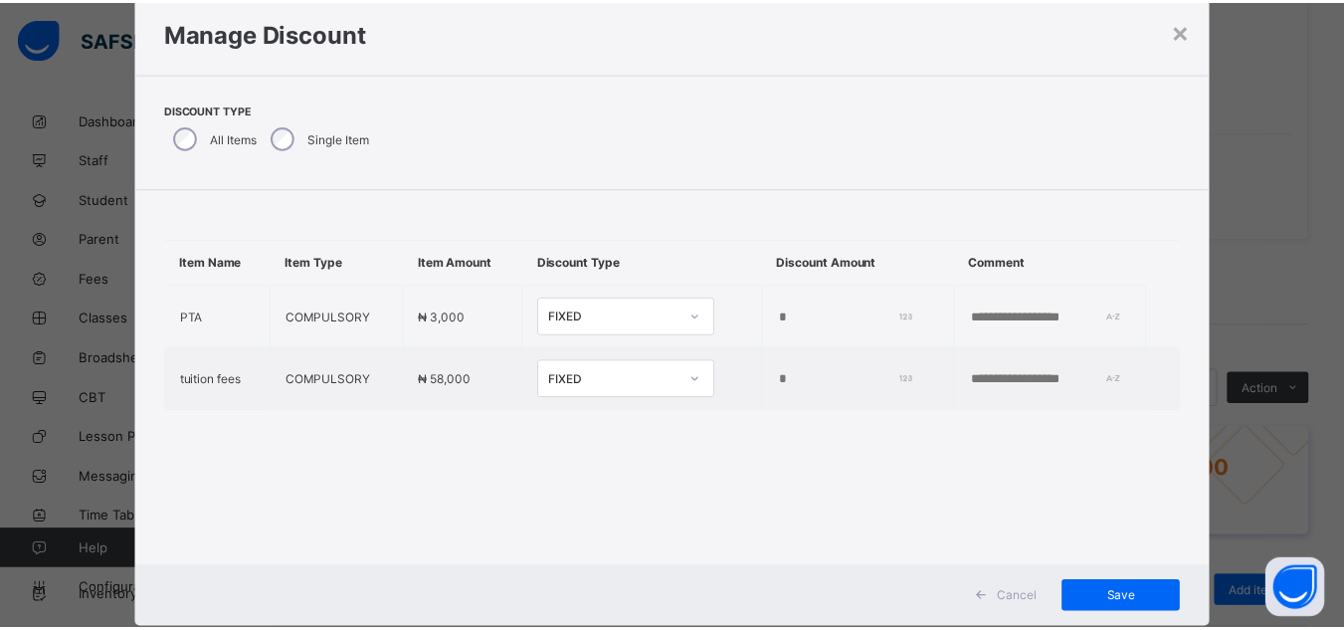
scroll to position [106, 0]
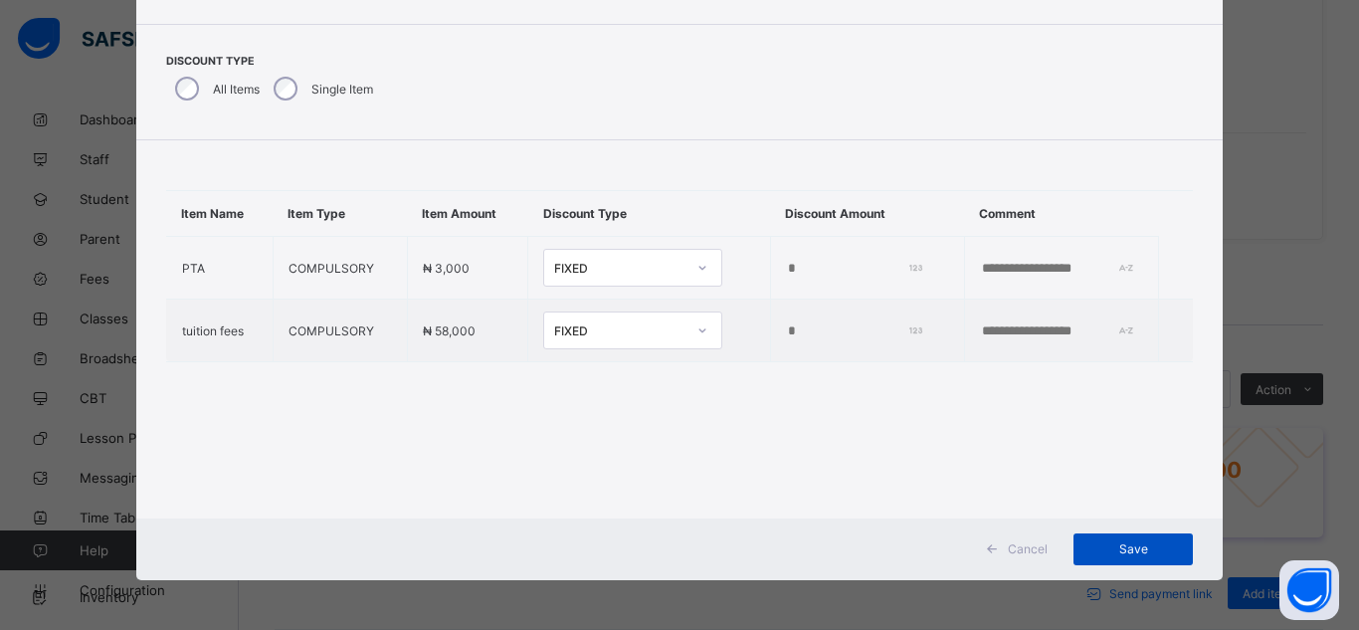
type input "*****"
click at [1094, 545] on span "Save" at bounding box center [1133, 548] width 90 height 15
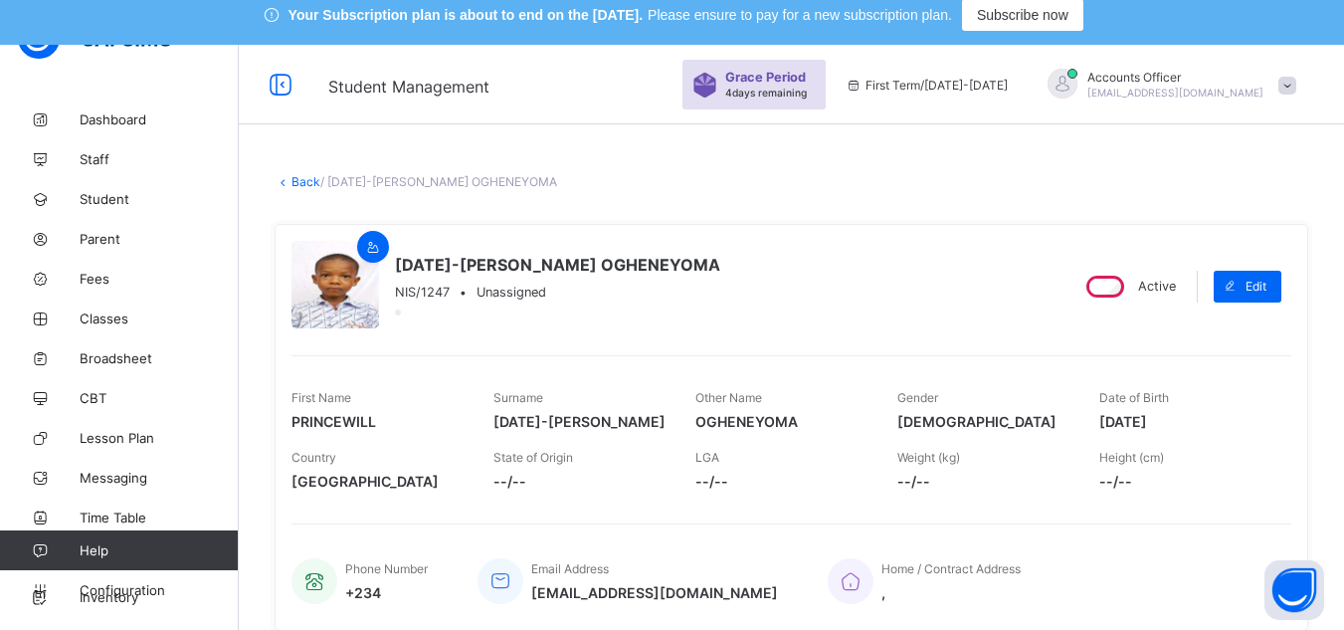
scroll to position [0, 0]
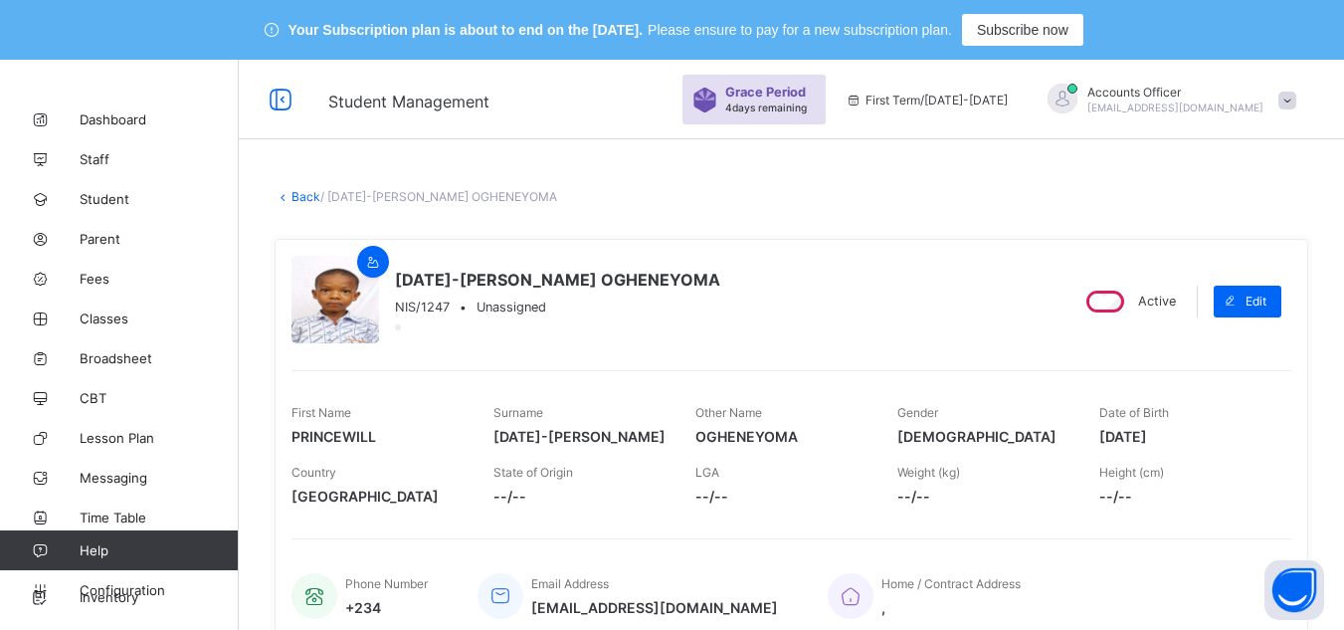
click at [306, 194] on link "Back" at bounding box center [306, 196] width 29 height 15
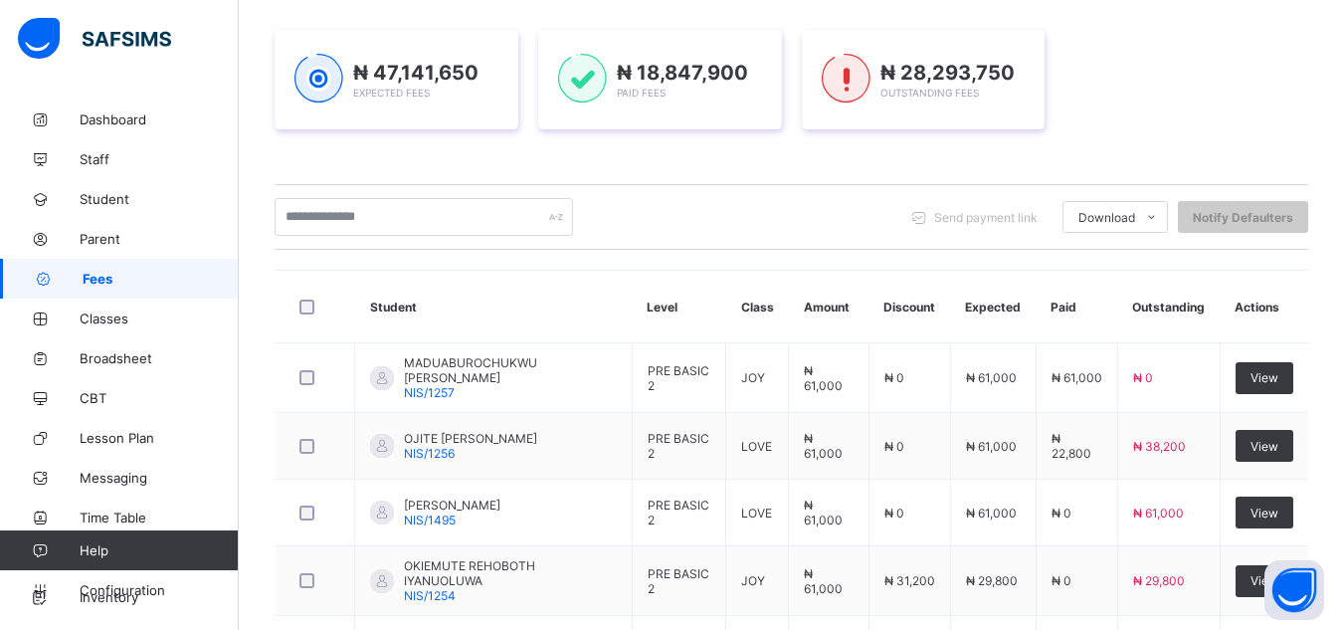
scroll to position [398, 0]
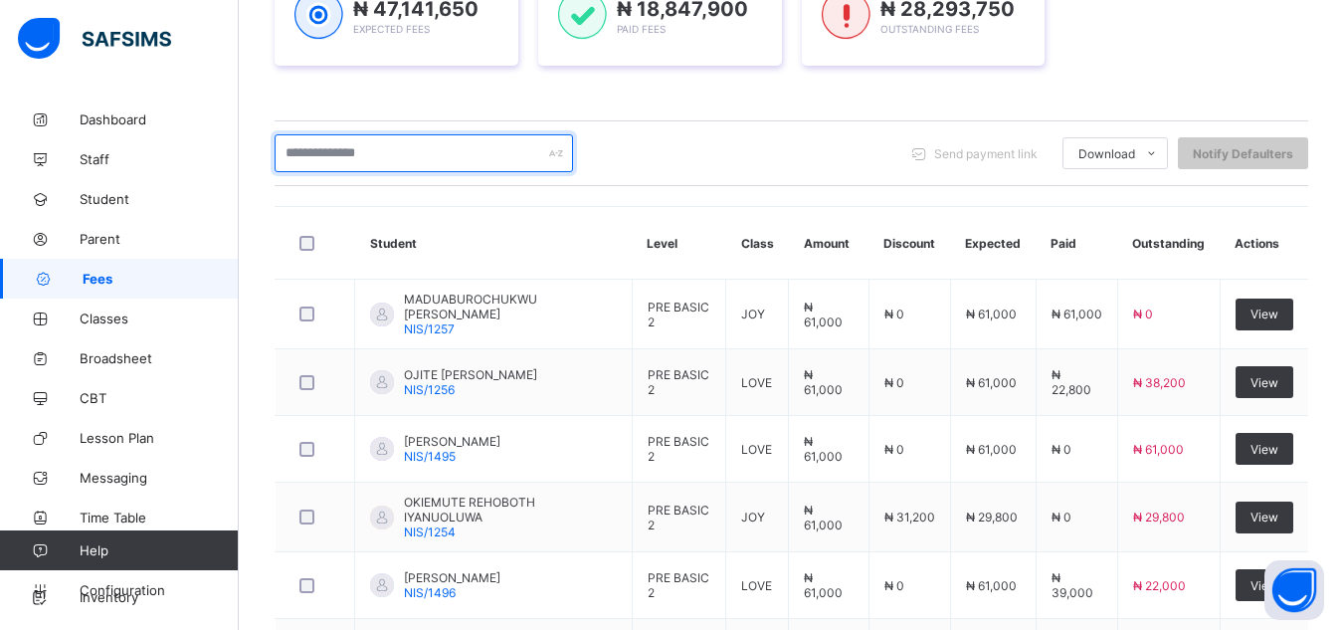
click at [434, 159] on input "text" at bounding box center [424, 153] width 298 height 38
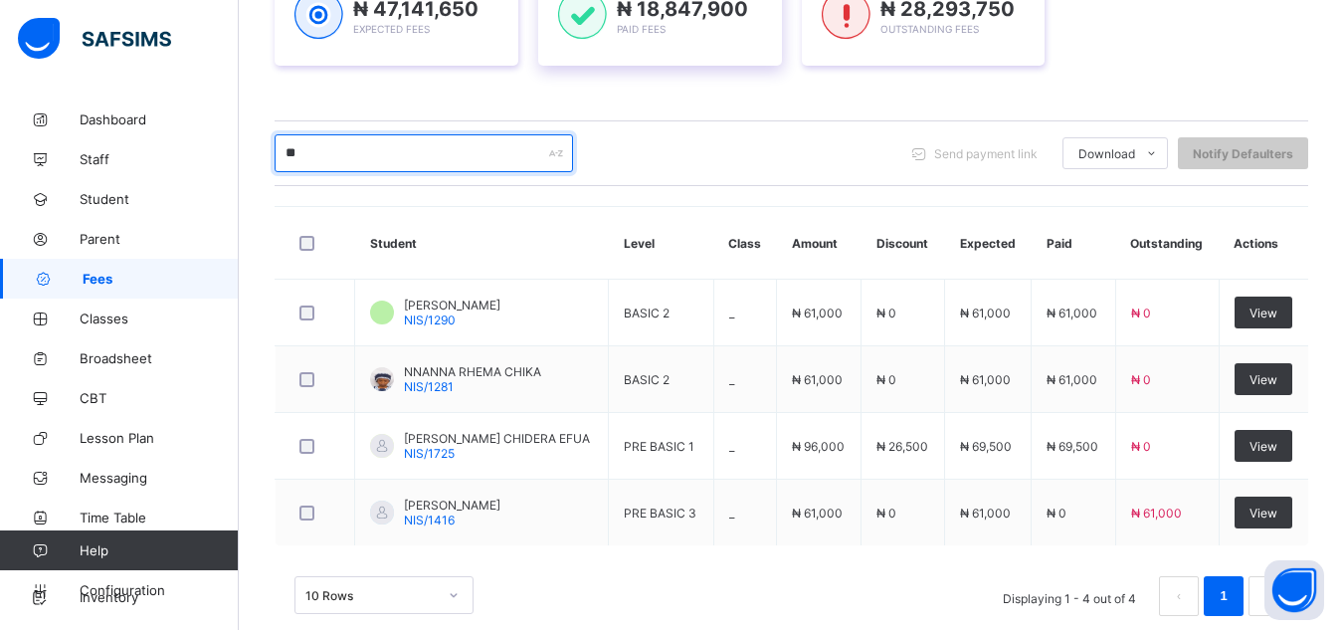
type input "*"
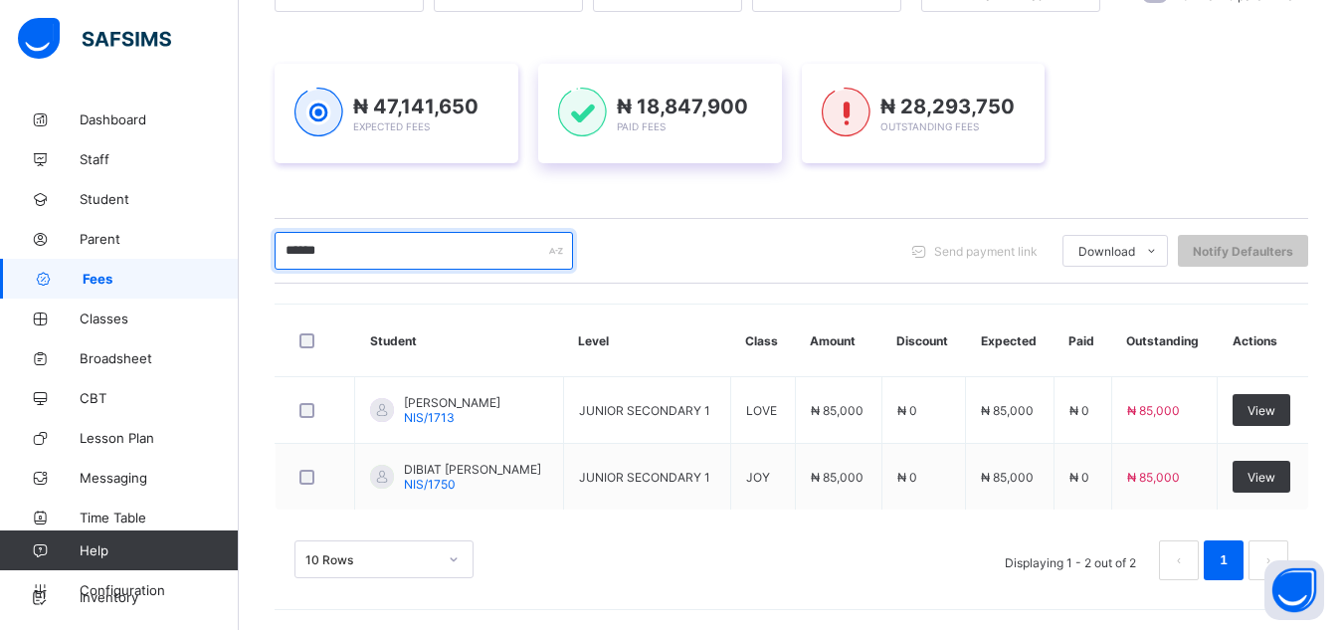
scroll to position [303, 0]
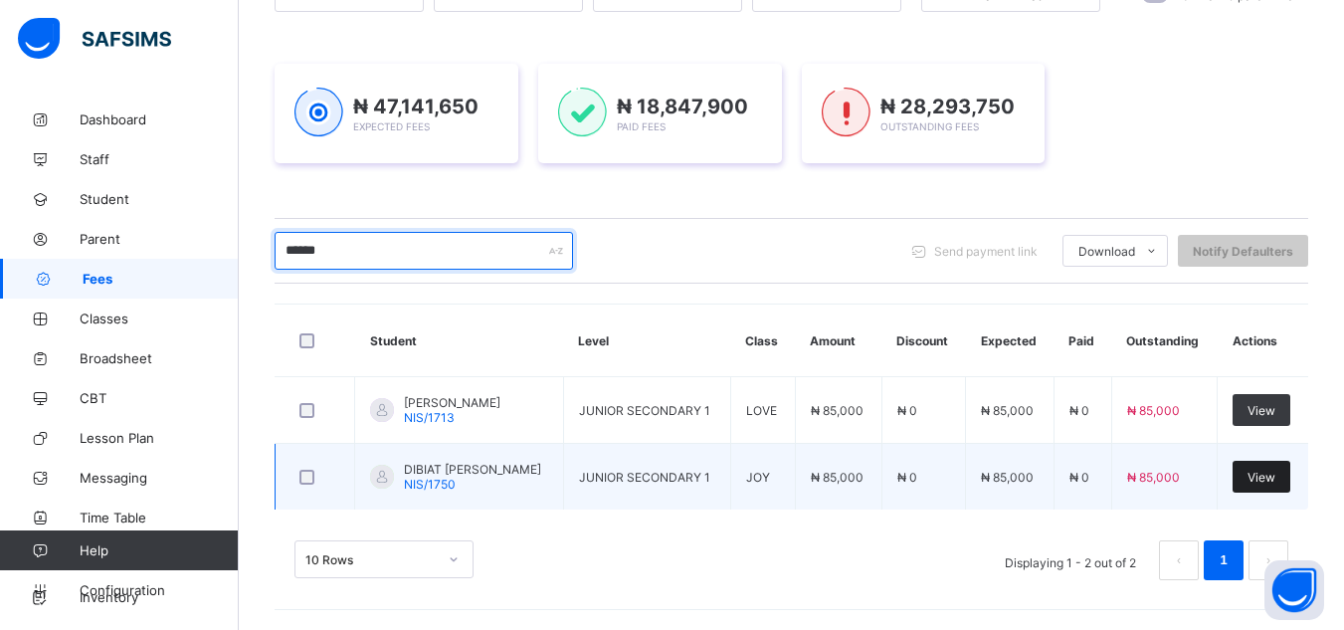
type input "******"
click at [1276, 471] on span "View" at bounding box center [1262, 477] width 28 height 15
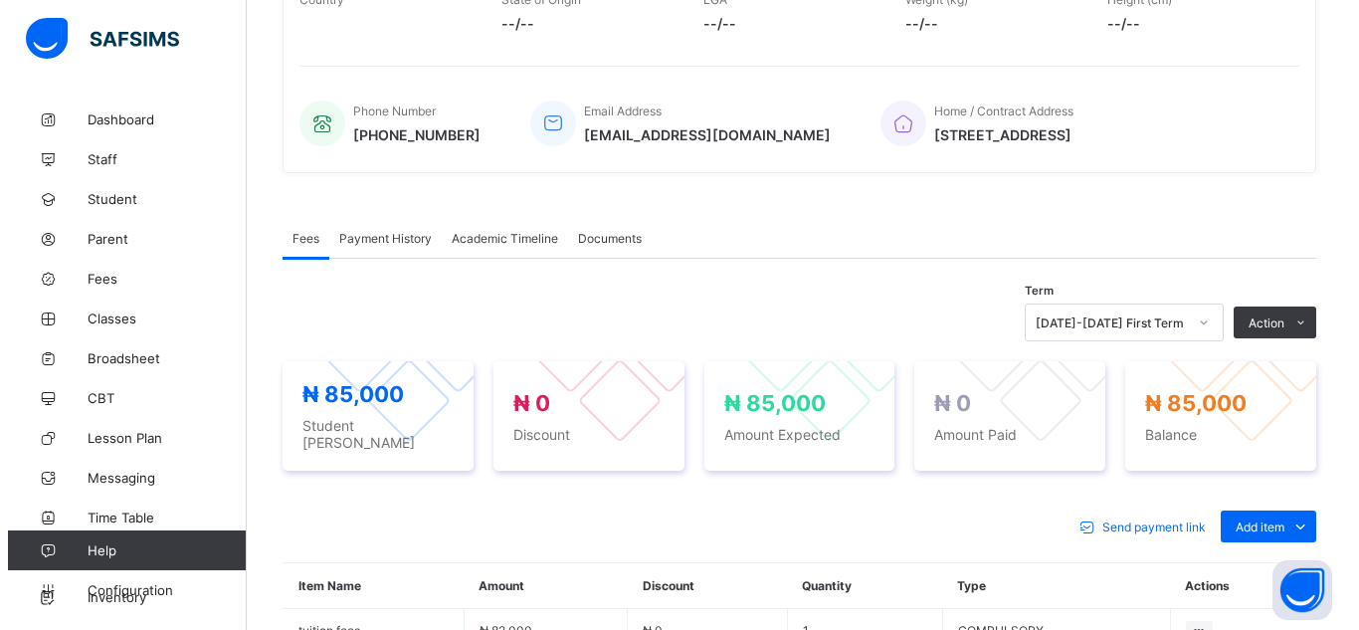
scroll to position [701, 0]
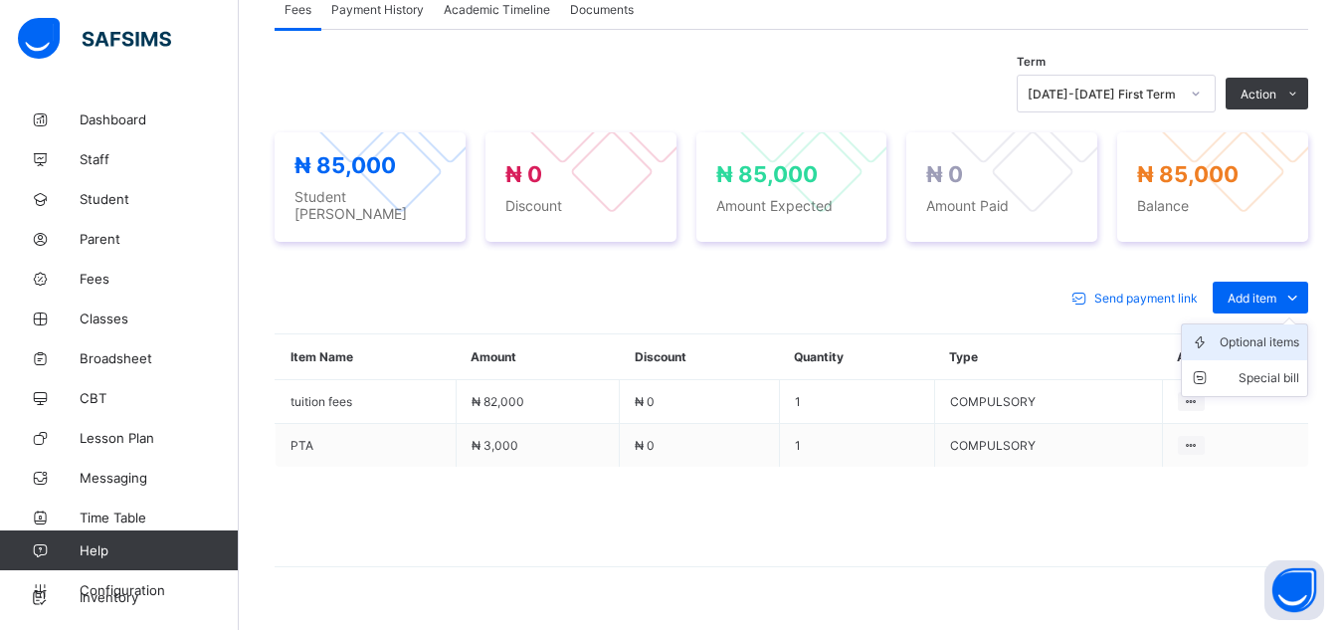
click at [1268, 334] on div "Optional items" at bounding box center [1260, 342] width 80 height 20
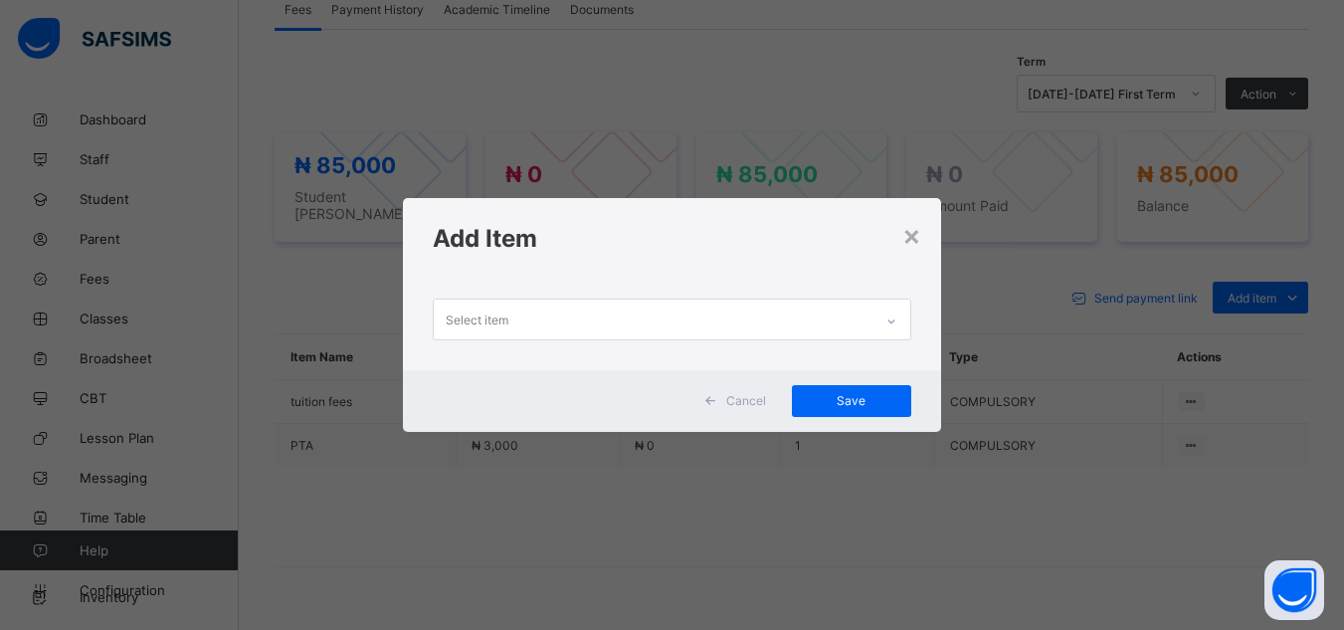
click at [840, 315] on div "Select item" at bounding box center [653, 318] width 438 height 39
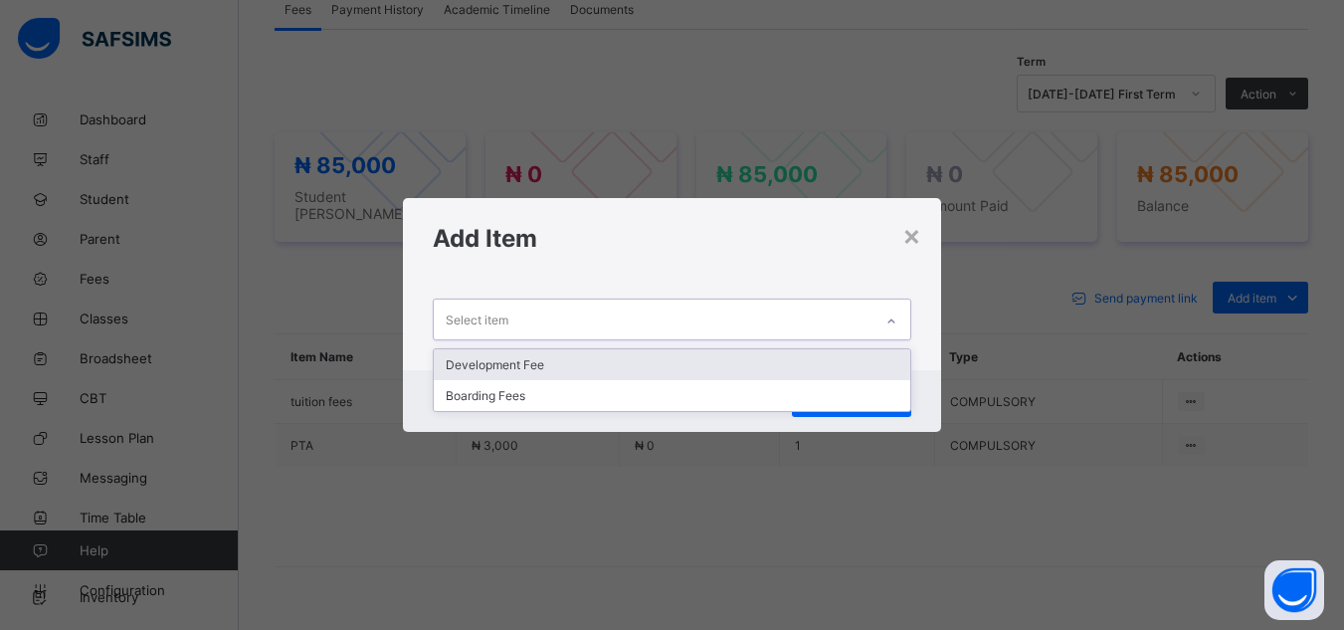
click at [714, 361] on div "Development Fee" at bounding box center [672, 364] width 476 height 31
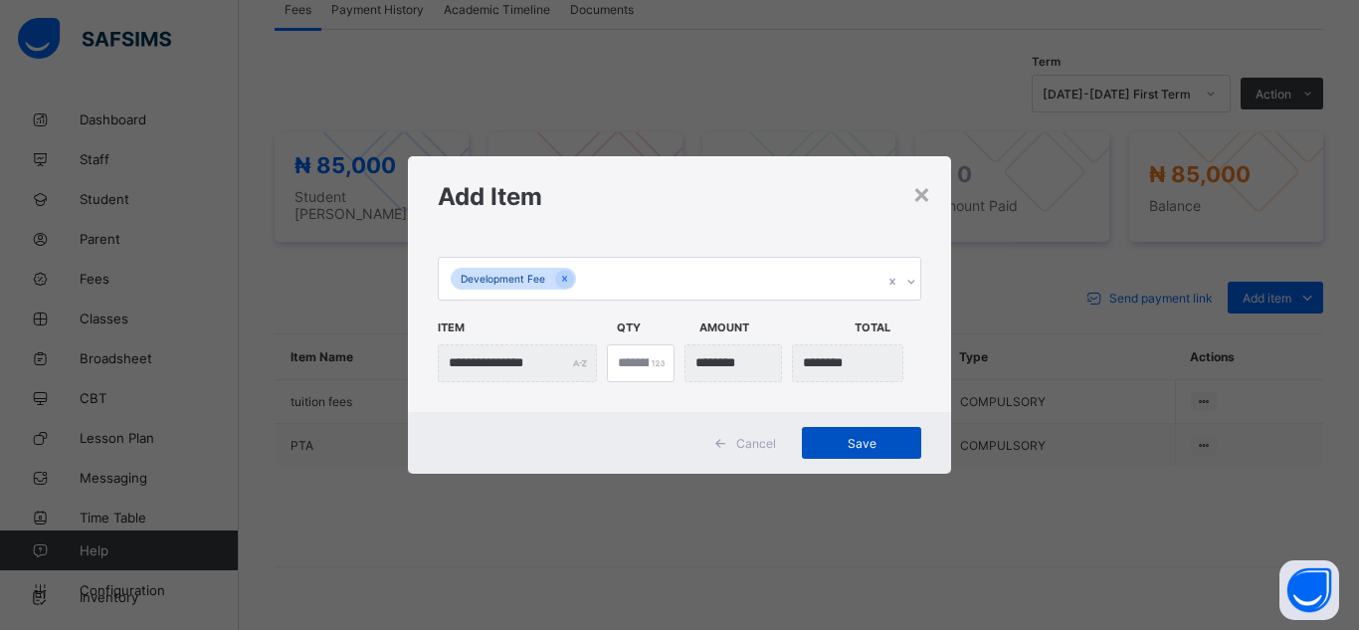
click at [893, 447] on span "Save" at bounding box center [862, 443] width 90 height 15
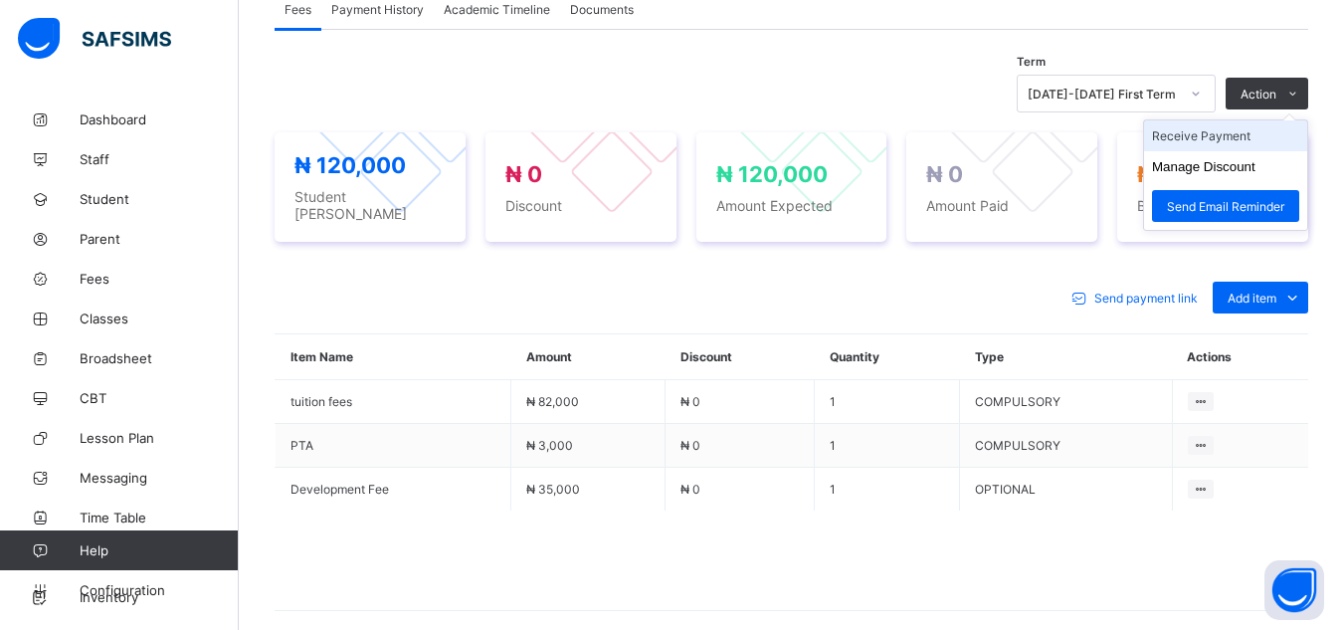
click at [1230, 133] on li "Receive Payment" at bounding box center [1225, 135] width 163 height 31
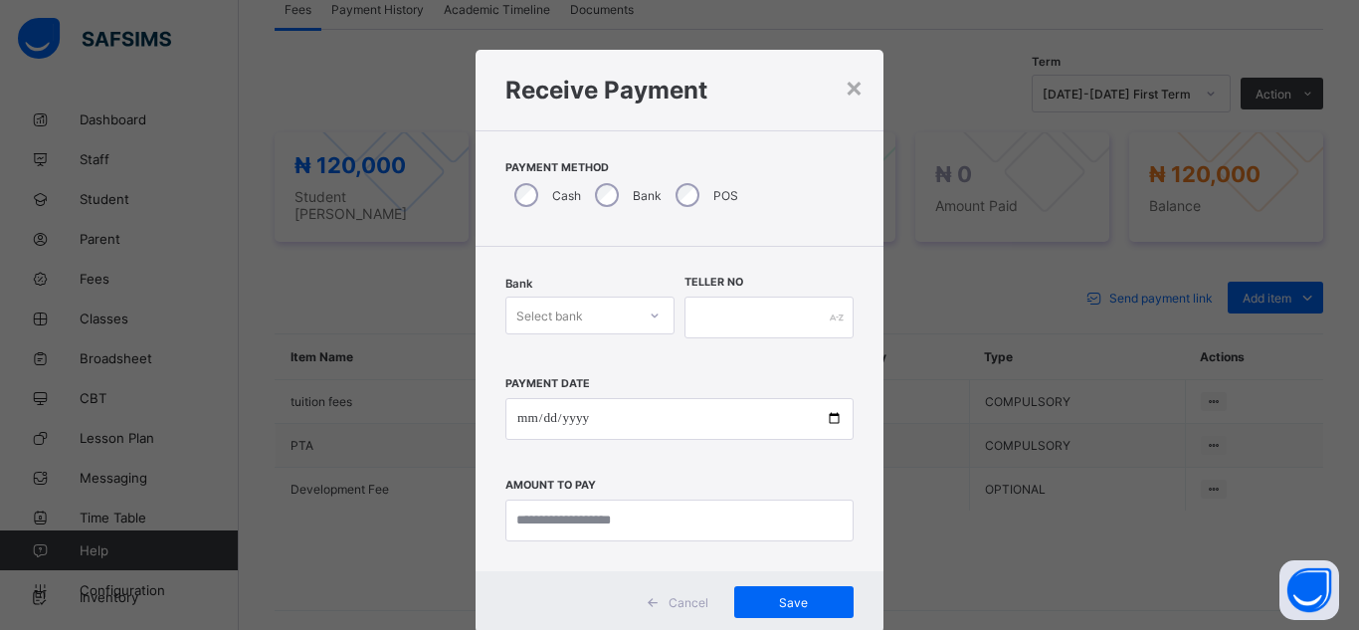
click at [550, 313] on div "Select bank" at bounding box center [549, 315] width 67 height 38
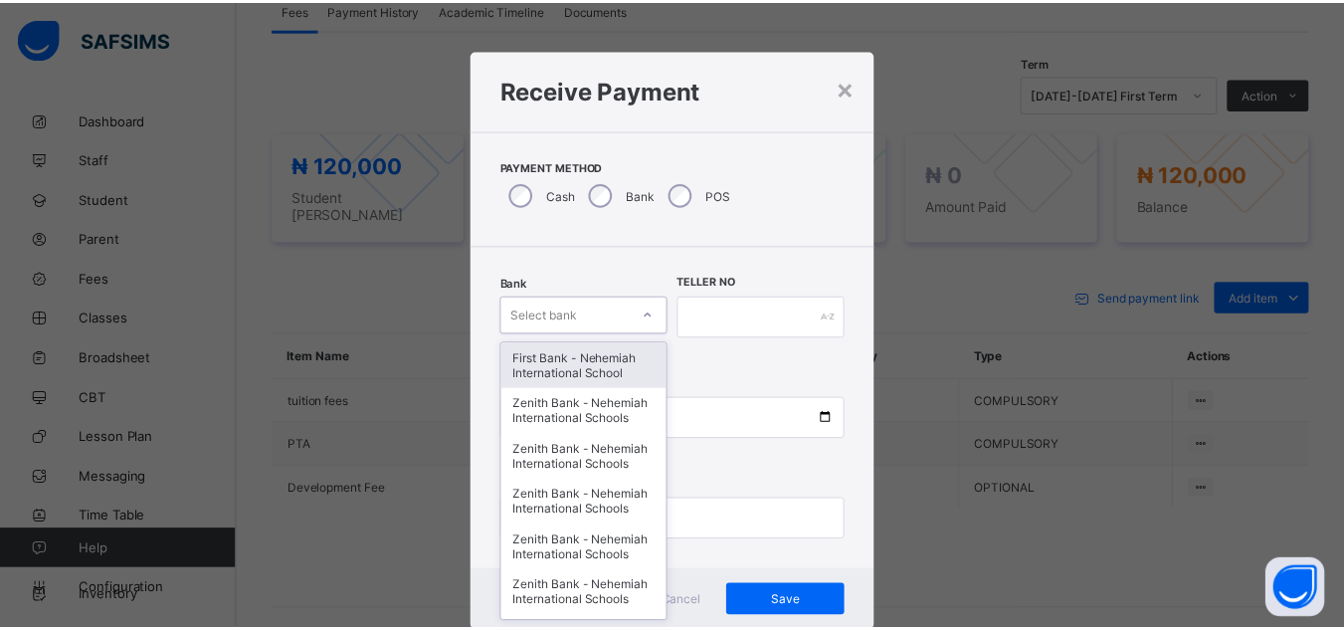
scroll to position [21, 0]
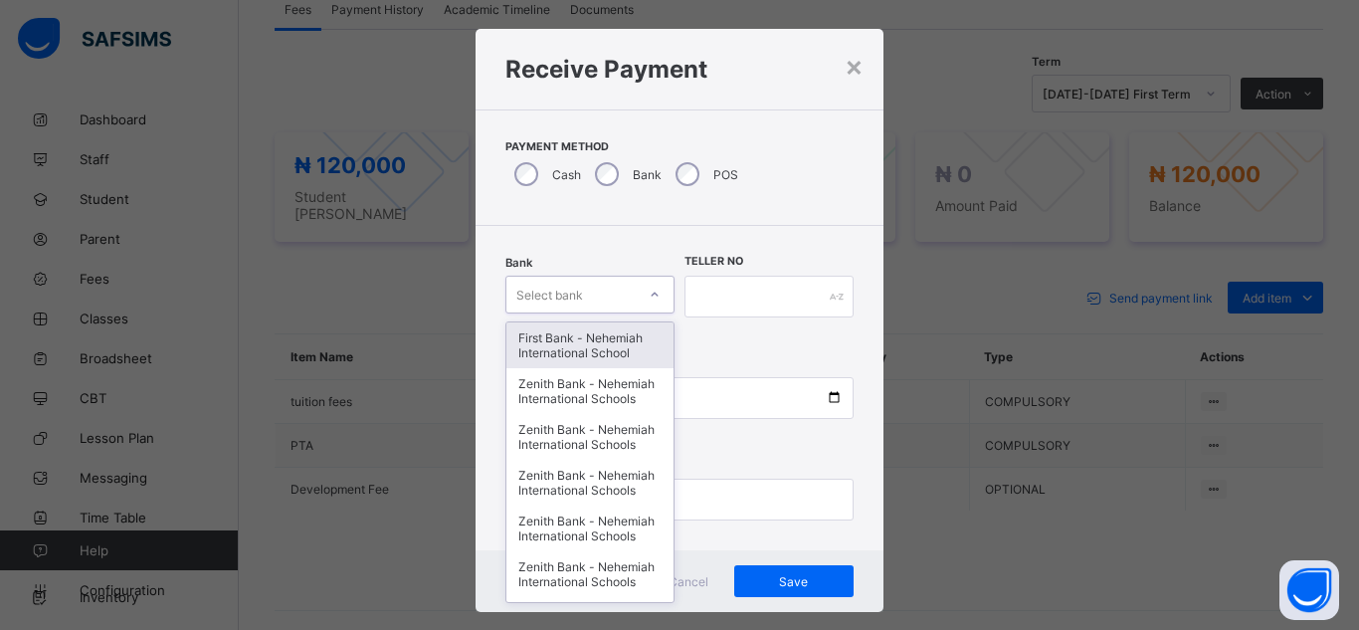
click at [554, 338] on div "First Bank - Nehemiah International School" at bounding box center [589, 345] width 167 height 46
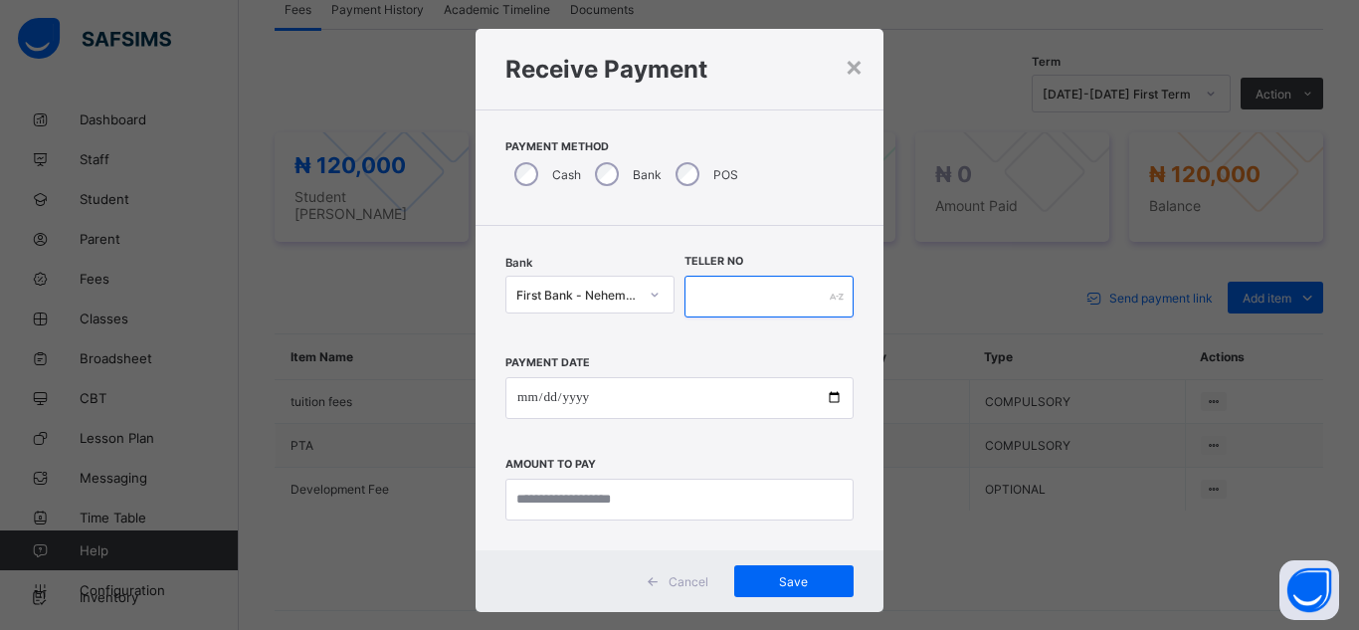
click at [723, 301] on input "text" at bounding box center [769, 297] width 169 height 42
type input "*****"
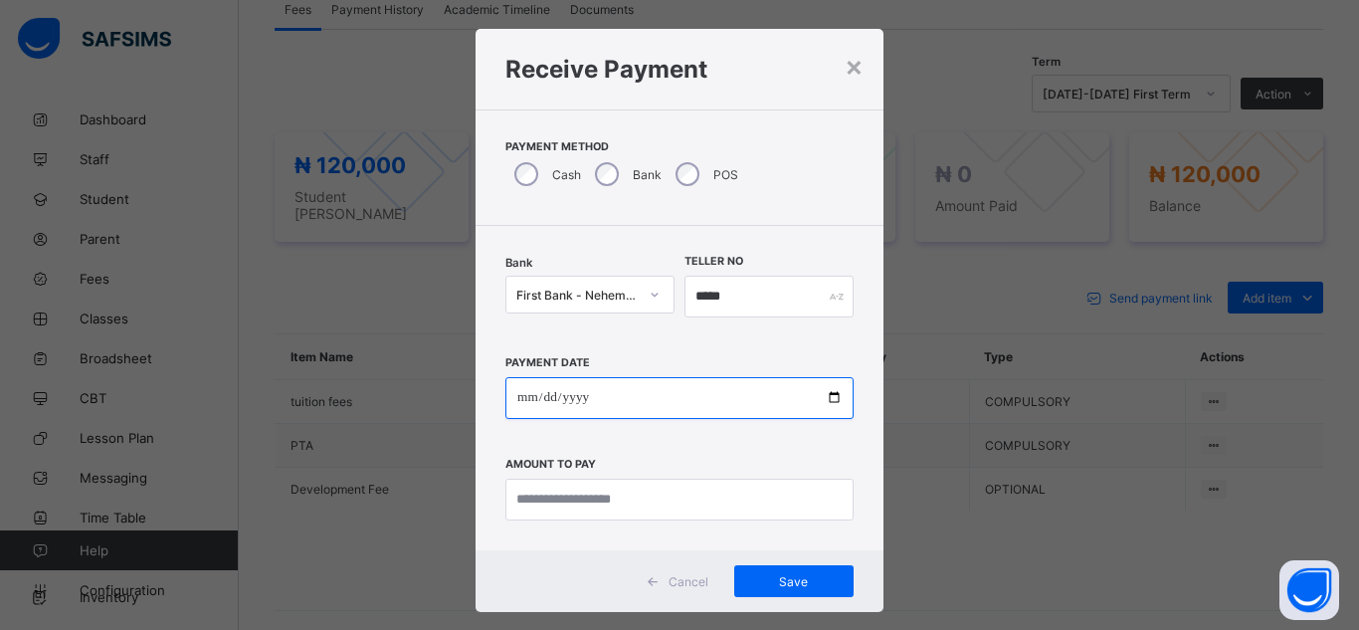
click at [735, 390] on input "date" at bounding box center [679, 398] width 348 height 42
click at [615, 407] on input "date" at bounding box center [679, 398] width 348 height 42
click at [830, 394] on input "date" at bounding box center [679, 398] width 348 height 42
type input "**********"
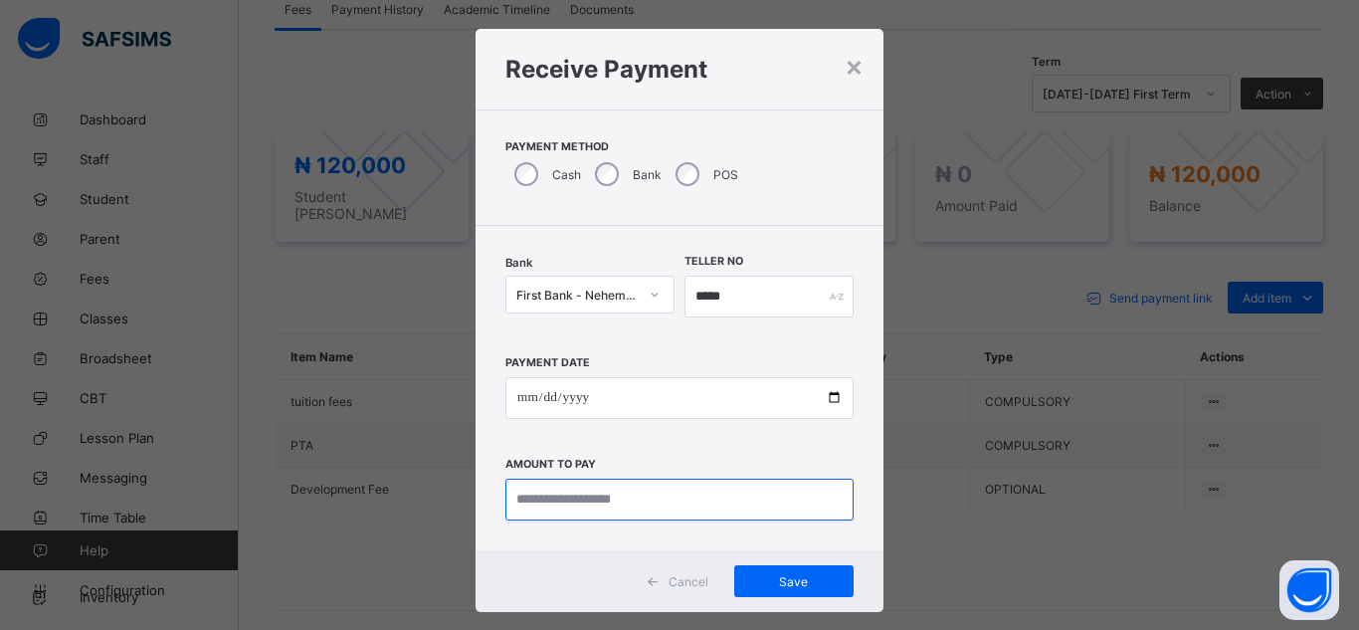
click at [643, 502] on input "currency" at bounding box center [679, 500] width 348 height 42
type input "*********"
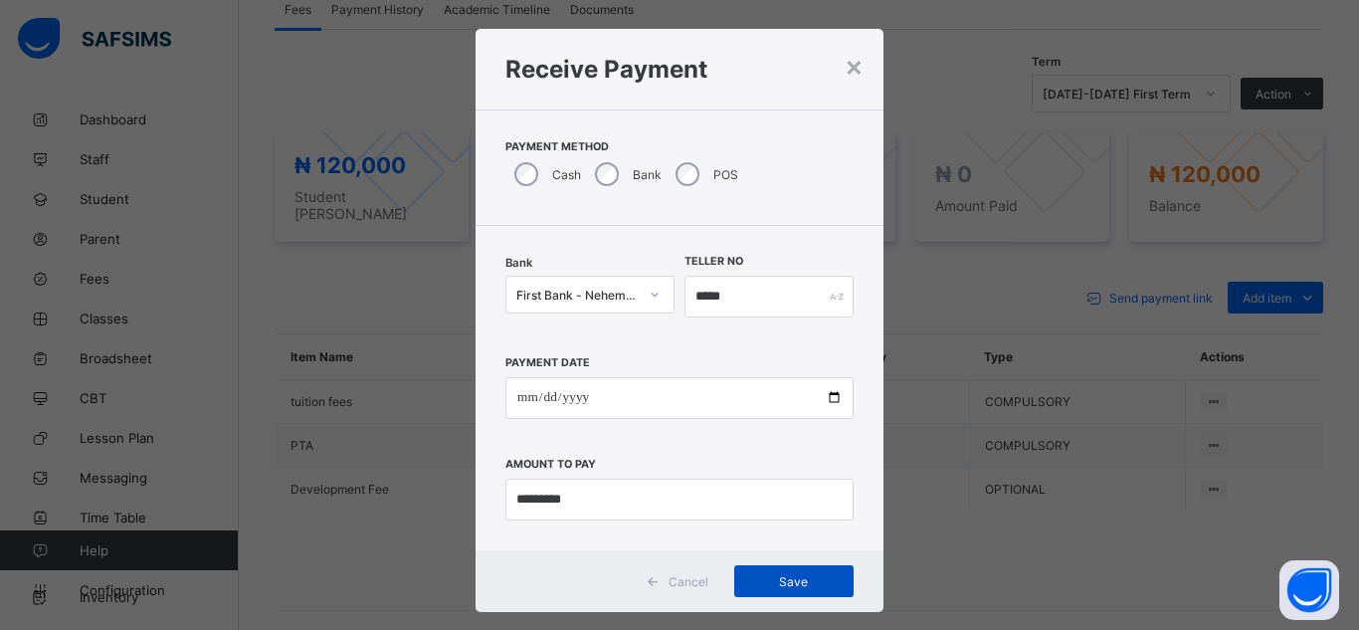
click at [816, 572] on div "Save" at bounding box center [793, 581] width 119 height 32
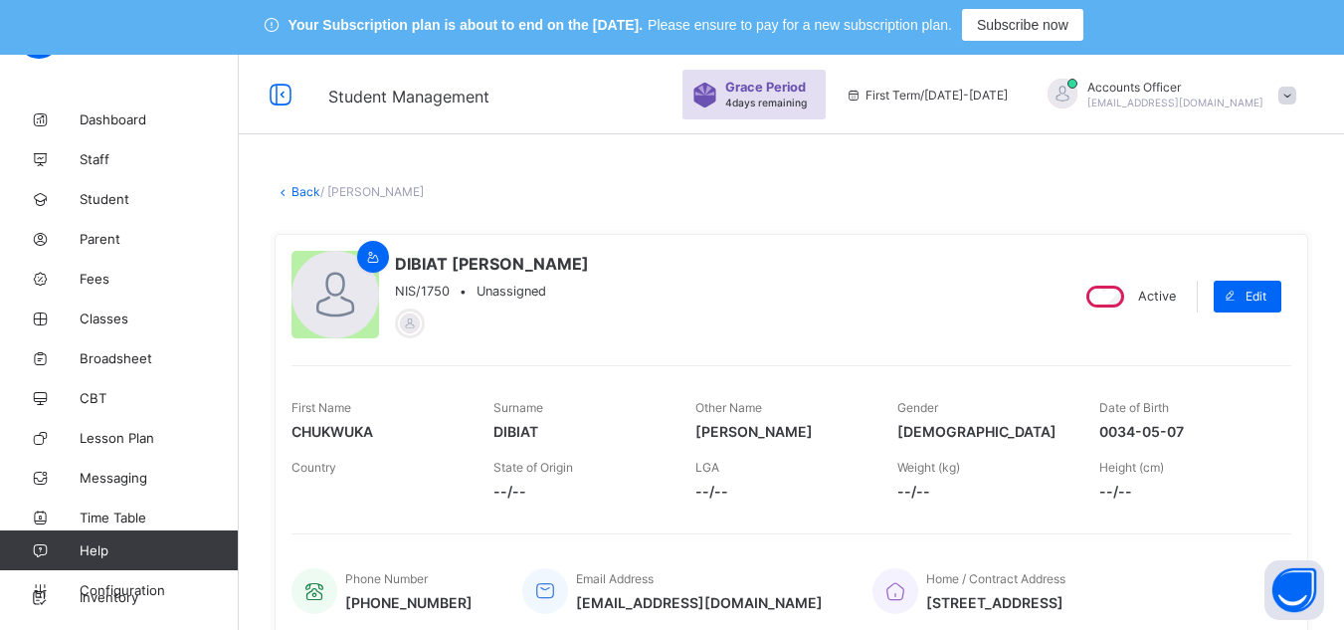
scroll to position [0, 0]
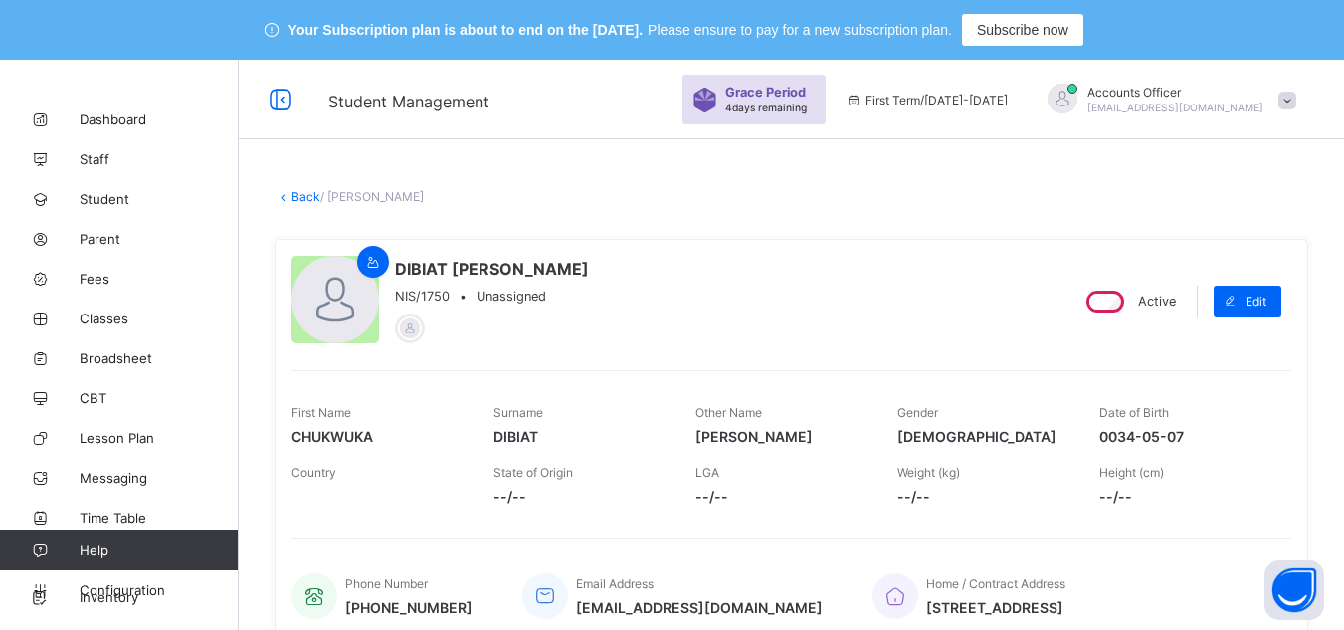
click at [301, 194] on link "Back" at bounding box center [306, 196] width 29 height 15
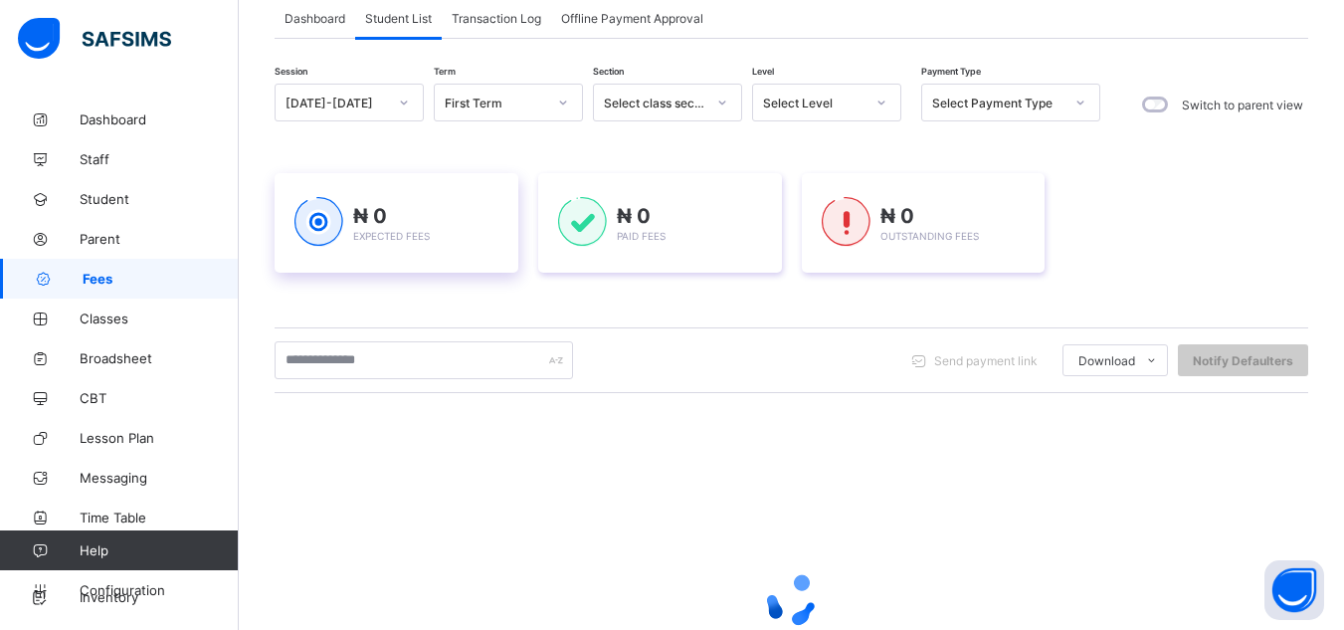
scroll to position [199, 0]
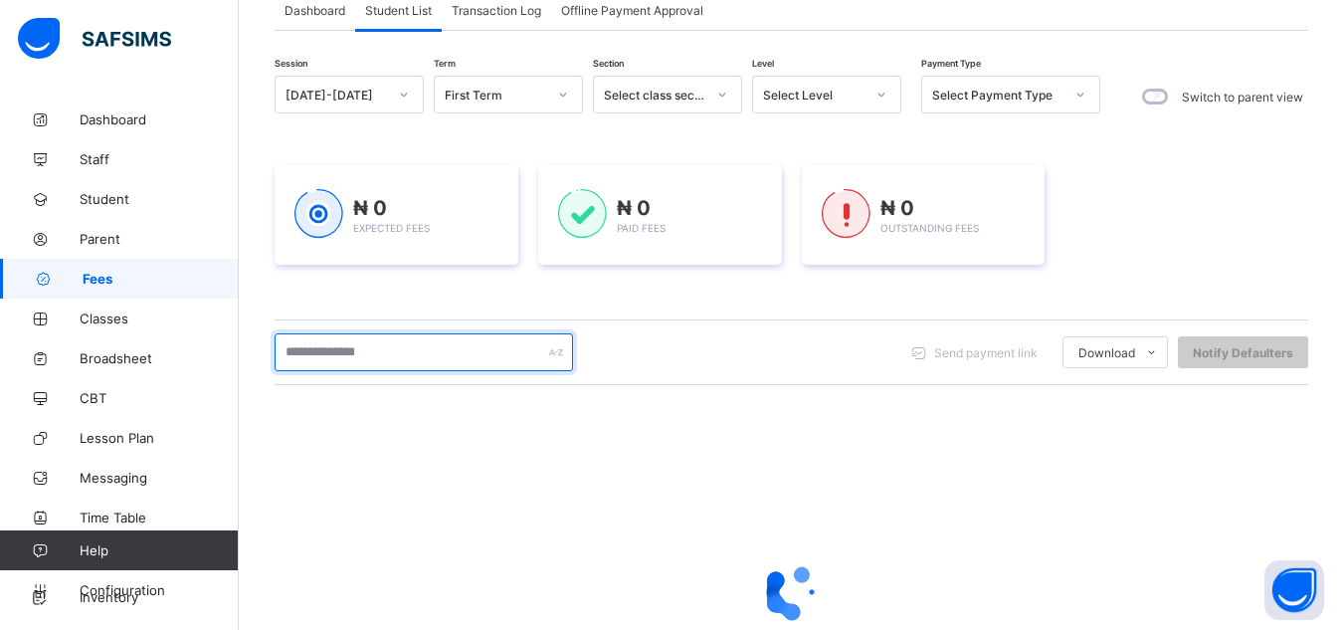
click at [429, 358] on input "text" at bounding box center [424, 352] width 298 height 38
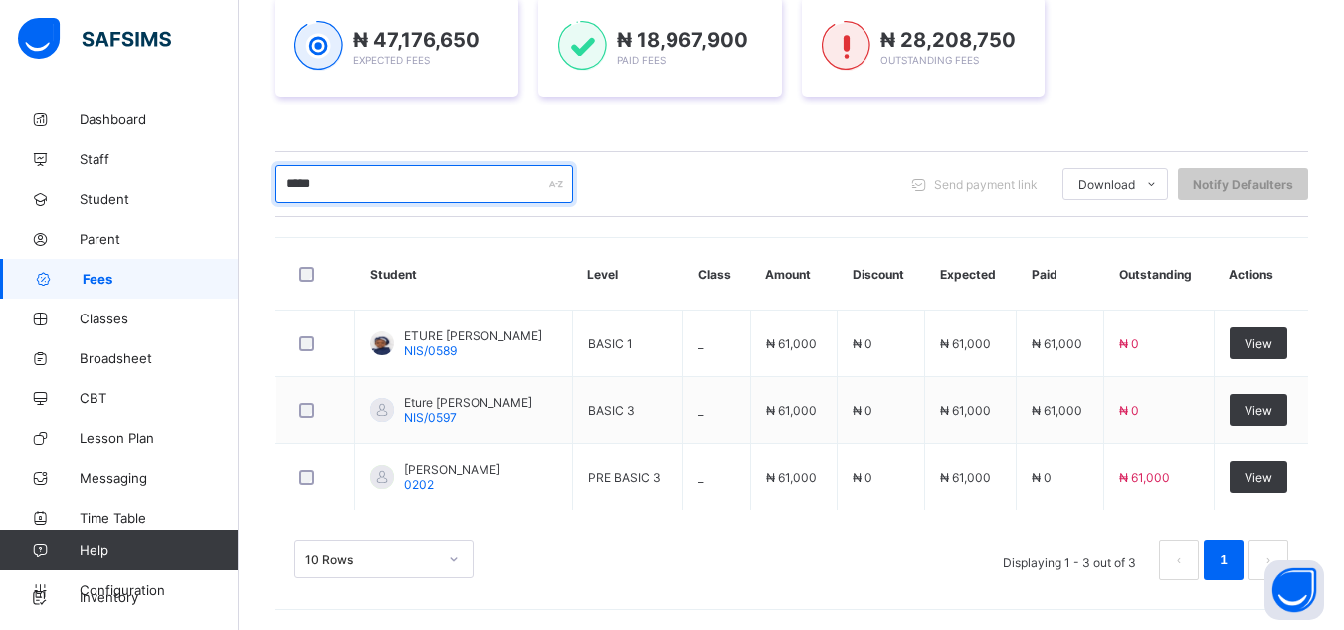
scroll to position [367, 0]
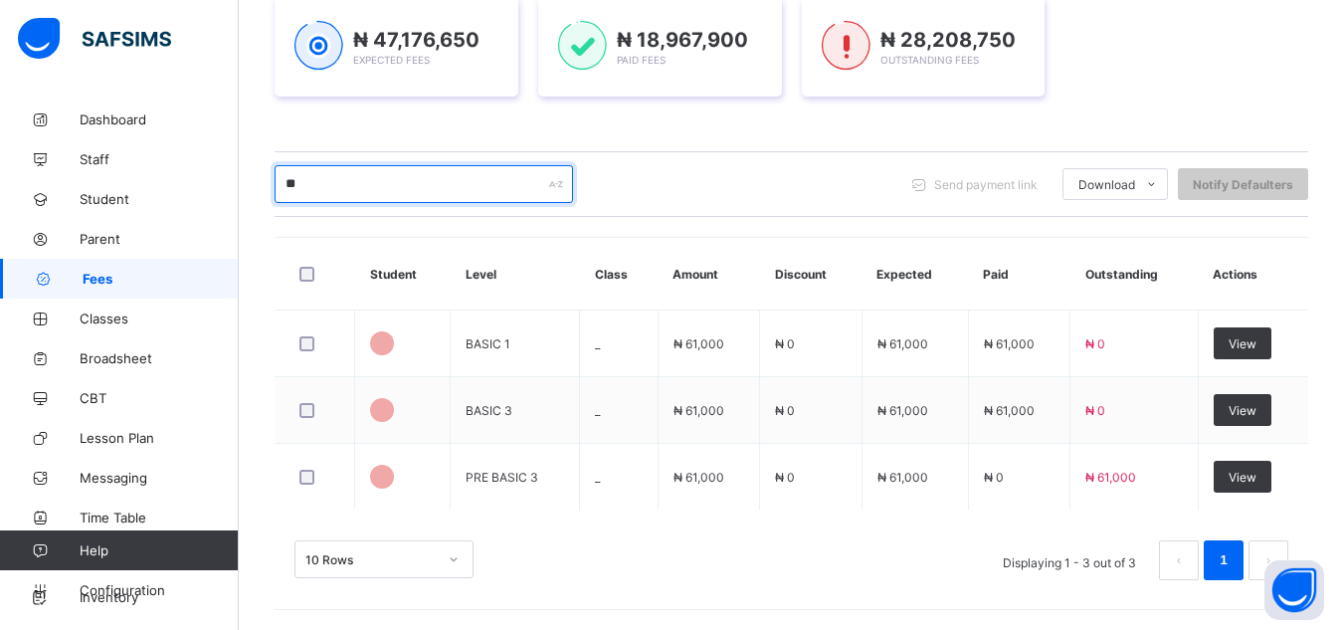
type input "*"
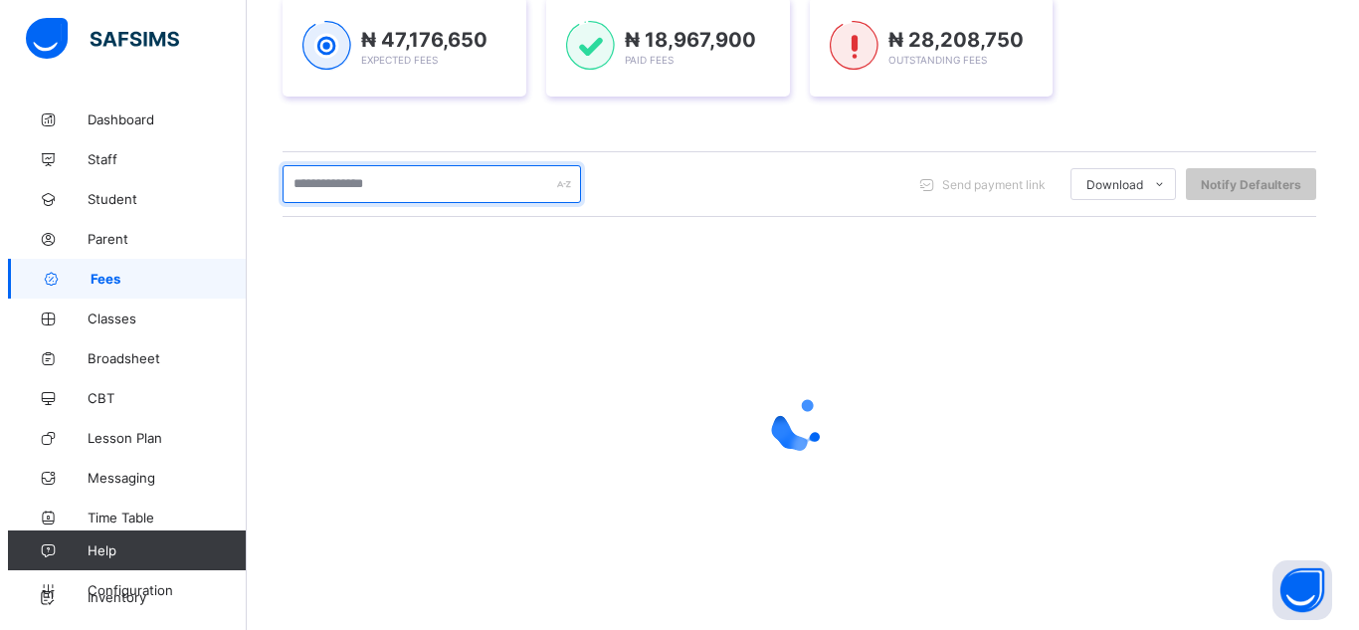
scroll to position [380, 0]
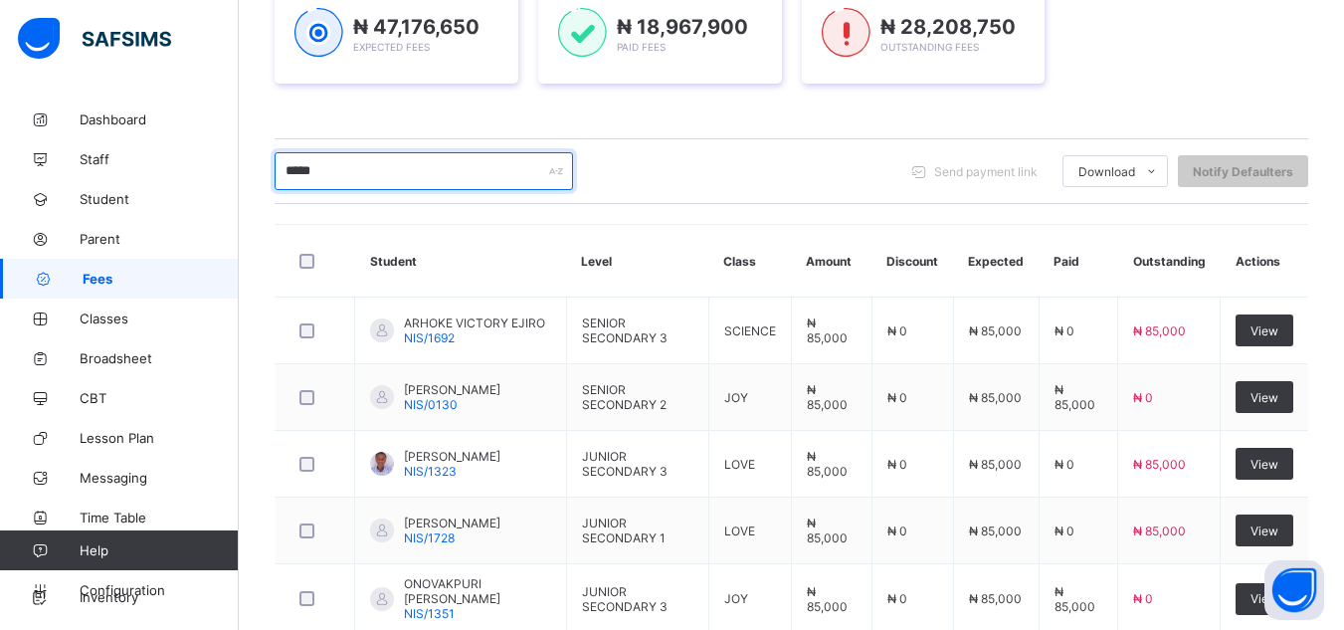
type input "*****"
drag, startPoint x: 494, startPoint y: 180, endPoint x: 856, endPoint y: 160, distance: 361.7
click at [856, 160] on div "***** Send payment link Download Students Payment Students Payment Status Stude…" at bounding box center [792, 171] width 1034 height 38
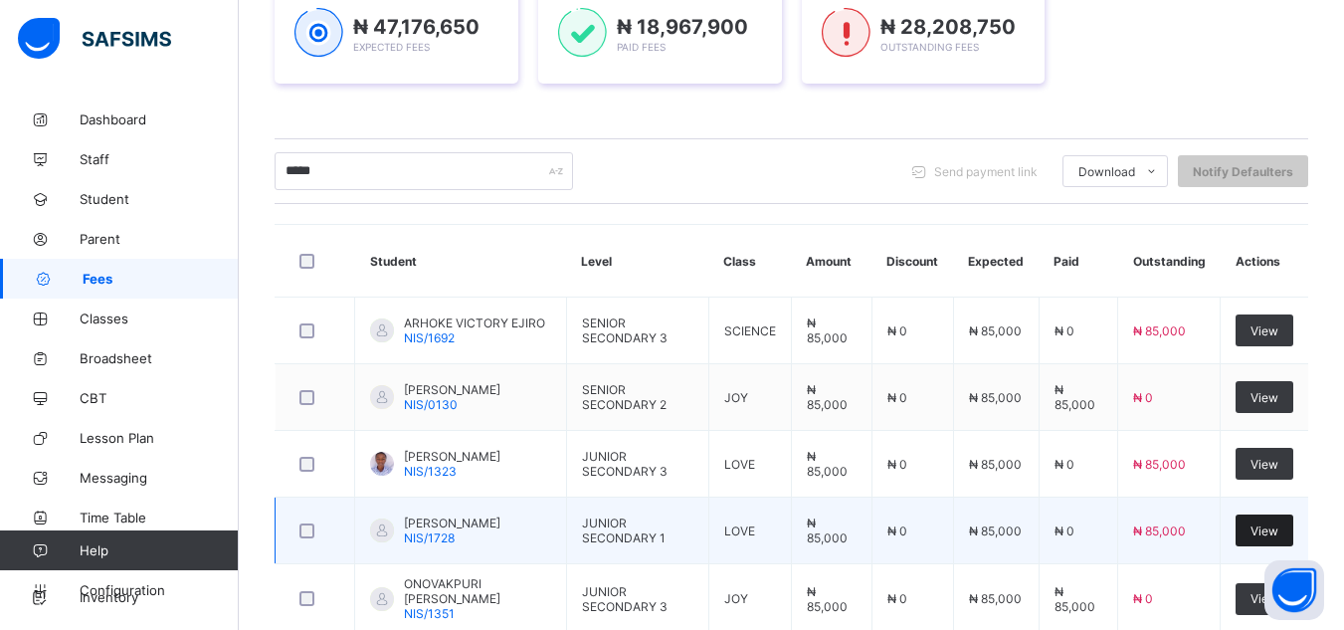
click at [1261, 526] on div "View" at bounding box center [1265, 530] width 58 height 32
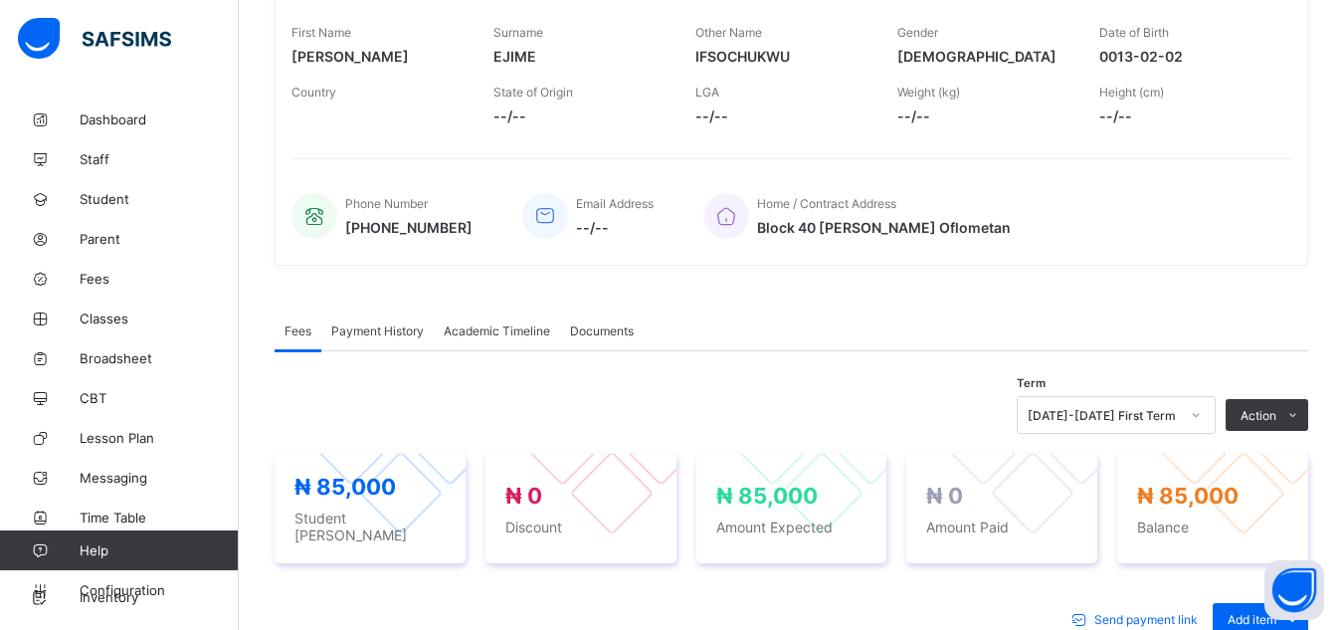
click at [0, 0] on li "Receive Payment" at bounding box center [0, 0] width 0 height 0
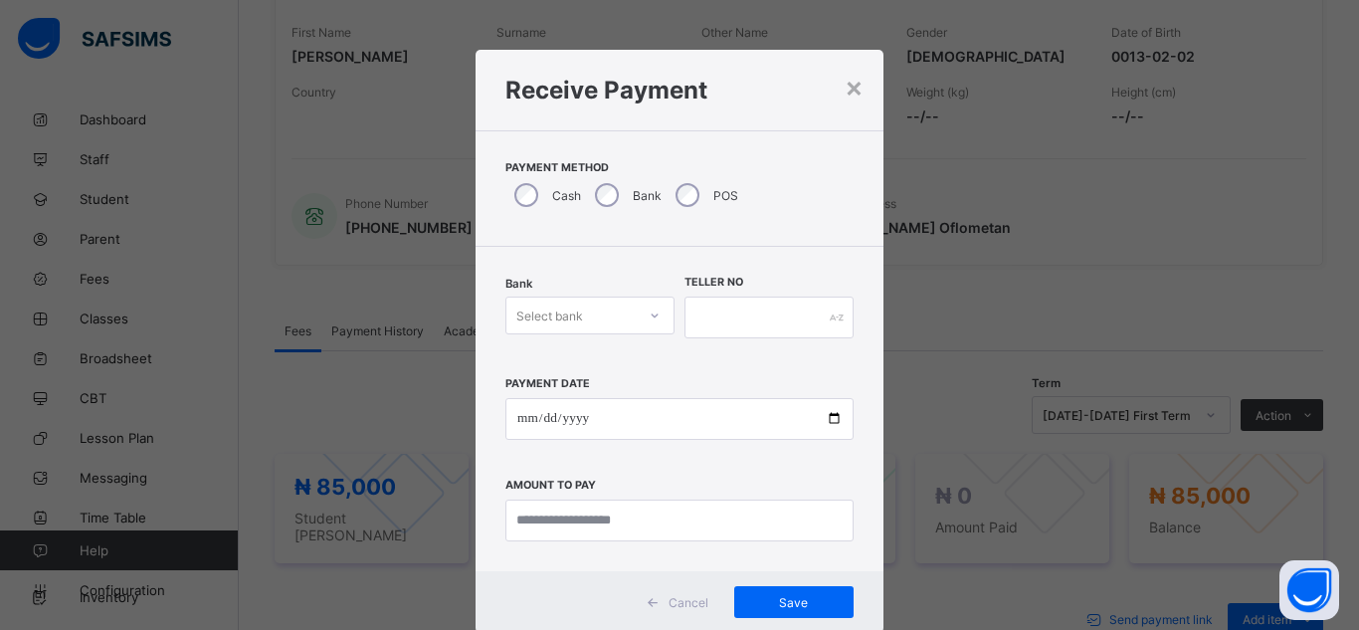
click at [638, 309] on div at bounding box center [655, 315] width 34 height 32
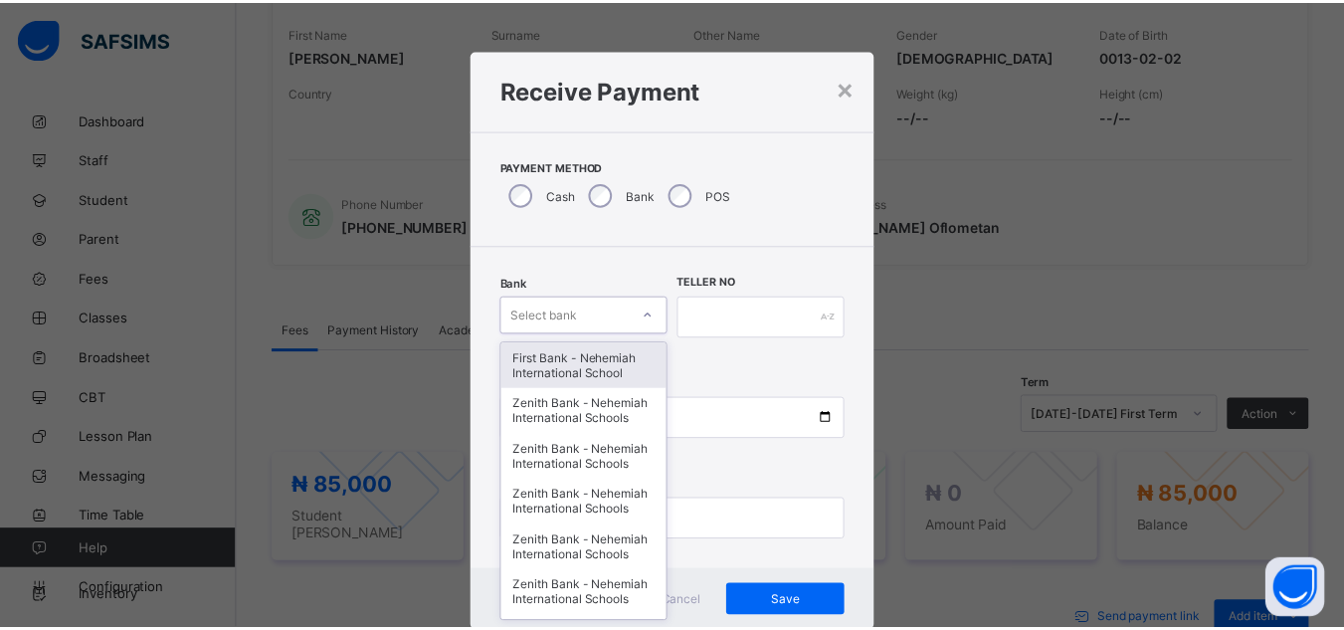
scroll to position [21, 0]
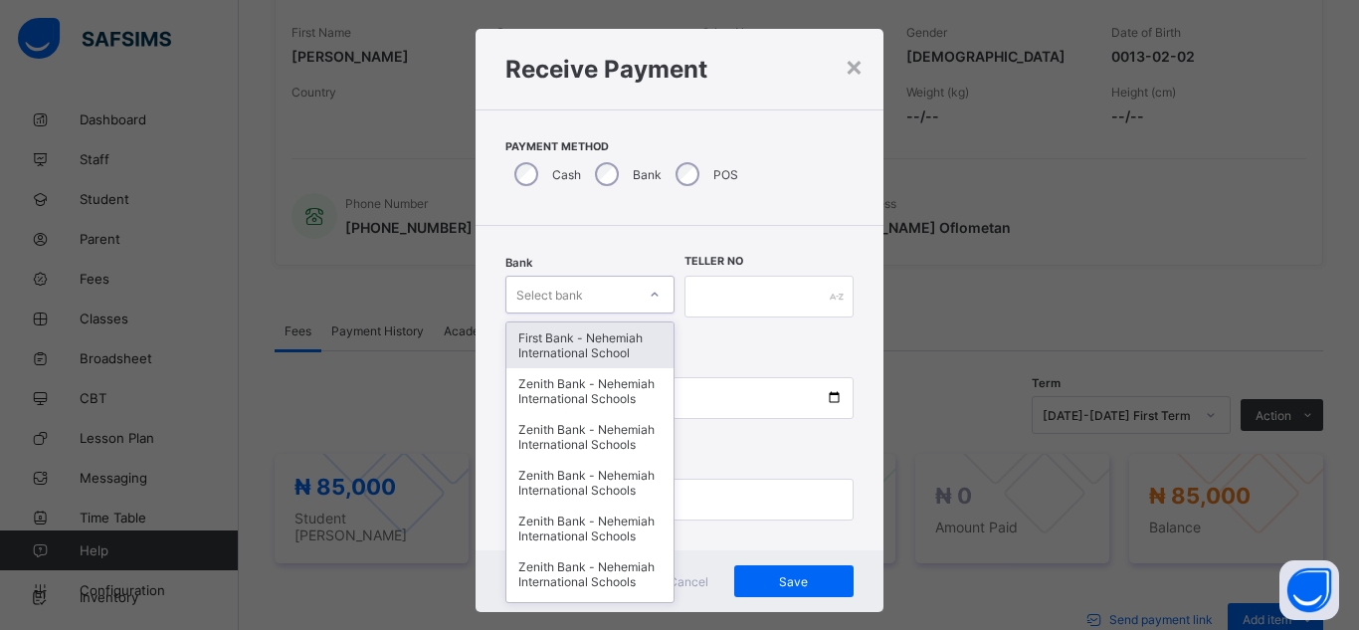
click at [626, 347] on div "First Bank - Nehemiah International School" at bounding box center [589, 345] width 167 height 46
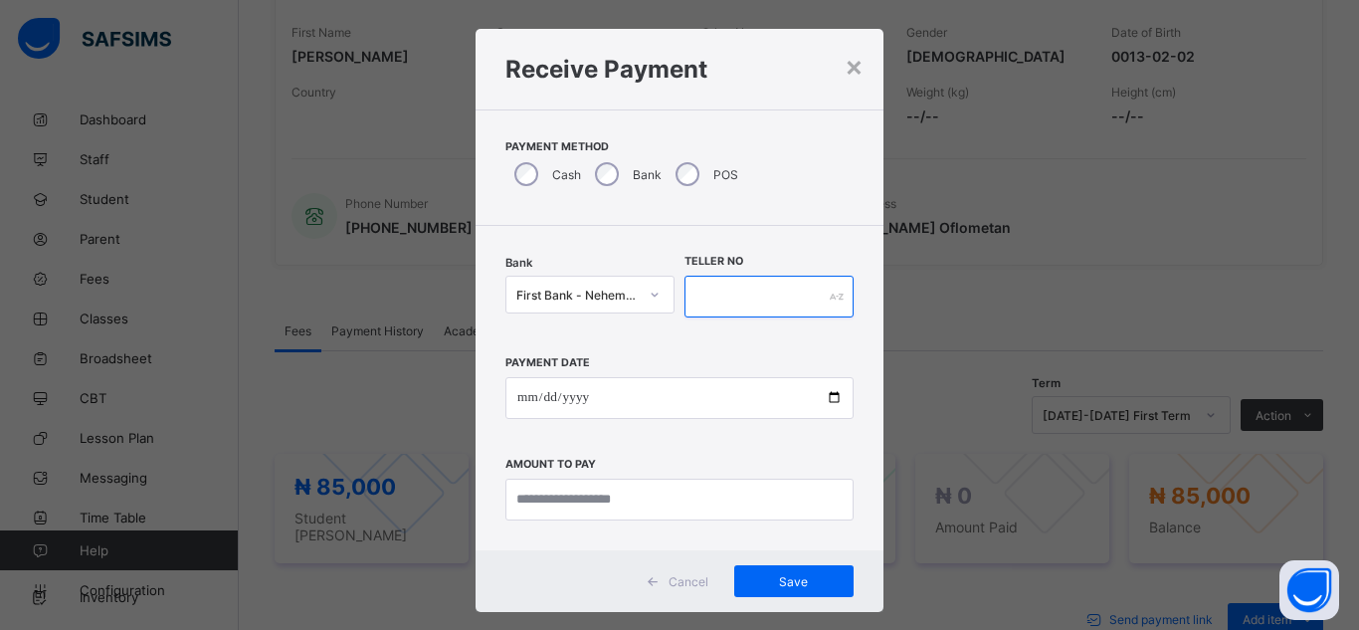
click at [758, 285] on input "text" at bounding box center [769, 297] width 169 height 42
type input "*****"
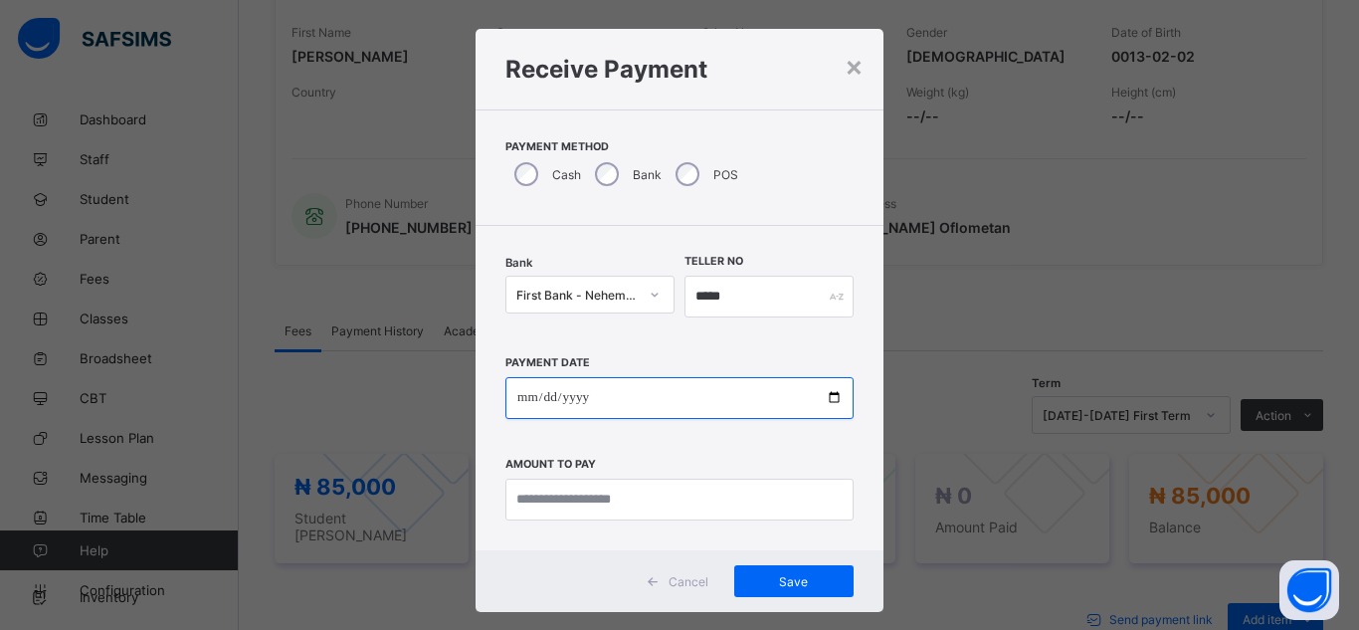
click at [829, 397] on input "date" at bounding box center [679, 398] width 348 height 42
type input "**********"
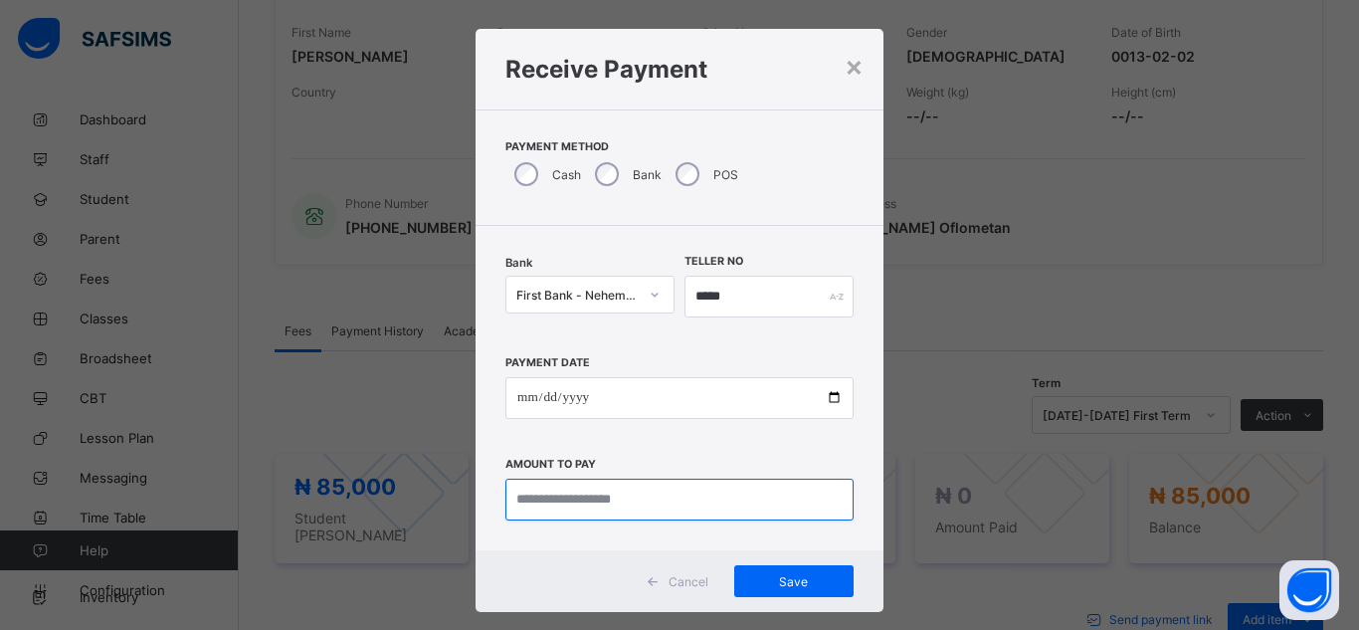
click at [599, 503] on input "currency" at bounding box center [679, 500] width 348 height 42
type input "*********"
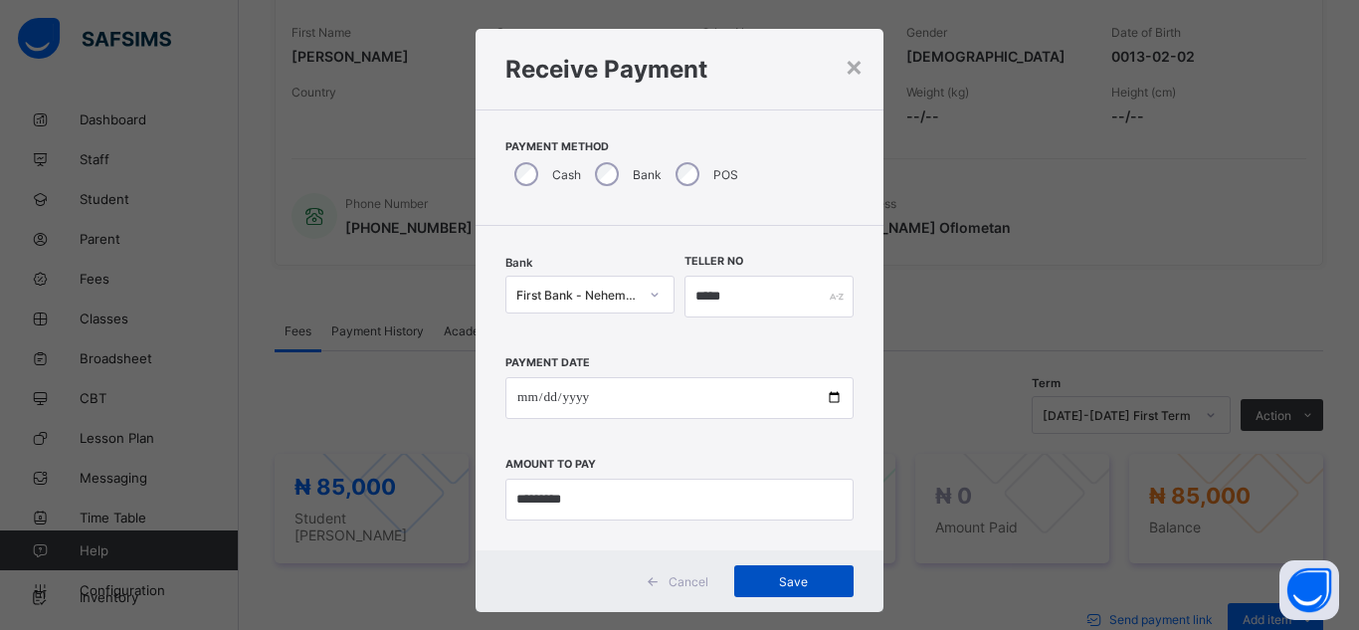
click at [801, 571] on div "Save" at bounding box center [793, 581] width 119 height 32
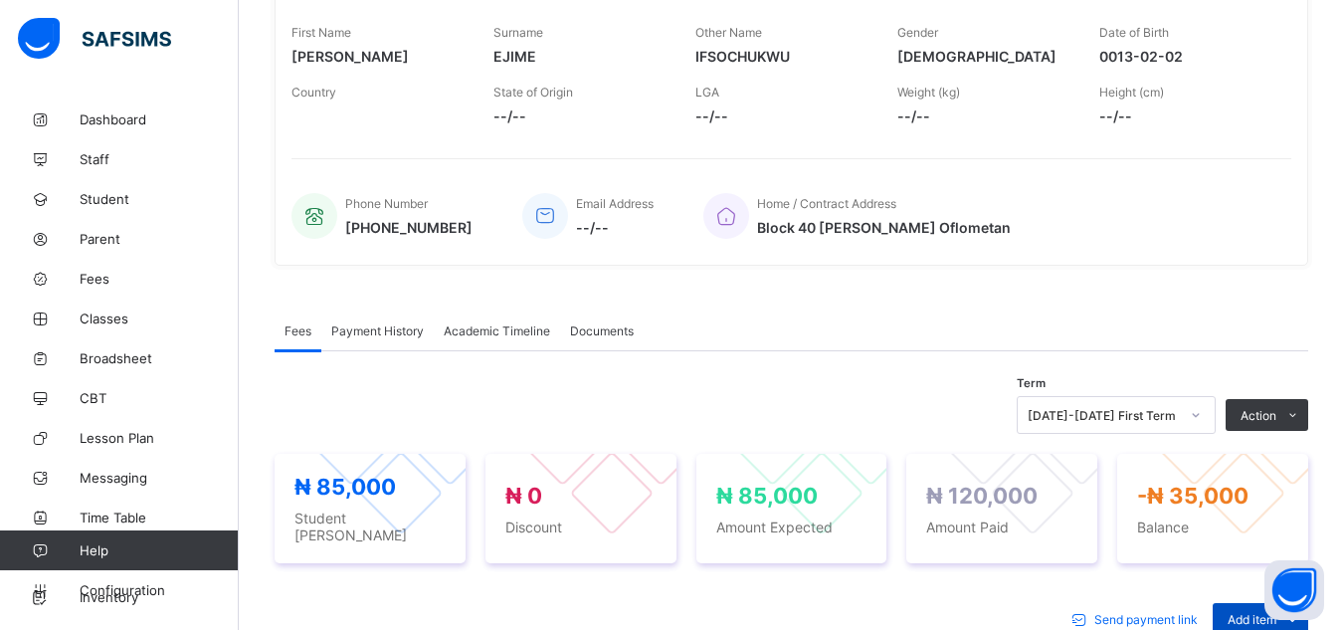
click at [1245, 612] on span "Add item" at bounding box center [1252, 619] width 49 height 15
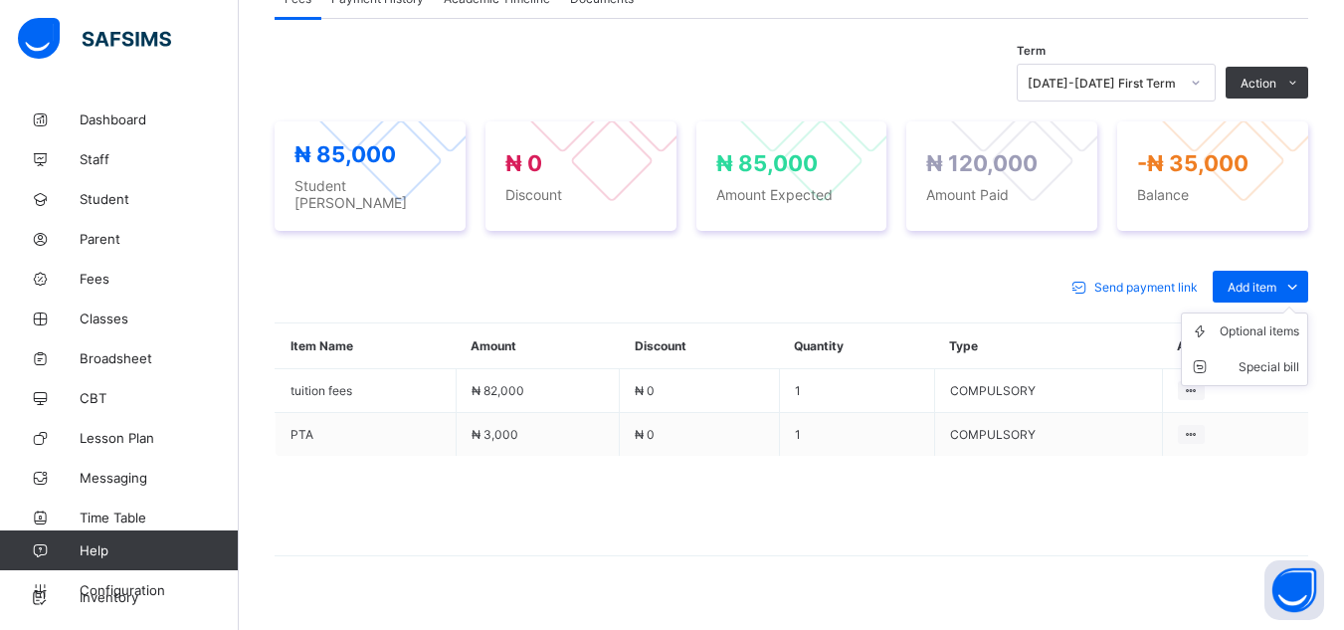
scroll to position [738, 0]
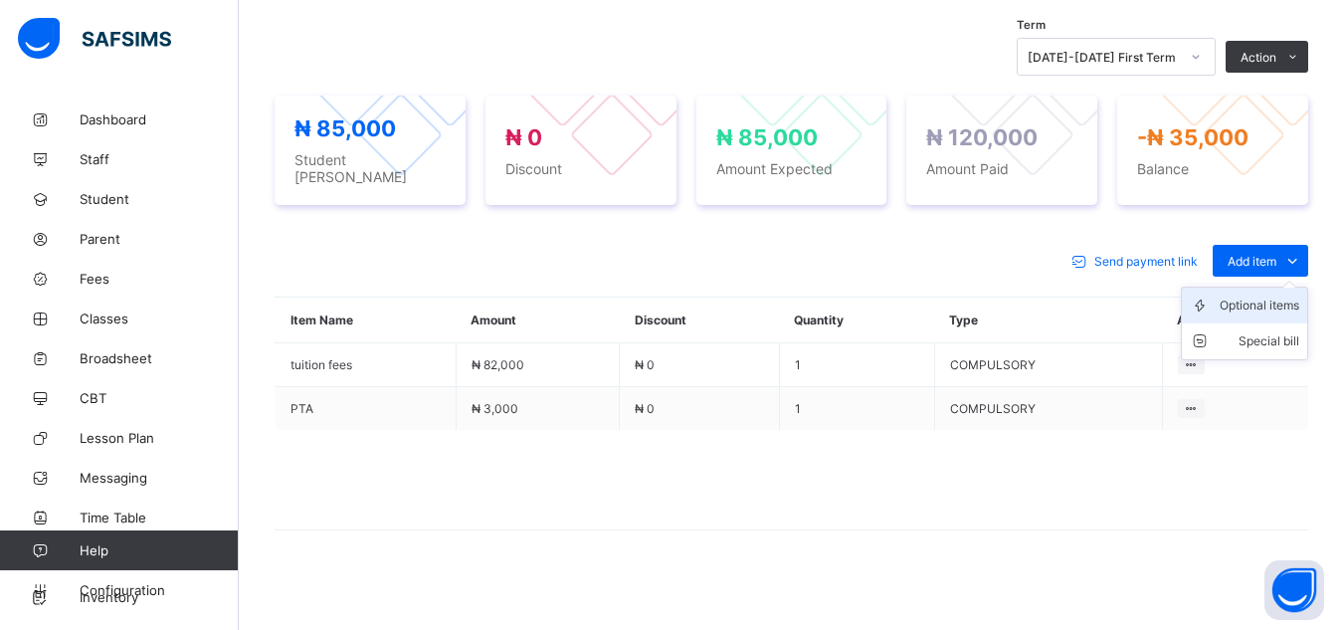
click at [1269, 296] on div "Optional items" at bounding box center [1260, 306] width 80 height 20
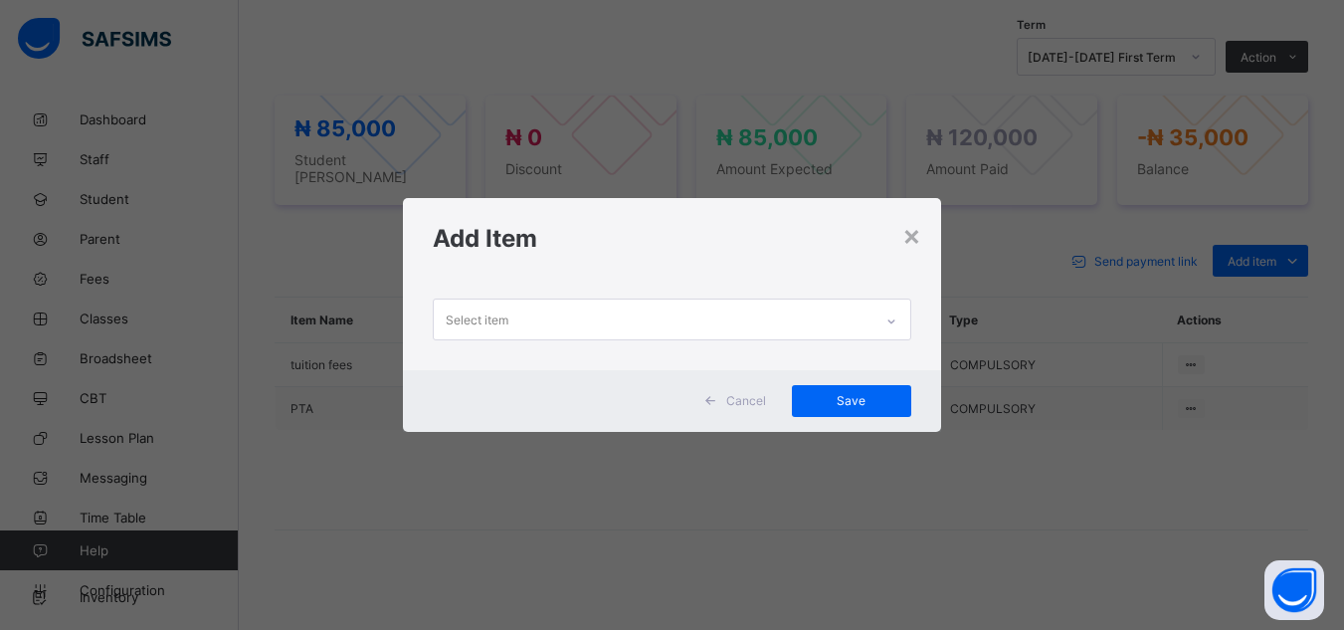
click at [765, 319] on div "Select item" at bounding box center [653, 318] width 438 height 39
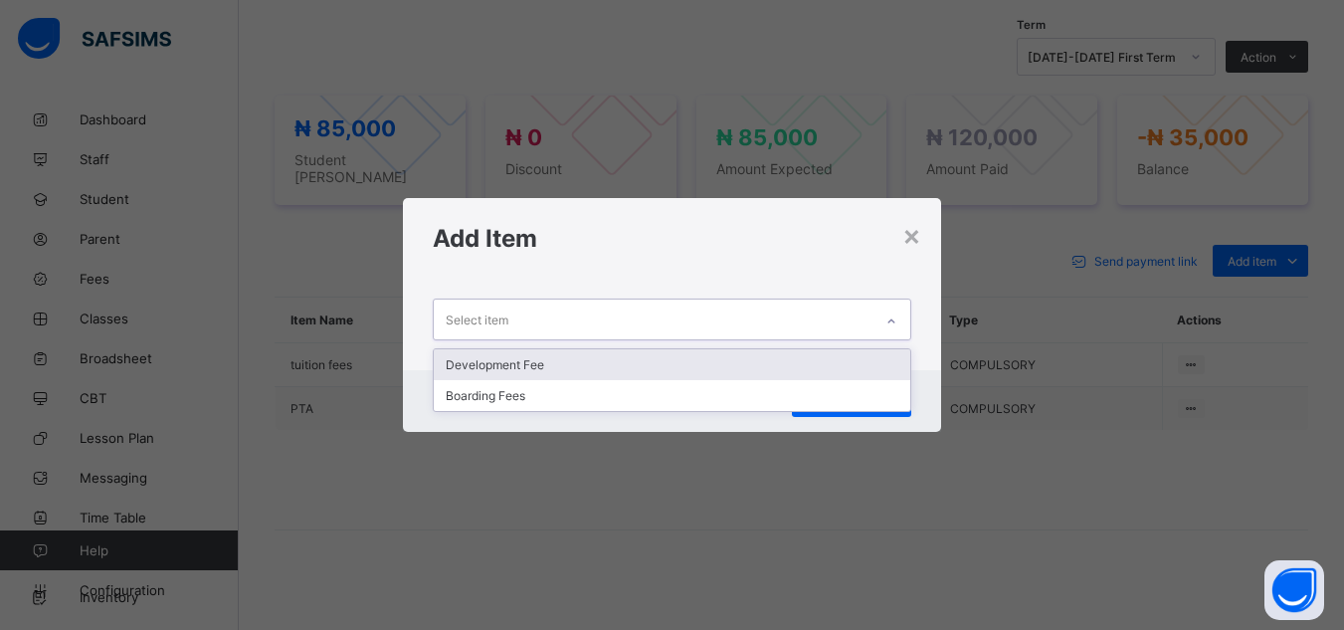
click at [669, 374] on div "Development Fee" at bounding box center [672, 364] width 476 height 31
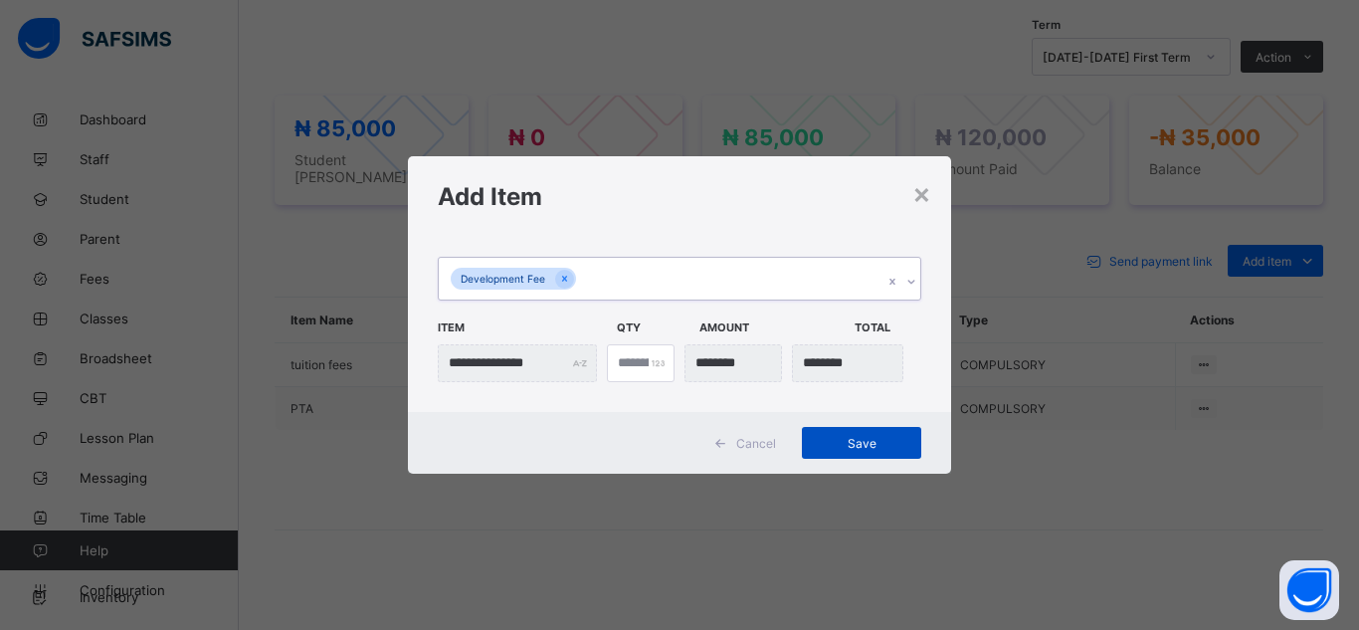
click at [849, 439] on span "Save" at bounding box center [862, 443] width 90 height 15
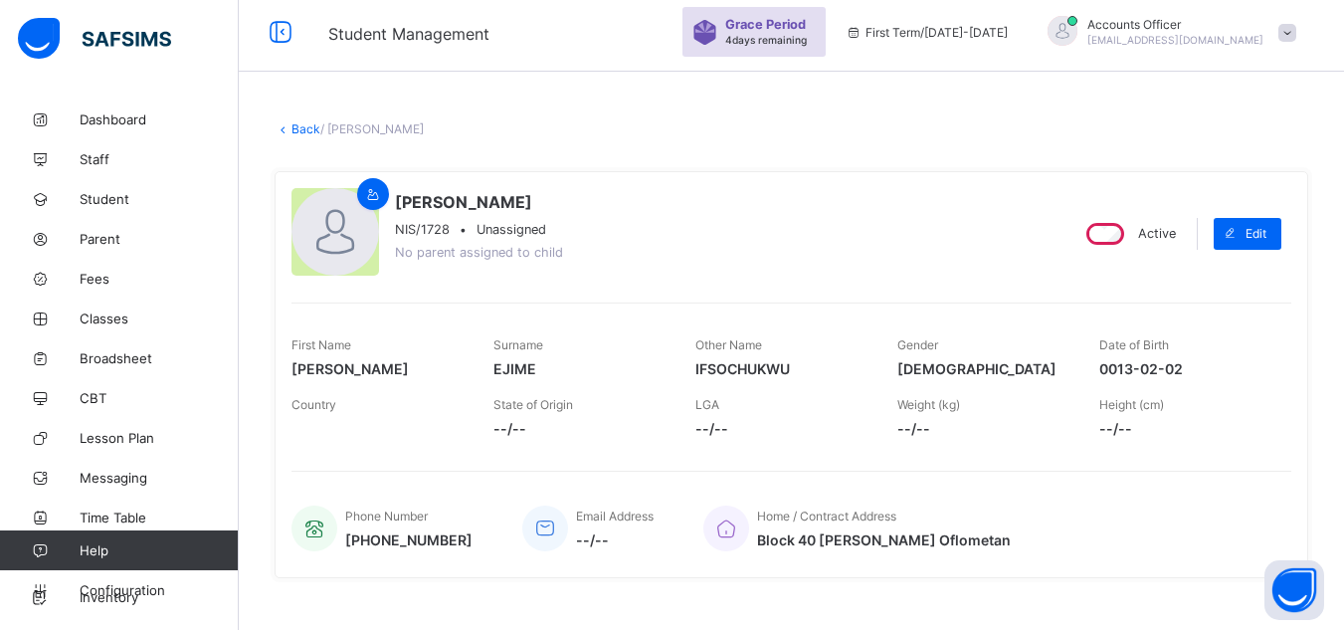
scroll to position [0, 0]
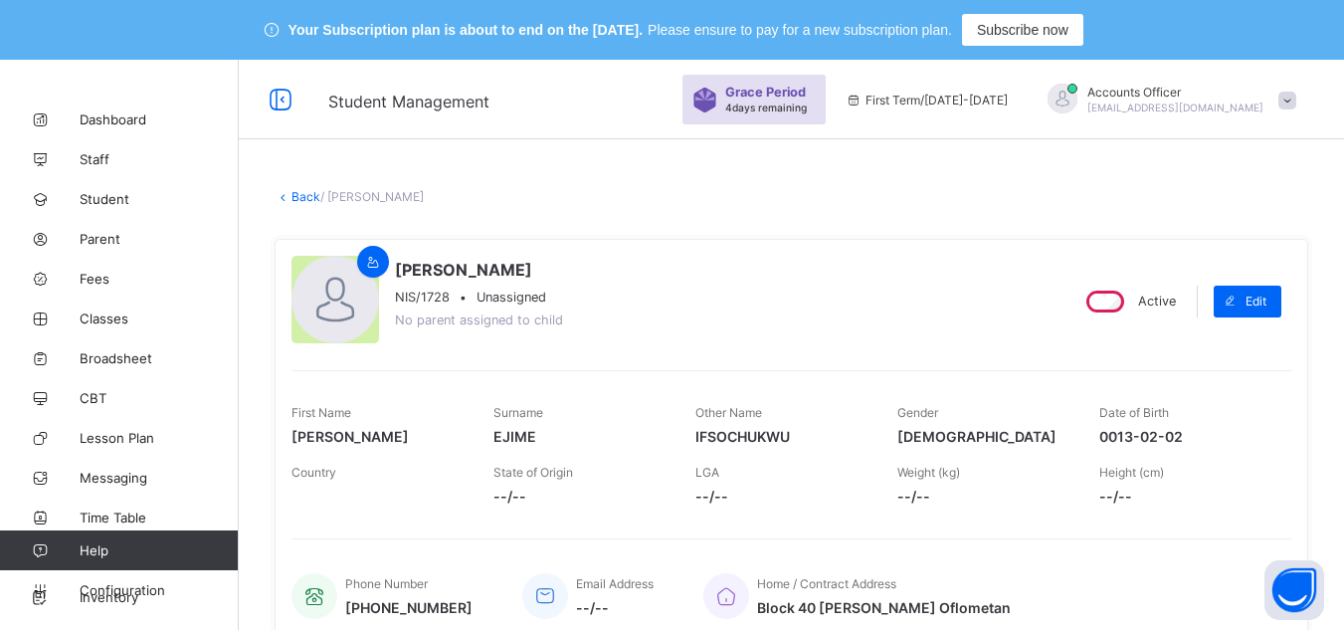
click at [294, 196] on link "Back" at bounding box center [306, 196] width 29 height 15
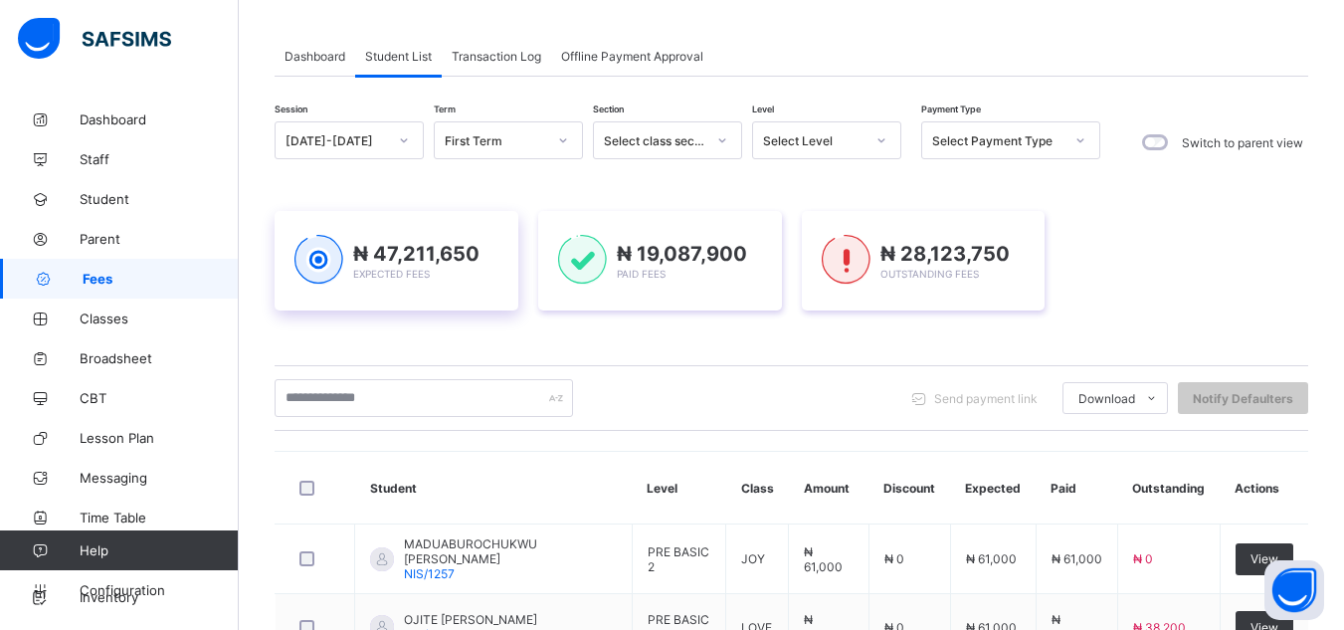
scroll to position [199, 0]
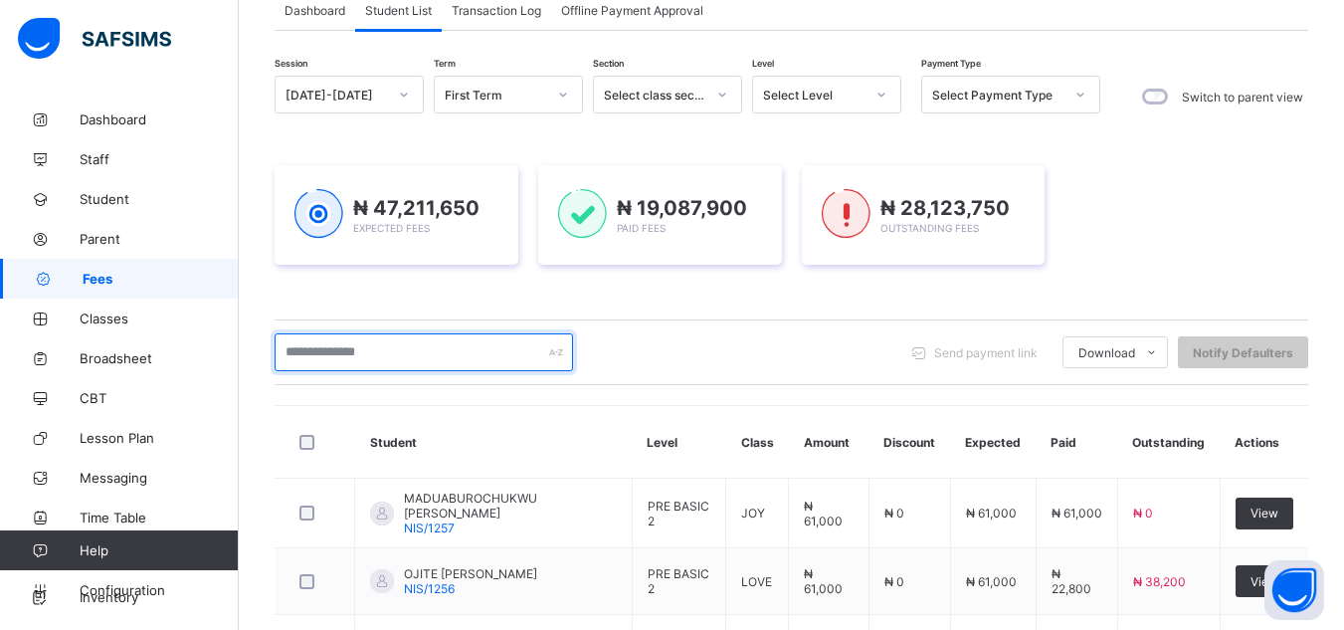
click at [409, 346] on input "text" at bounding box center [424, 352] width 298 height 38
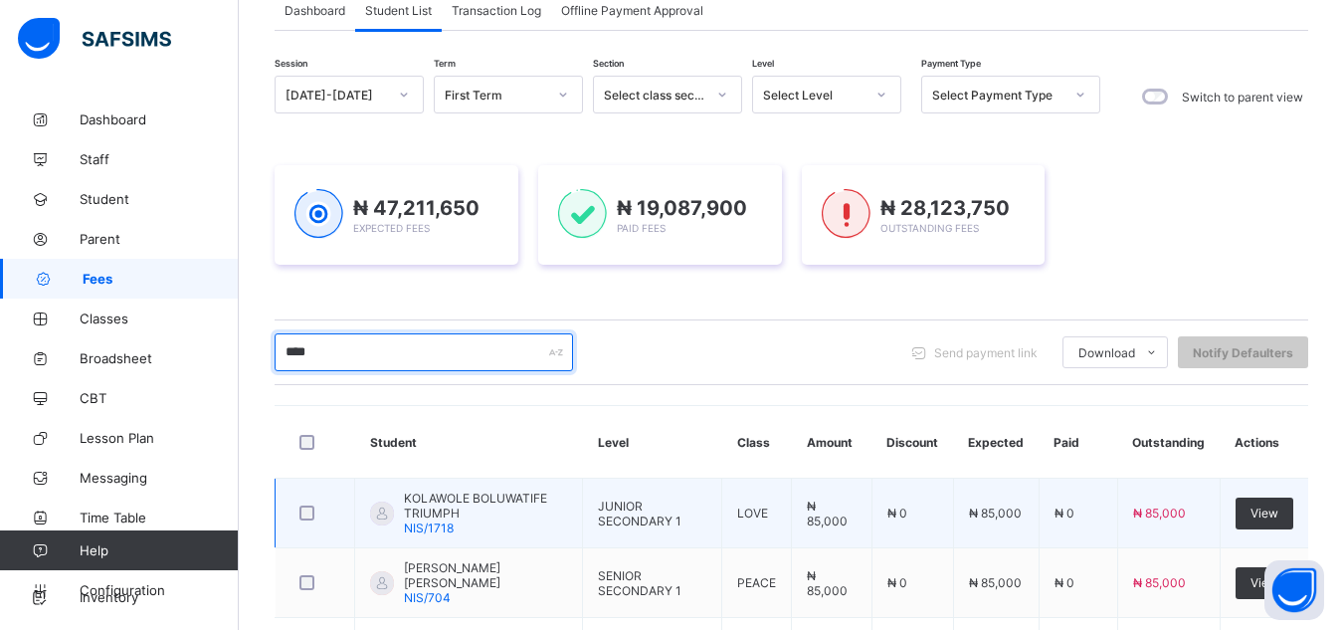
type input "****"
click at [479, 516] on span "KOLAWOLE BOLUWATIFE TRIUMPH" at bounding box center [485, 506] width 163 height 30
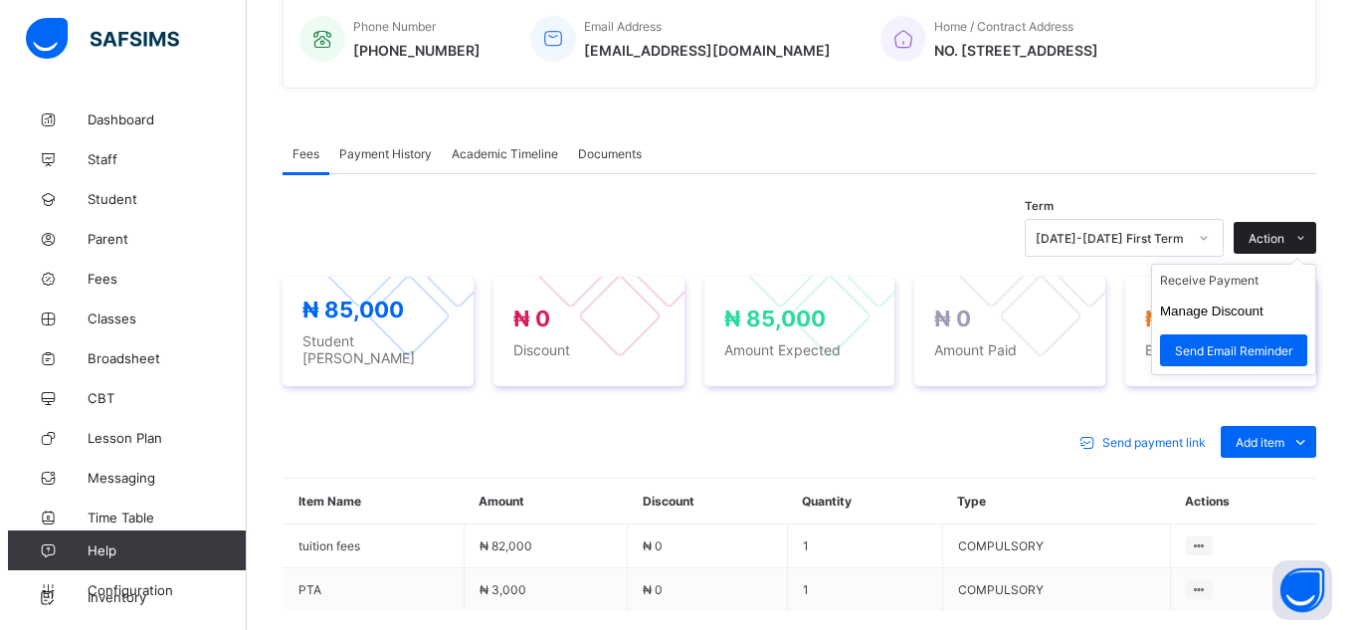
scroll to position [597, 0]
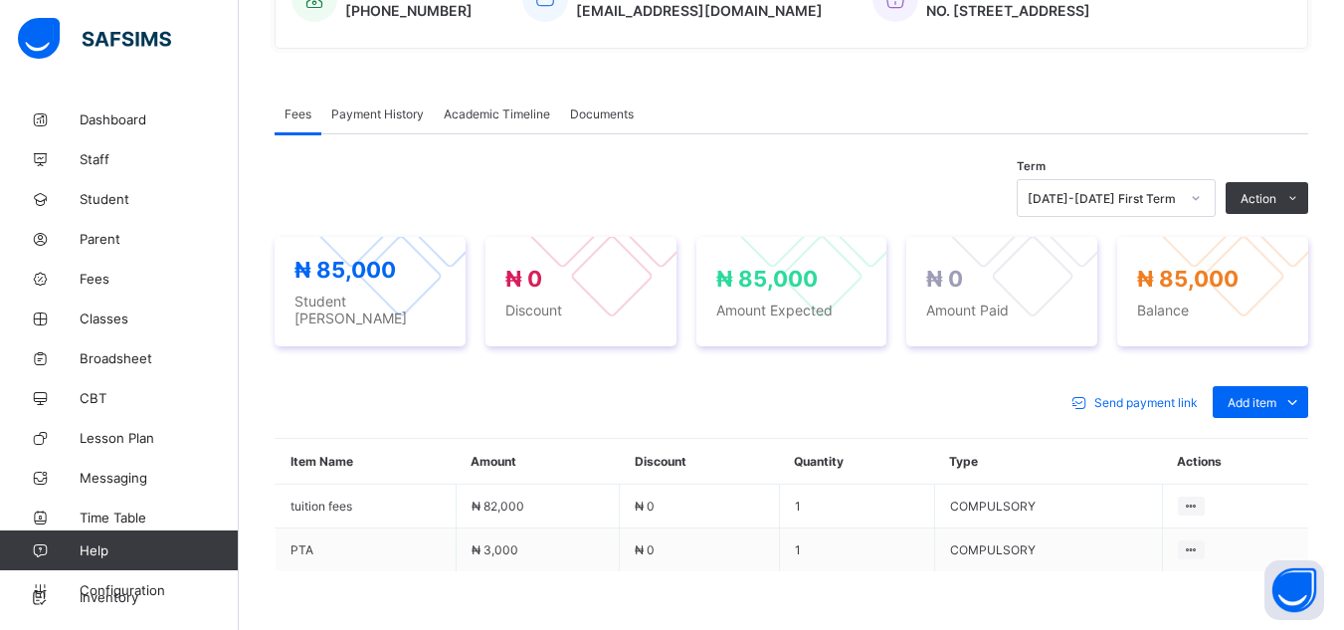
click at [0, 0] on li "Receive Payment" at bounding box center [0, 0] width 0 height 0
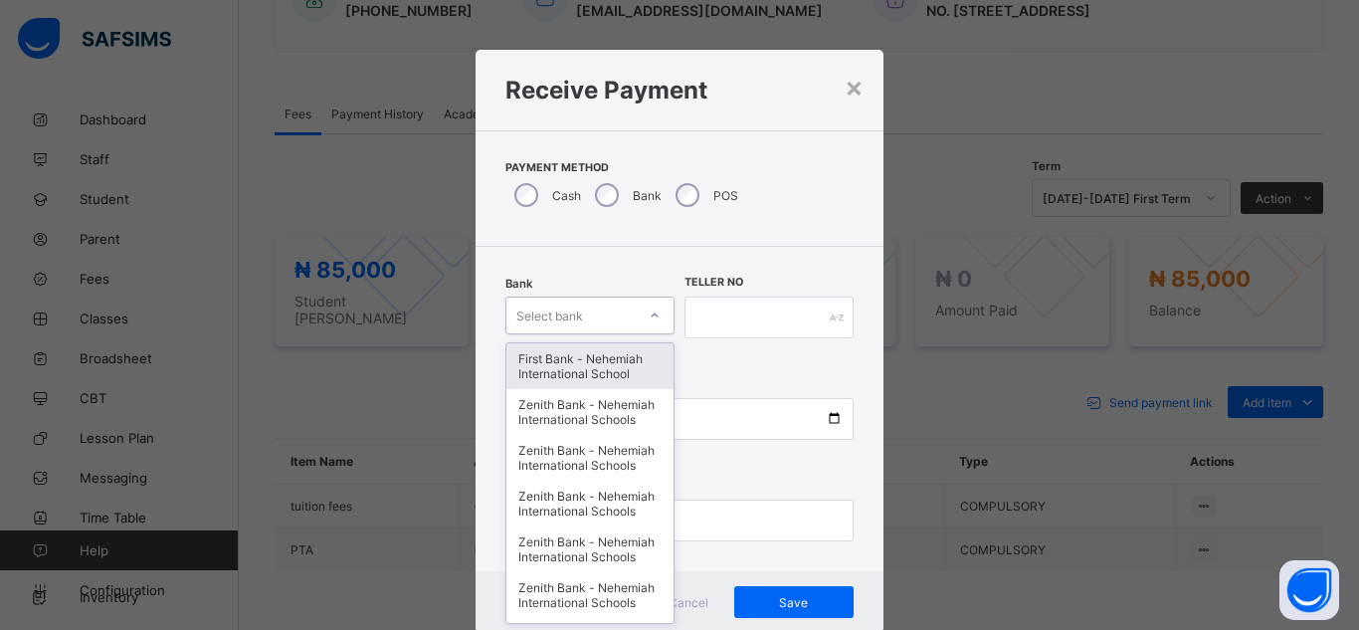
click at [608, 307] on div "Select bank" at bounding box center [570, 315] width 129 height 28
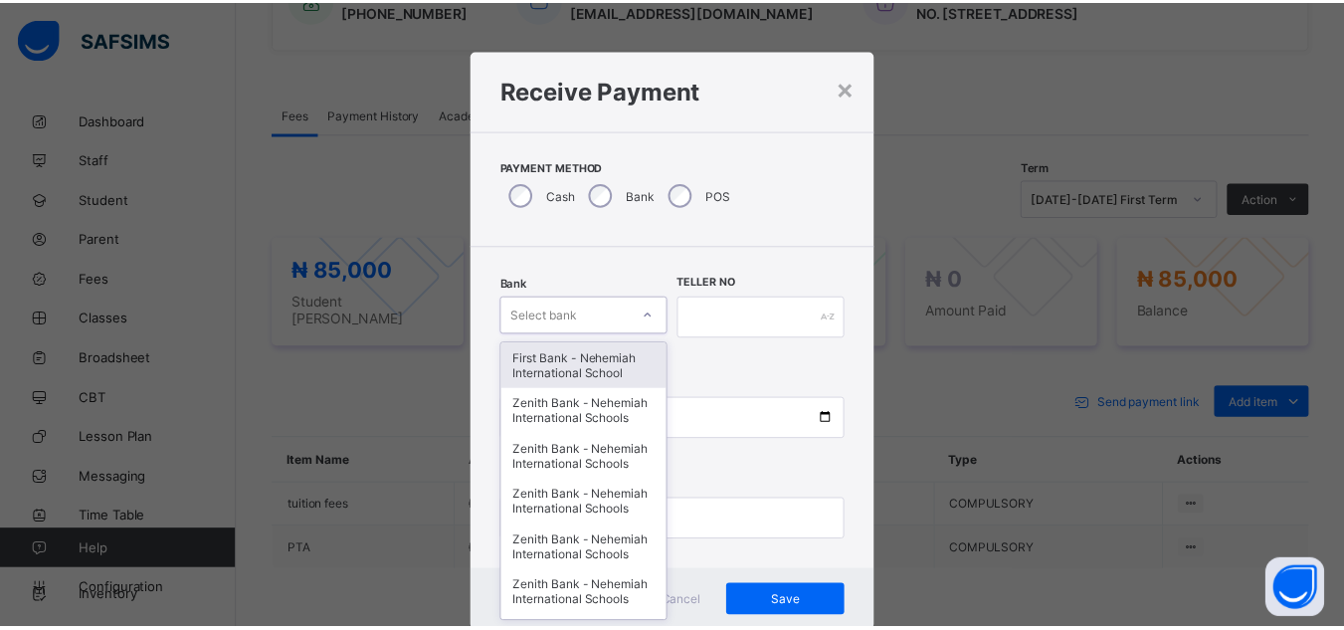
scroll to position [21, 0]
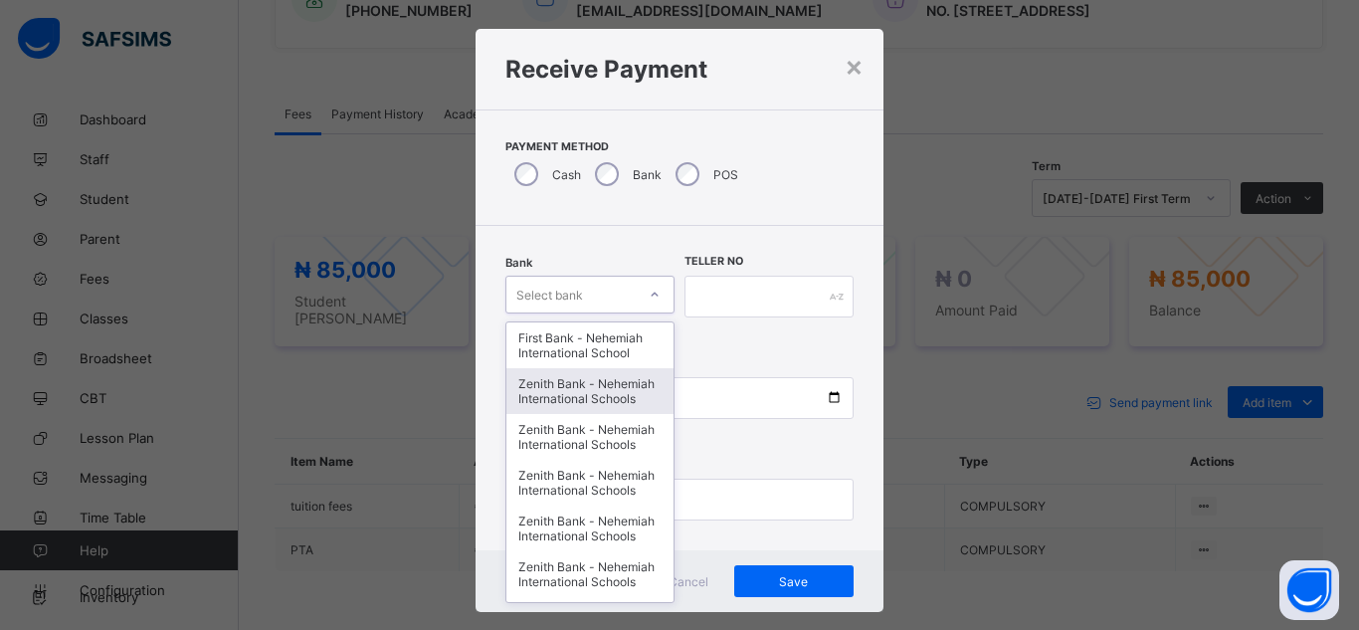
click at [596, 393] on div "Zenith Bank - Nehemiah International Schools" at bounding box center [589, 391] width 167 height 46
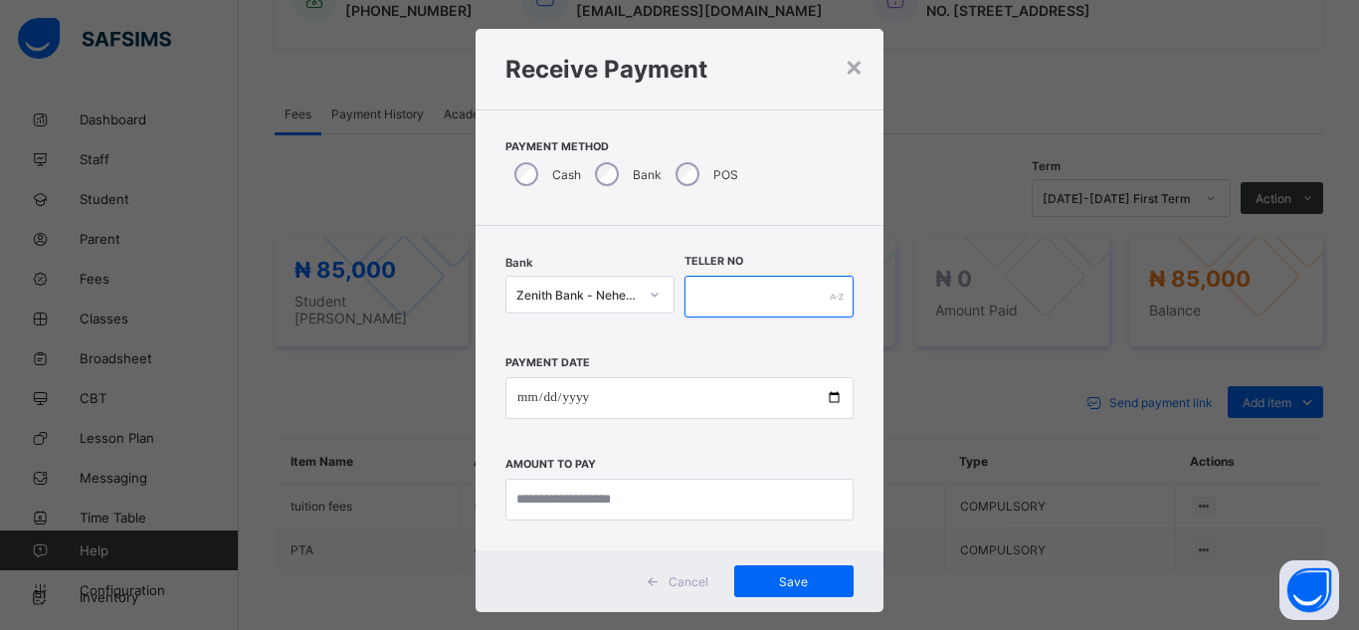
click at [763, 296] on input "text" at bounding box center [769, 297] width 169 height 42
type input "*****"
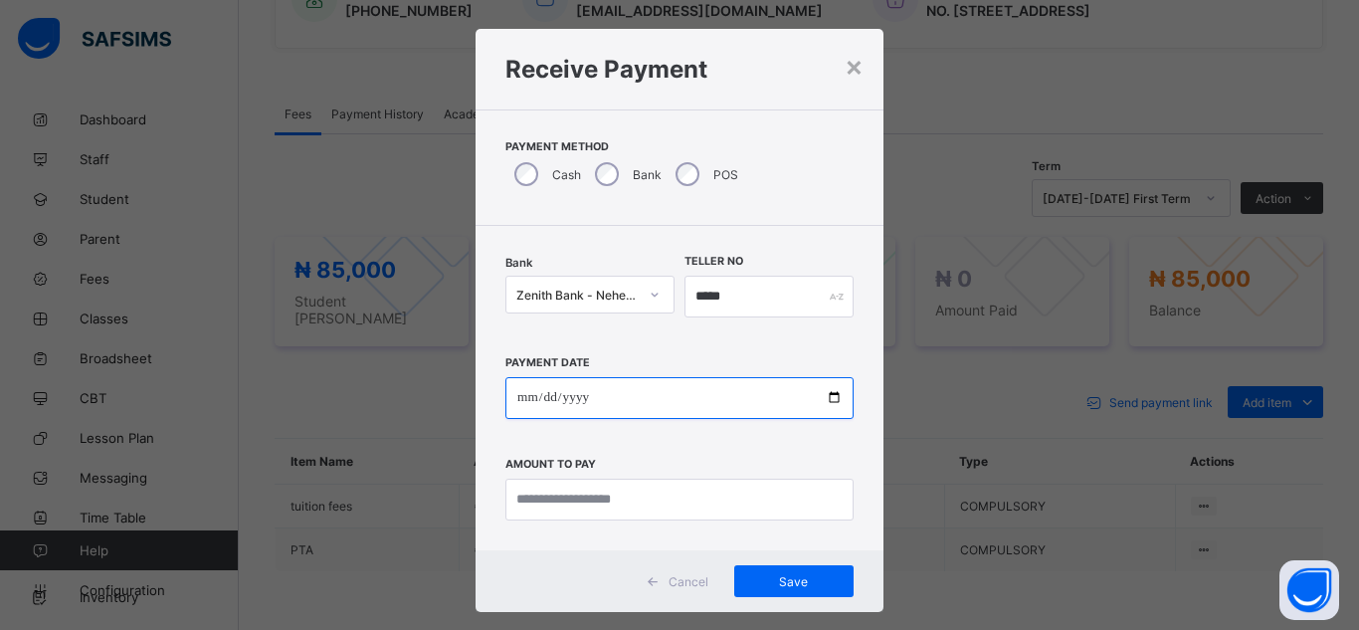
click at [827, 400] on input "date" at bounding box center [679, 398] width 348 height 42
type input "**********"
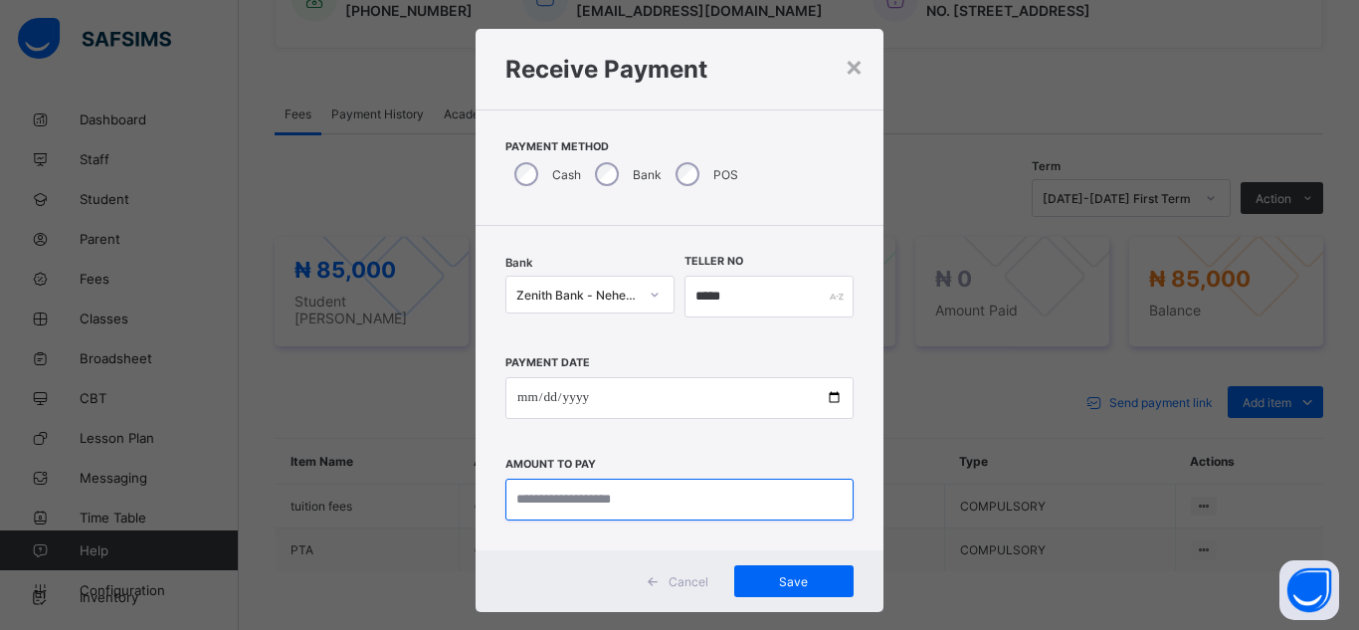
click at [606, 502] on input "currency" at bounding box center [679, 500] width 348 height 42
type input "*********"
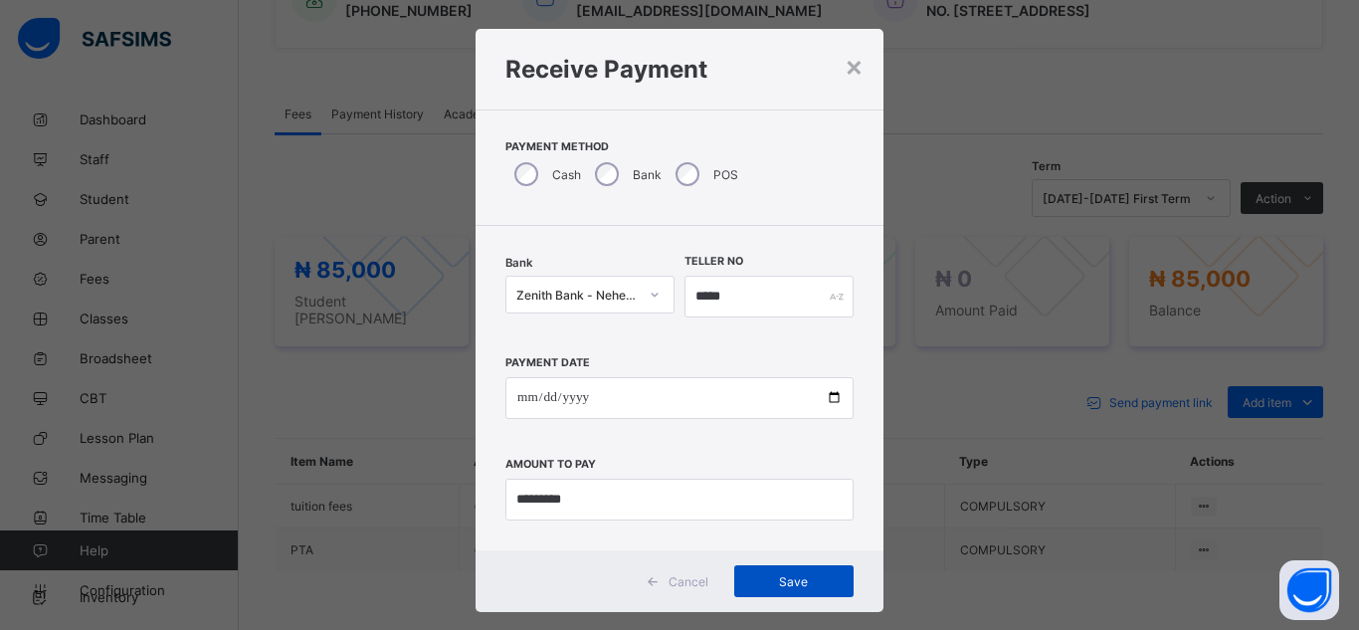
click at [749, 577] on span "Save" at bounding box center [794, 581] width 90 height 15
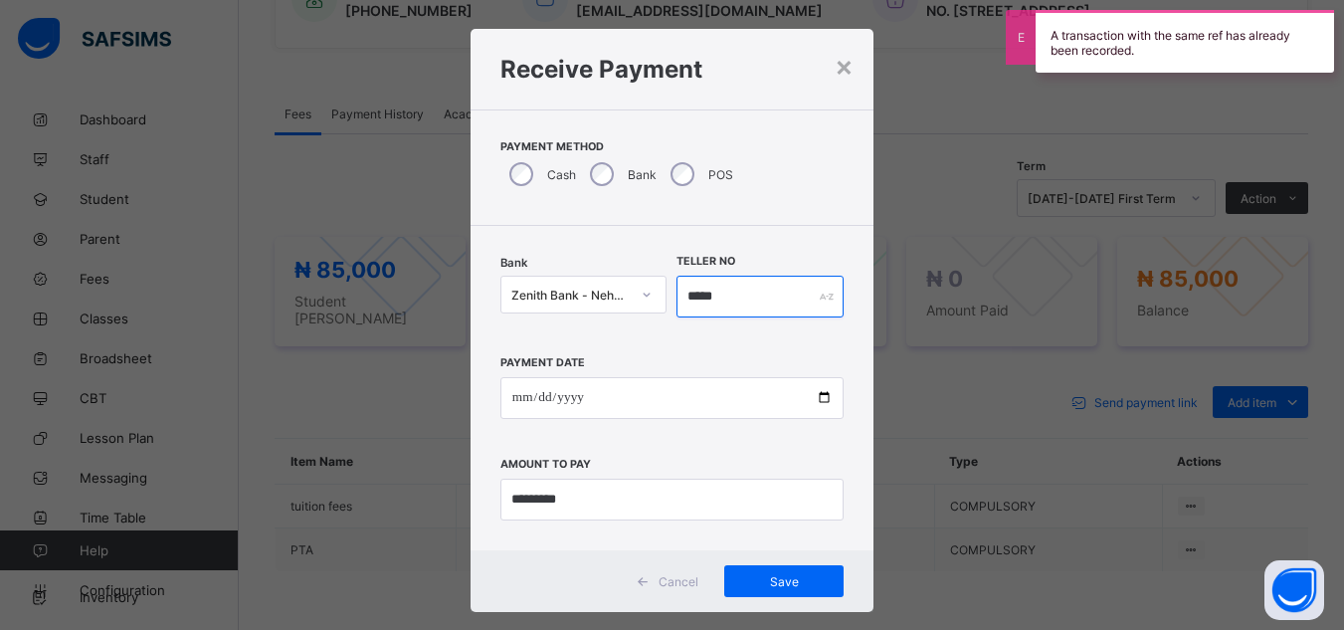
click at [774, 302] on input "*****" at bounding box center [760, 297] width 167 height 42
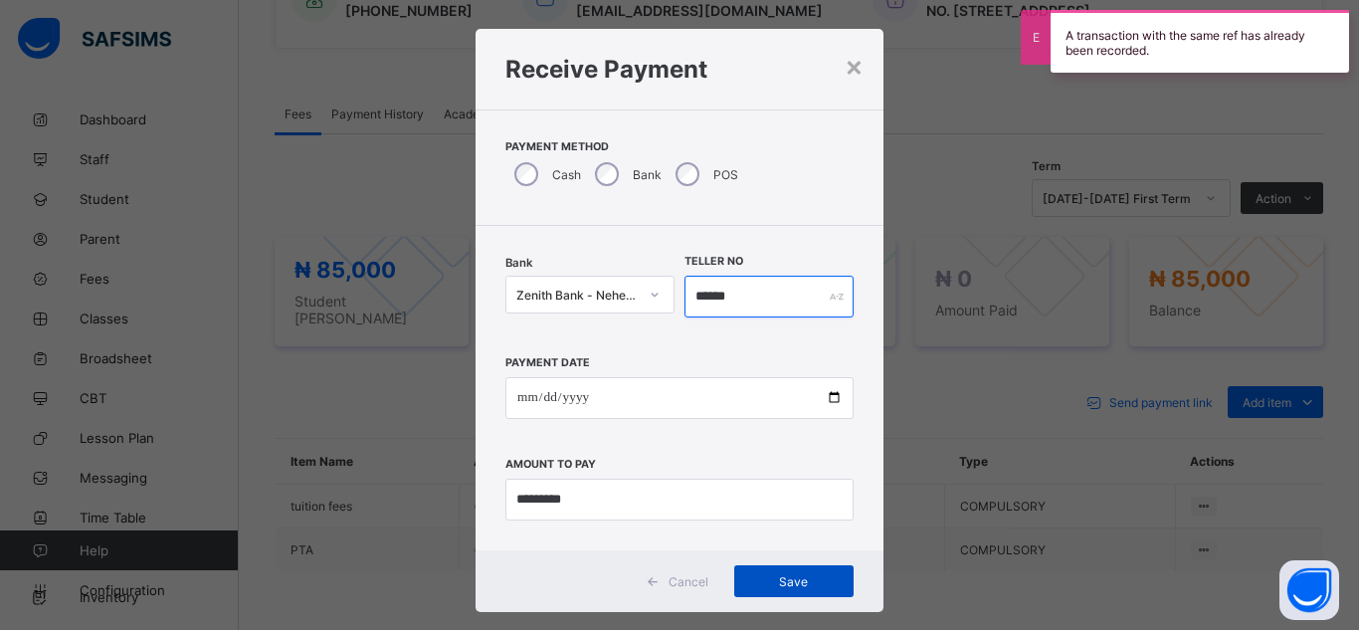
type input "******"
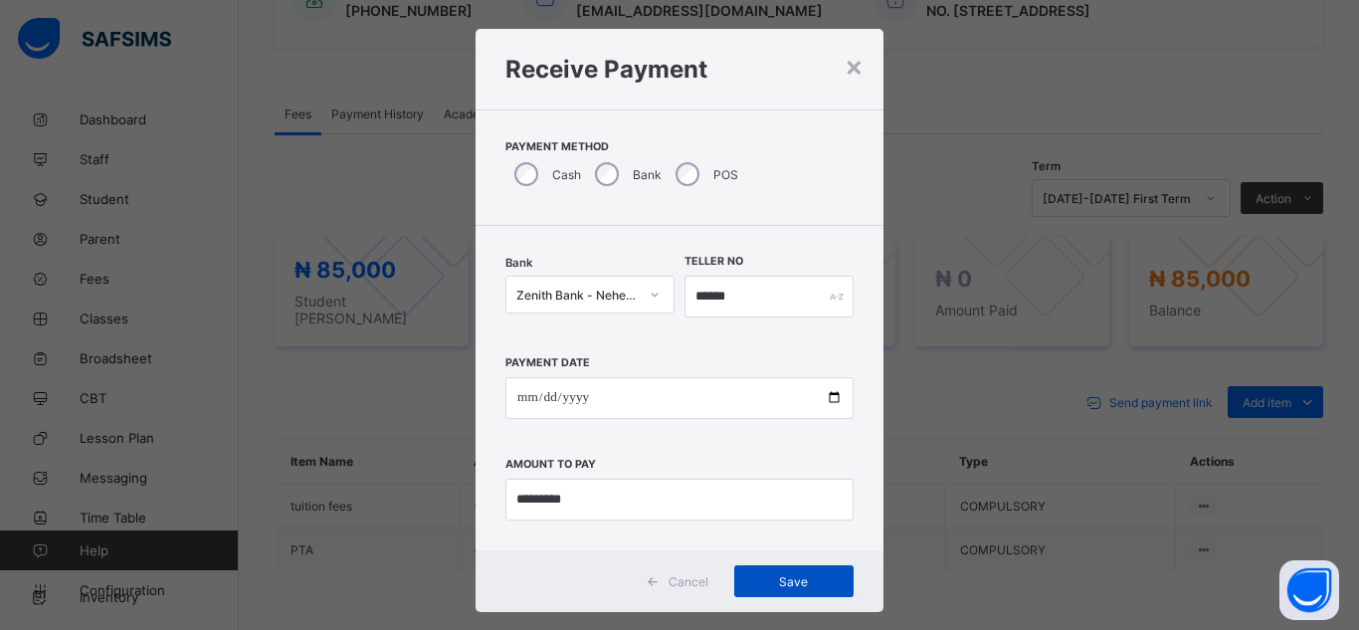
click at [769, 582] on span "Save" at bounding box center [794, 581] width 90 height 15
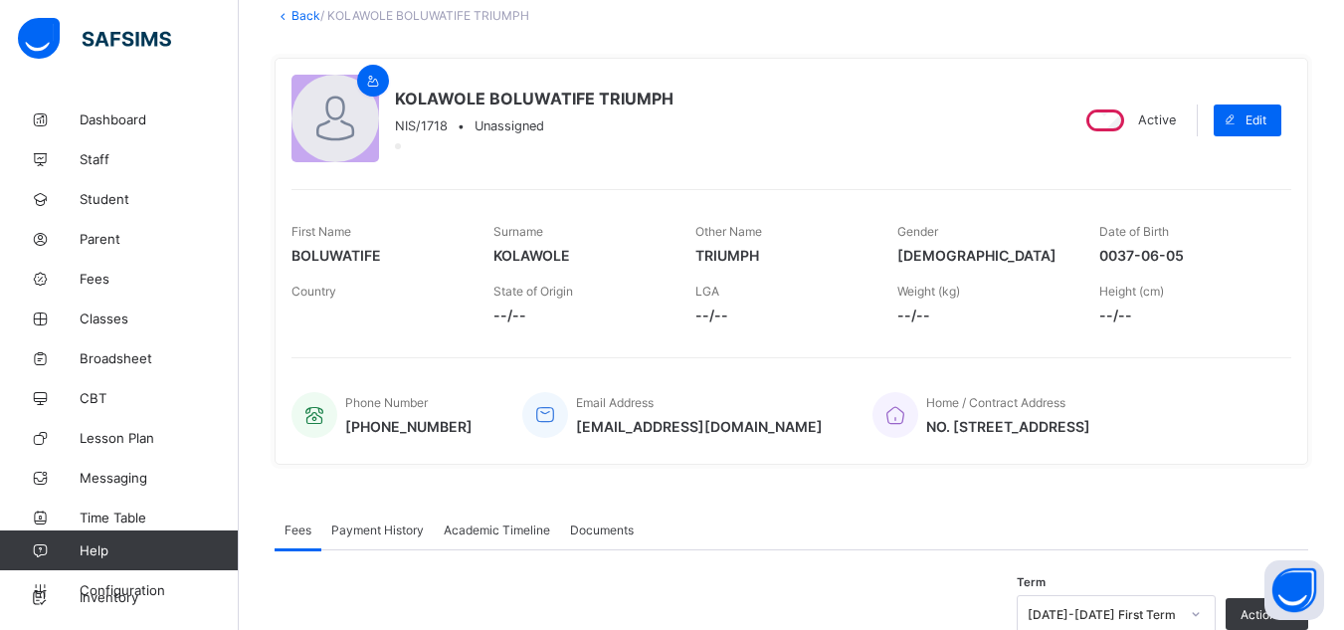
scroll to position [0, 0]
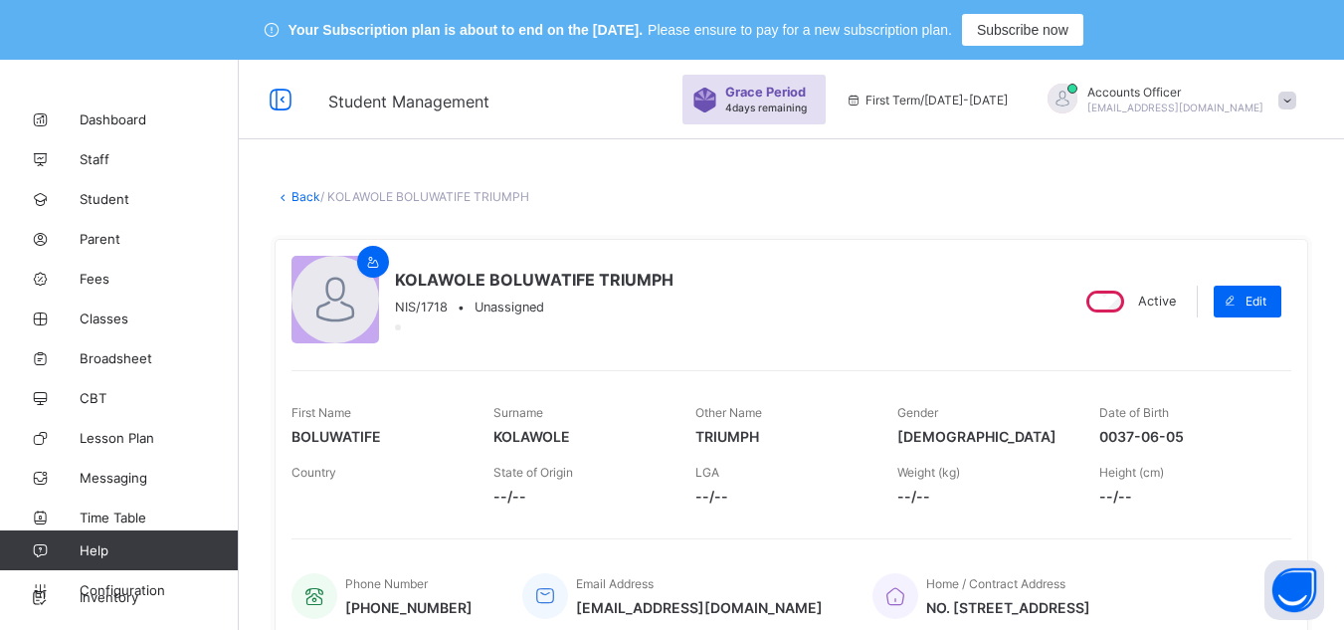
click at [307, 189] on link "Back" at bounding box center [306, 196] width 29 height 15
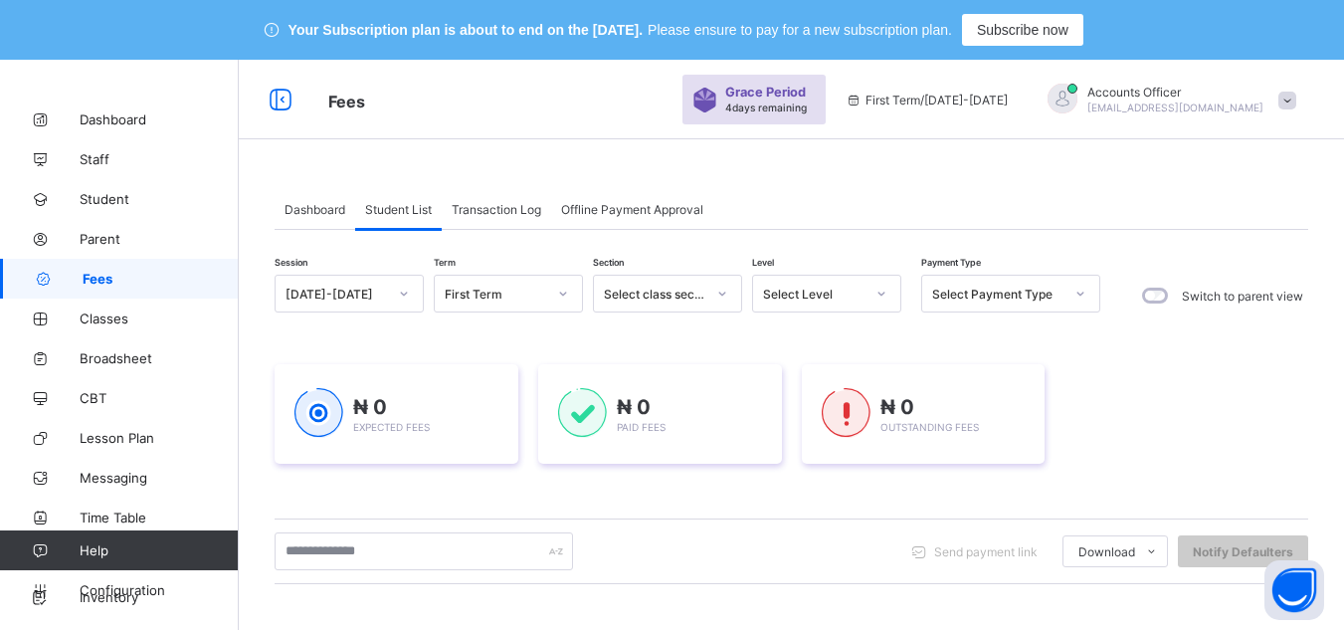
scroll to position [99, 0]
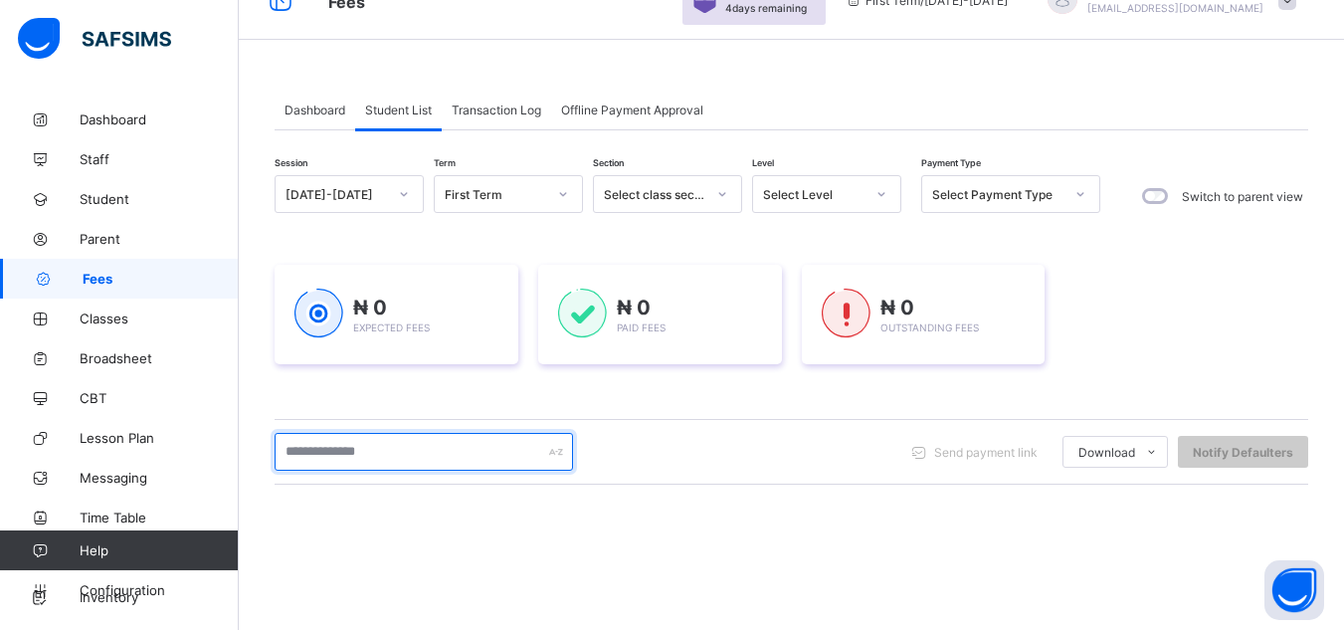
click at [425, 455] on input "text" at bounding box center [424, 452] width 298 height 38
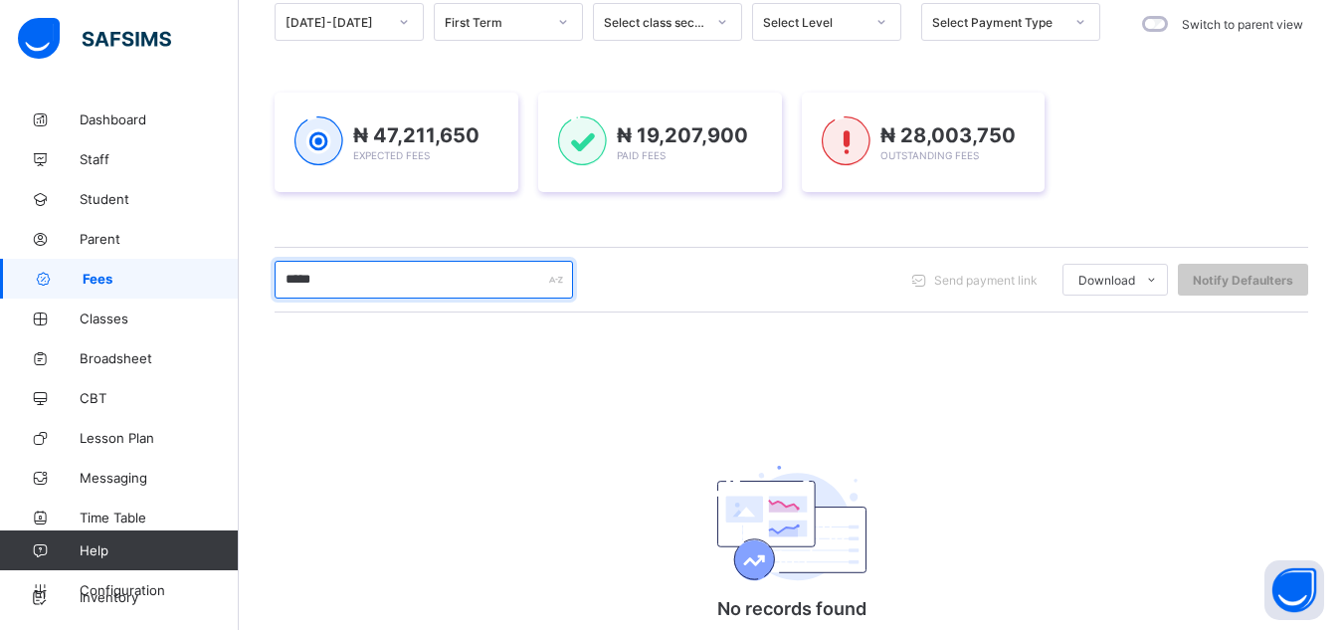
scroll to position [376, 0]
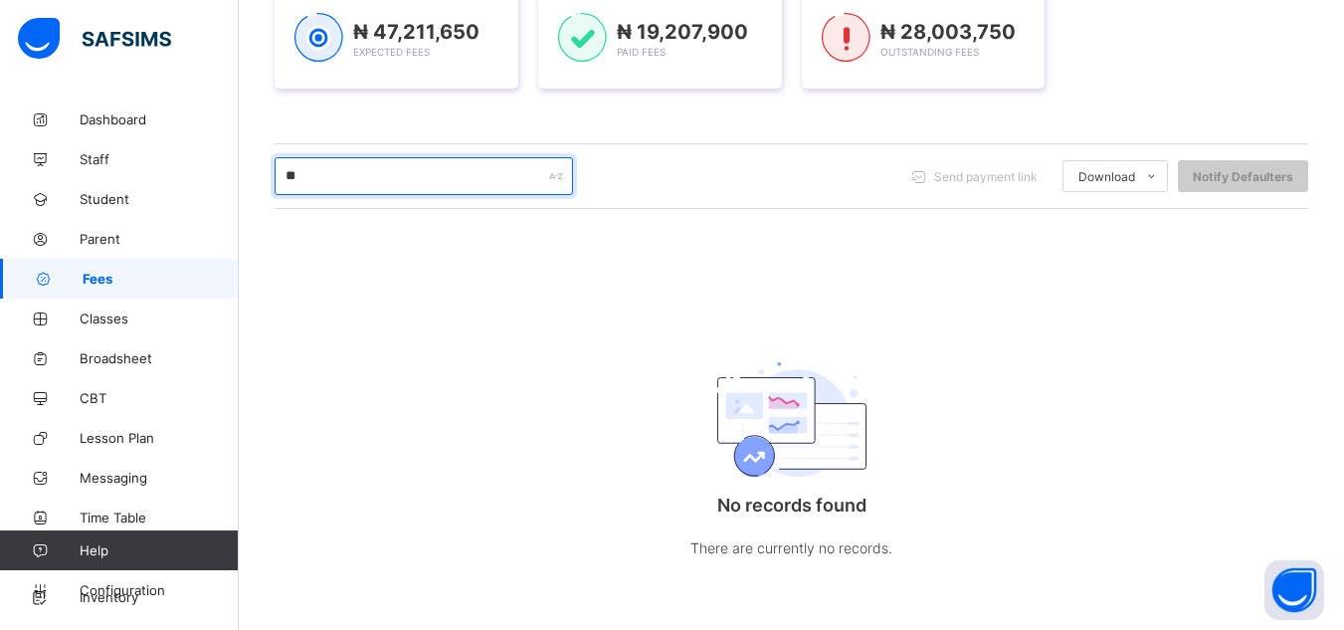
type input "*"
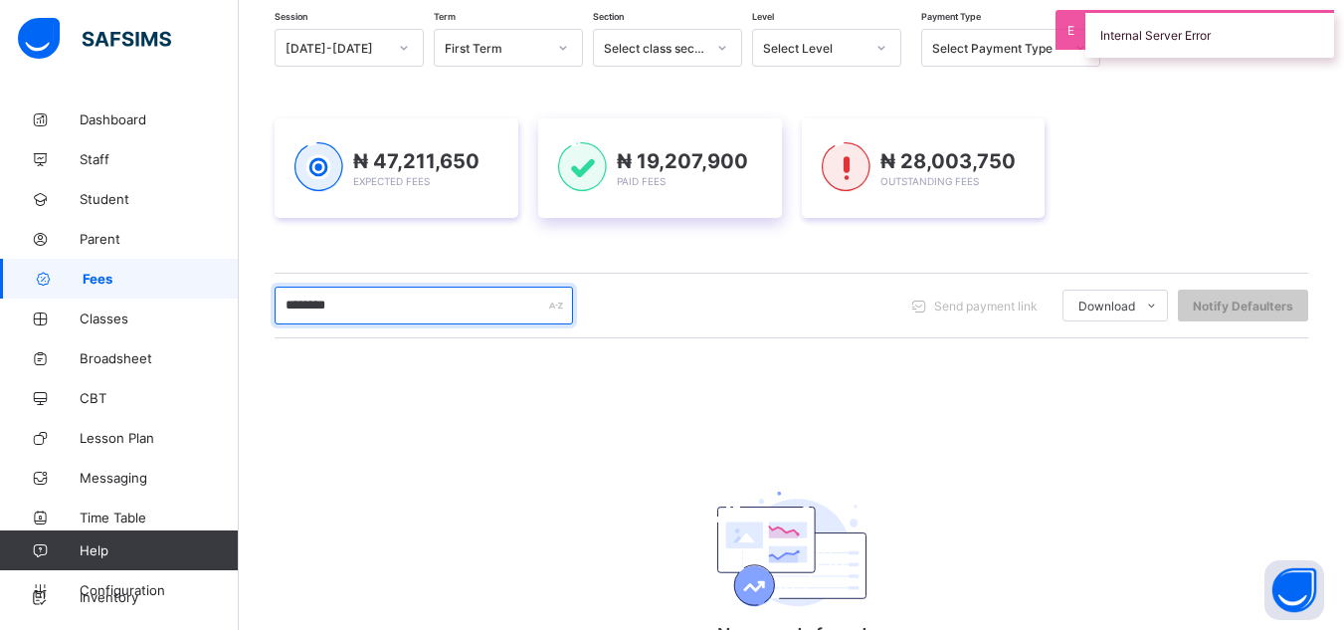
scroll to position [78, 0]
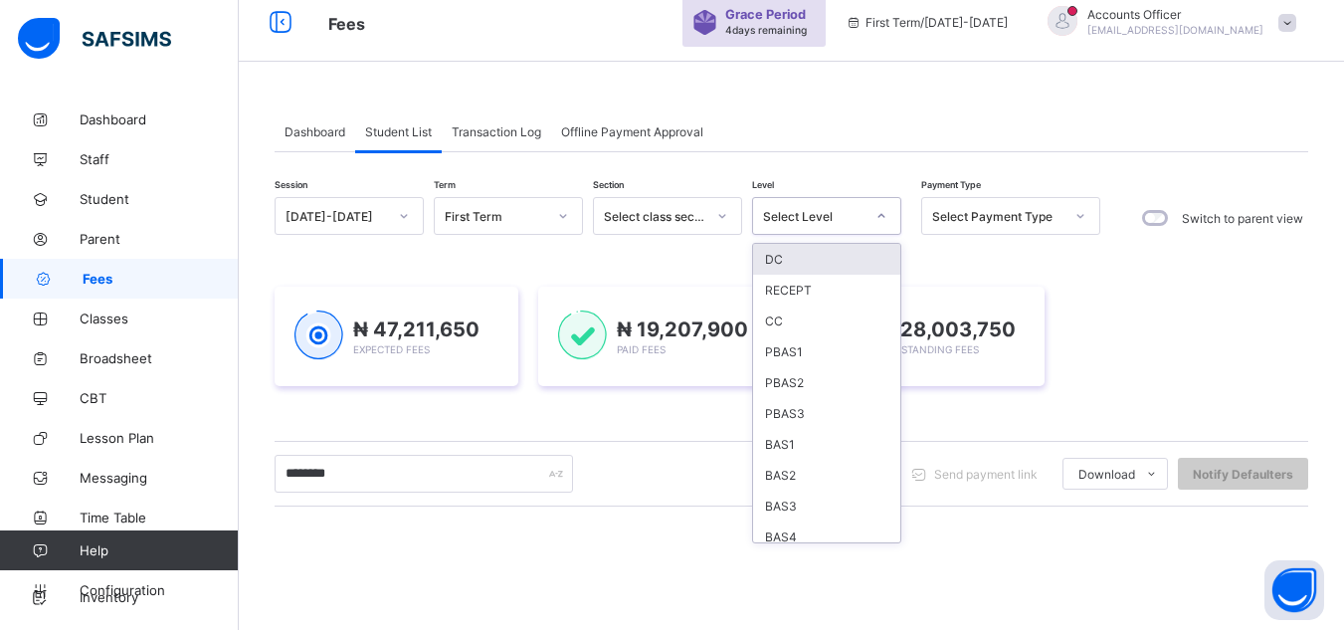
click at [849, 218] on div "Select Level" at bounding box center [813, 216] width 101 height 15
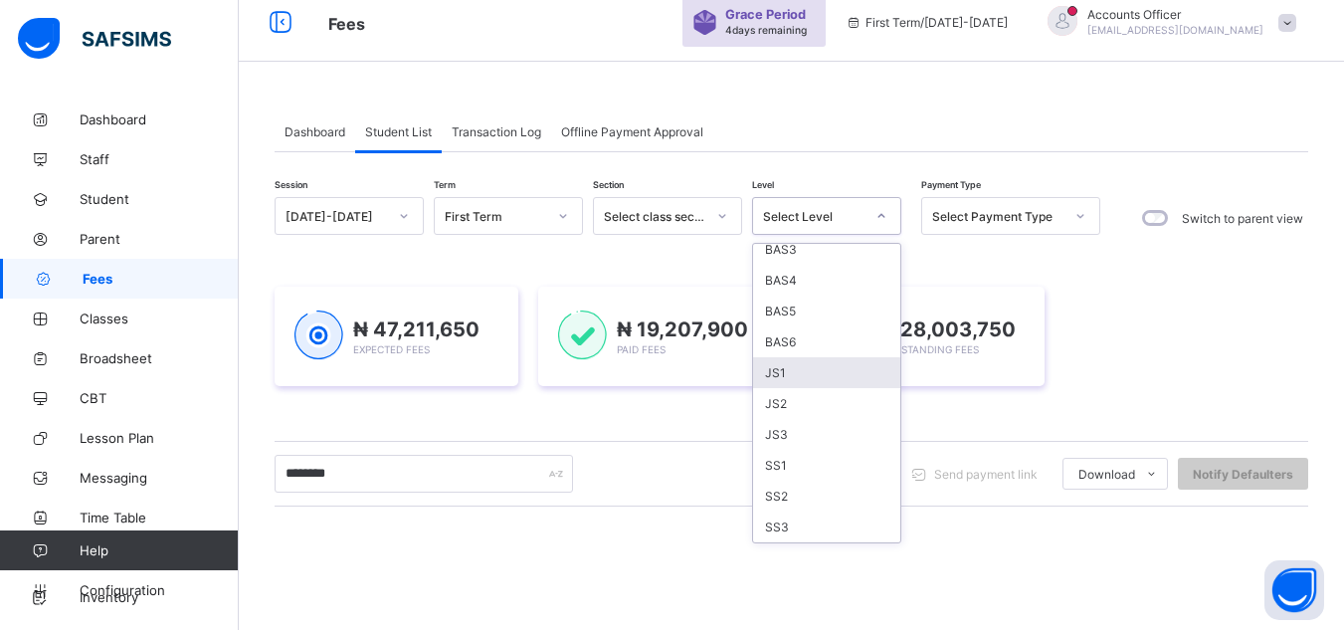
click at [822, 370] on div "JS1" at bounding box center [826, 372] width 147 height 31
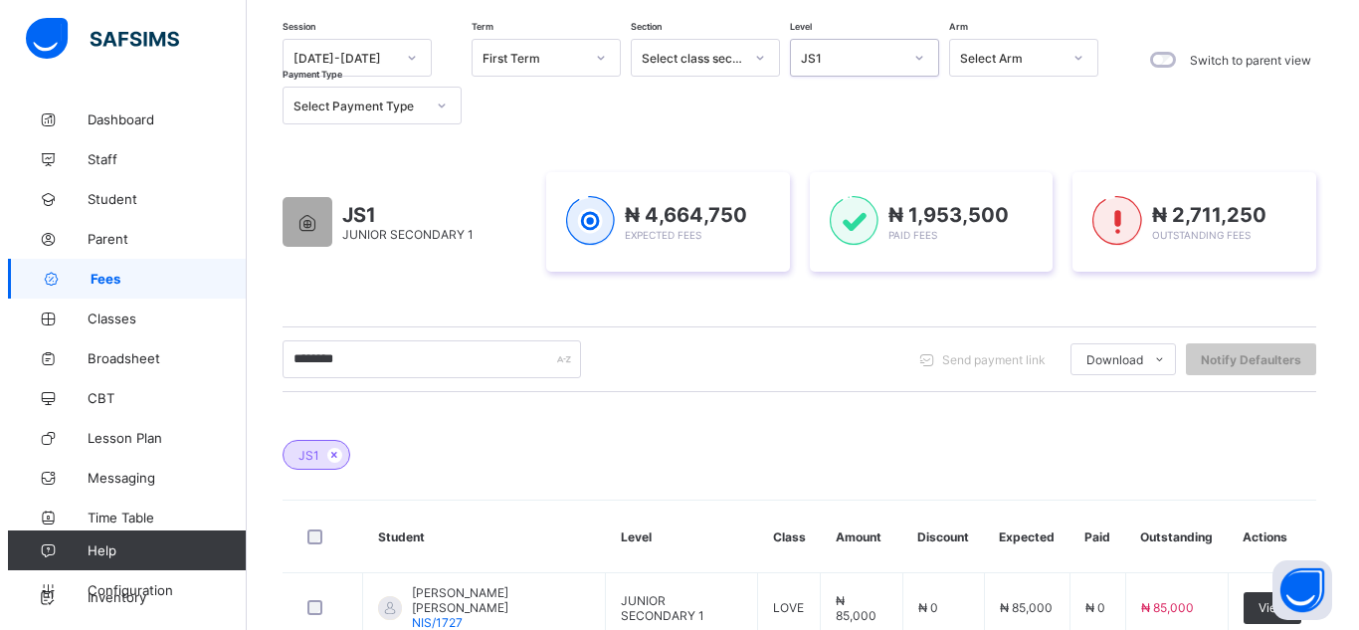
scroll to position [298, 0]
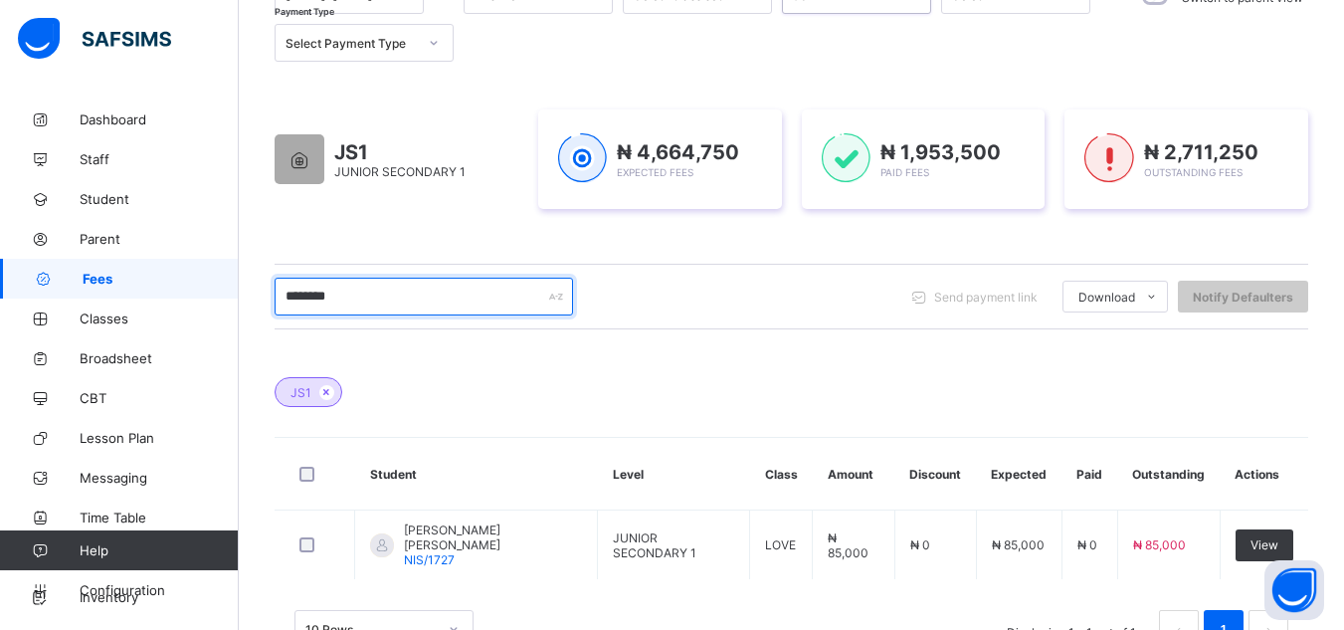
click at [430, 304] on input "********" at bounding box center [424, 297] width 298 height 38
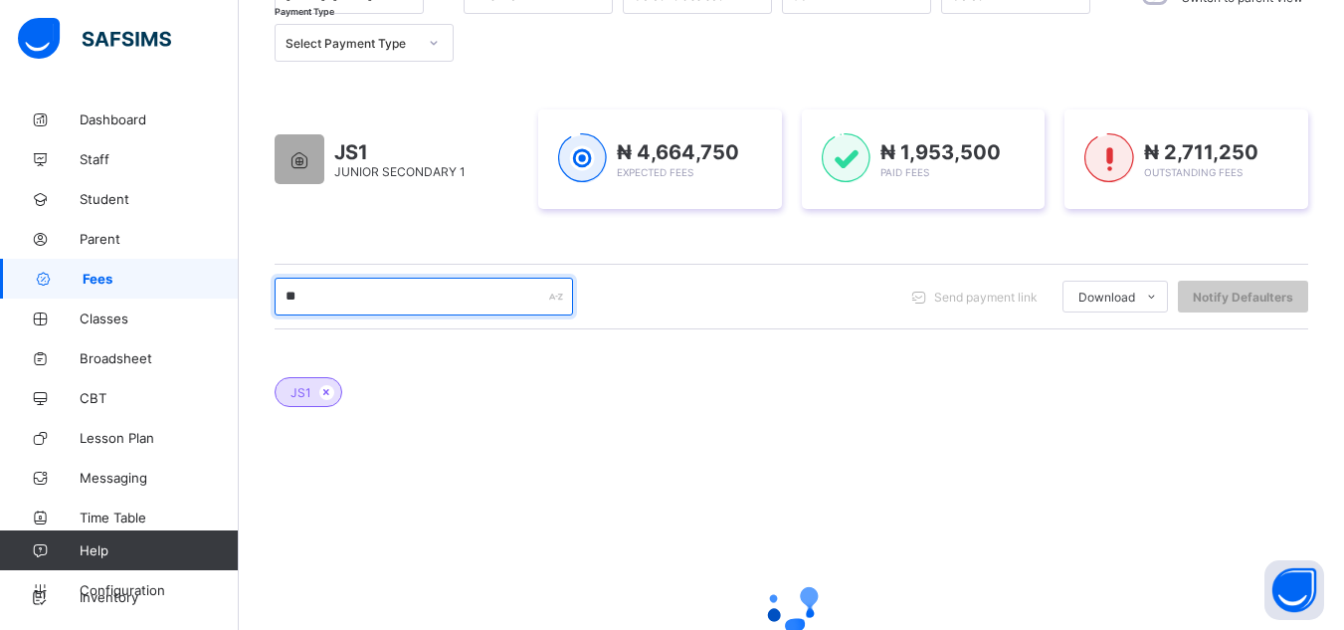
type input "*"
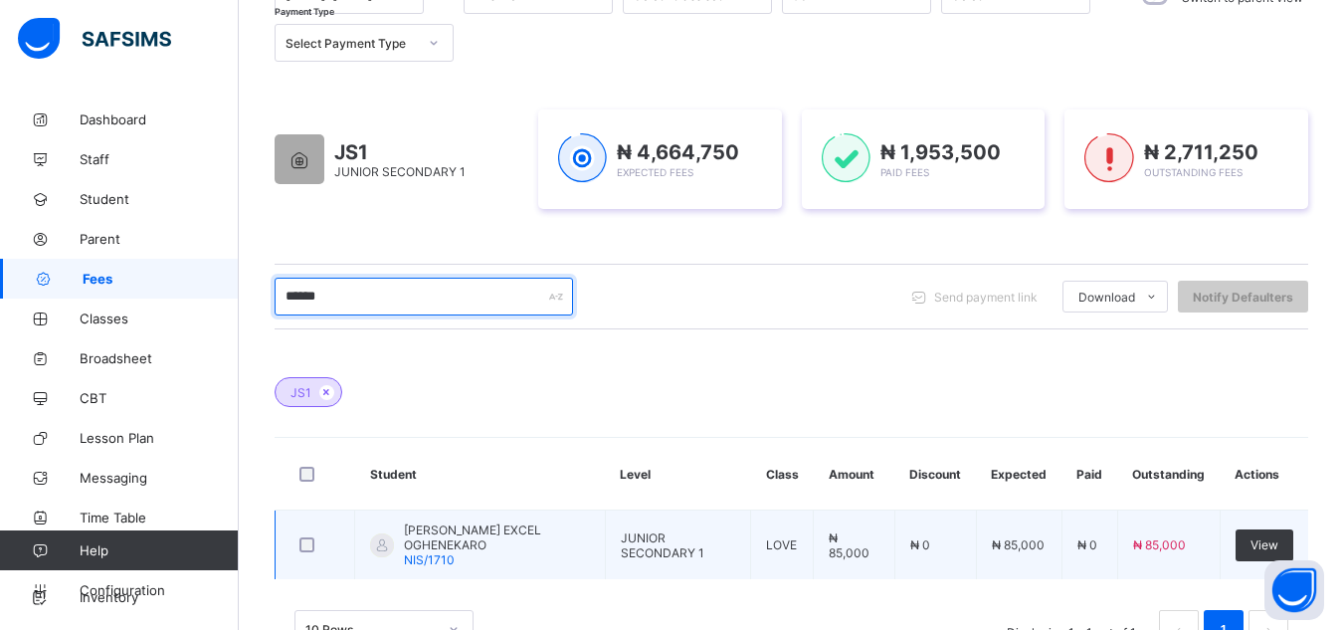
type input "******"
click at [537, 536] on span "SIMEON EXCEL OGHENEKARO" at bounding box center [497, 537] width 186 height 30
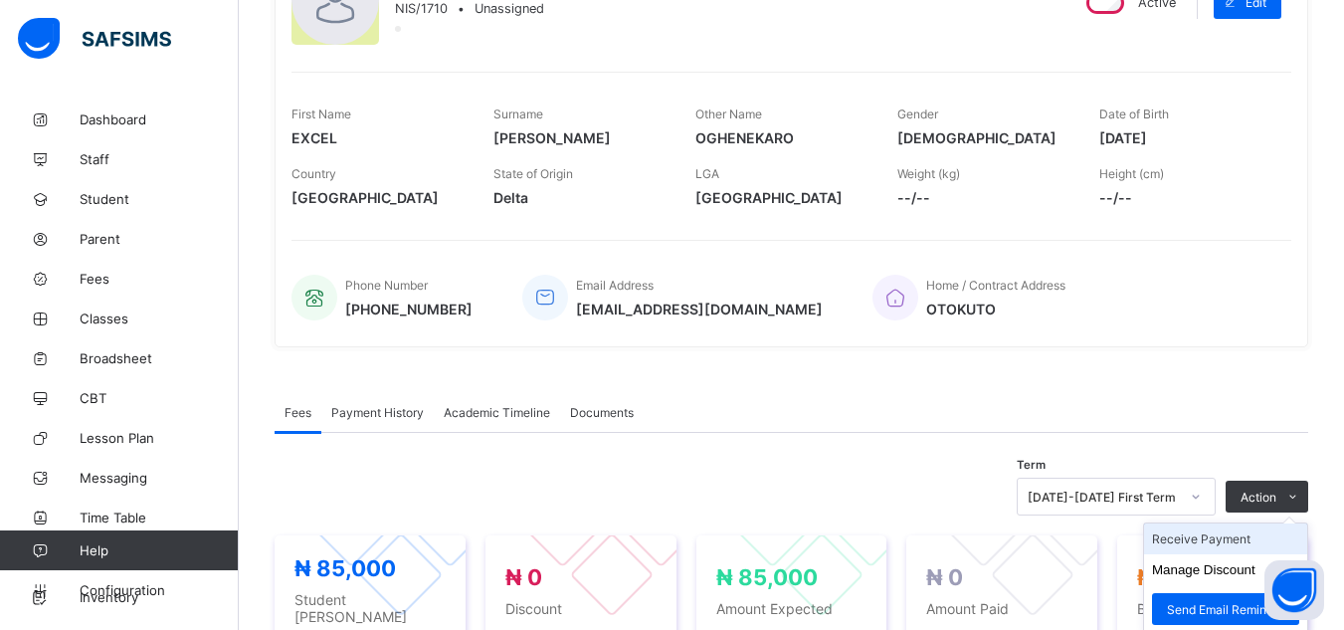
click at [1198, 543] on li "Receive Payment" at bounding box center [1225, 538] width 163 height 31
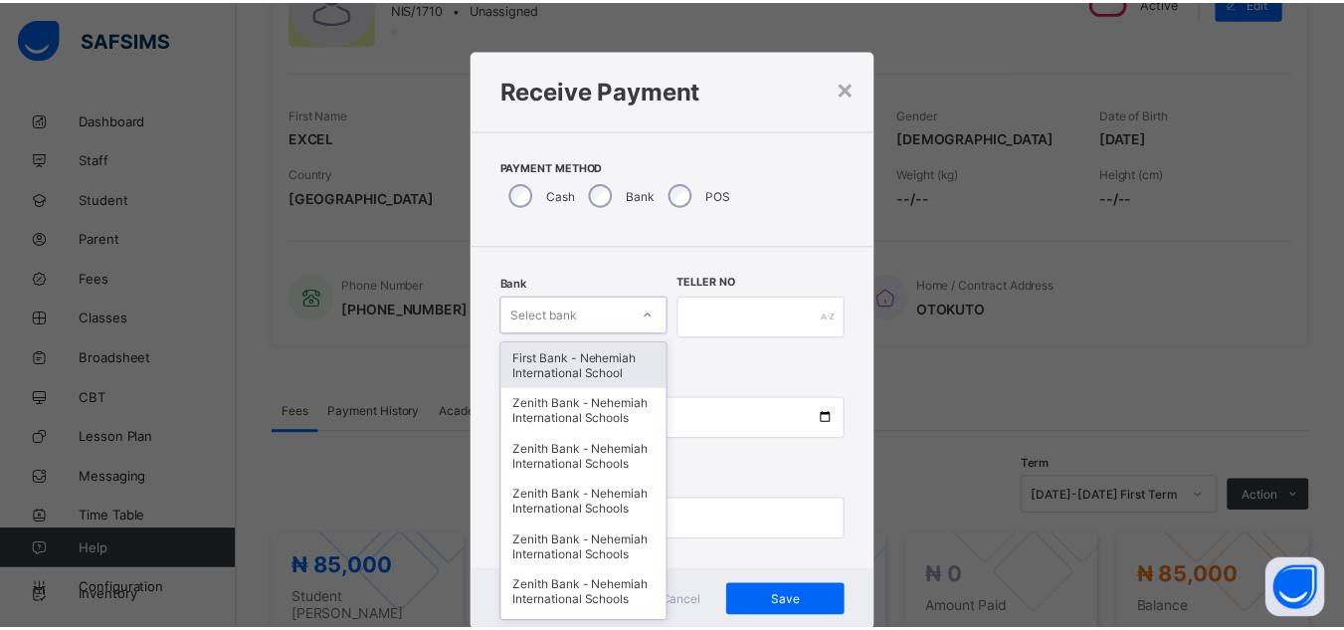
scroll to position [21, 0]
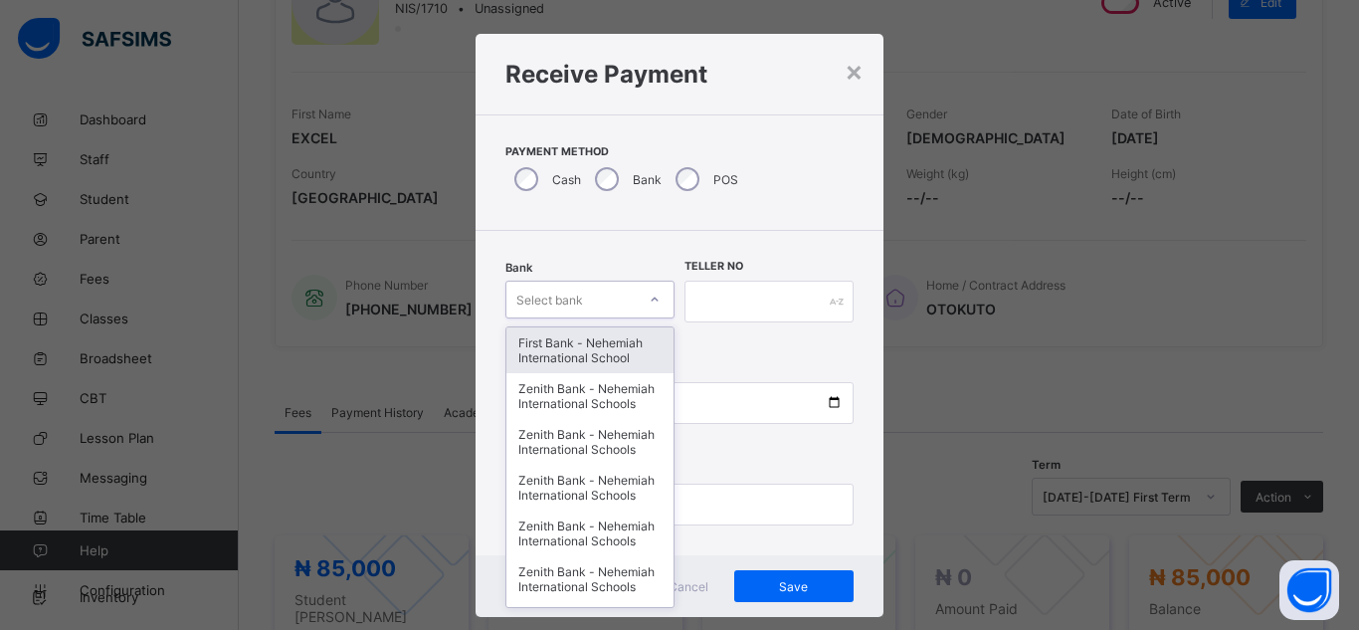
click at [638, 309] on div at bounding box center [655, 300] width 34 height 32
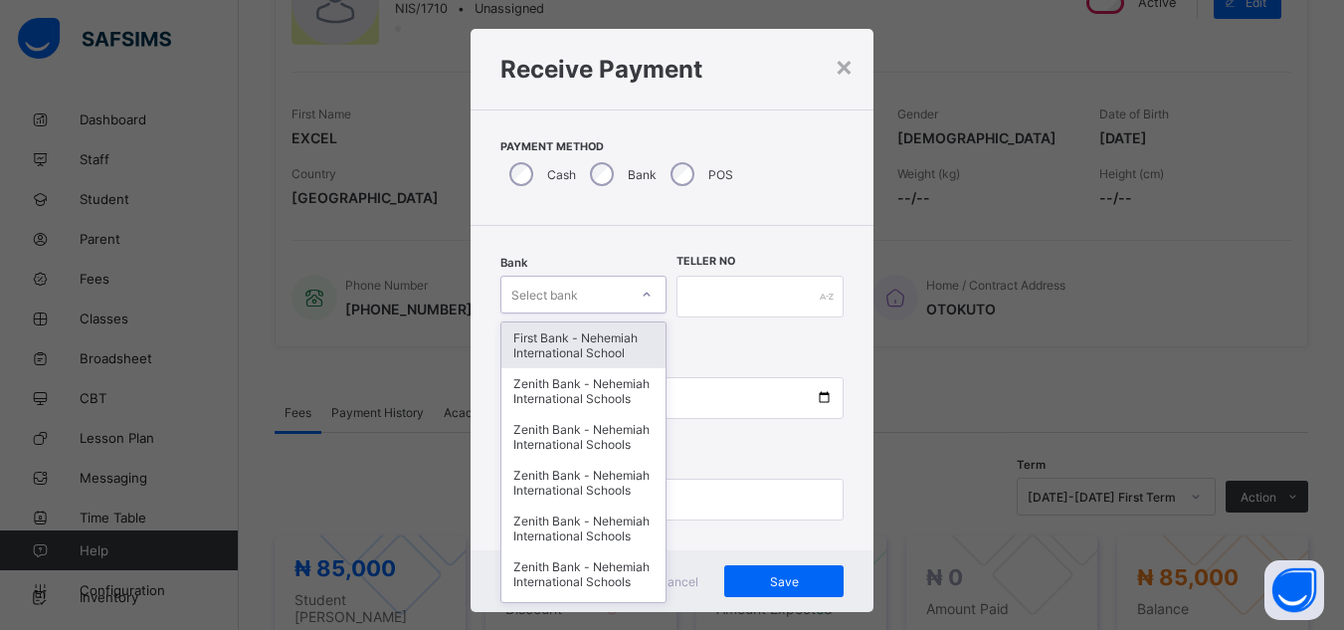
click at [577, 353] on div "First Bank - Nehemiah International School" at bounding box center [583, 345] width 165 height 46
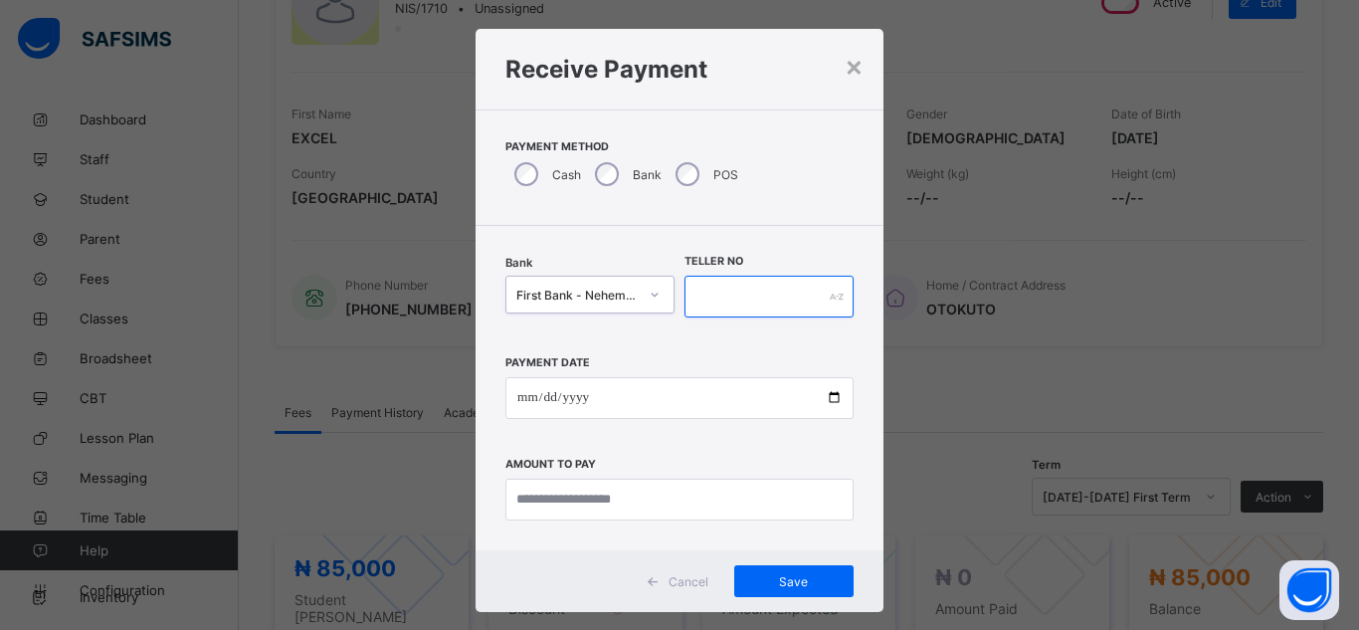
click at [755, 303] on input "text" at bounding box center [769, 297] width 169 height 42
type input "*****"
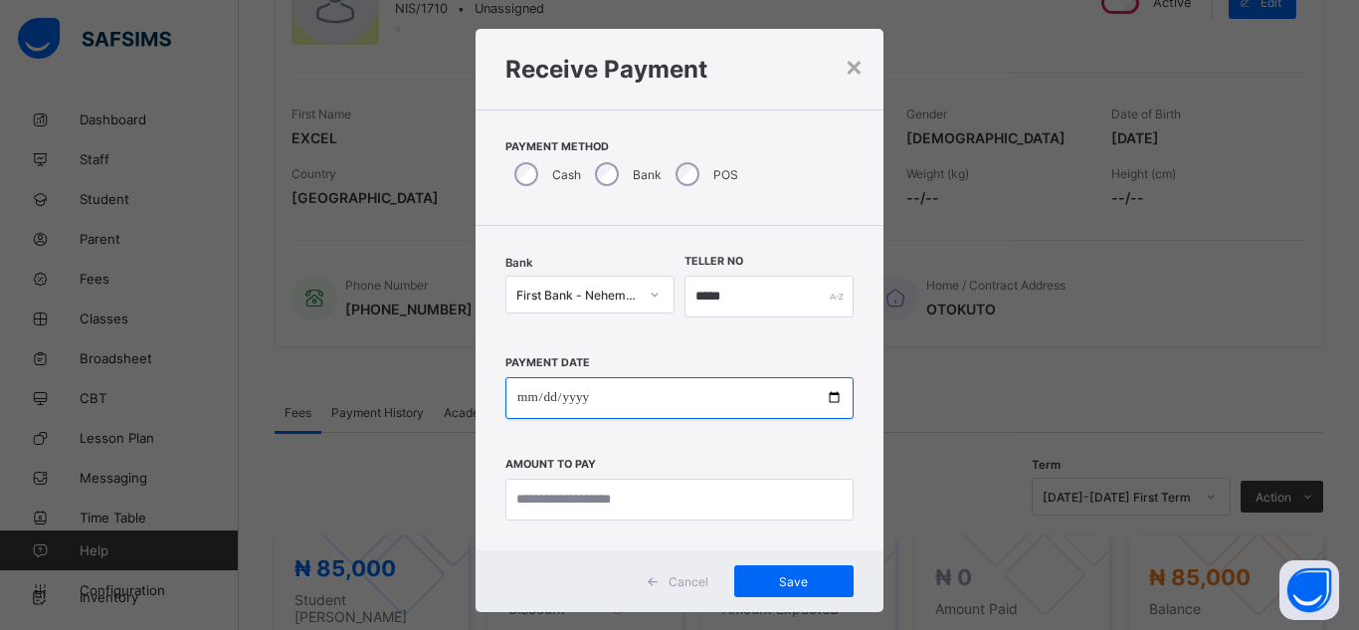
click at [825, 399] on input "date" at bounding box center [679, 398] width 348 height 42
type input "**********"
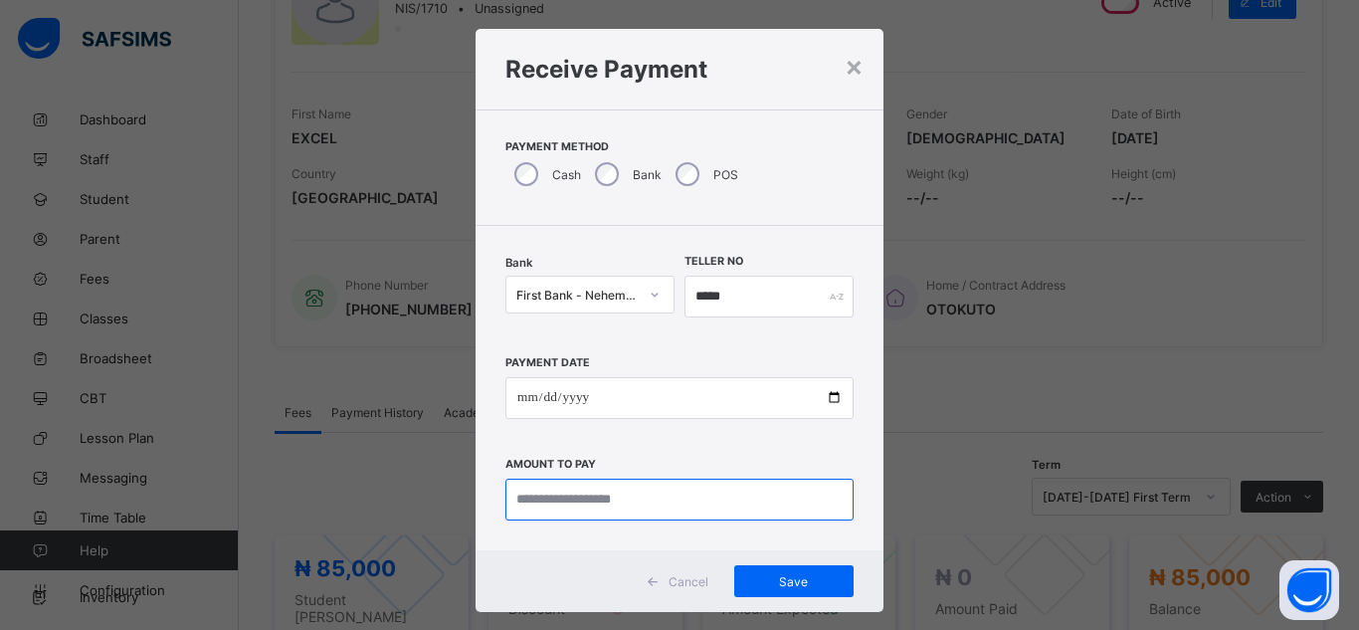
click at [607, 493] on input "currency" at bounding box center [679, 500] width 348 height 42
type input "*********"
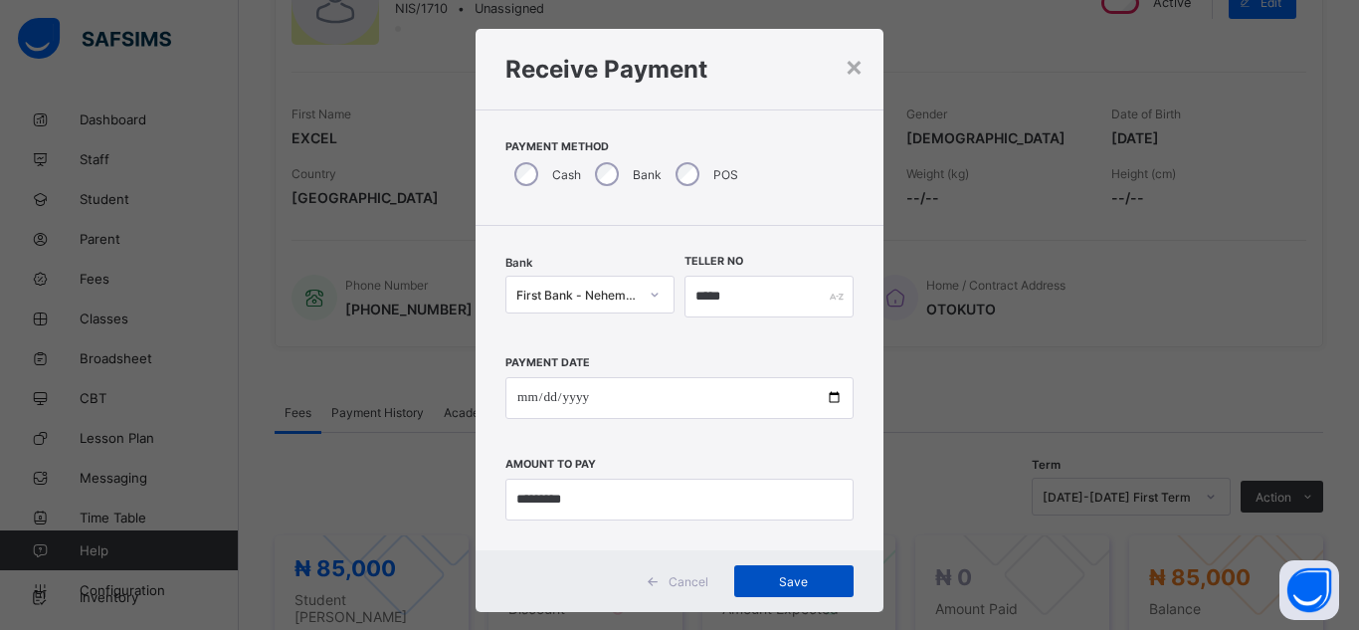
click at [762, 580] on span "Save" at bounding box center [794, 581] width 90 height 15
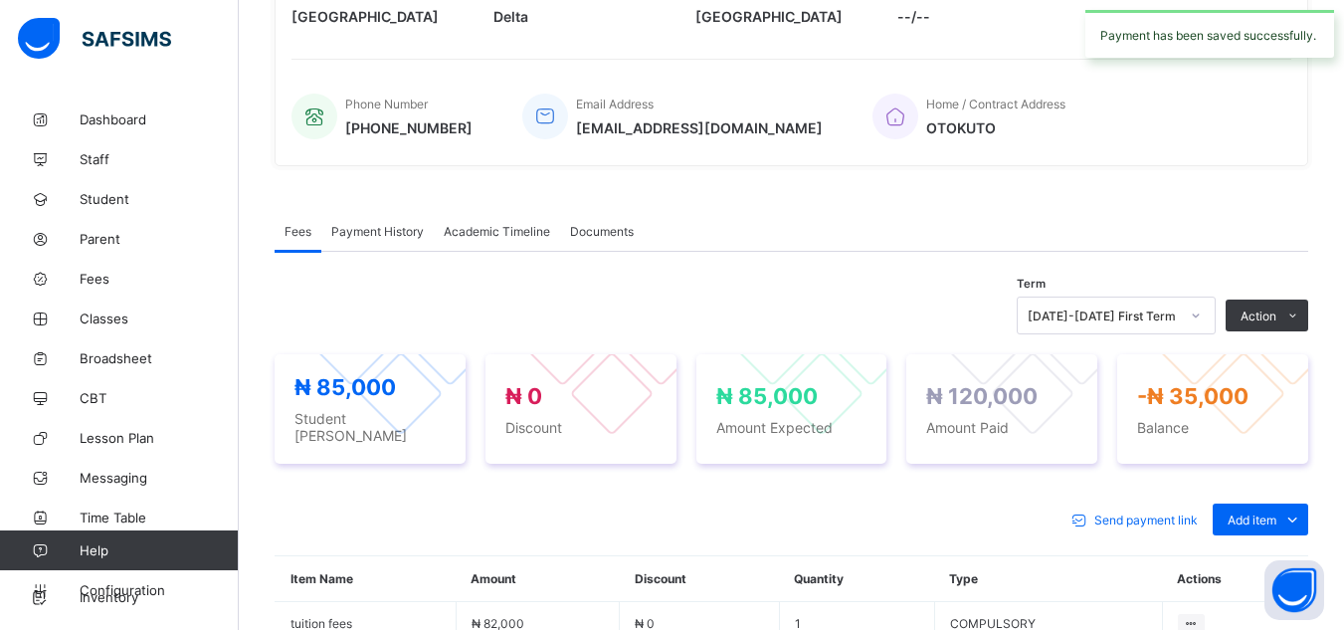
scroll to position [696, 0]
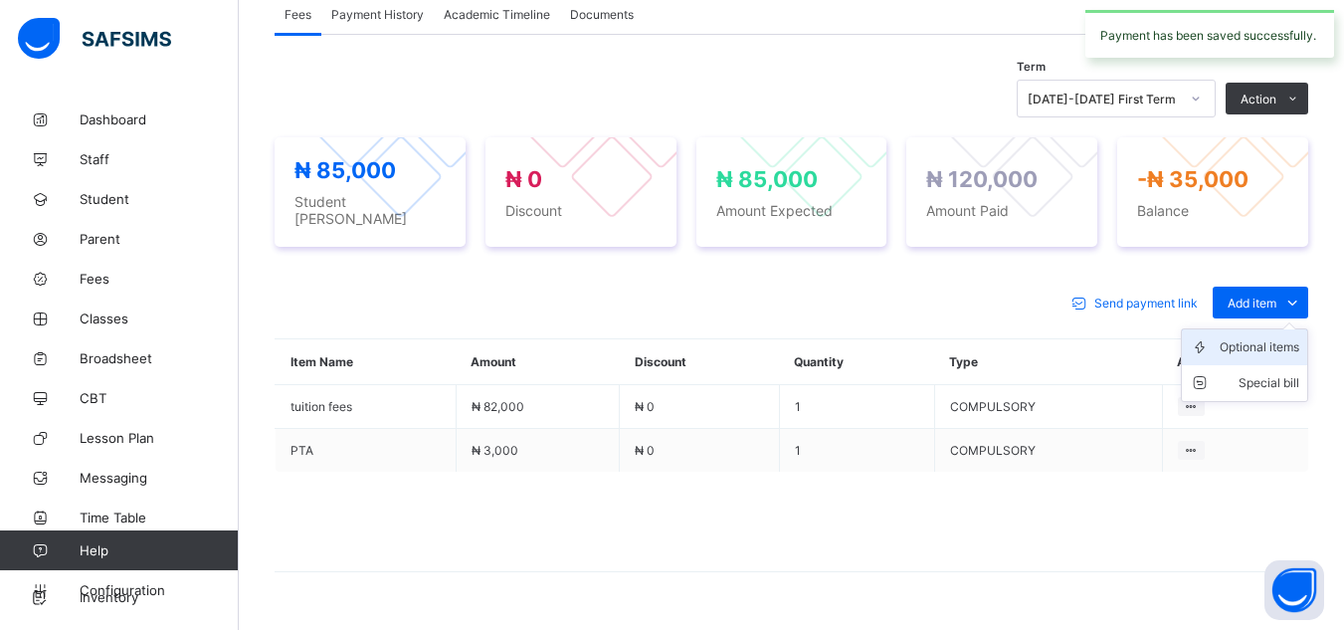
click at [1245, 337] on div "Optional items" at bounding box center [1260, 347] width 80 height 20
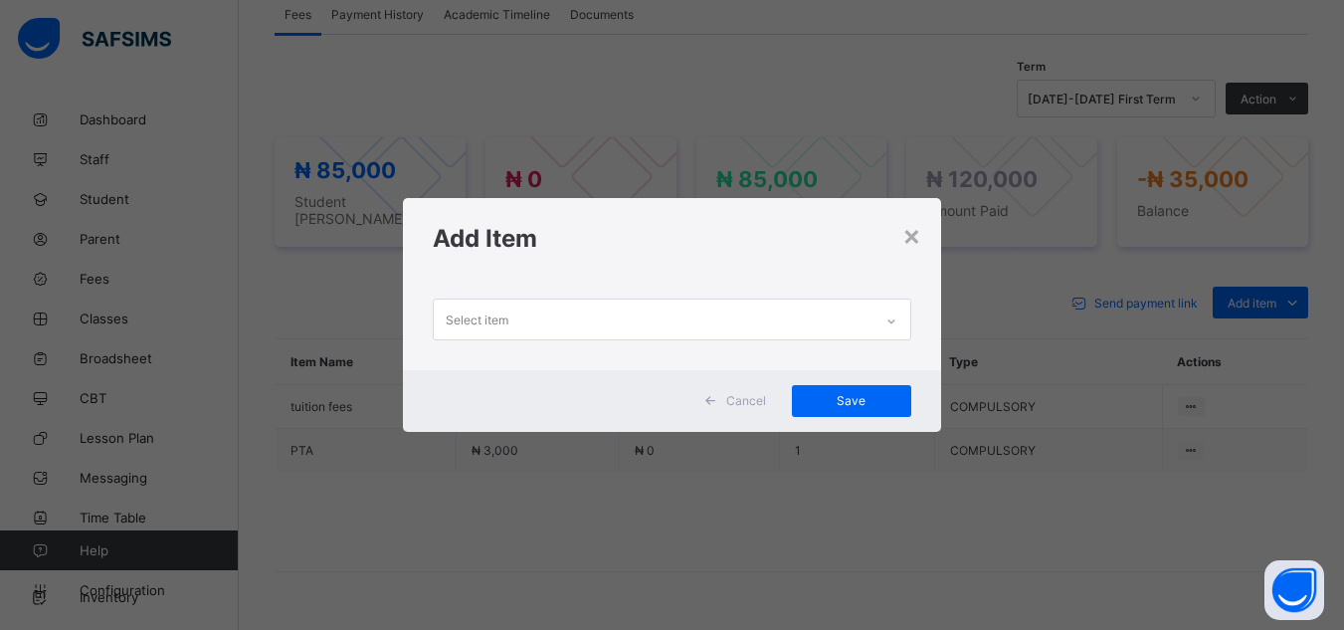
click at [852, 313] on div "Select item" at bounding box center [653, 318] width 438 height 39
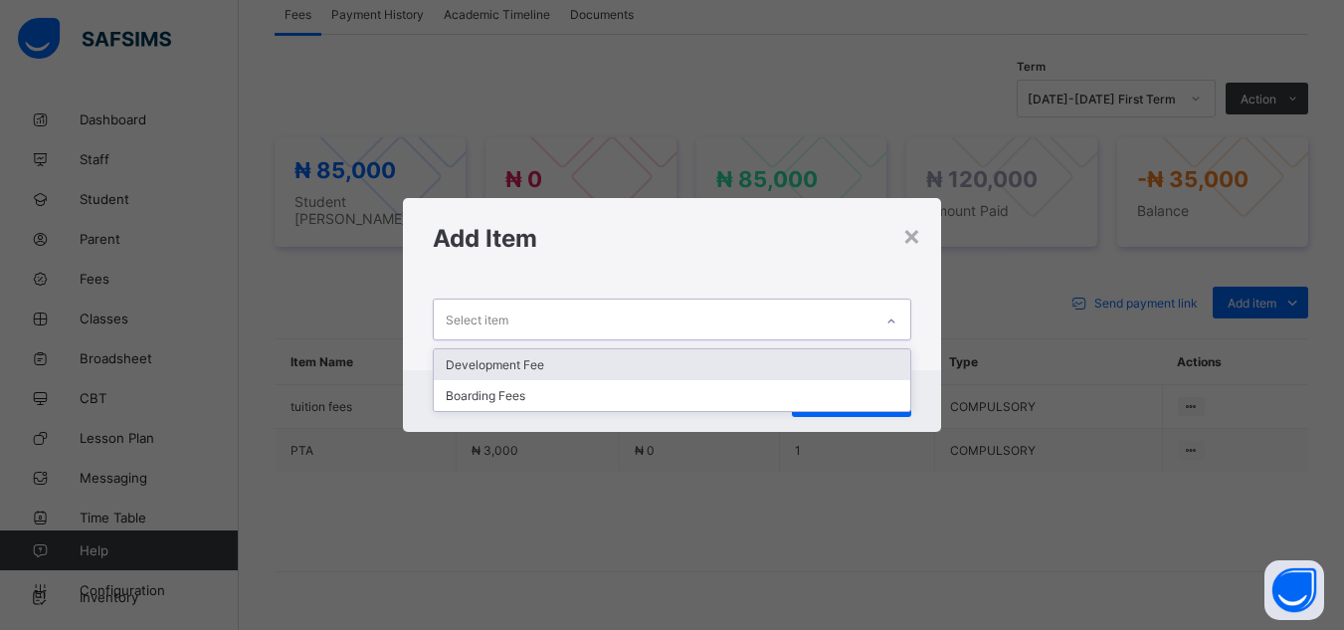
click at [757, 361] on div "Development Fee" at bounding box center [672, 364] width 476 height 31
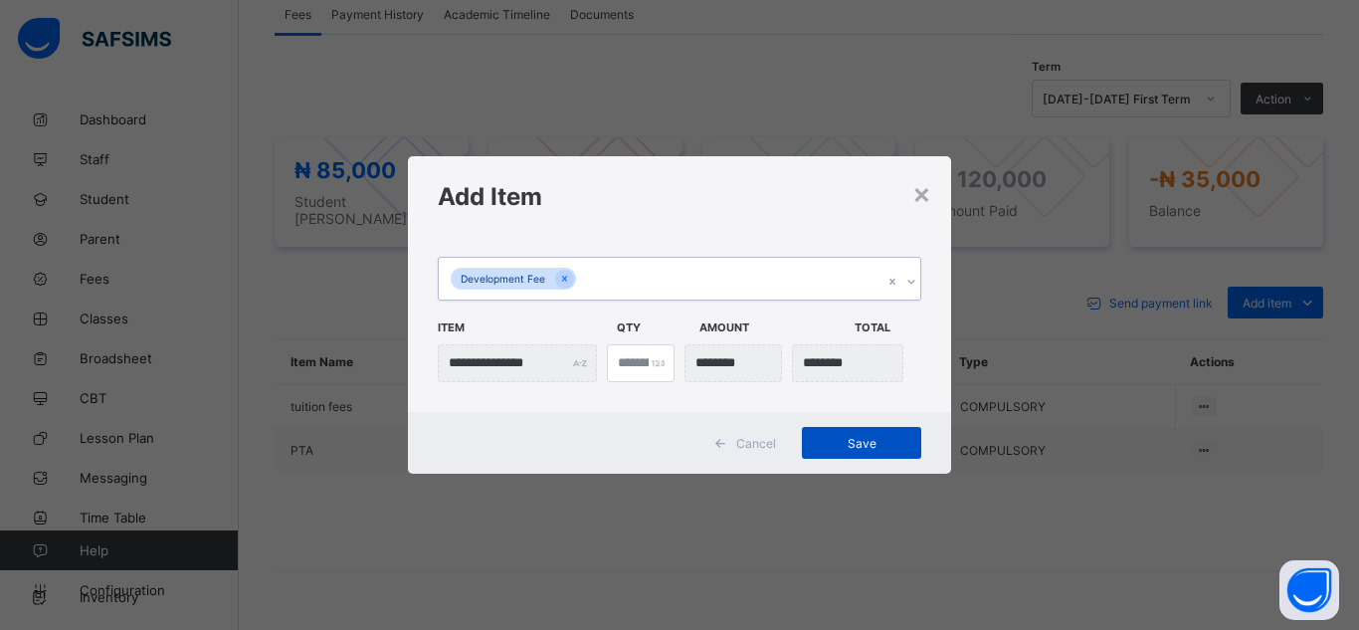
click at [876, 433] on div "Save" at bounding box center [861, 443] width 119 height 32
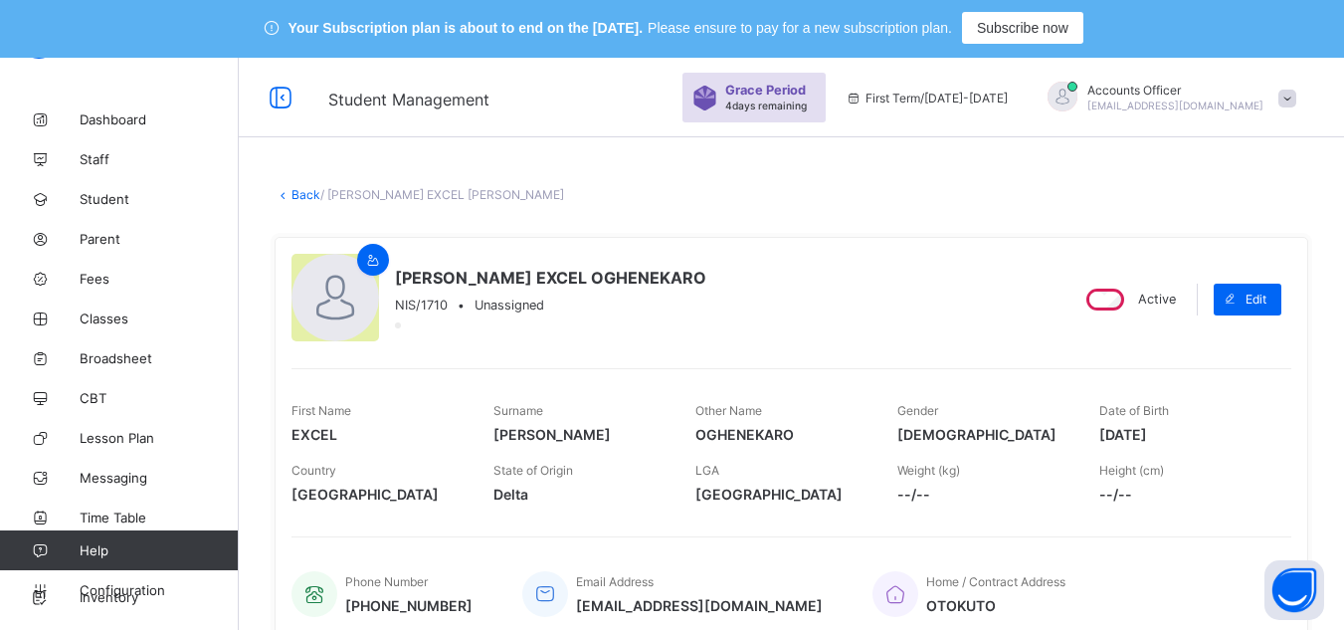
scroll to position [0, 0]
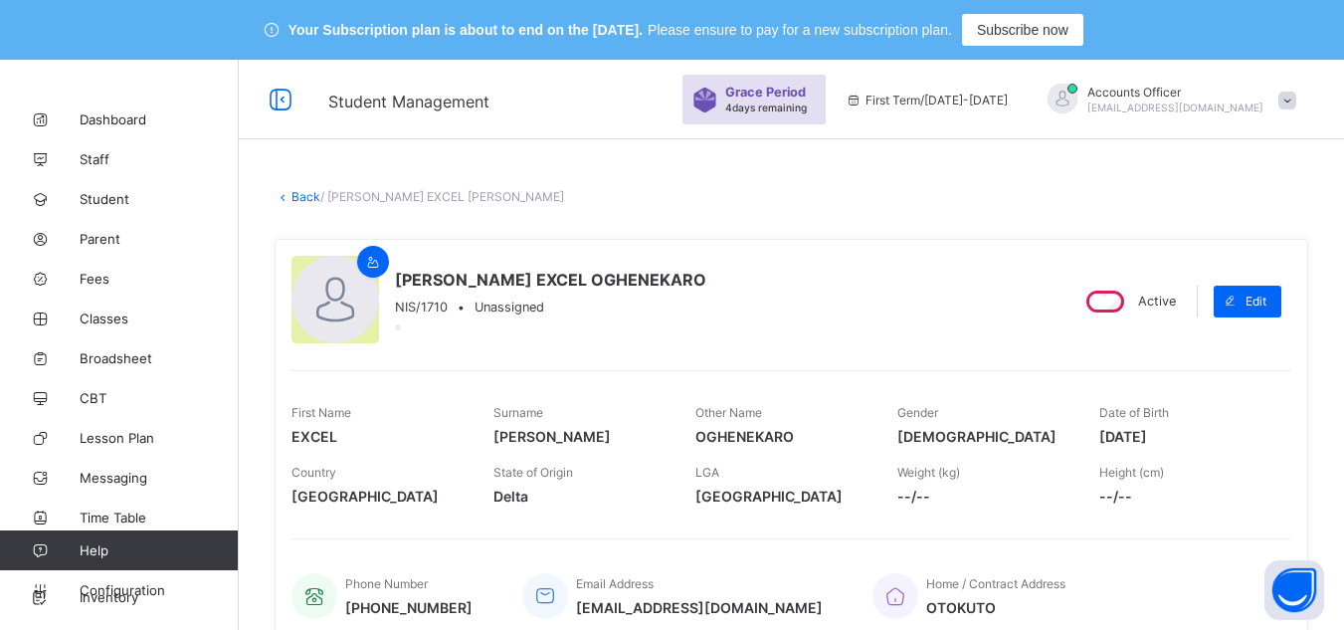
click at [297, 190] on link "Back" at bounding box center [306, 196] width 29 height 15
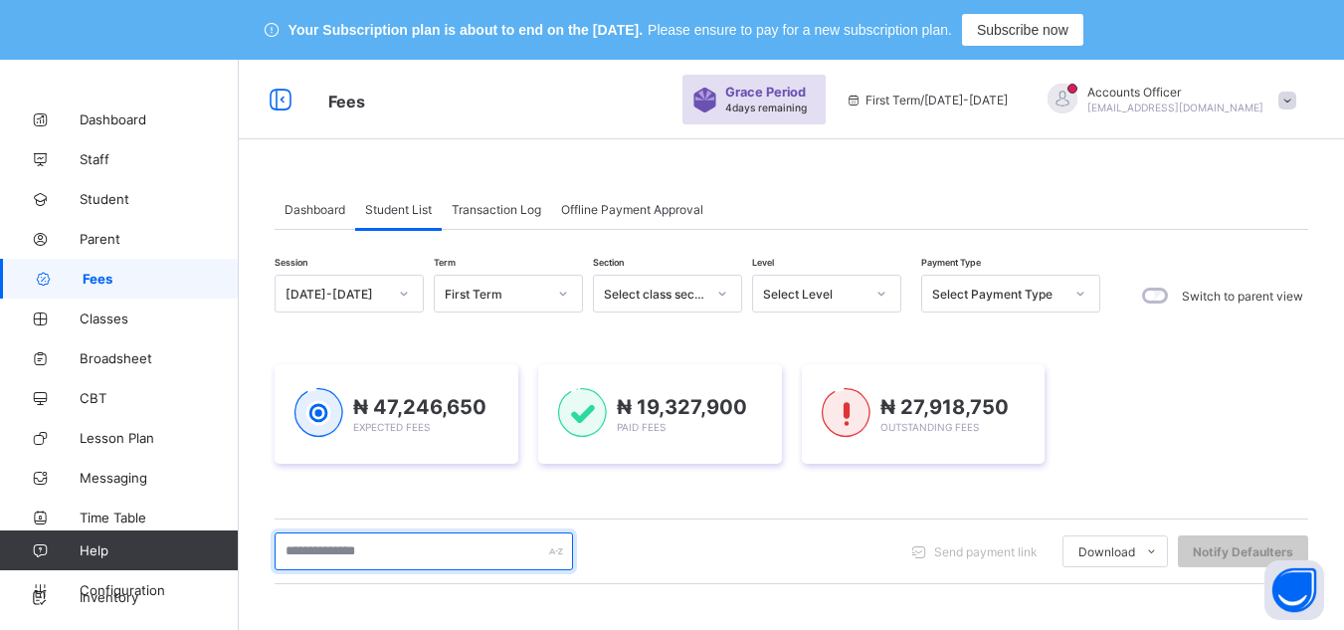
click at [489, 557] on input "text" at bounding box center [424, 551] width 298 height 38
type input "*"
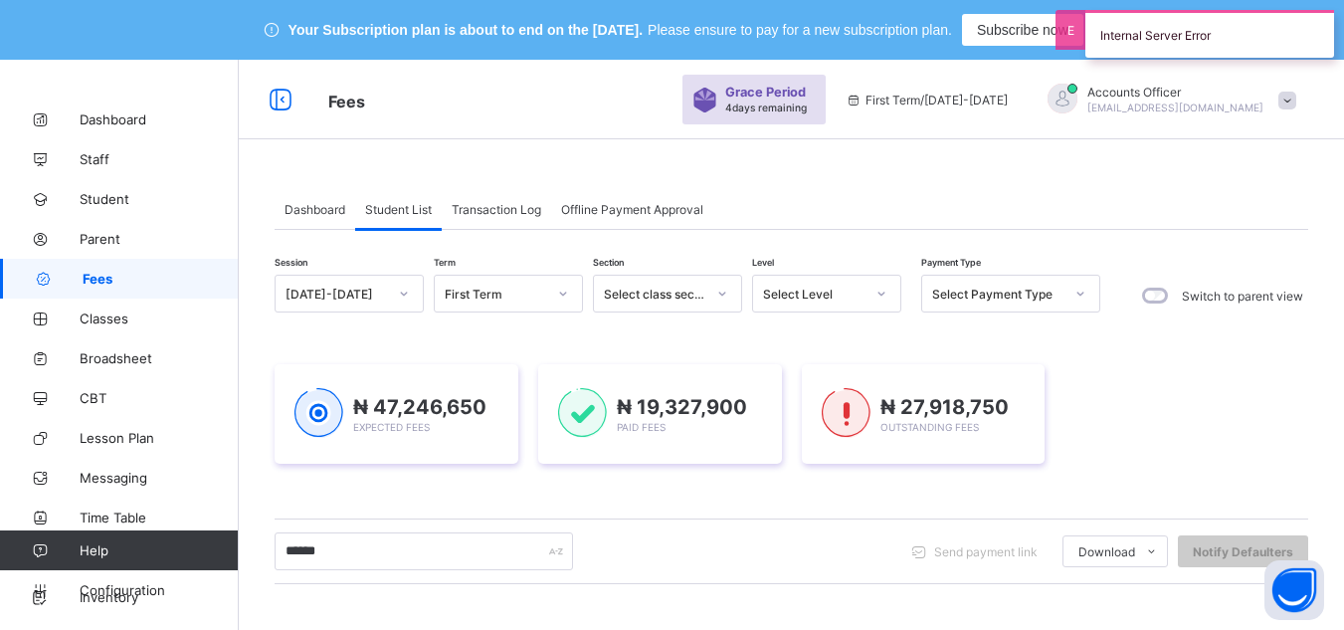
click at [825, 287] on div "Select Level" at bounding box center [813, 294] width 101 height 15
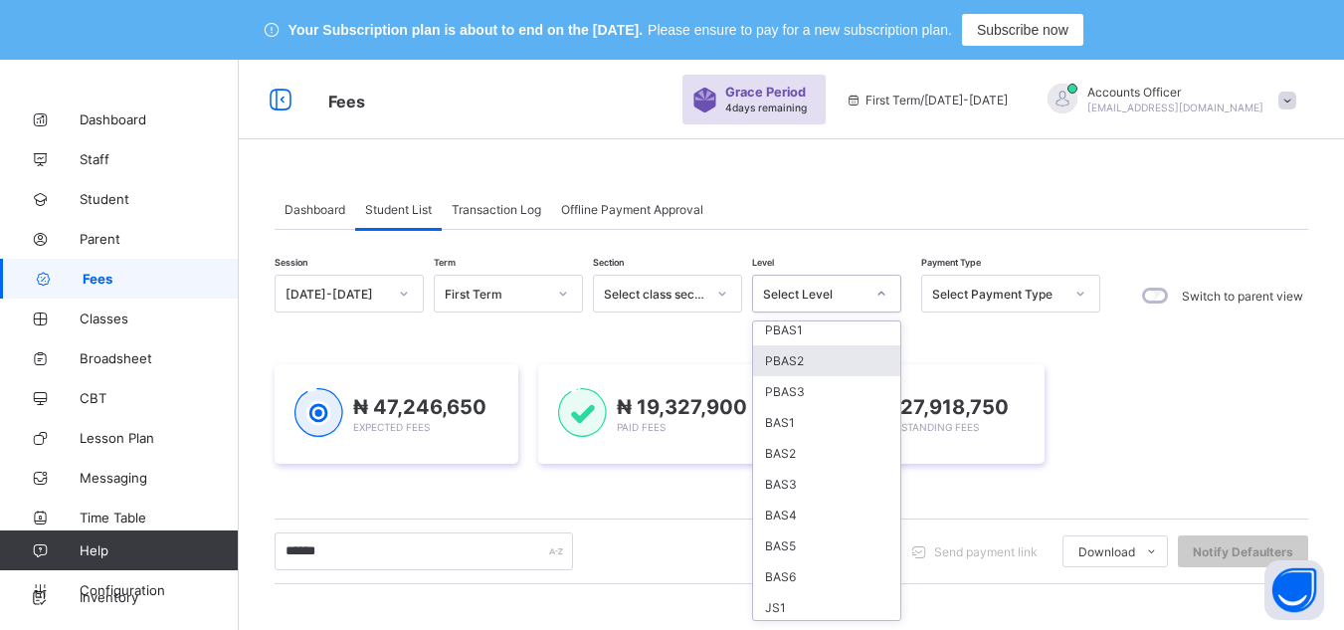
scroll to position [257, 0]
click at [802, 538] on div "SS1" at bounding box center [826, 542] width 147 height 31
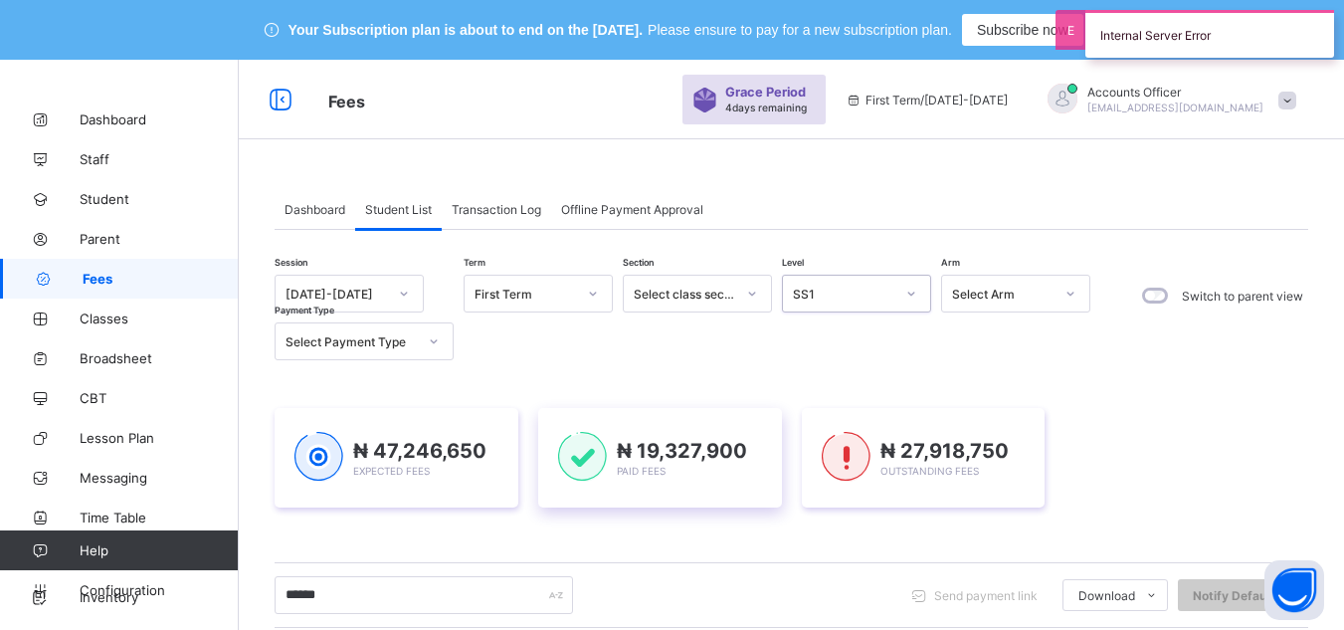
scroll to position [220, 0]
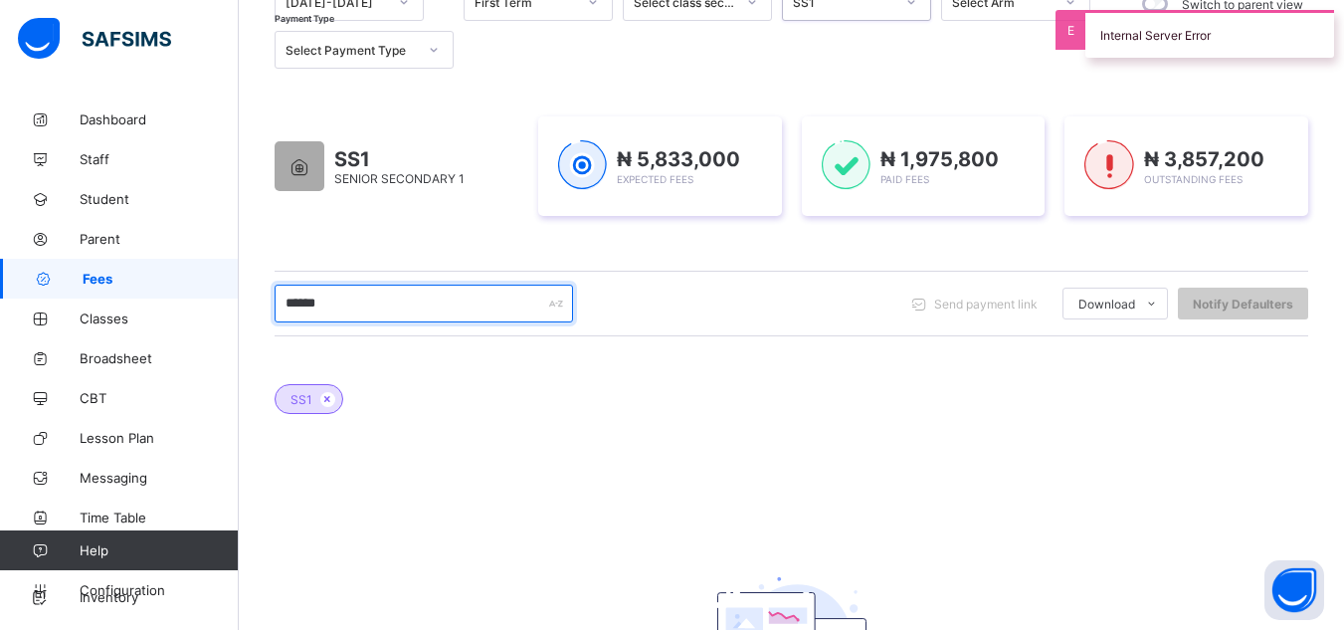
click at [428, 322] on input "******" at bounding box center [424, 304] width 298 height 38
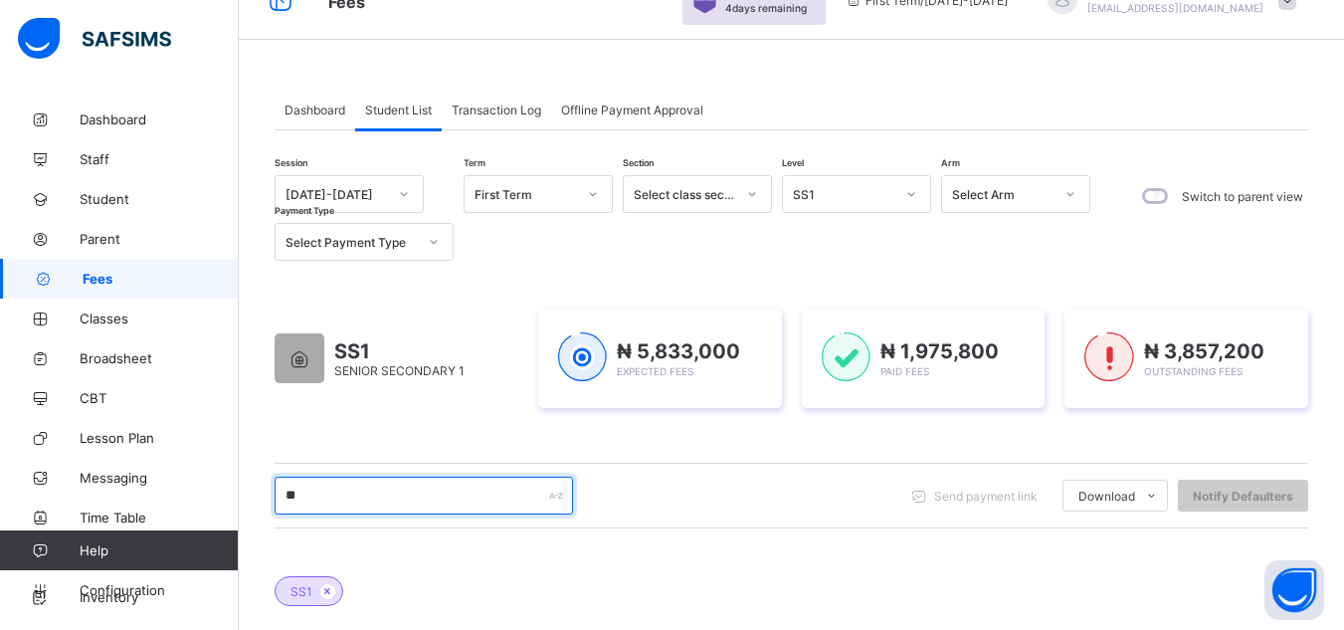
type input "*"
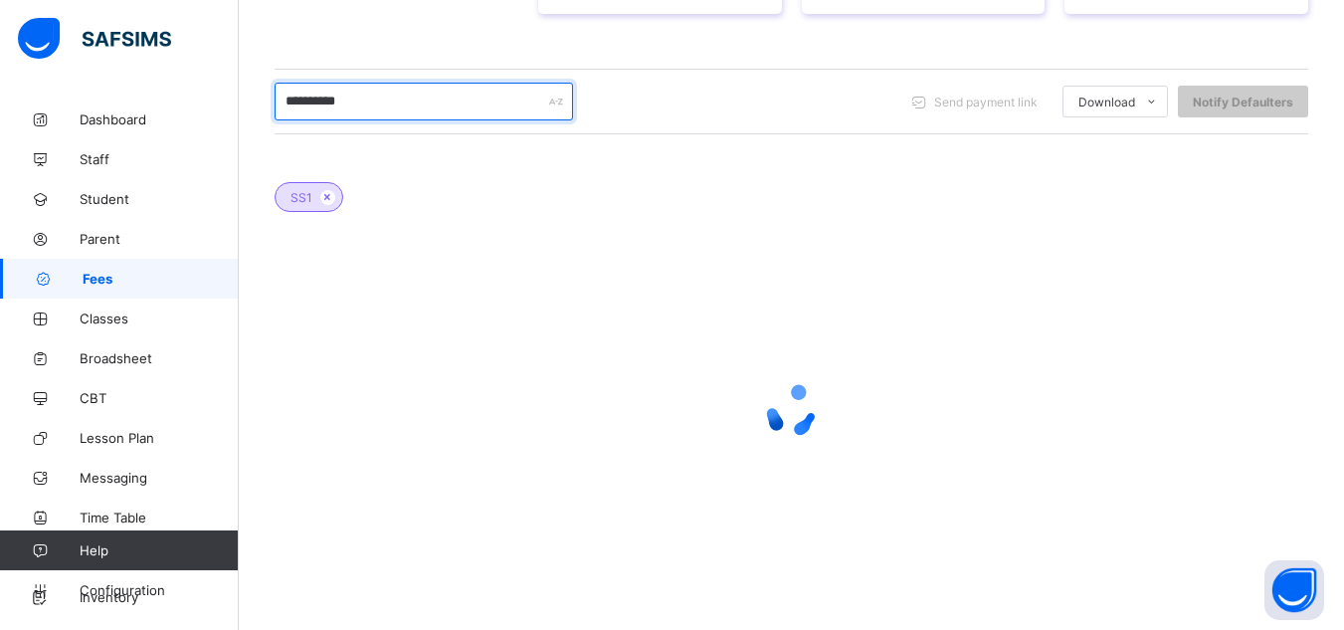
scroll to position [507, 0]
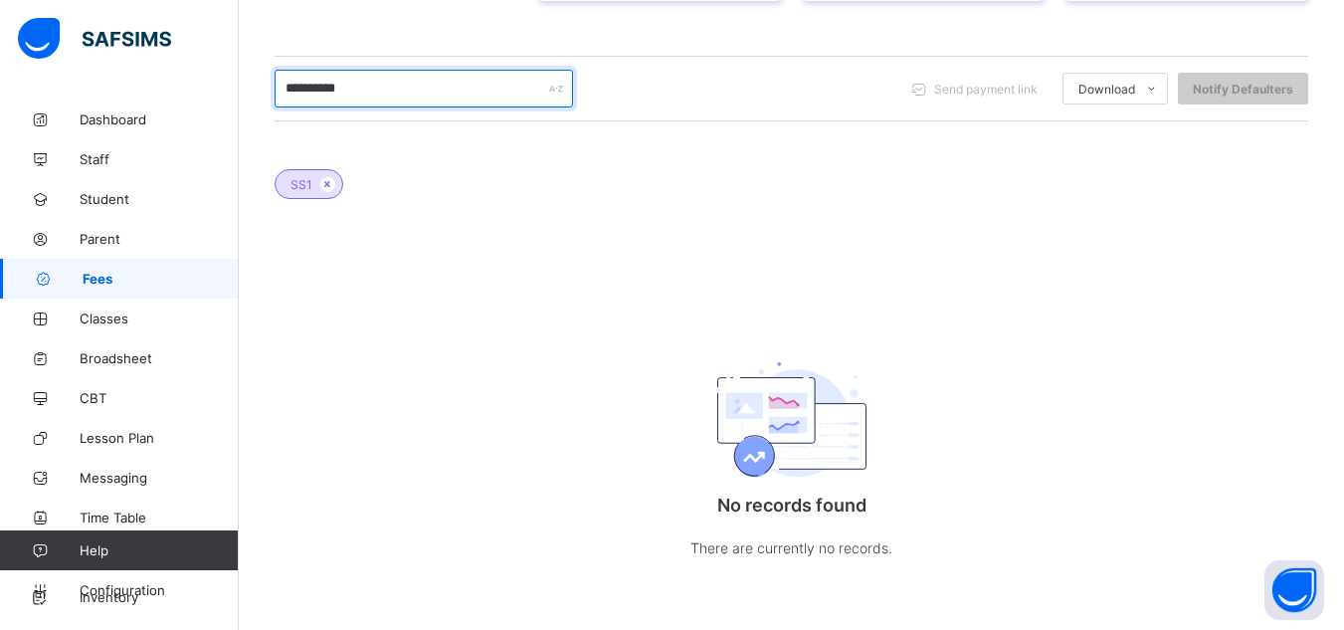
type input "**********"
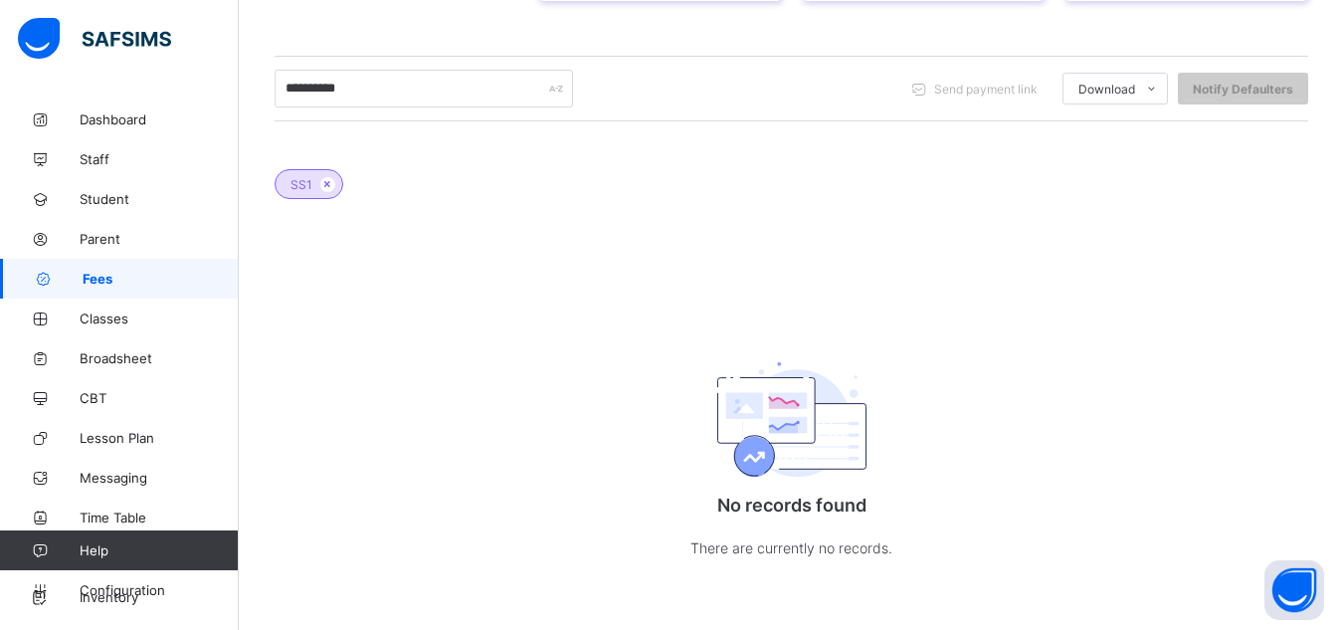
drag, startPoint x: 451, startPoint y: 84, endPoint x: 809, endPoint y: 247, distance: 393.6
click at [809, 247] on div "SS1 No records found There are currently no records." at bounding box center [792, 369] width 1034 height 461
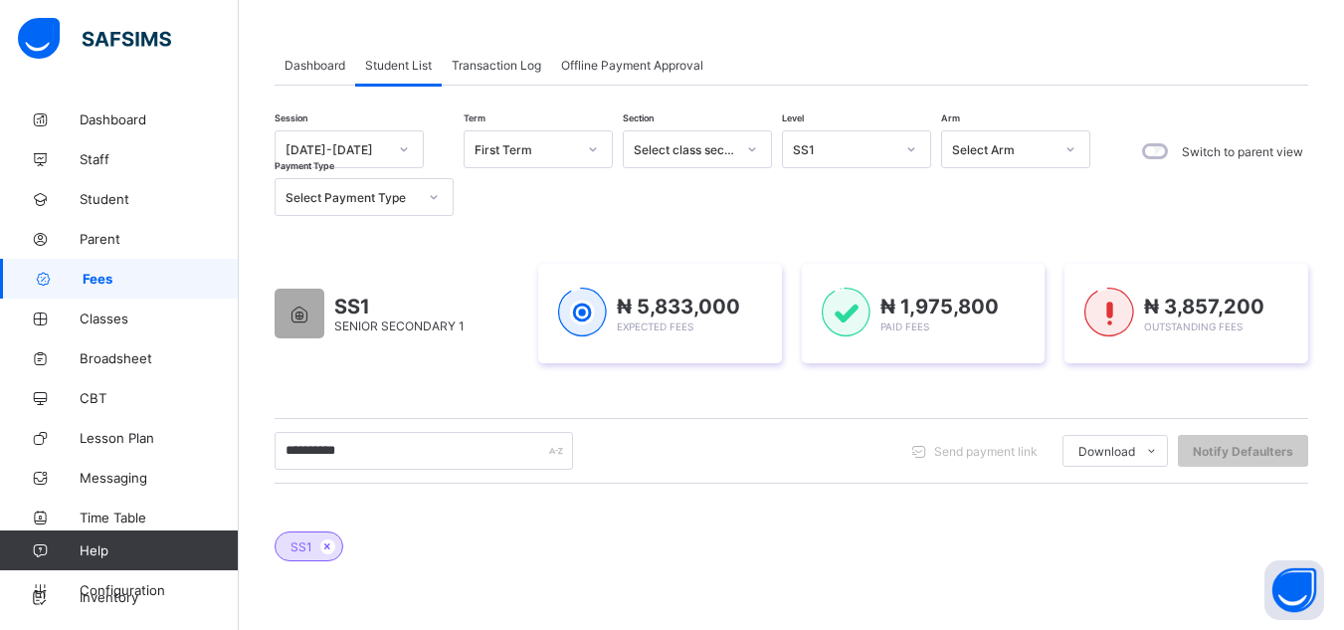
scroll to position [109, 0]
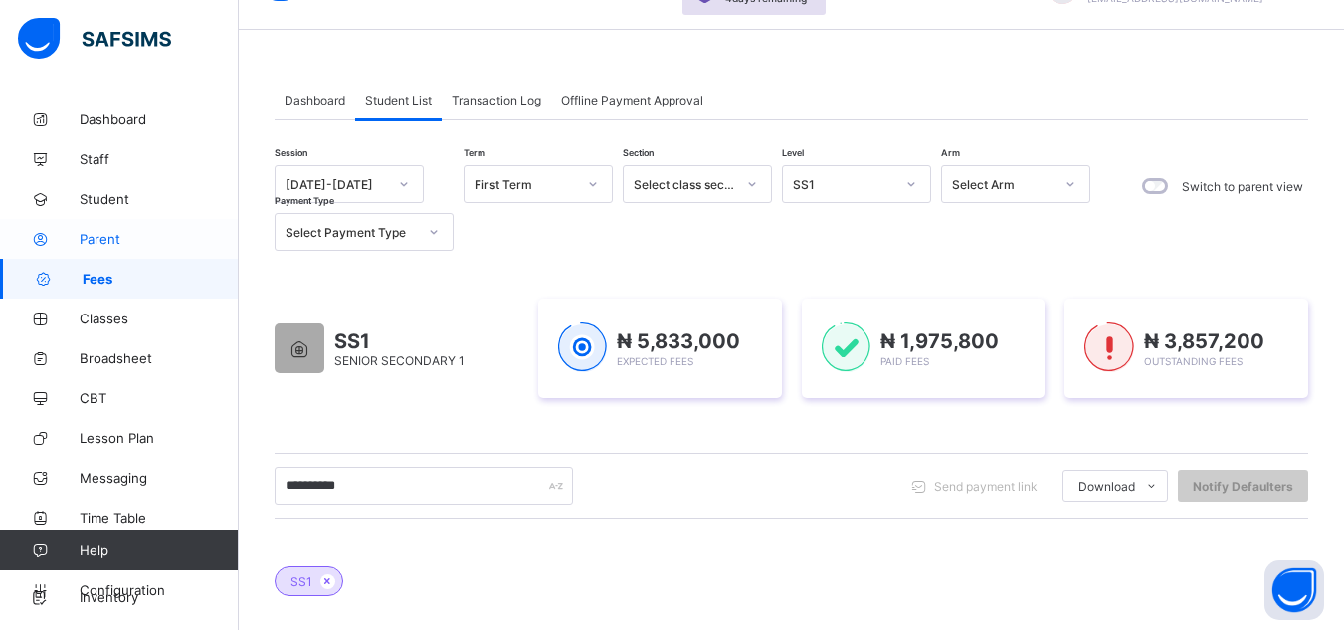
click at [96, 240] on span "Parent" at bounding box center [159, 239] width 159 height 16
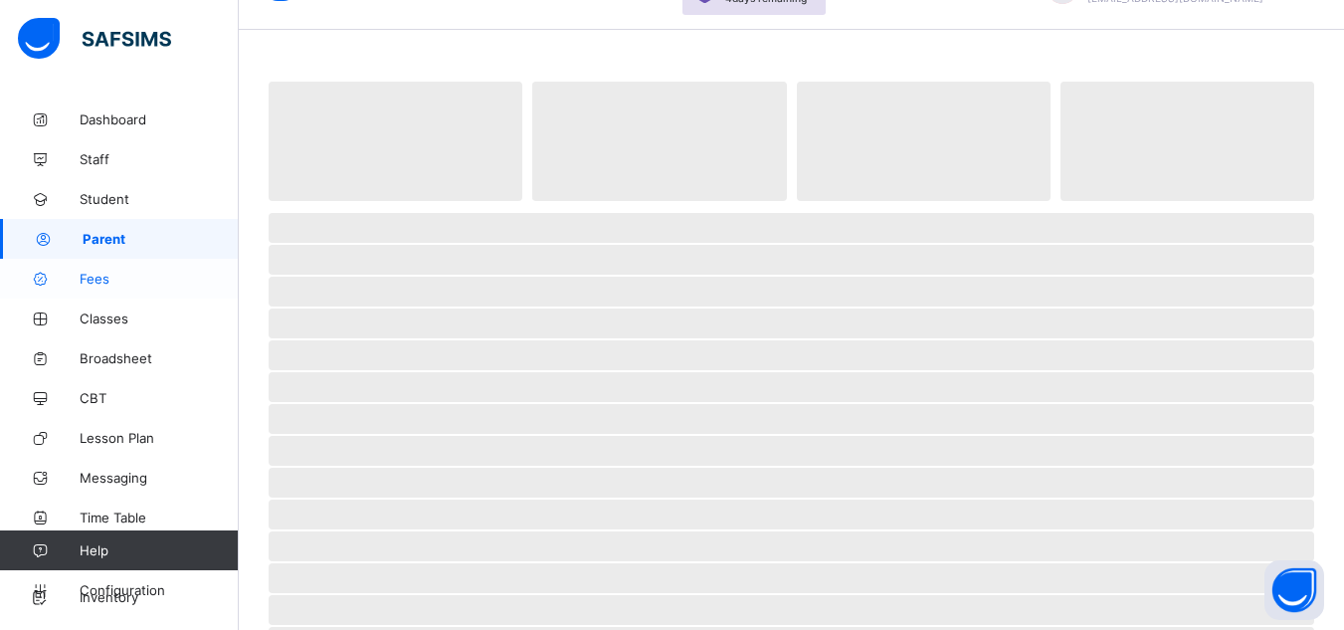
click at [92, 268] on link "Fees" at bounding box center [119, 279] width 239 height 40
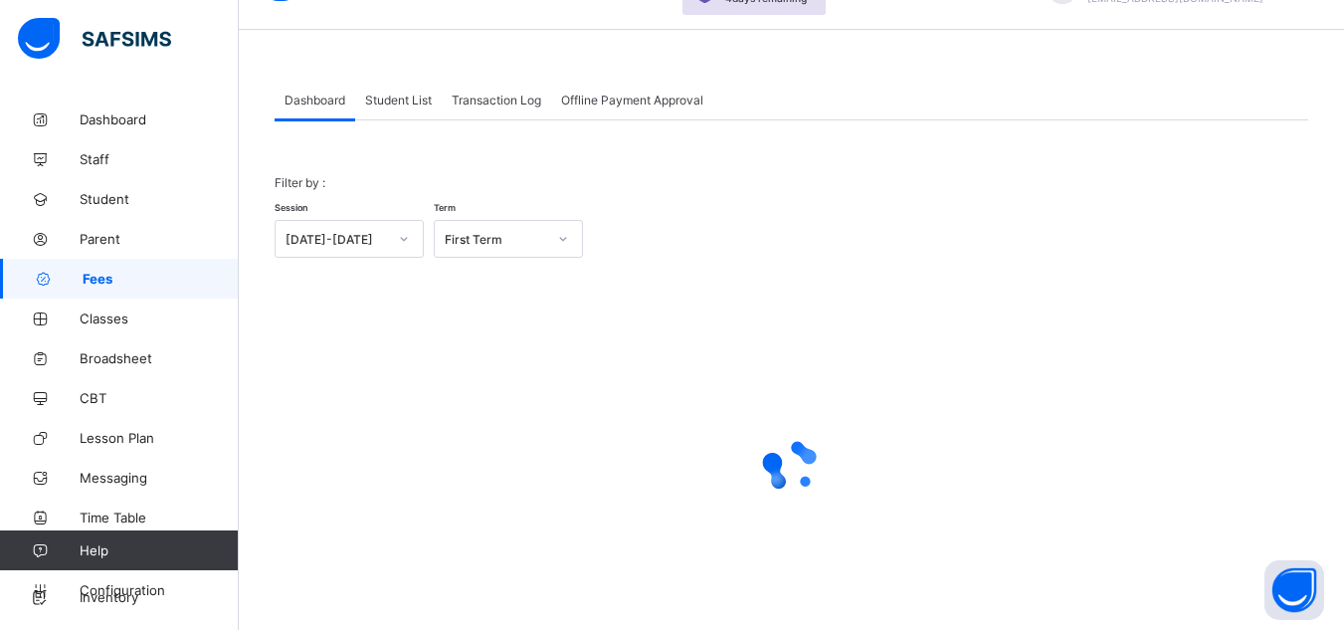
click at [399, 90] on div "Student List" at bounding box center [398, 100] width 87 height 40
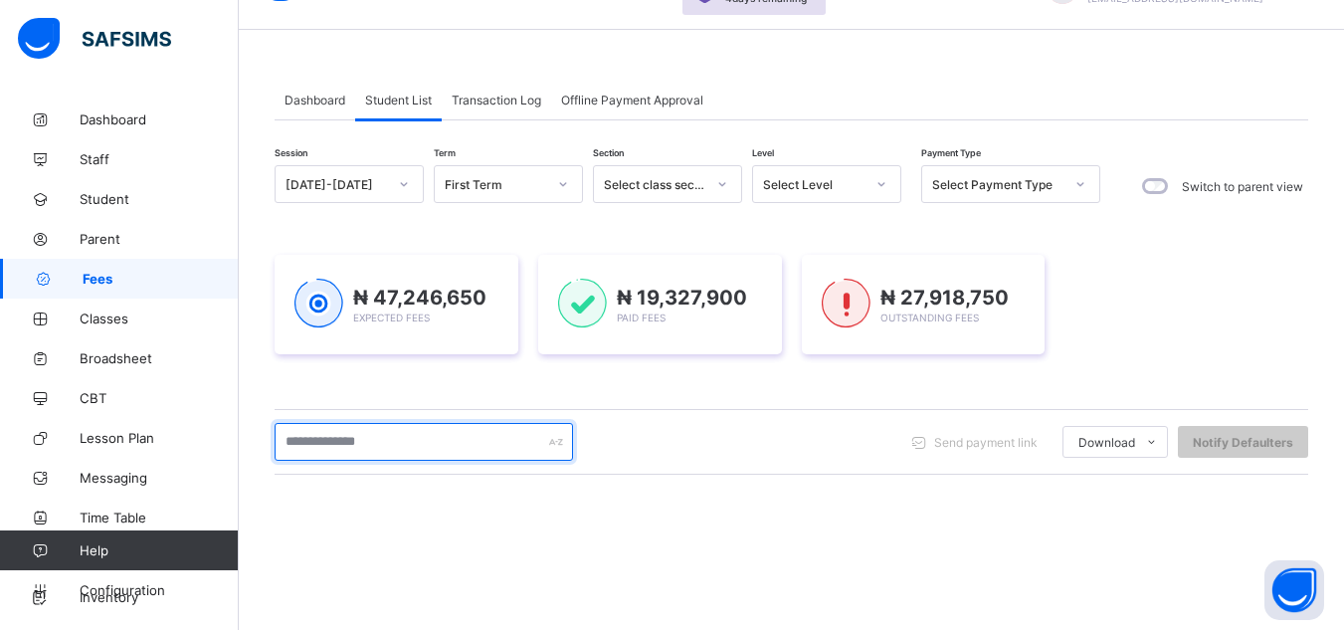
click at [458, 436] on input "text" at bounding box center [424, 442] width 298 height 38
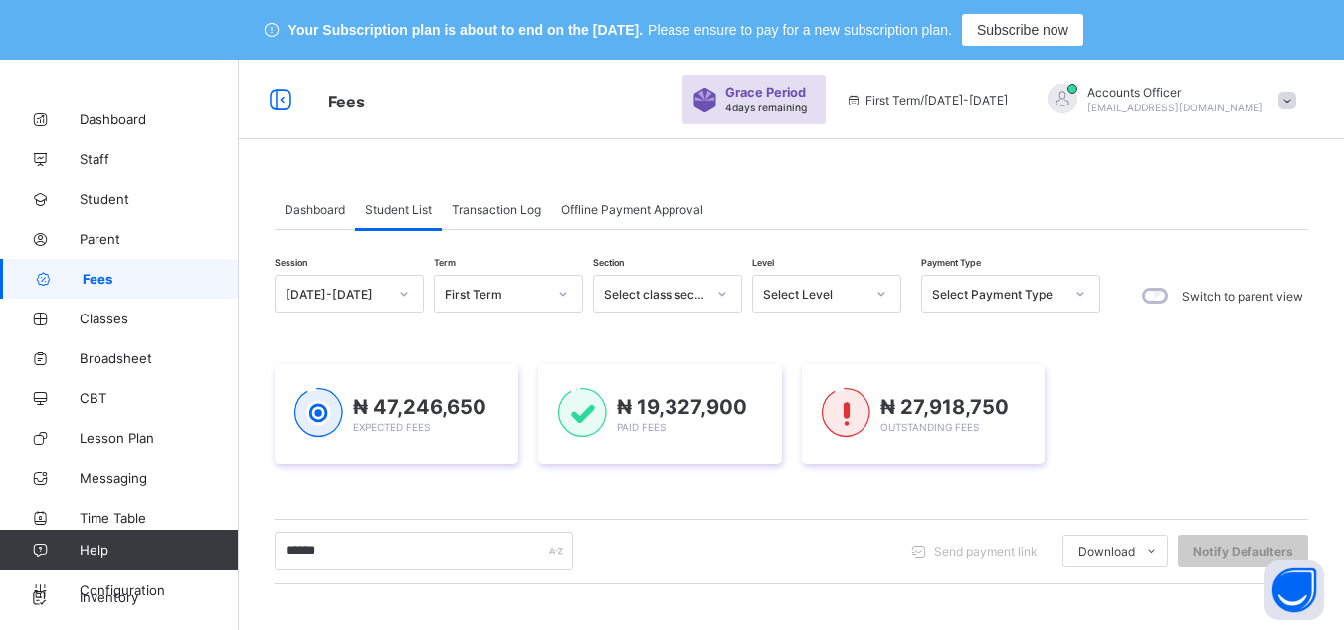
click at [832, 292] on div "Select Level" at bounding box center [813, 294] width 101 height 15
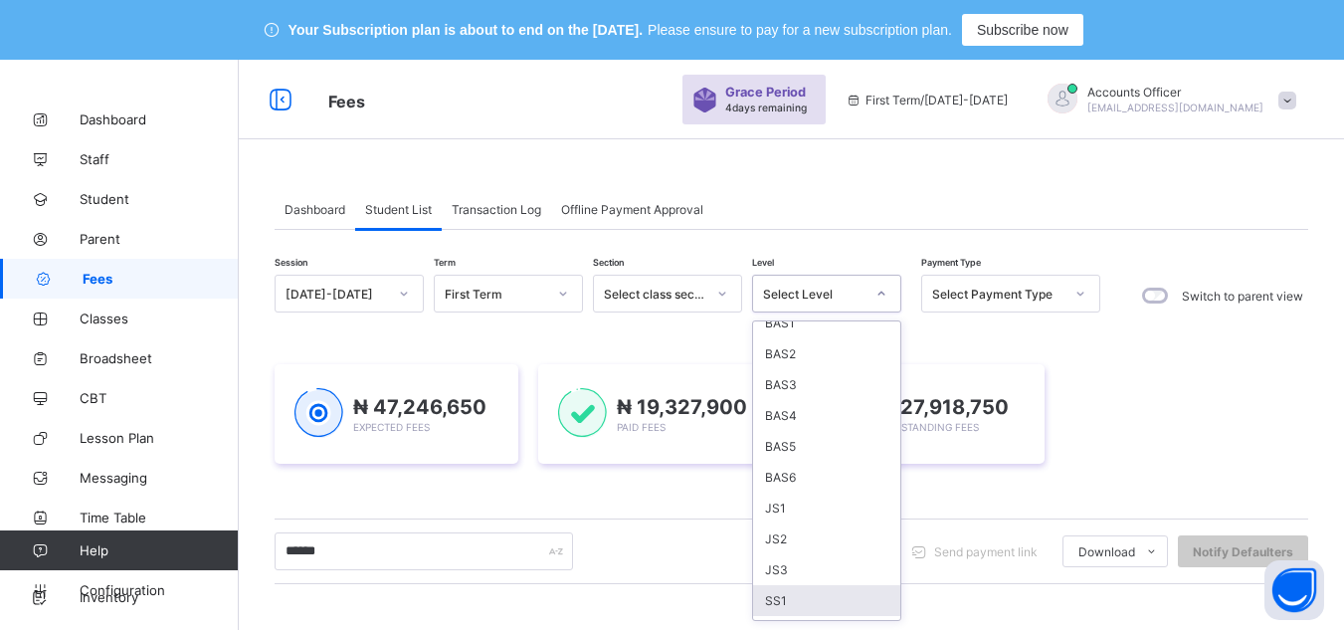
scroll to position [257, 0]
click at [784, 546] on div "SS1" at bounding box center [826, 542] width 147 height 31
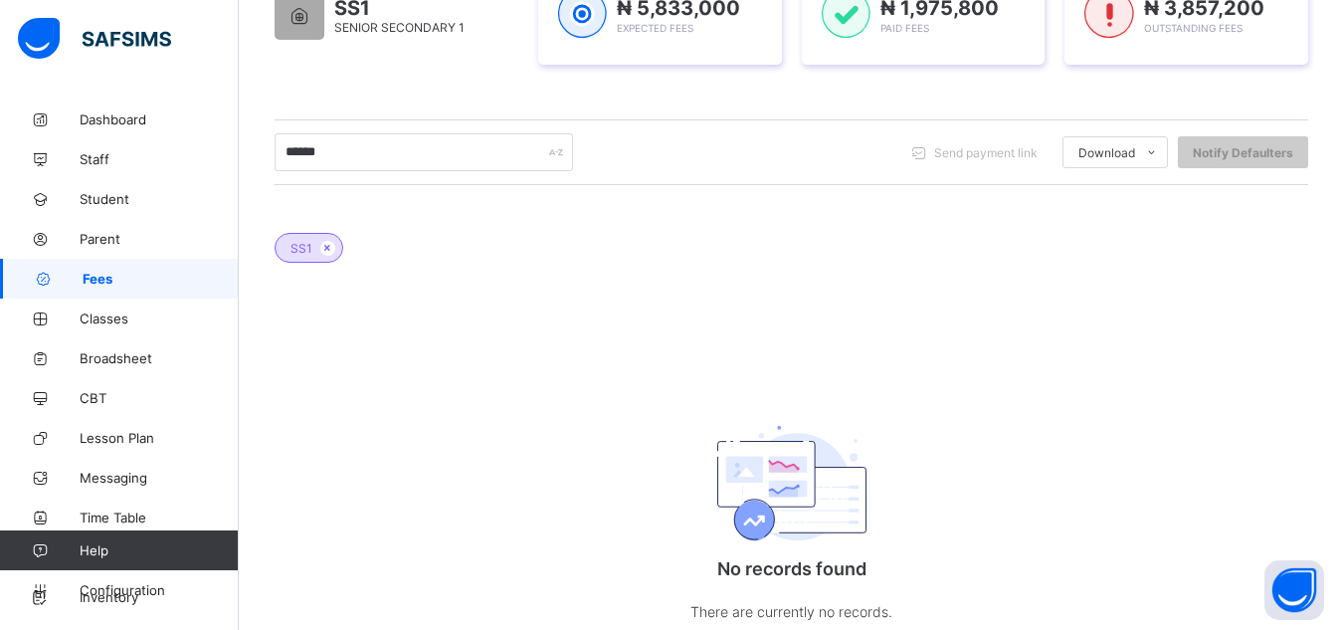
scroll to position [408, 0]
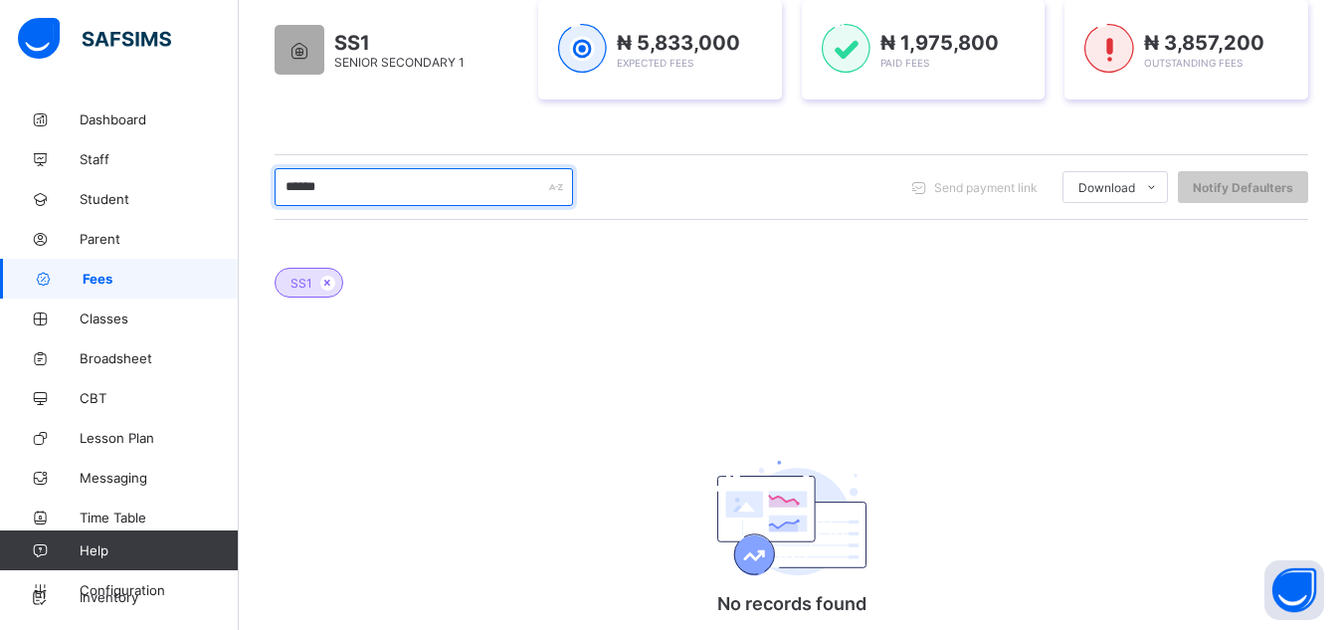
click at [436, 188] on input "******" at bounding box center [424, 187] width 298 height 38
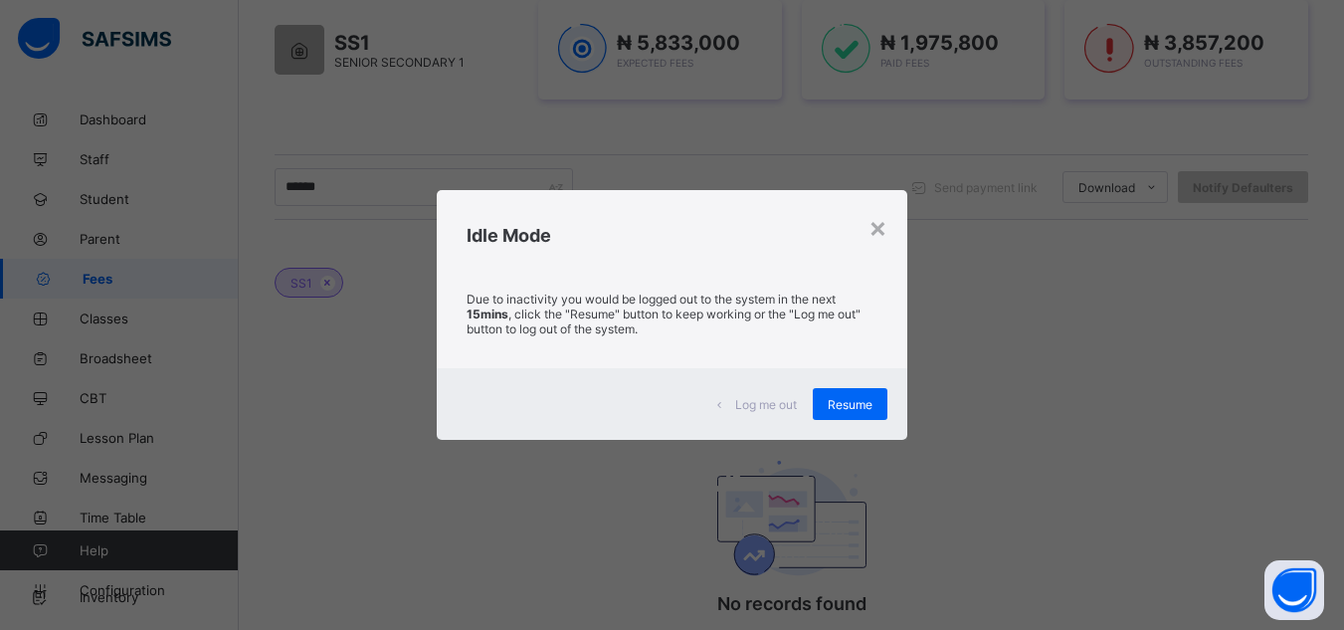
click at [722, 140] on div "× Idle Mode Due to inactivity you would be logged out to the system in the next…" at bounding box center [672, 315] width 1344 height 630
click at [867, 397] on span "Resume" at bounding box center [850, 404] width 45 height 15
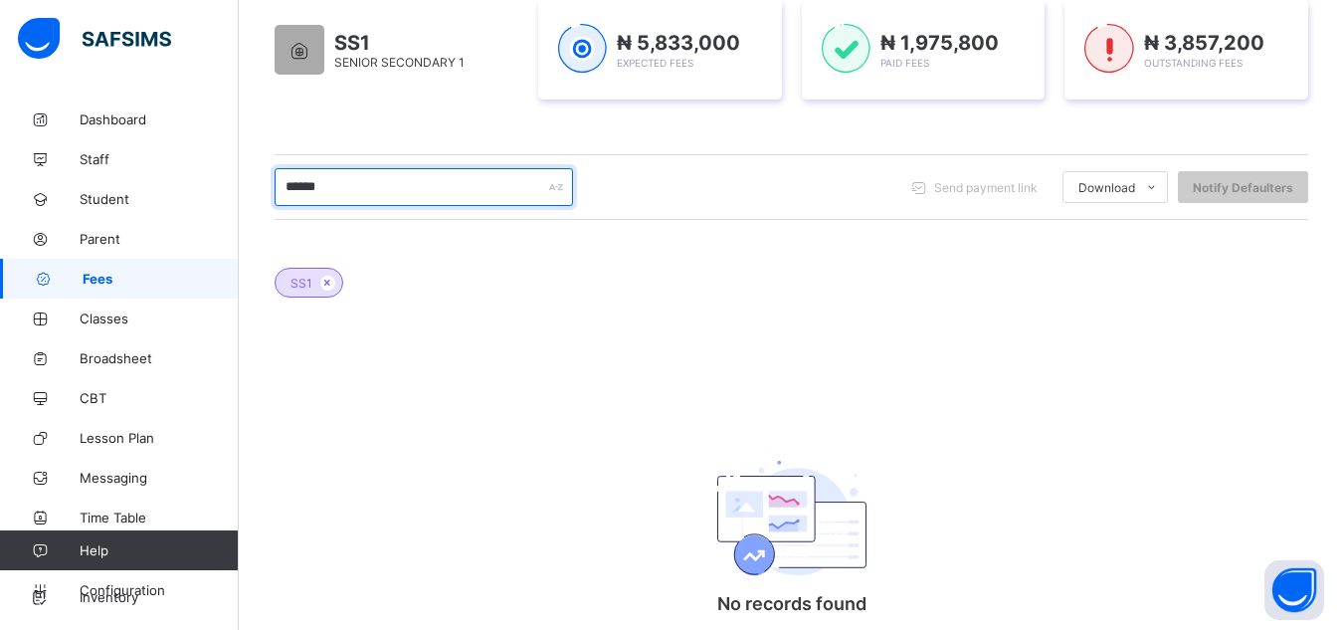
click at [417, 188] on input "******" at bounding box center [424, 187] width 298 height 38
type input "*"
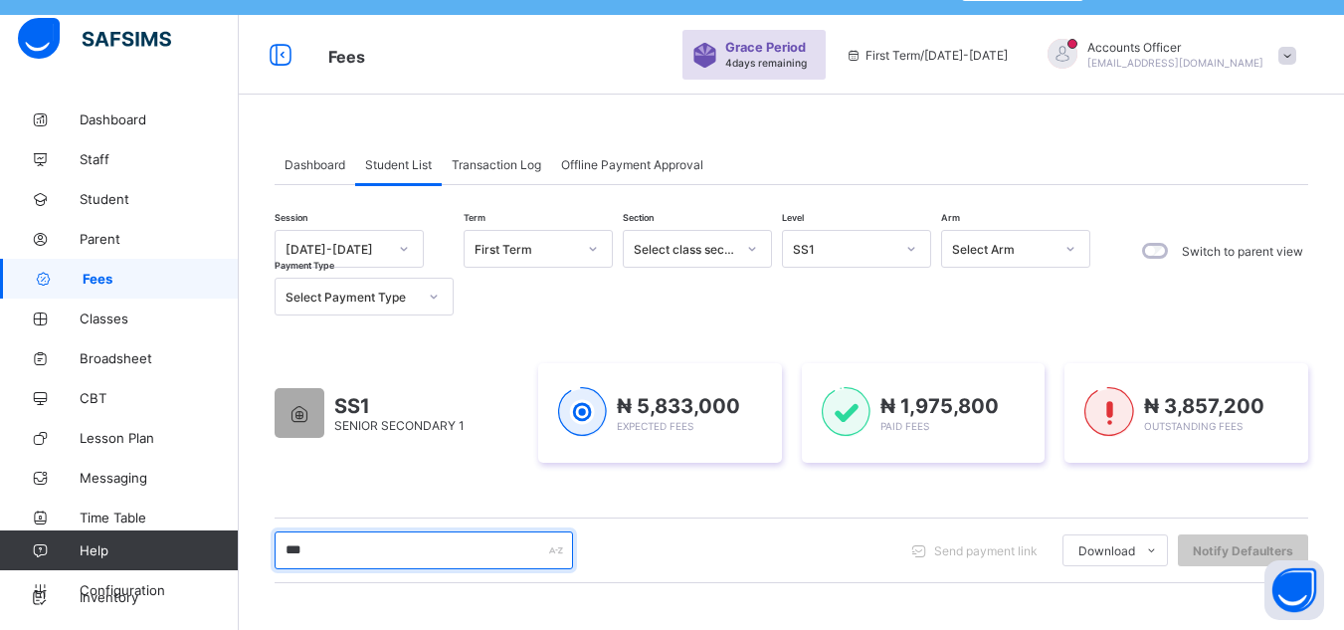
scroll to position [0, 0]
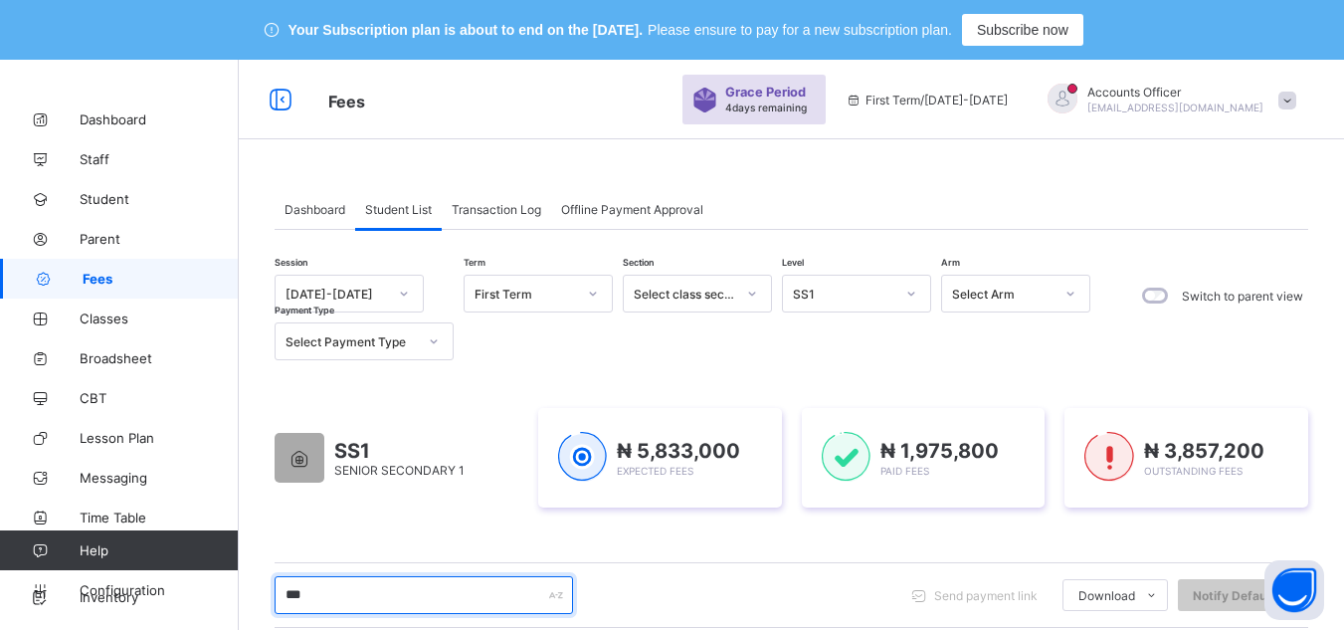
type input "***"
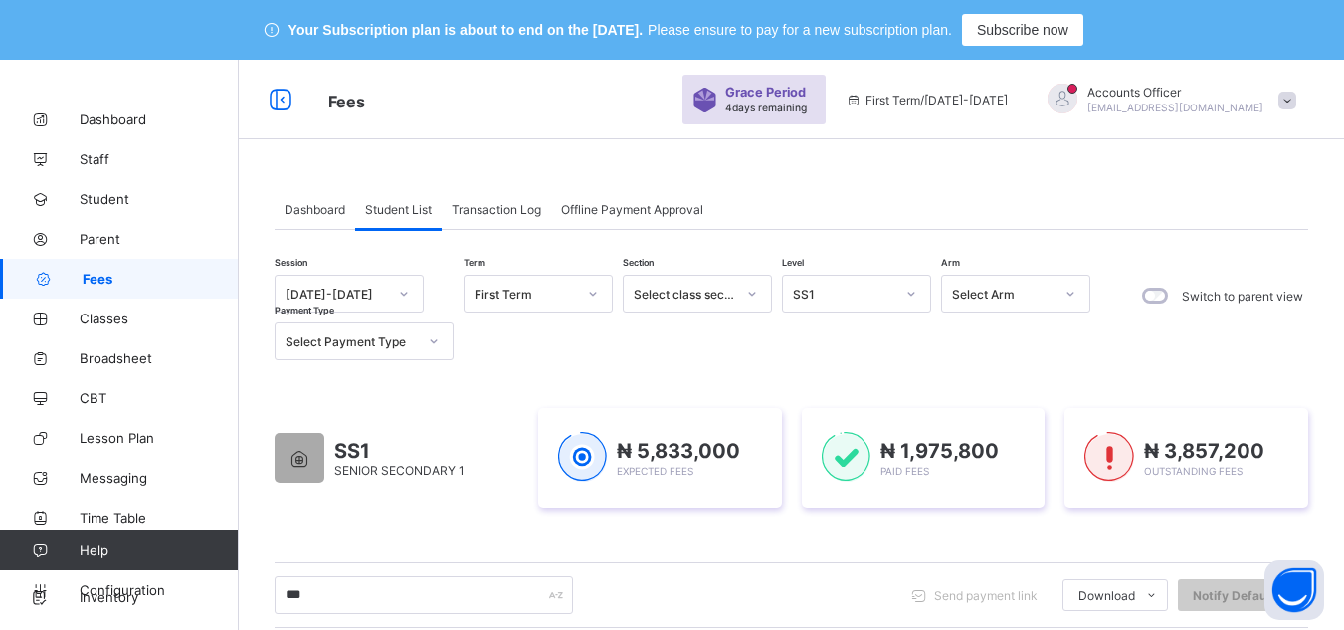
click at [842, 289] on div "SS1" at bounding box center [843, 294] width 101 height 15
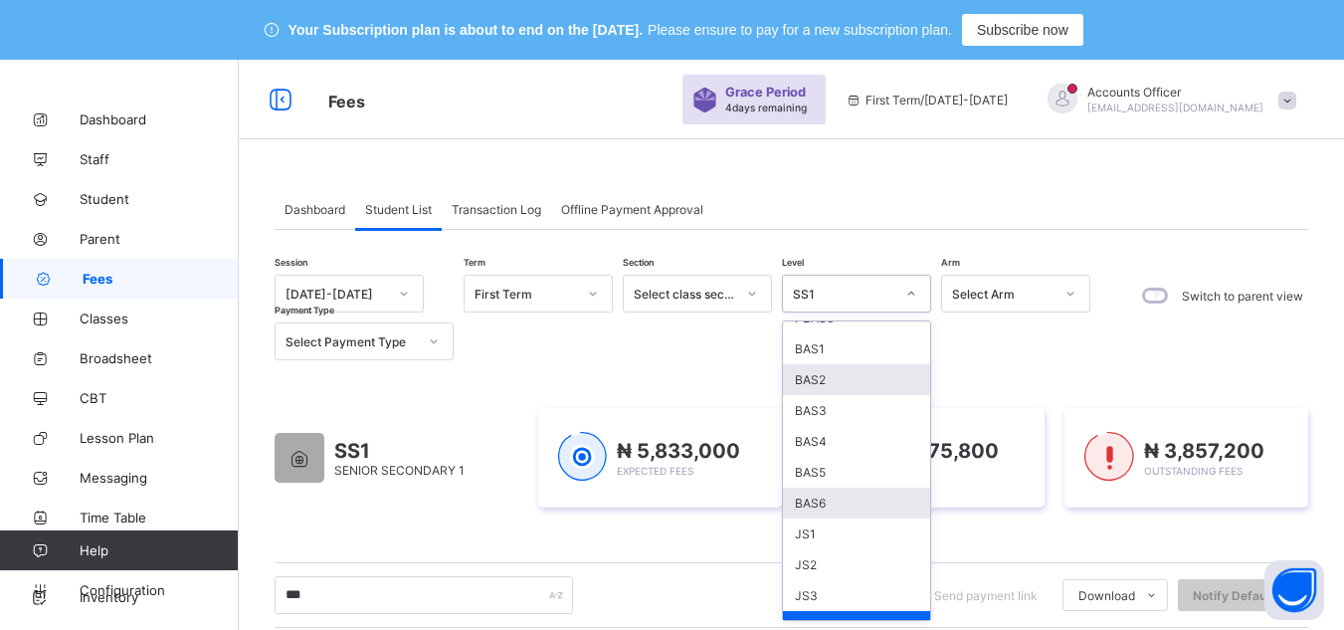
scroll to position [257, 0]
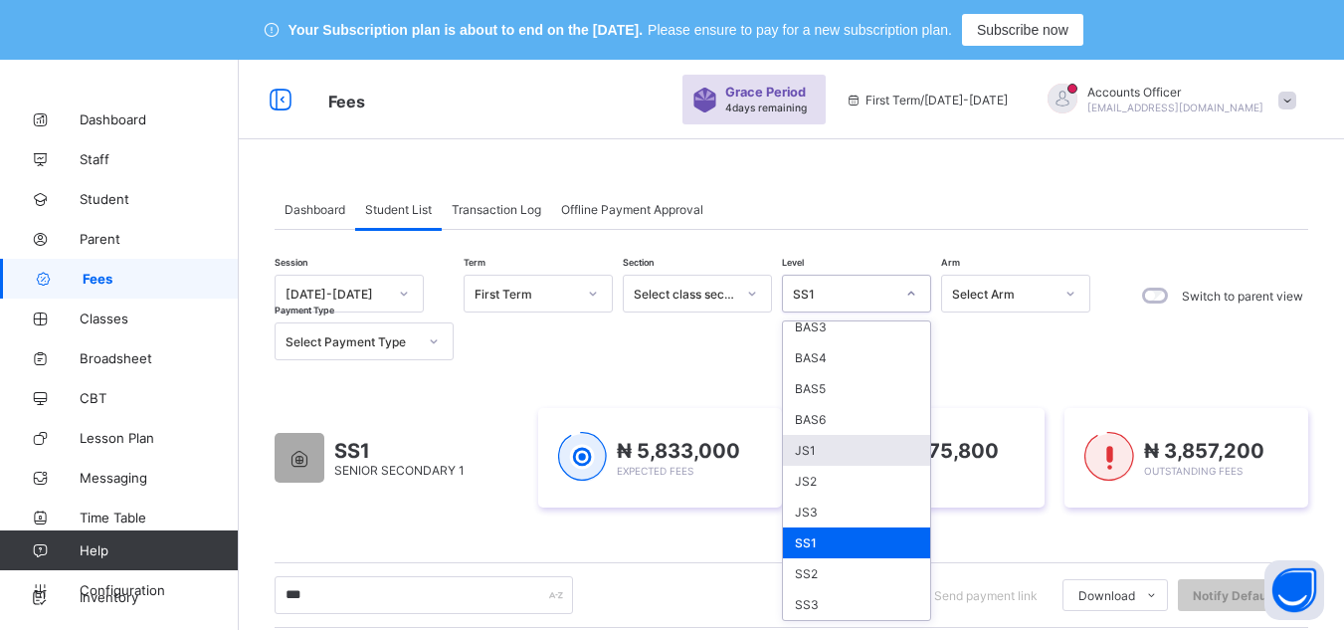
click at [820, 456] on div "JS1" at bounding box center [856, 450] width 147 height 31
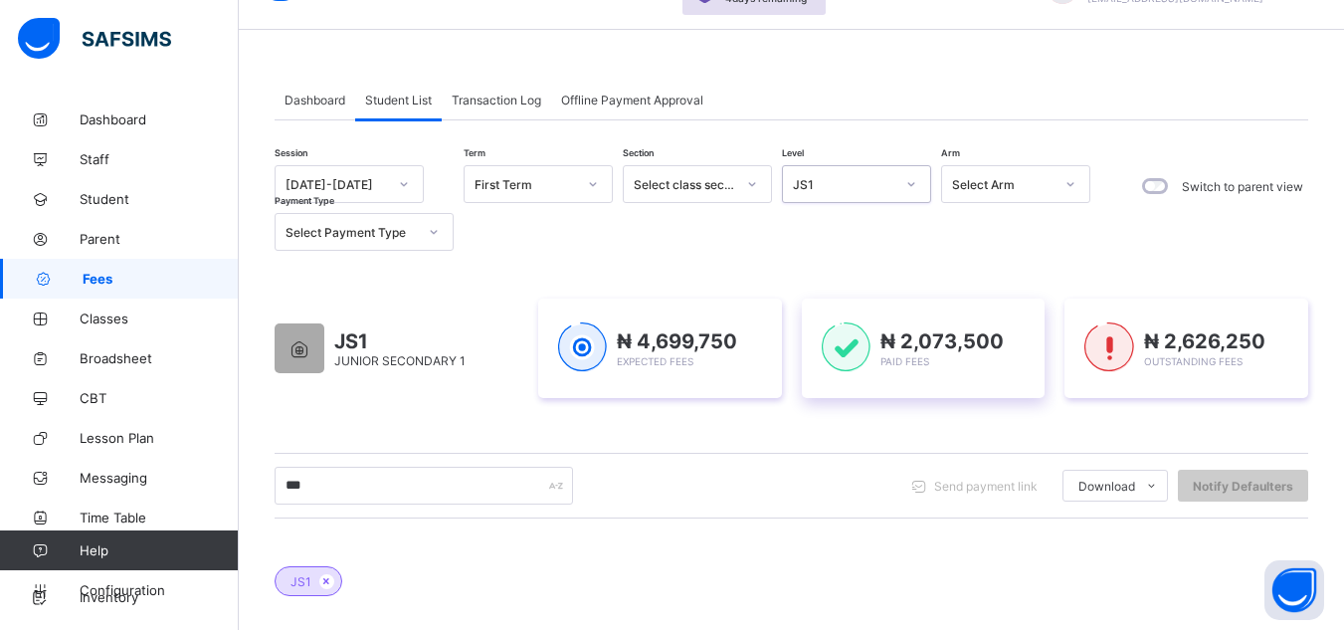
scroll to position [0, 0]
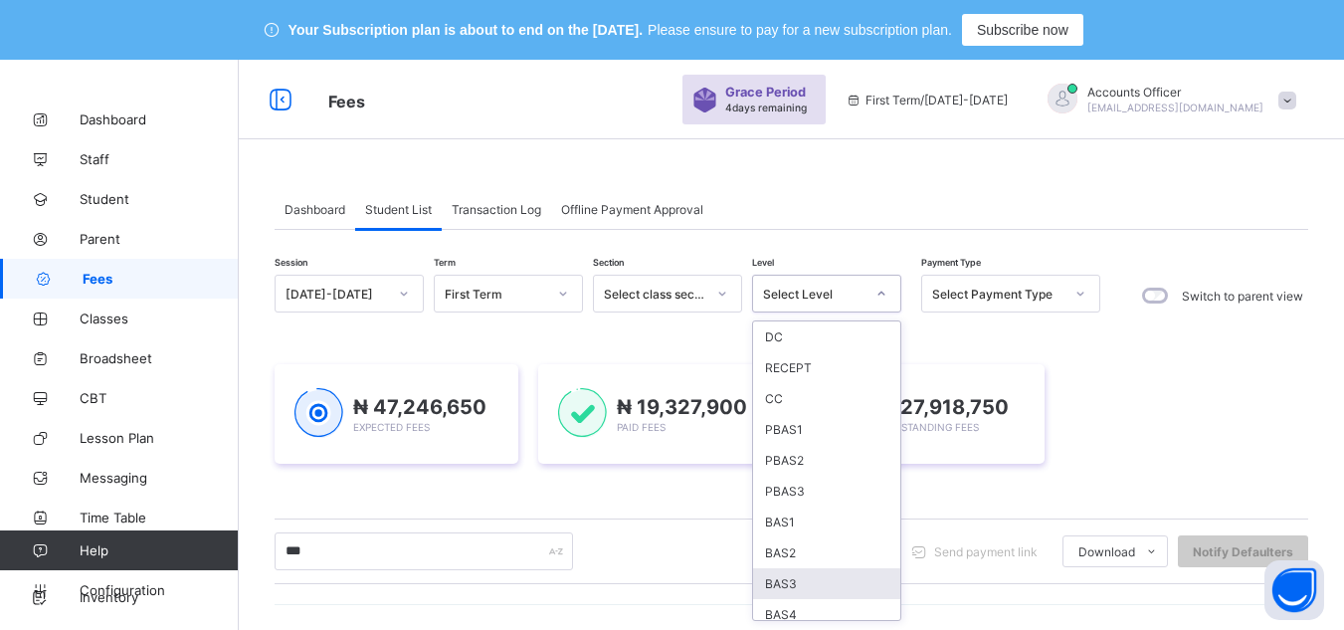
scroll to position [199, 0]
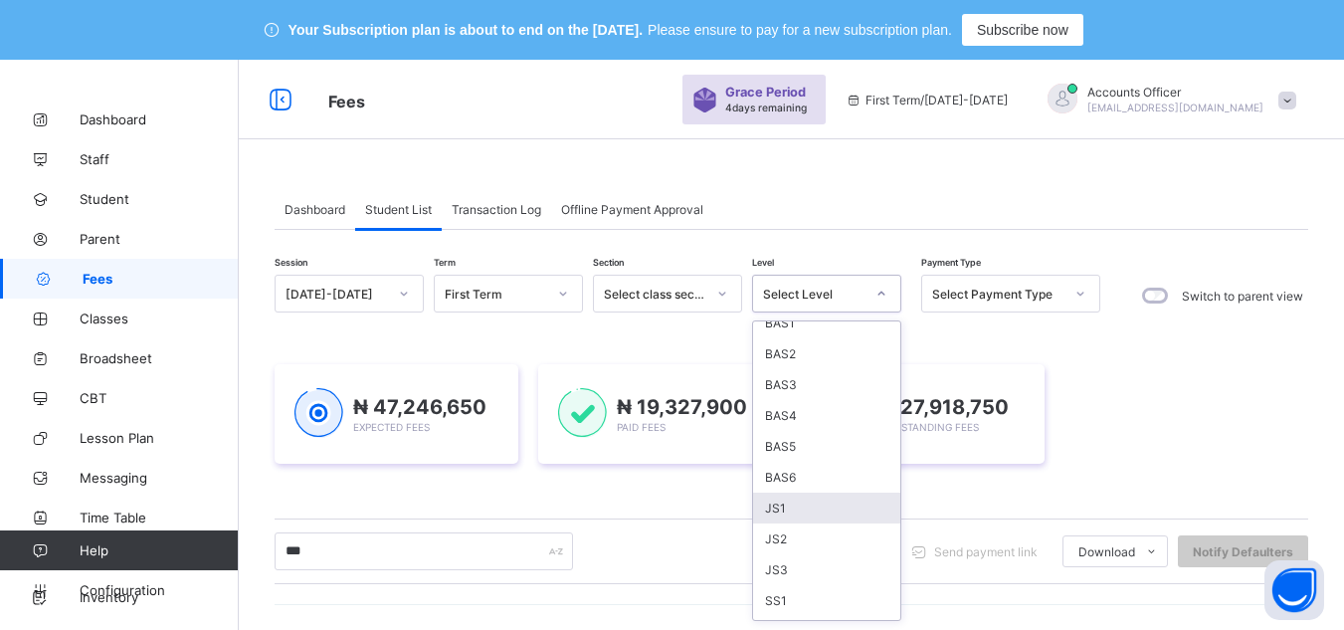
click at [813, 502] on div "JS1" at bounding box center [826, 508] width 147 height 31
click at [813, 464] on div "₦ 27,918,750 Outstanding Fees" at bounding box center [924, 413] width 244 height 99
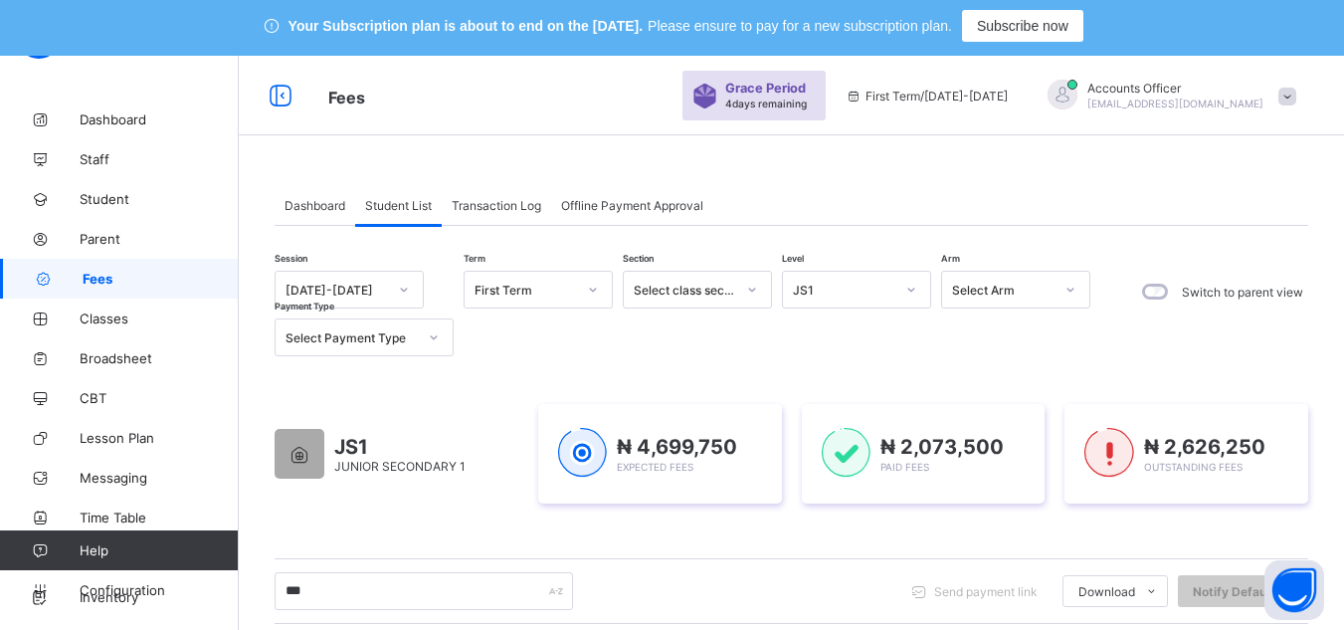
scroll to position [0, 0]
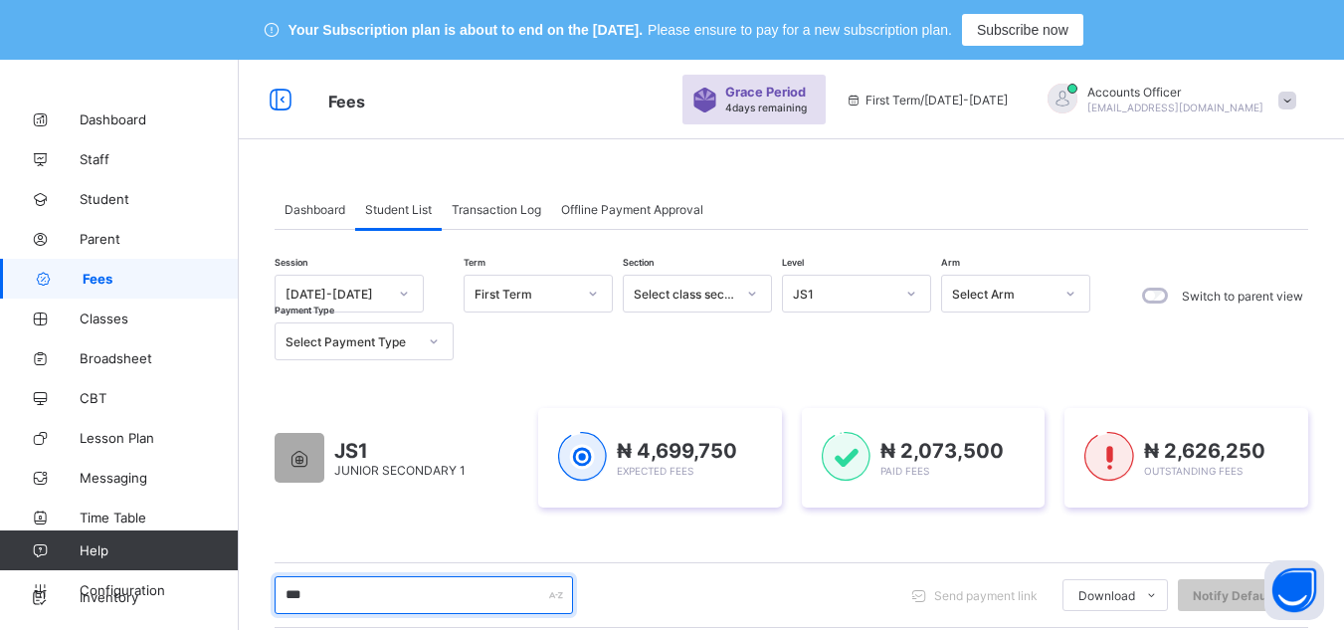
click at [493, 597] on input "***" at bounding box center [424, 595] width 298 height 38
type input "*"
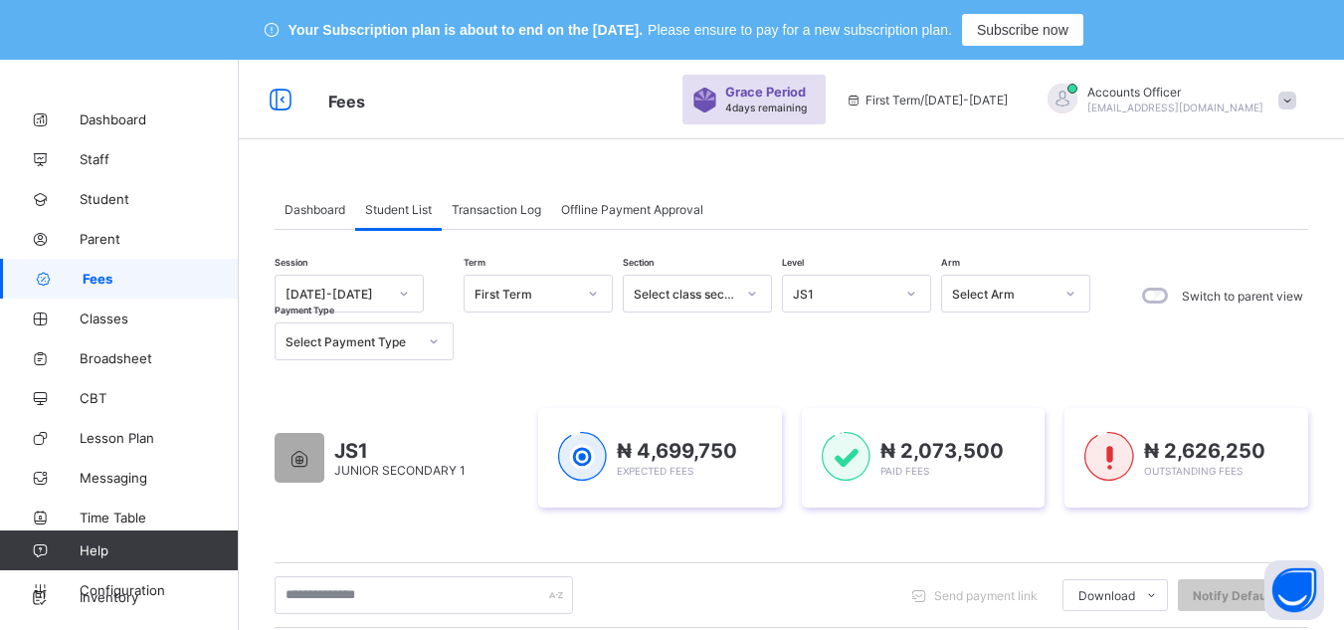
click at [845, 290] on div "JS1" at bounding box center [843, 294] width 101 height 15
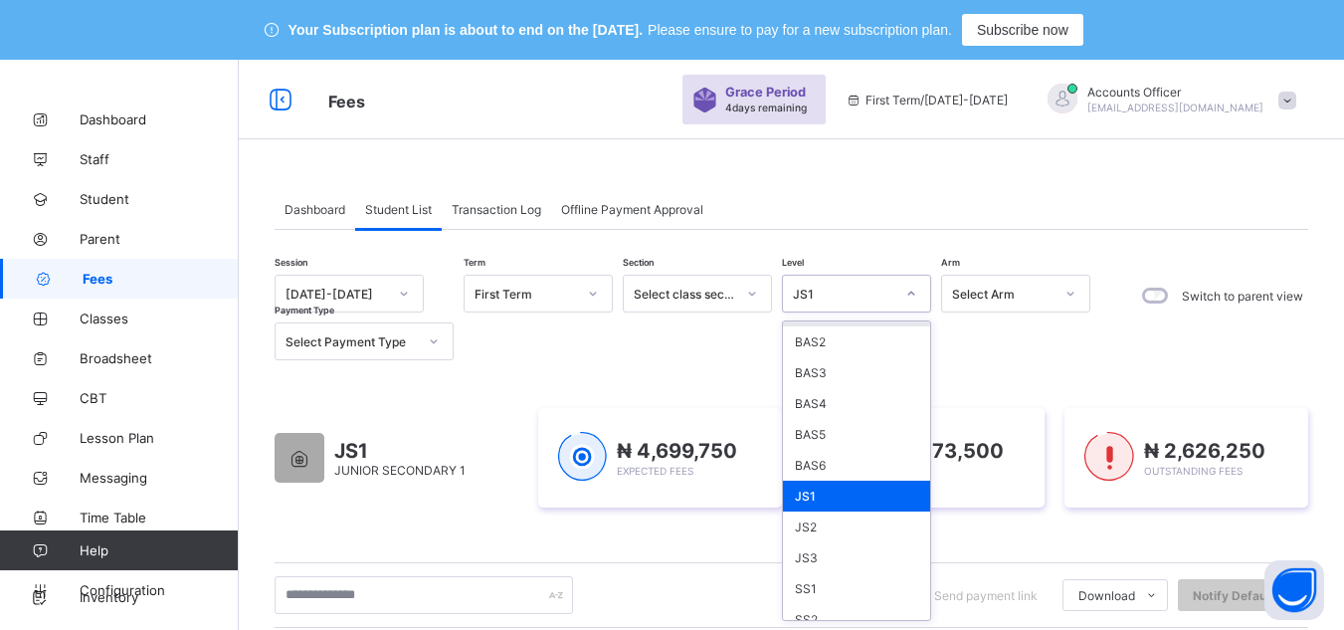
scroll to position [257, 0]
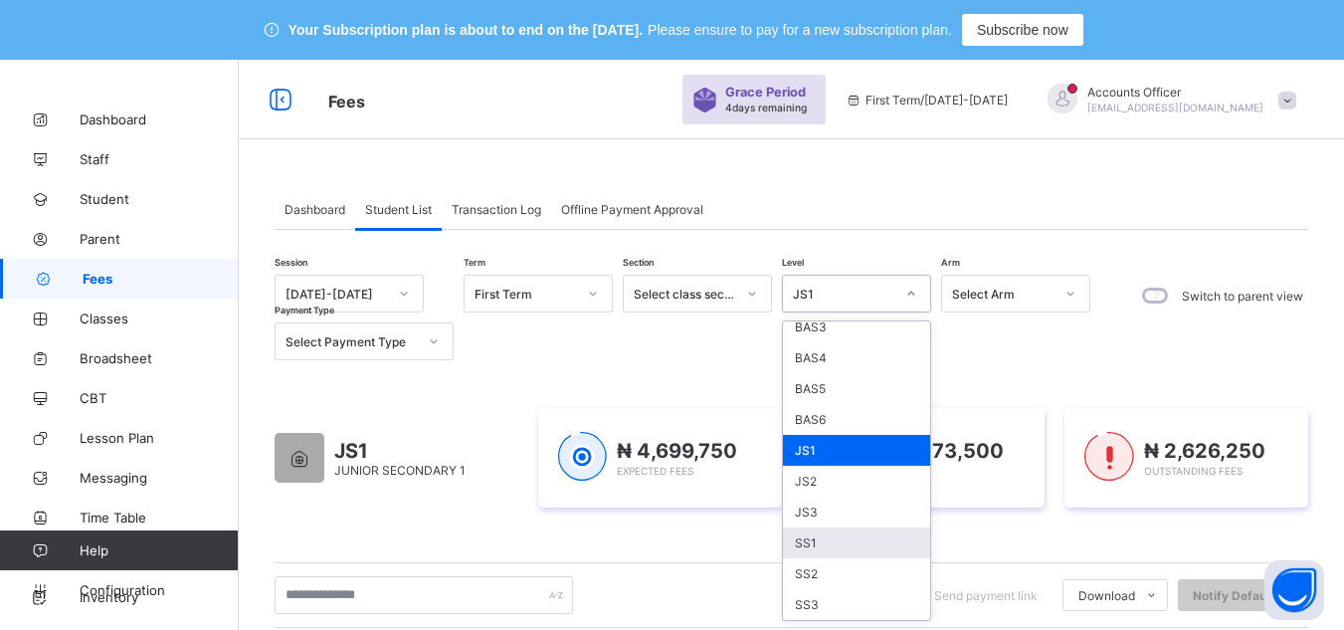
click at [846, 538] on div "SS1" at bounding box center [856, 542] width 147 height 31
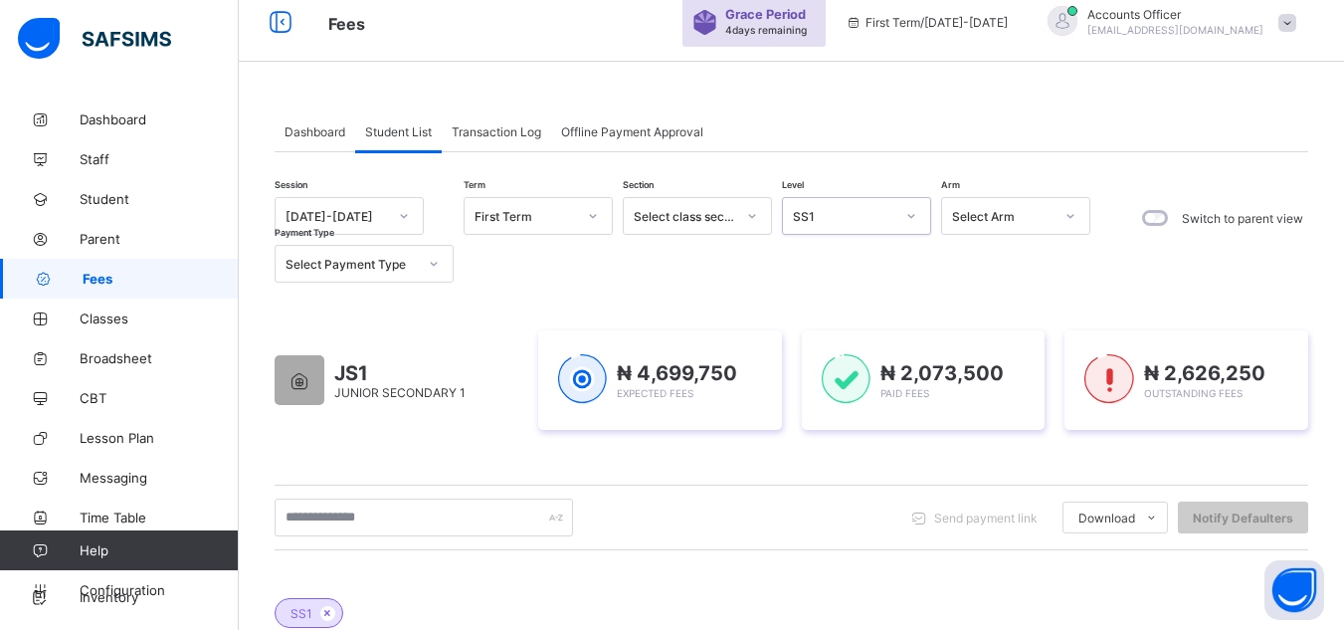
scroll to position [99, 0]
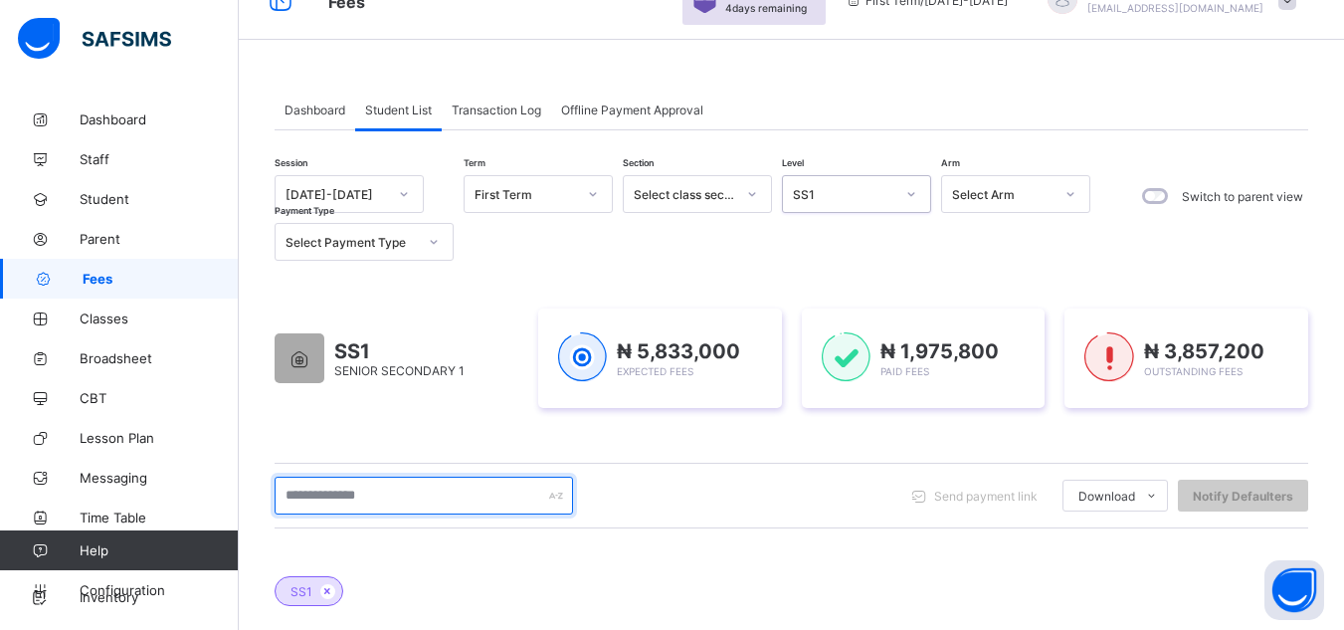
click at [488, 490] on input "text" at bounding box center [424, 496] width 298 height 38
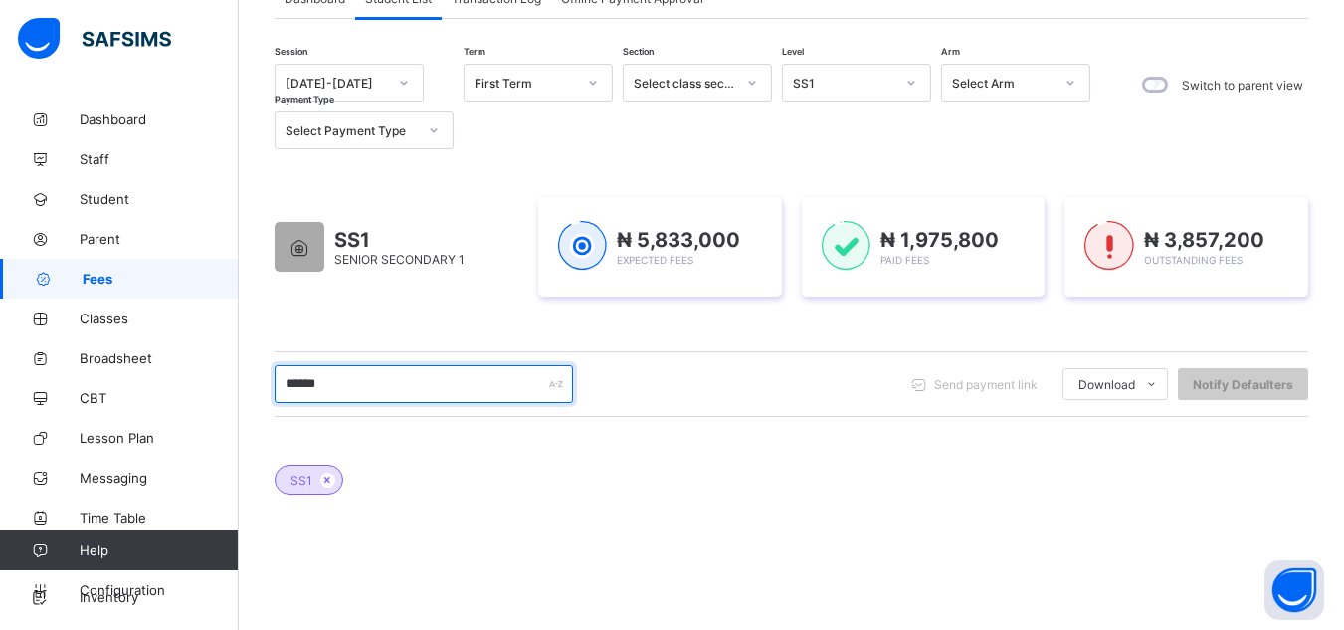
scroll to position [209, 0]
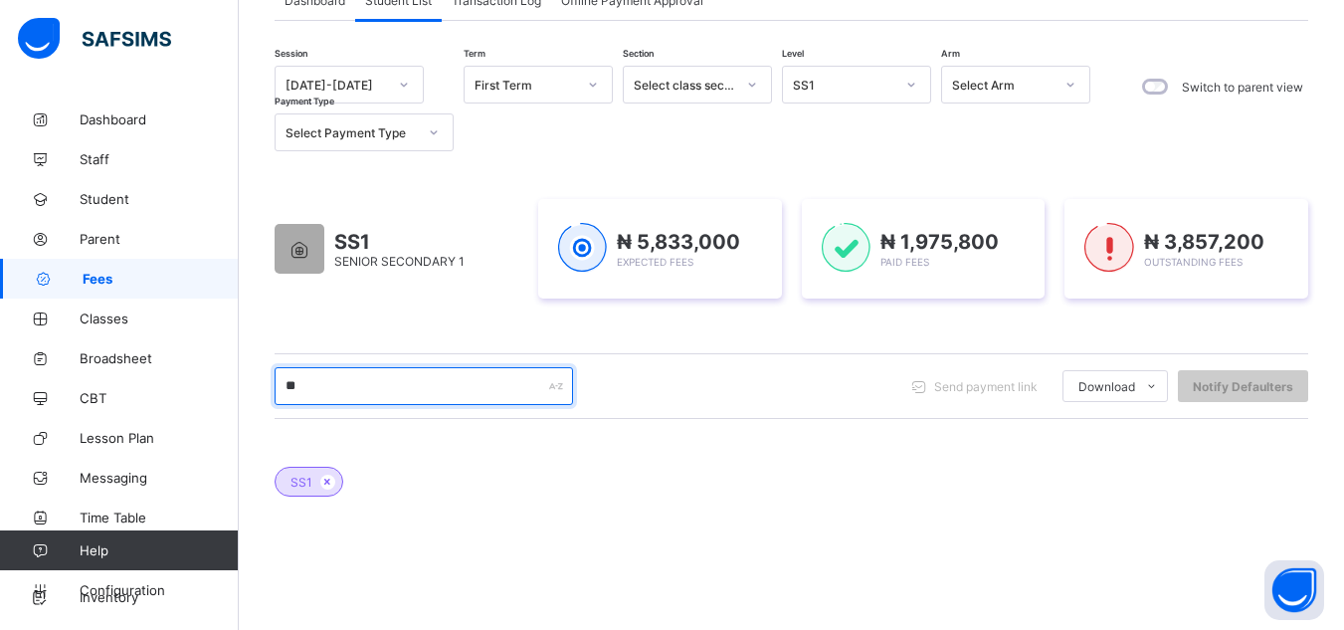
type input "*"
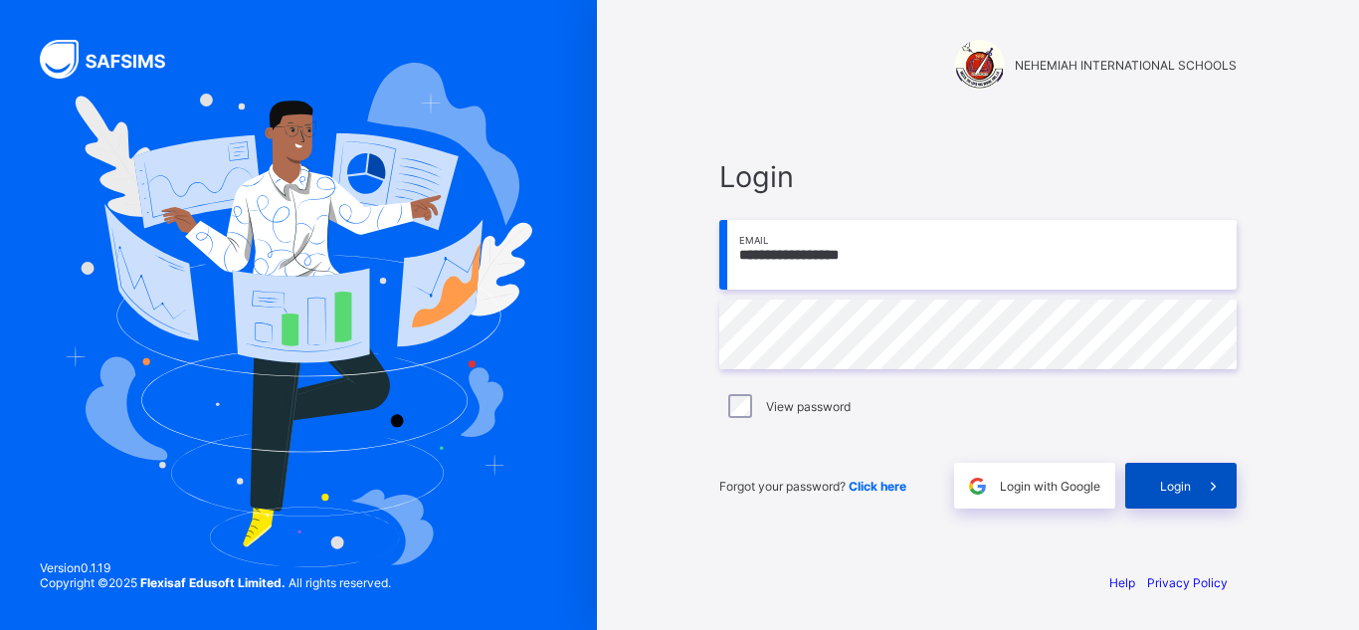
click at [1203, 489] on icon at bounding box center [1213, 486] width 21 height 19
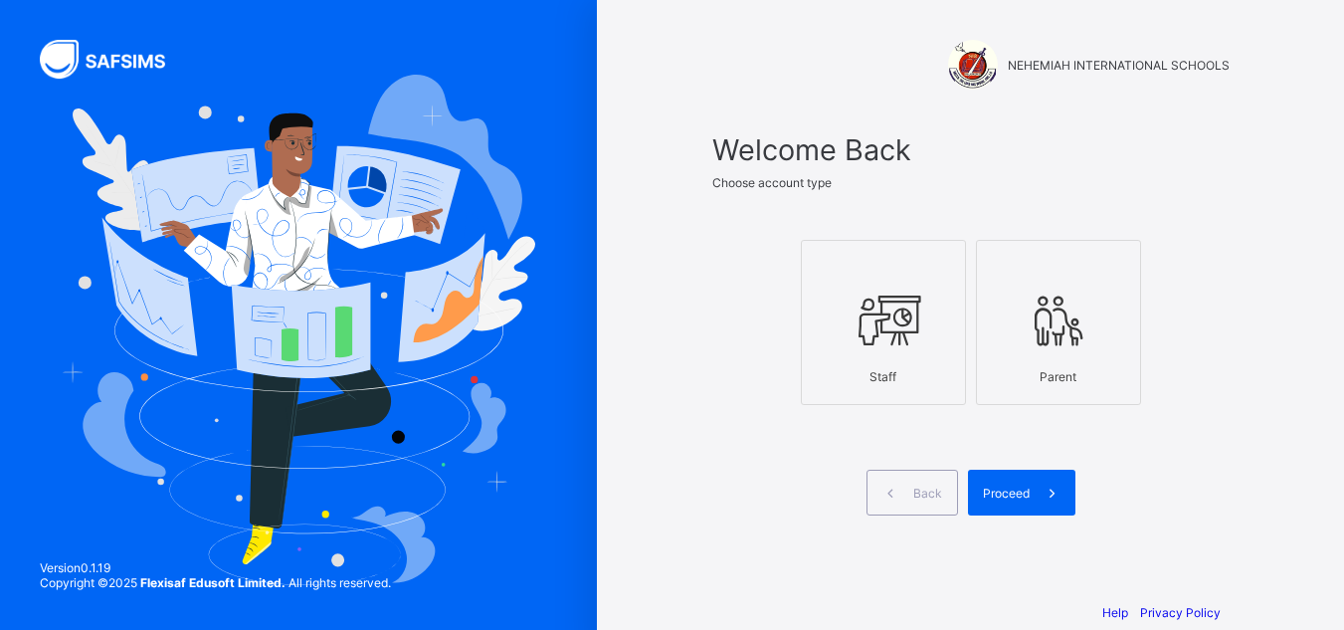
click at [899, 343] on icon at bounding box center [884, 321] width 70 height 60
click at [1029, 489] on span "Proceed" at bounding box center [1006, 493] width 47 height 15
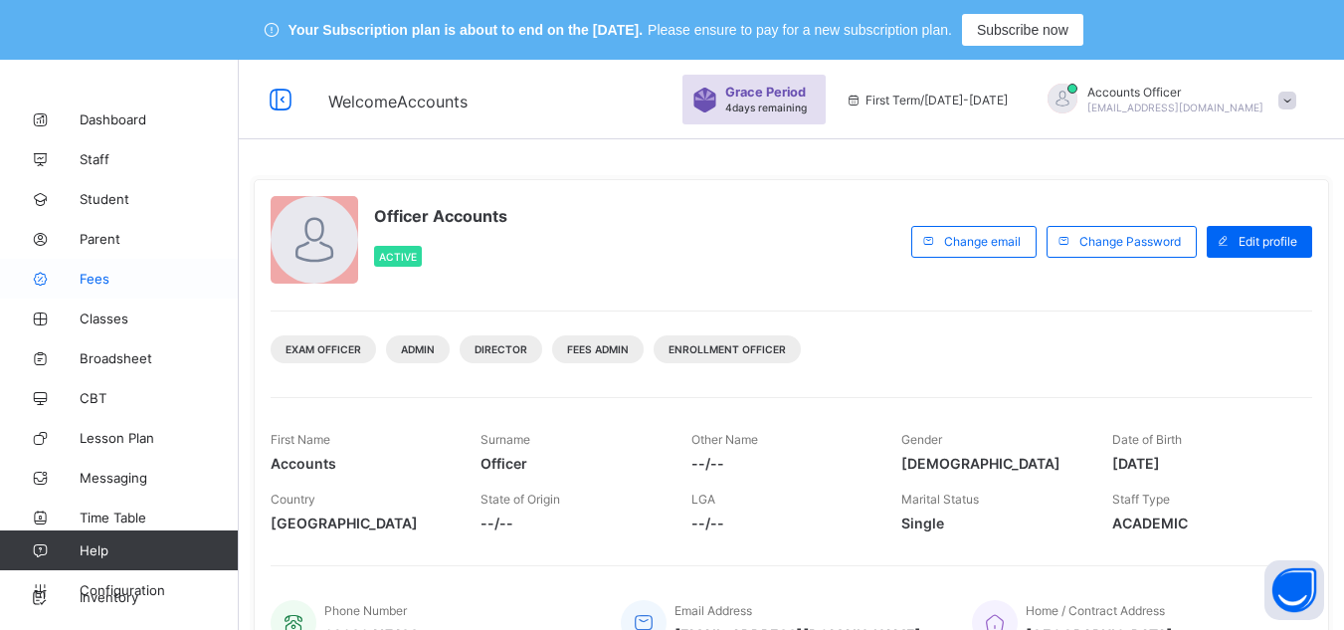
click at [100, 276] on span "Fees" at bounding box center [159, 279] width 159 height 16
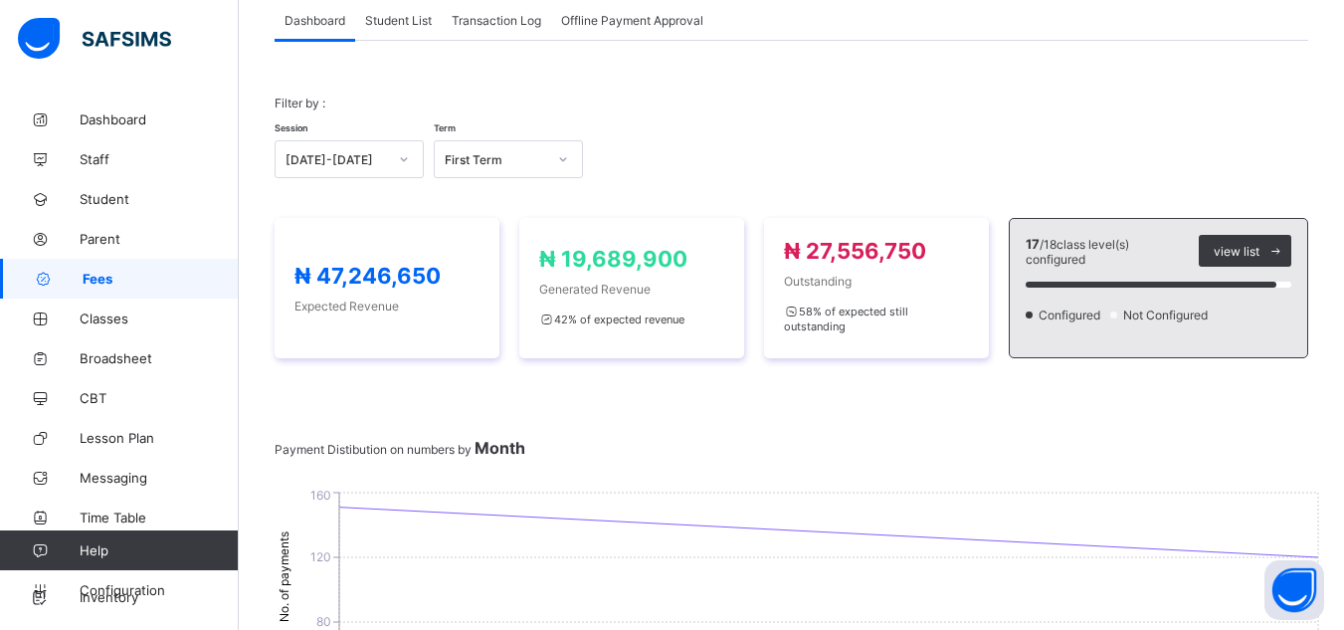
scroll to position [90, 0]
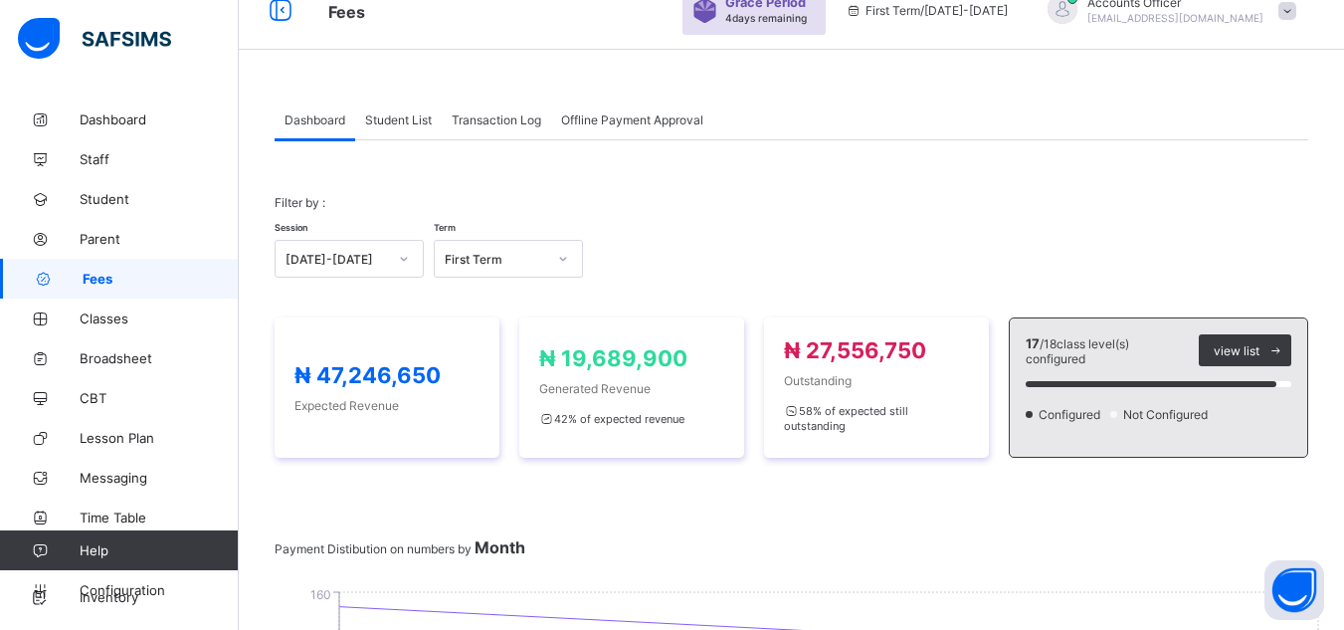
click at [389, 113] on span "Student List" at bounding box center [398, 119] width 67 height 15
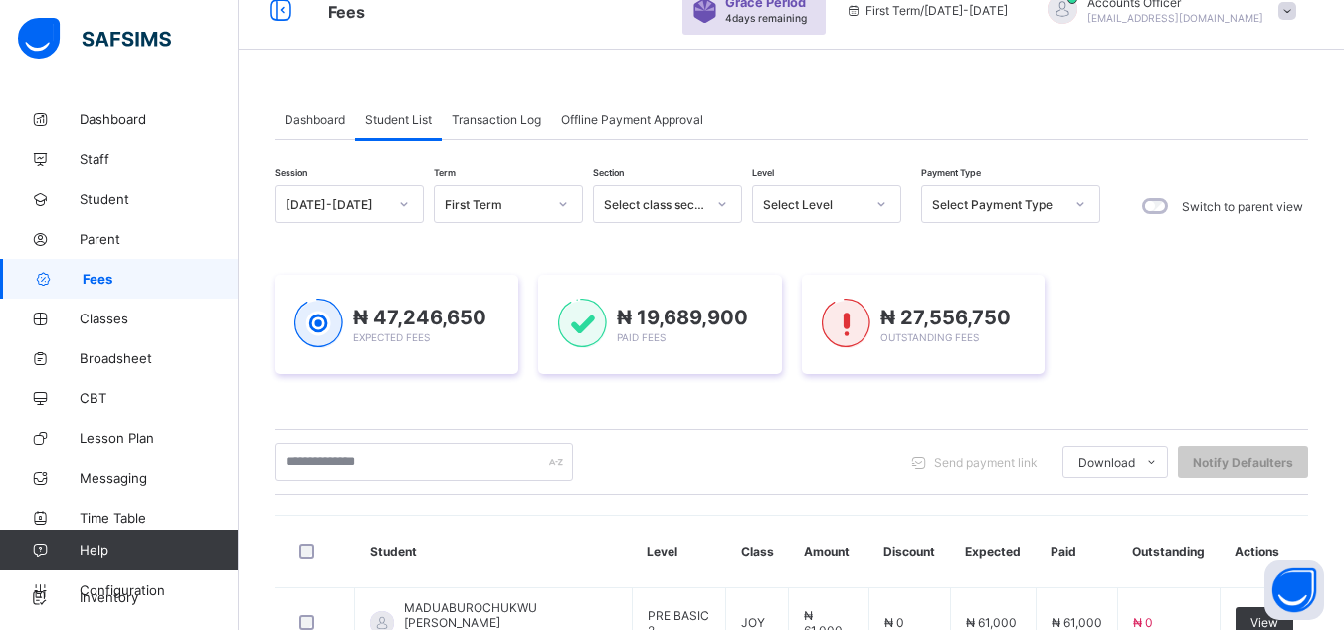
click at [305, 117] on span "Dashboard" at bounding box center [315, 119] width 61 height 15
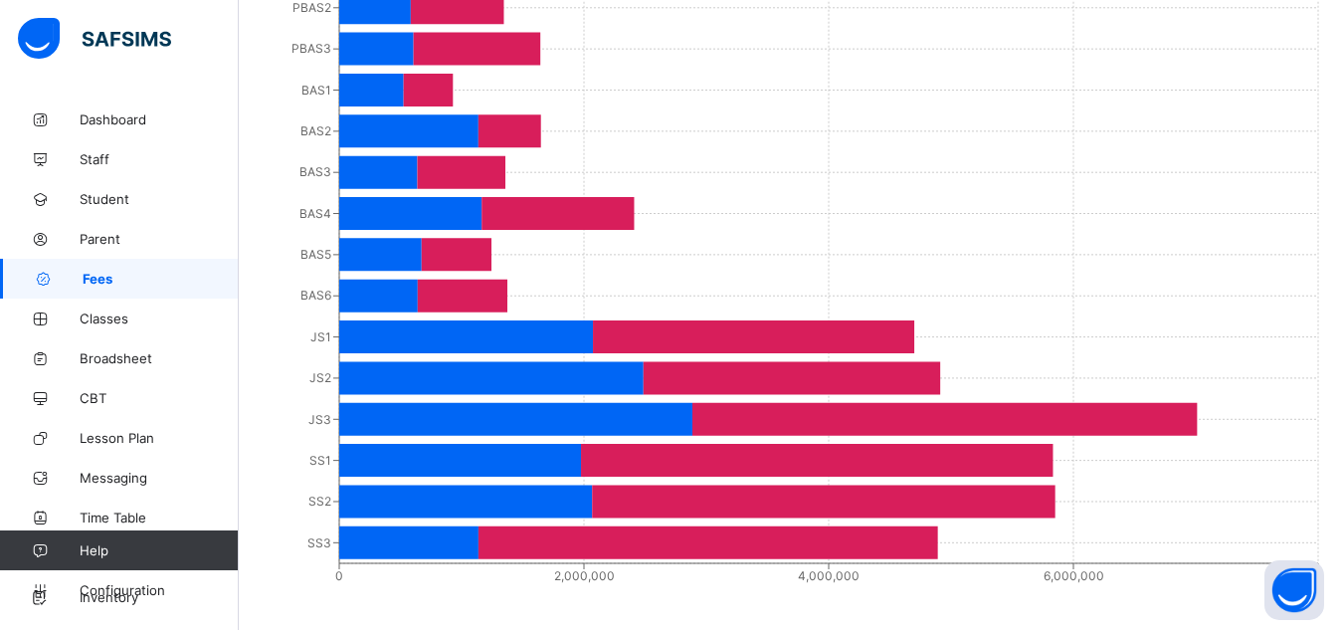
scroll to position [1283, 0]
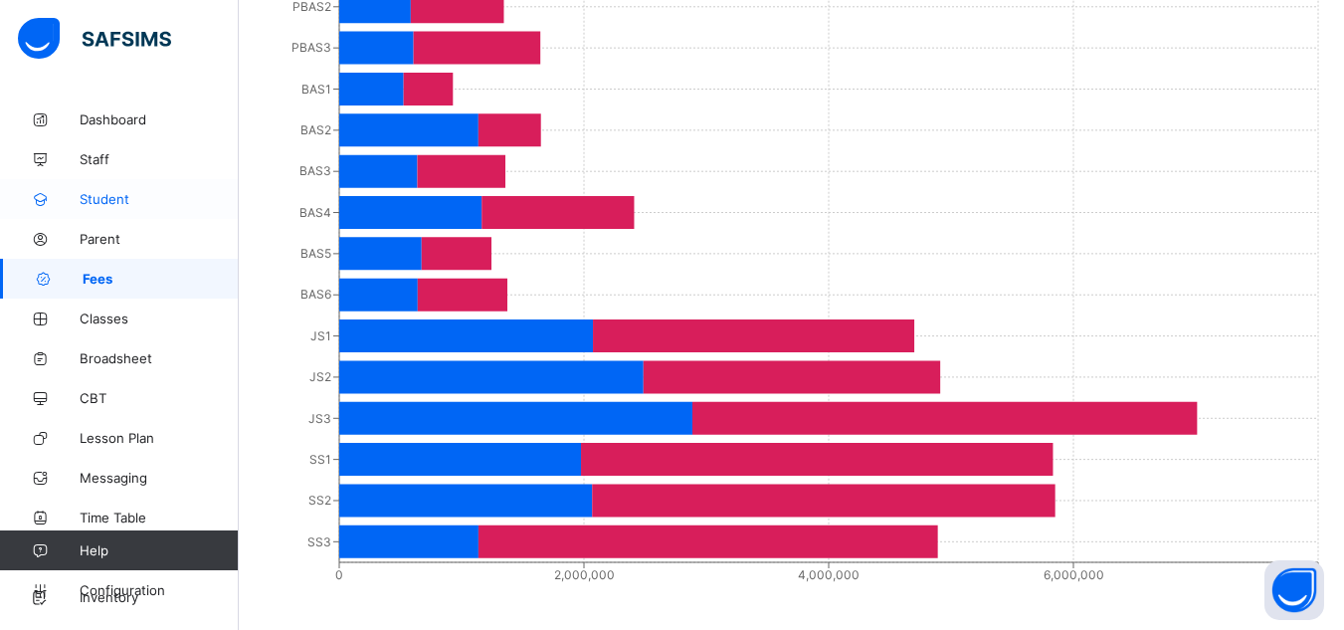
click at [112, 209] on link "Student" at bounding box center [119, 199] width 239 height 40
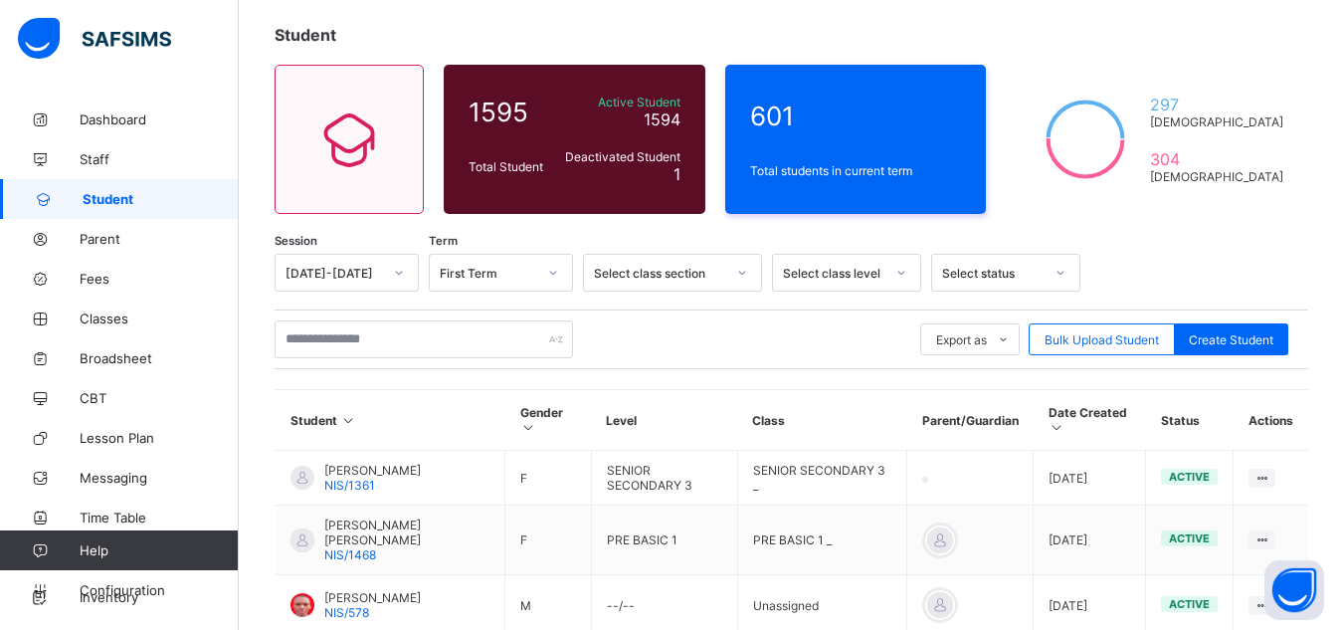
scroll to position [199, 0]
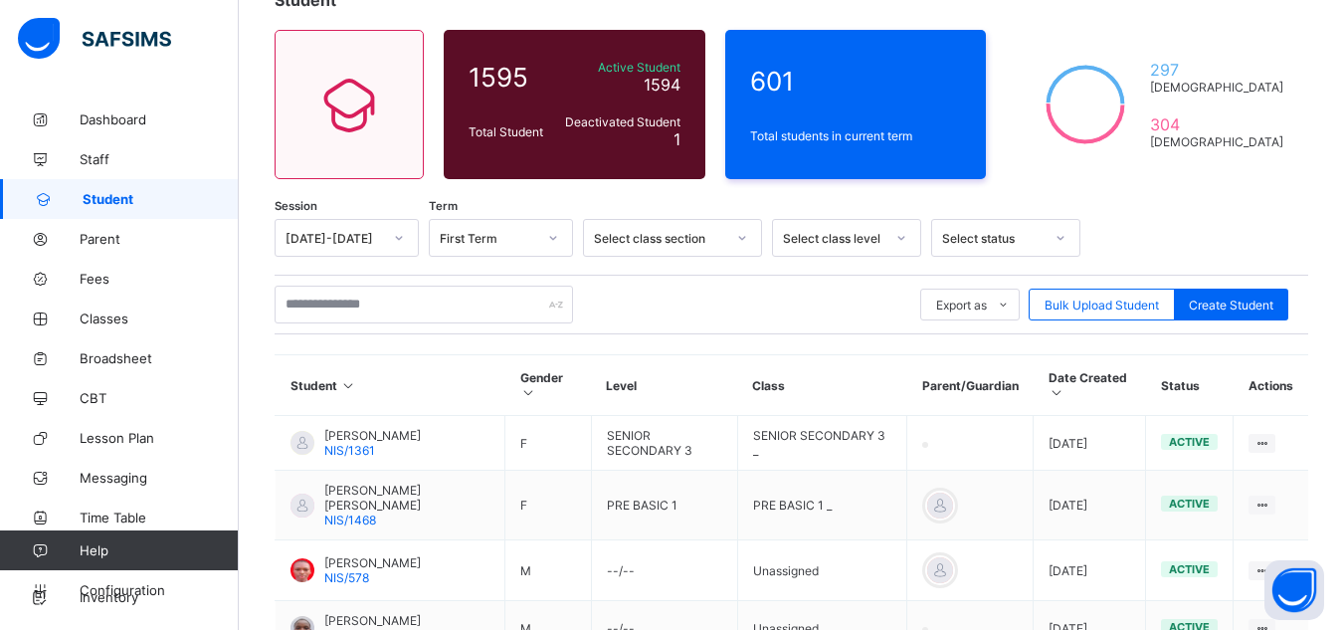
click at [991, 237] on div "Select status" at bounding box center [992, 238] width 101 height 15
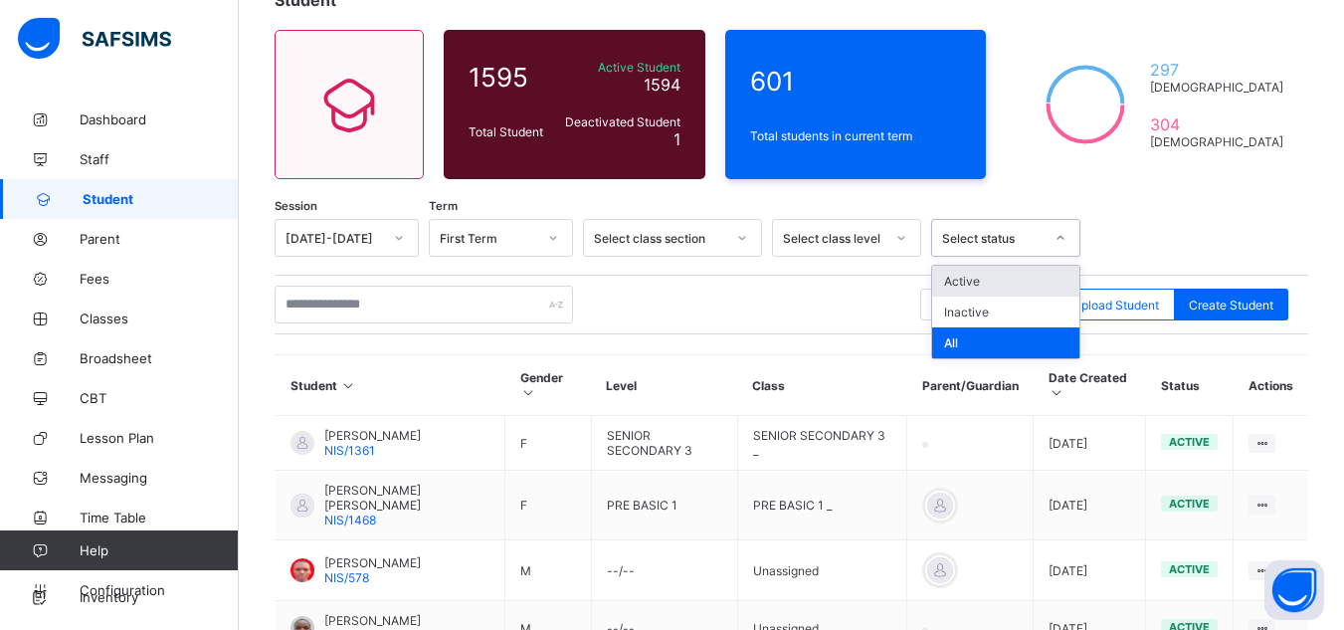
click at [976, 286] on div "Active" at bounding box center [1005, 281] width 147 height 31
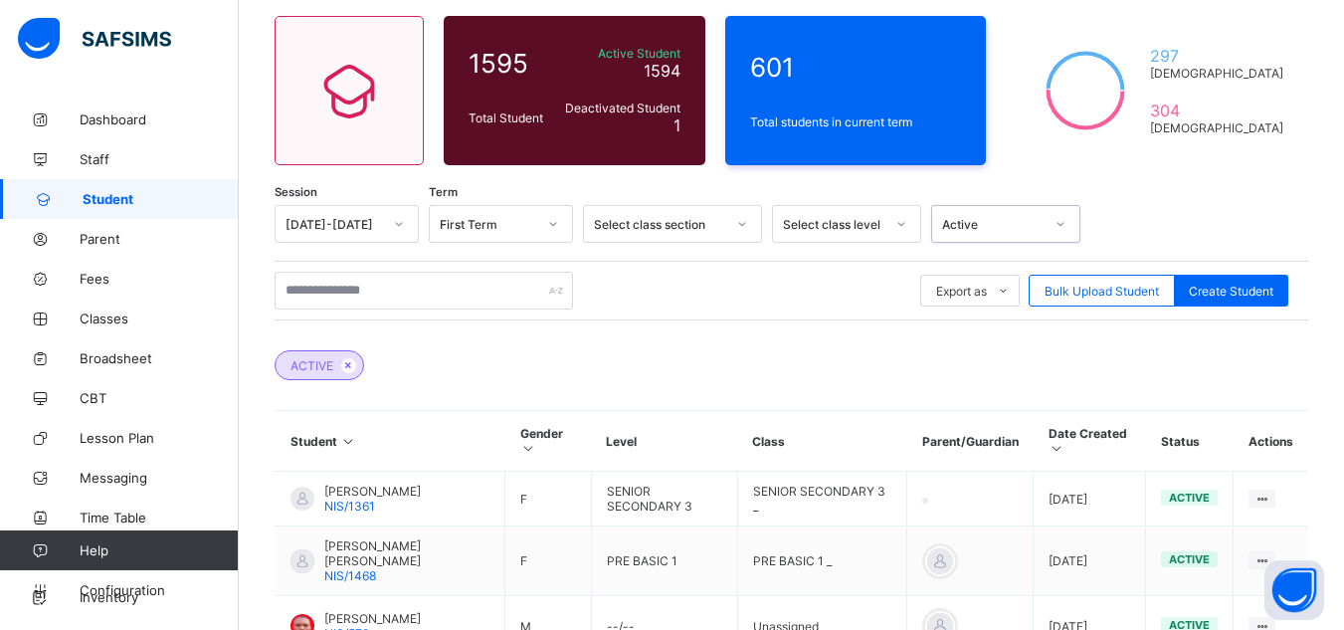
scroll to position [178, 0]
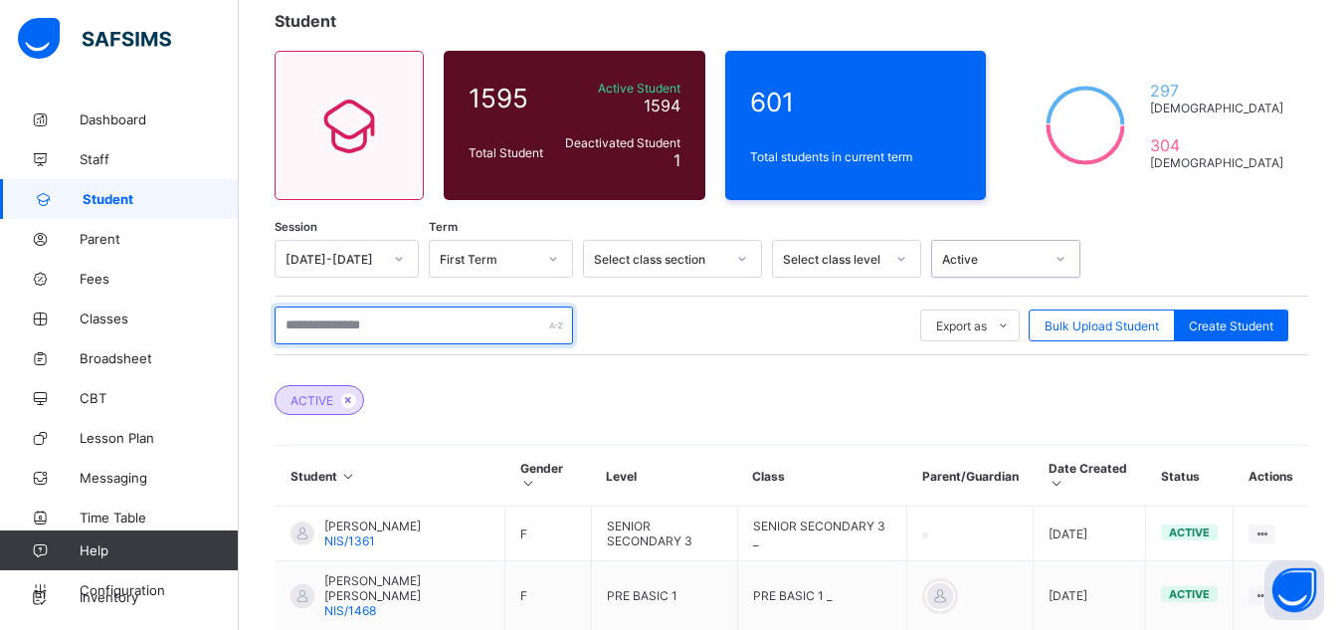
click at [476, 316] on input "text" at bounding box center [424, 325] width 298 height 38
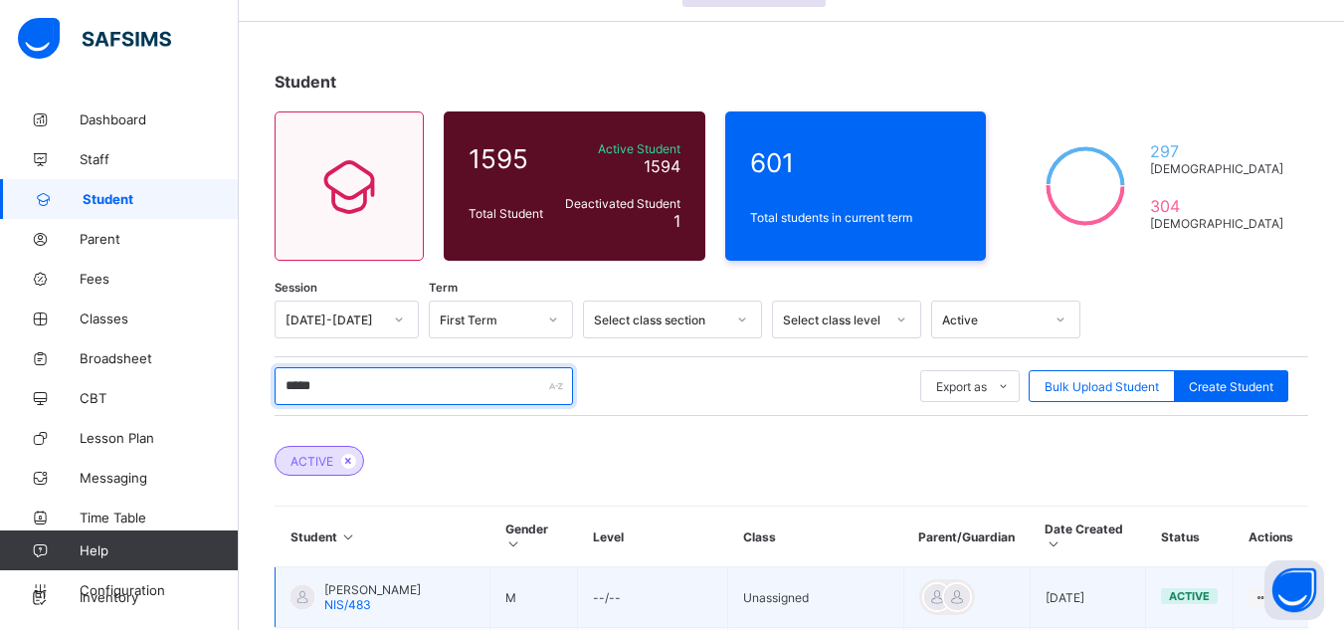
scroll to position [79, 0]
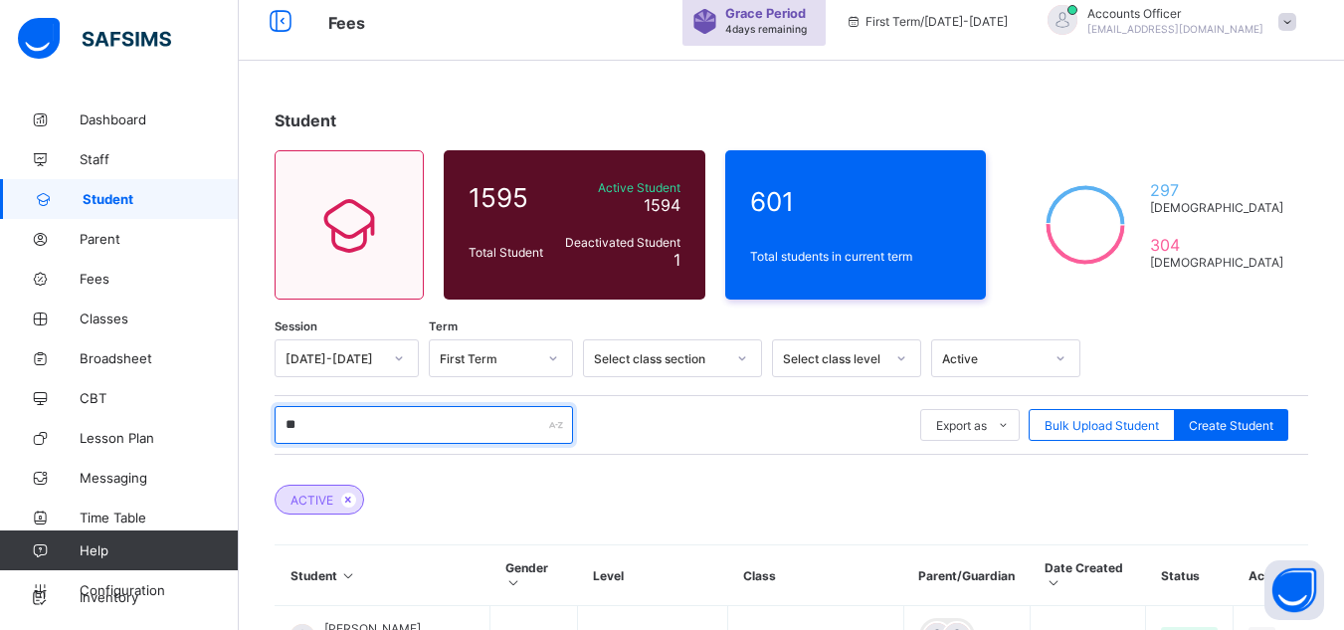
type input "*"
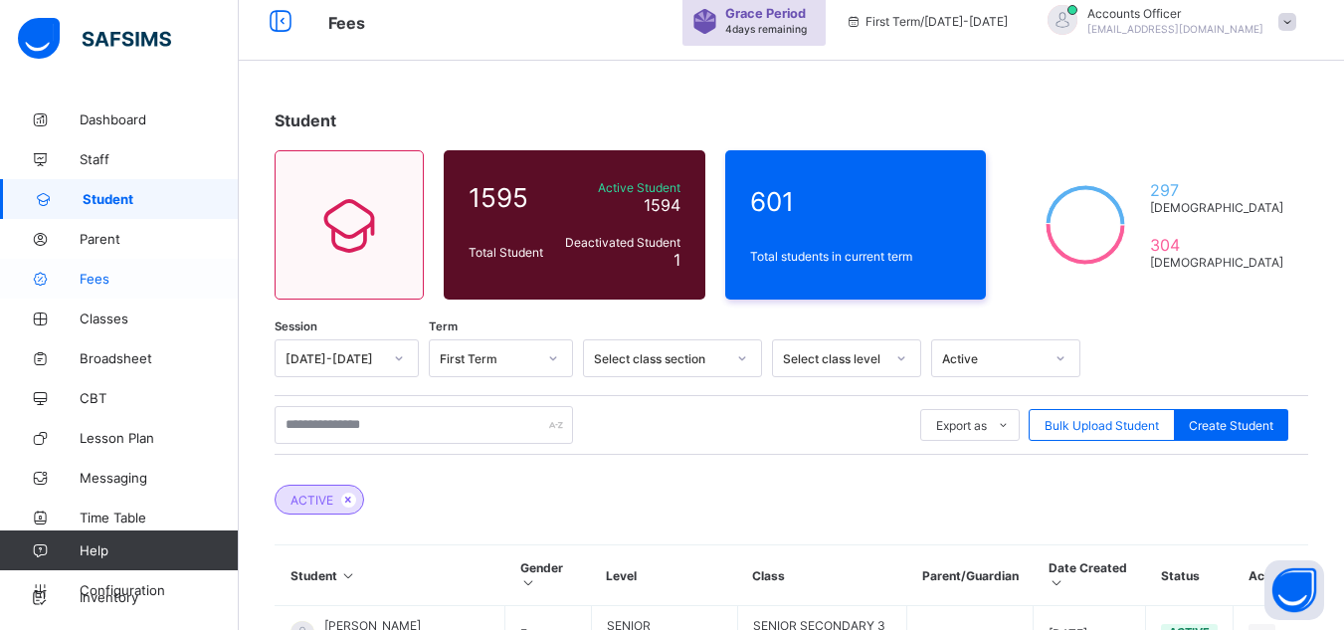
click at [99, 279] on span "Fees" at bounding box center [159, 279] width 159 height 16
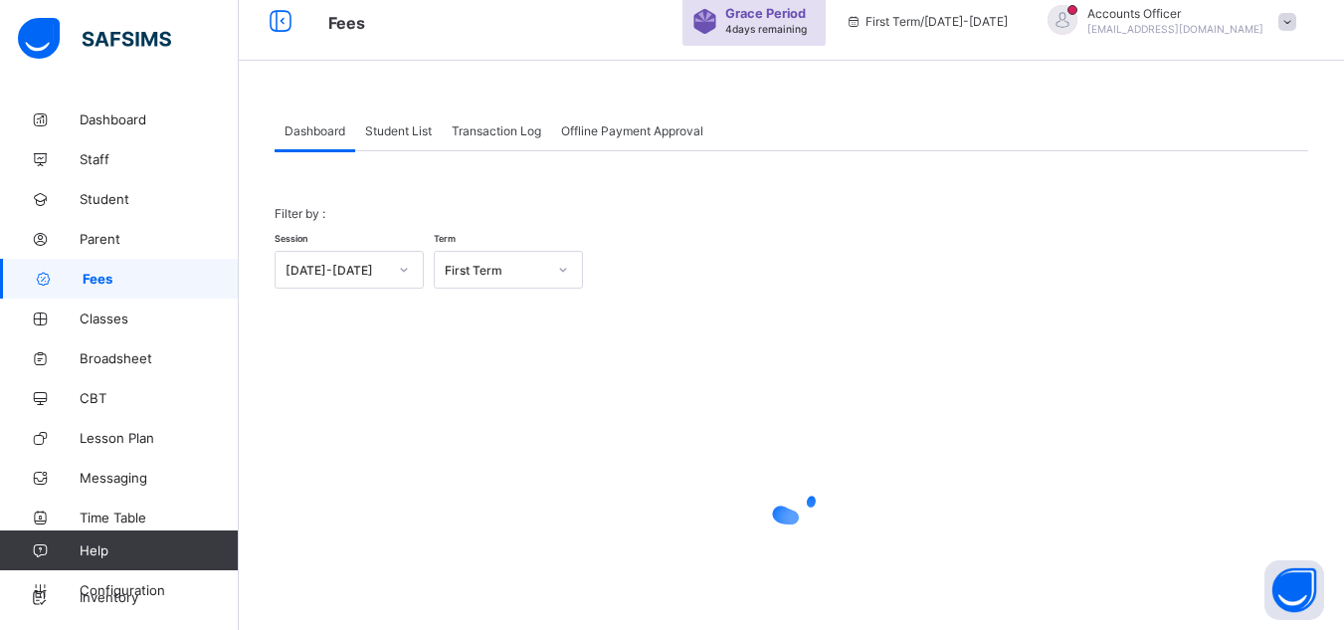
click at [401, 124] on span "Student List" at bounding box center [398, 130] width 67 height 15
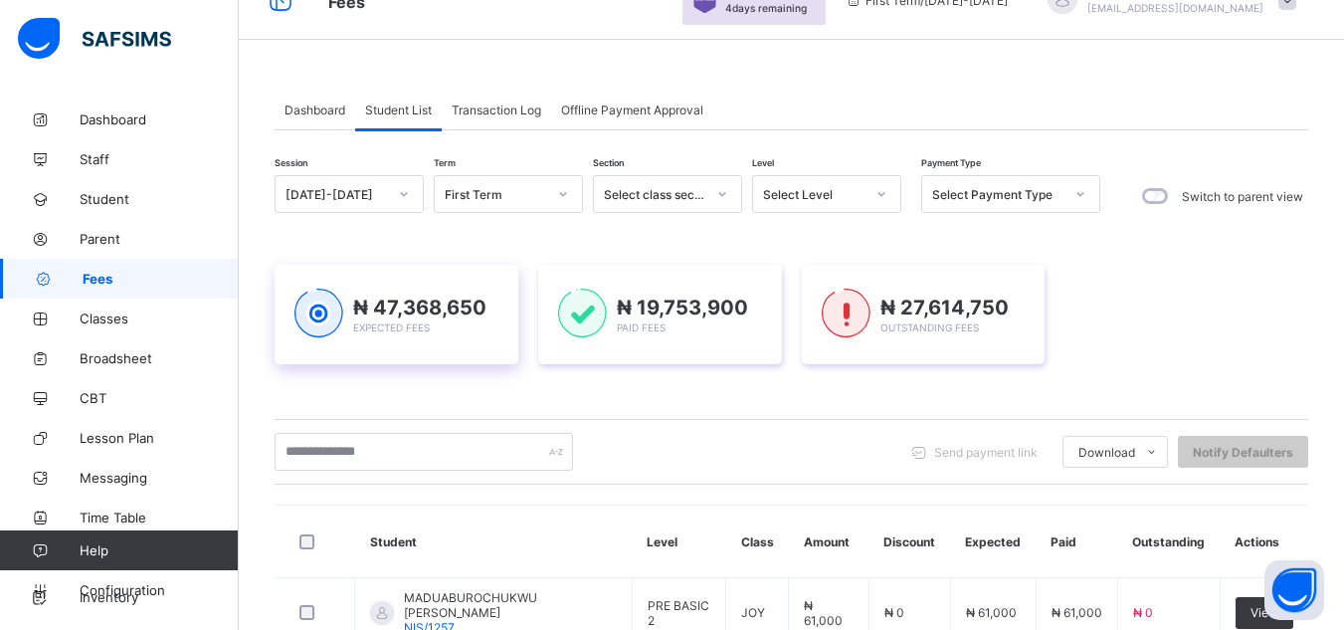
scroll to position [199, 0]
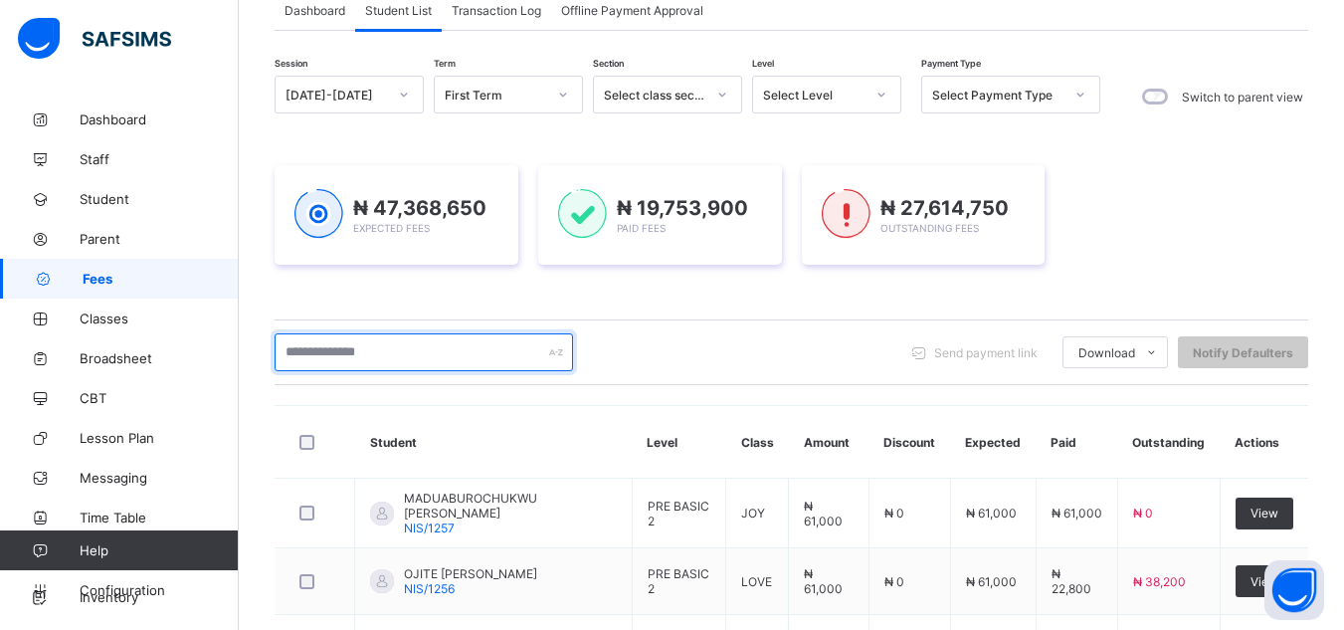
click at [404, 355] on input "text" at bounding box center [424, 352] width 298 height 38
click at [354, 349] on input "text" at bounding box center [424, 352] width 298 height 38
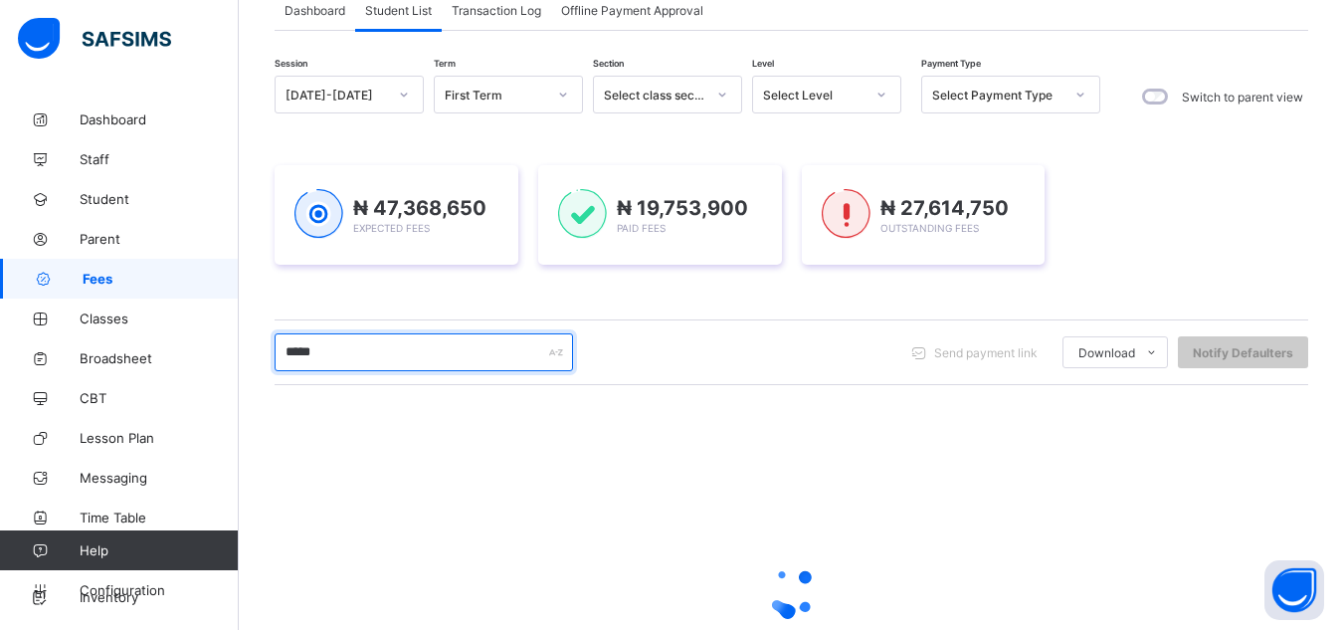
type input "******"
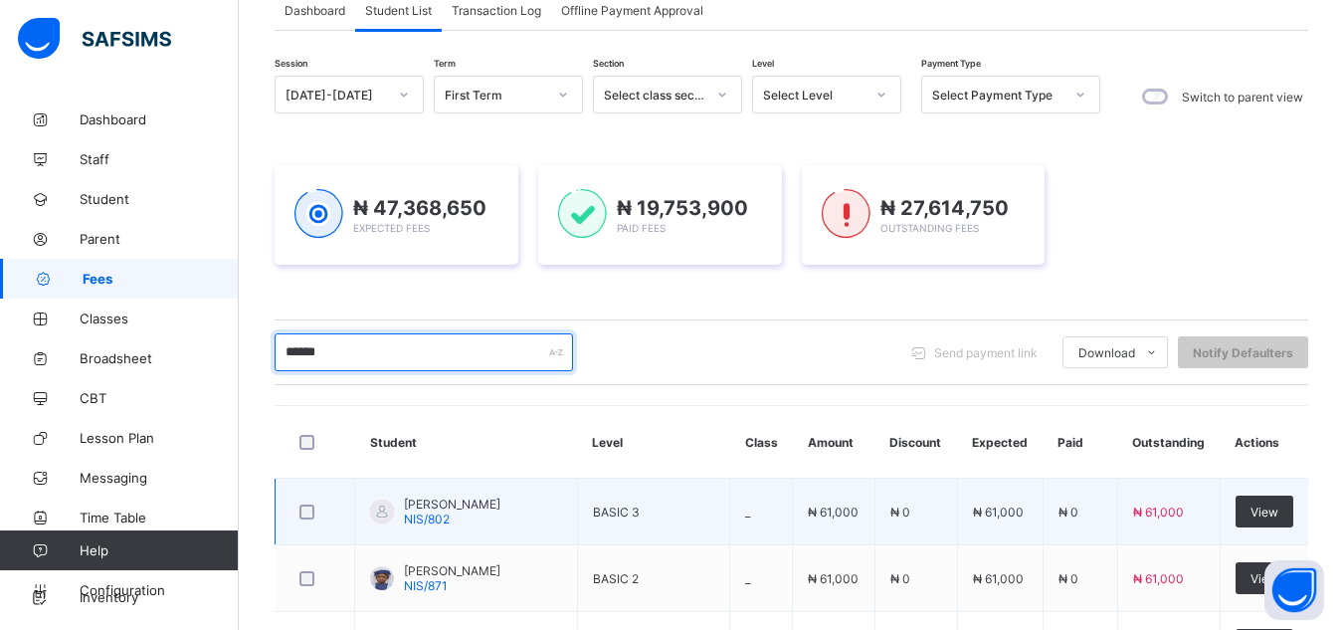
scroll to position [437, 0]
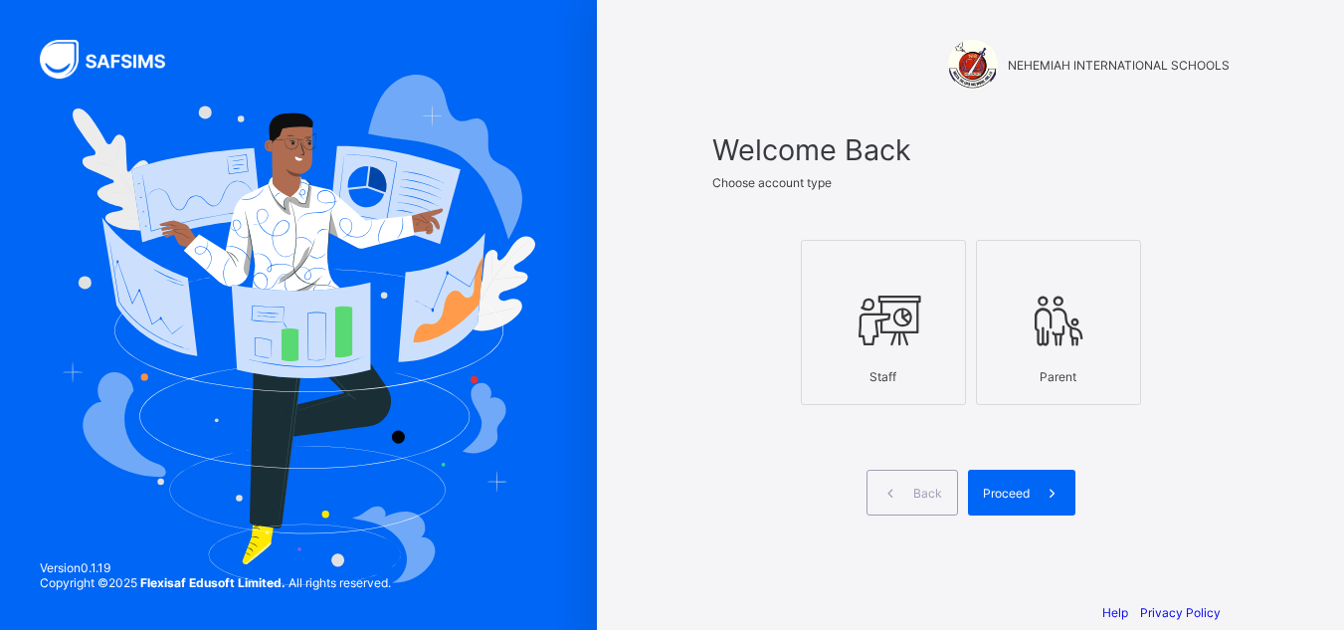
click at [918, 334] on icon at bounding box center [884, 321] width 70 height 60
click at [1003, 490] on span "Proceed" at bounding box center [1006, 493] width 47 height 15
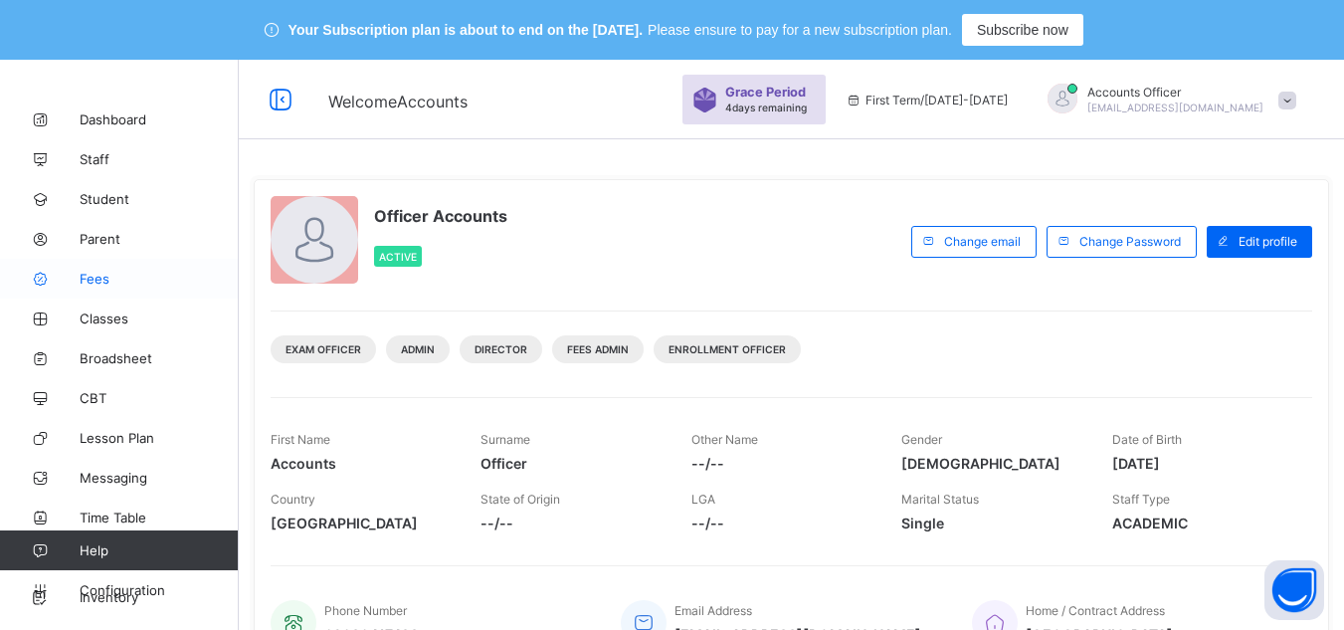
click at [114, 281] on span "Fees" at bounding box center [159, 279] width 159 height 16
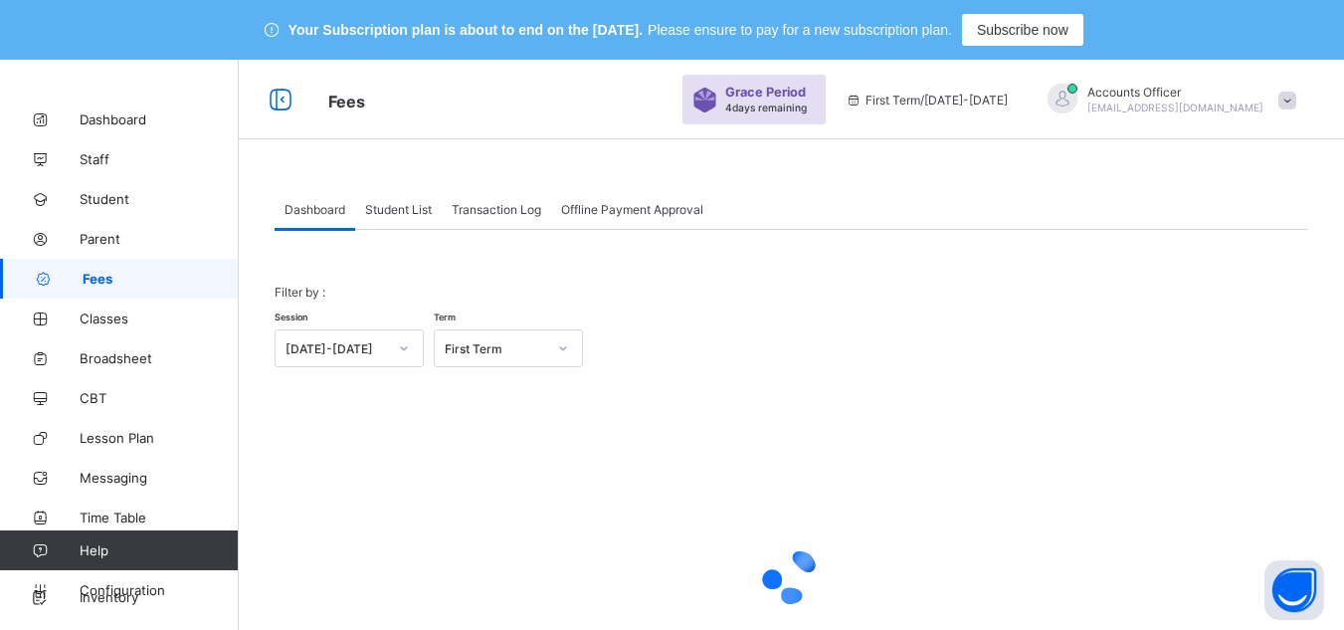
click at [395, 202] on span "Student List" at bounding box center [398, 209] width 67 height 15
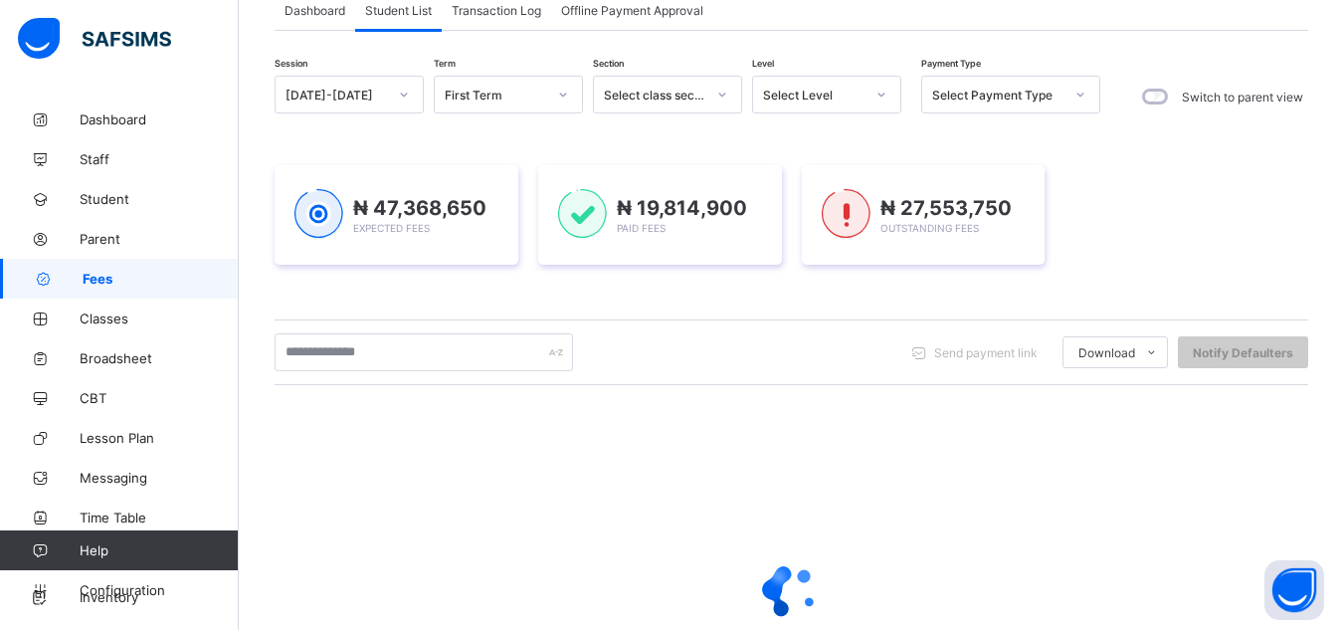
scroll to position [298, 0]
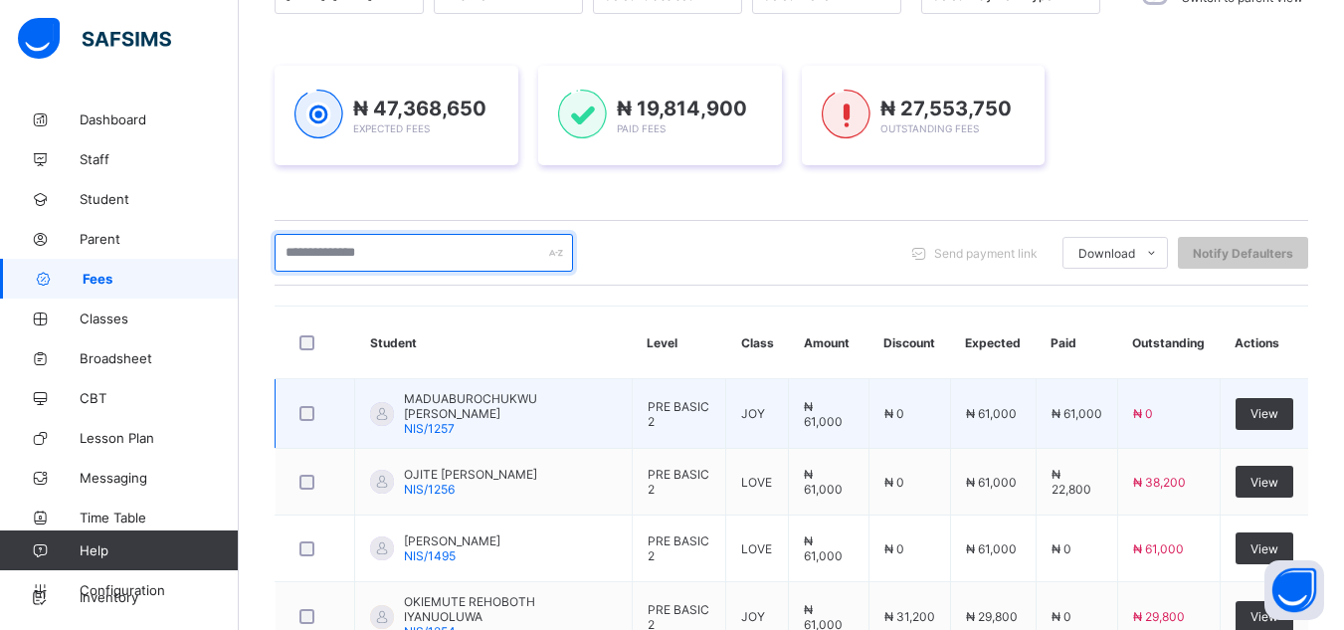
click at [463, 262] on input "text" at bounding box center [424, 253] width 298 height 38
click at [462, 262] on input "text" at bounding box center [424, 253] width 298 height 38
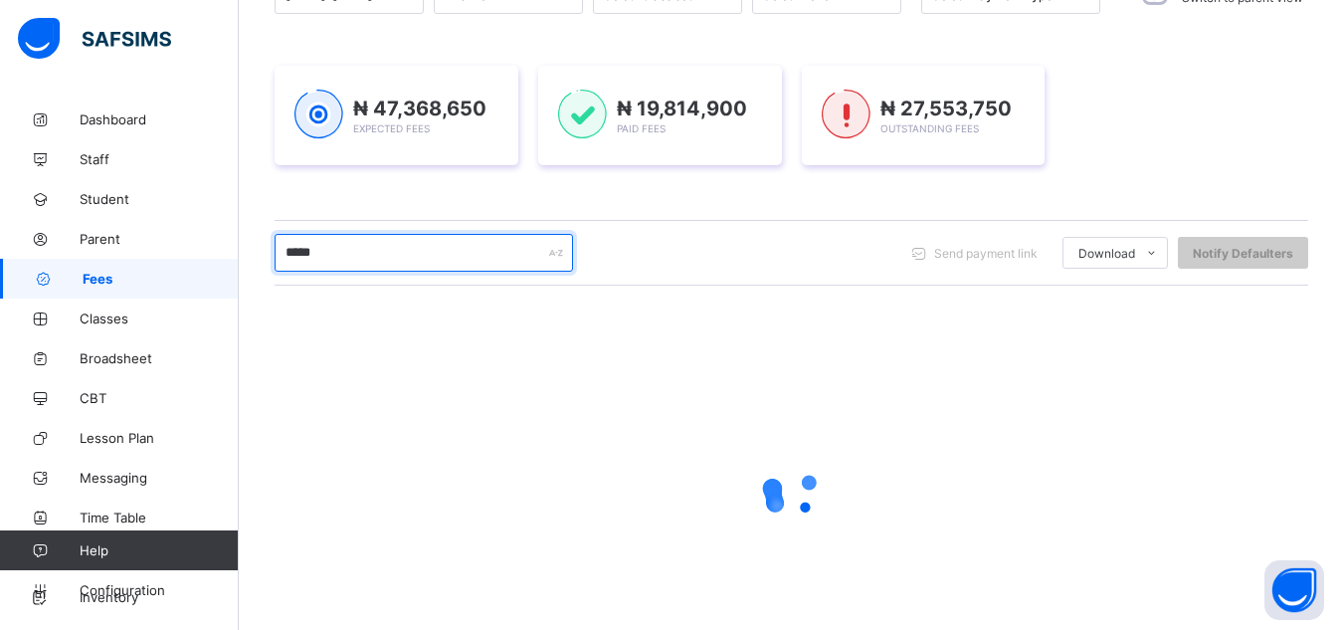
type input "******"
